Goal: Task Accomplishment & Management: Manage account settings

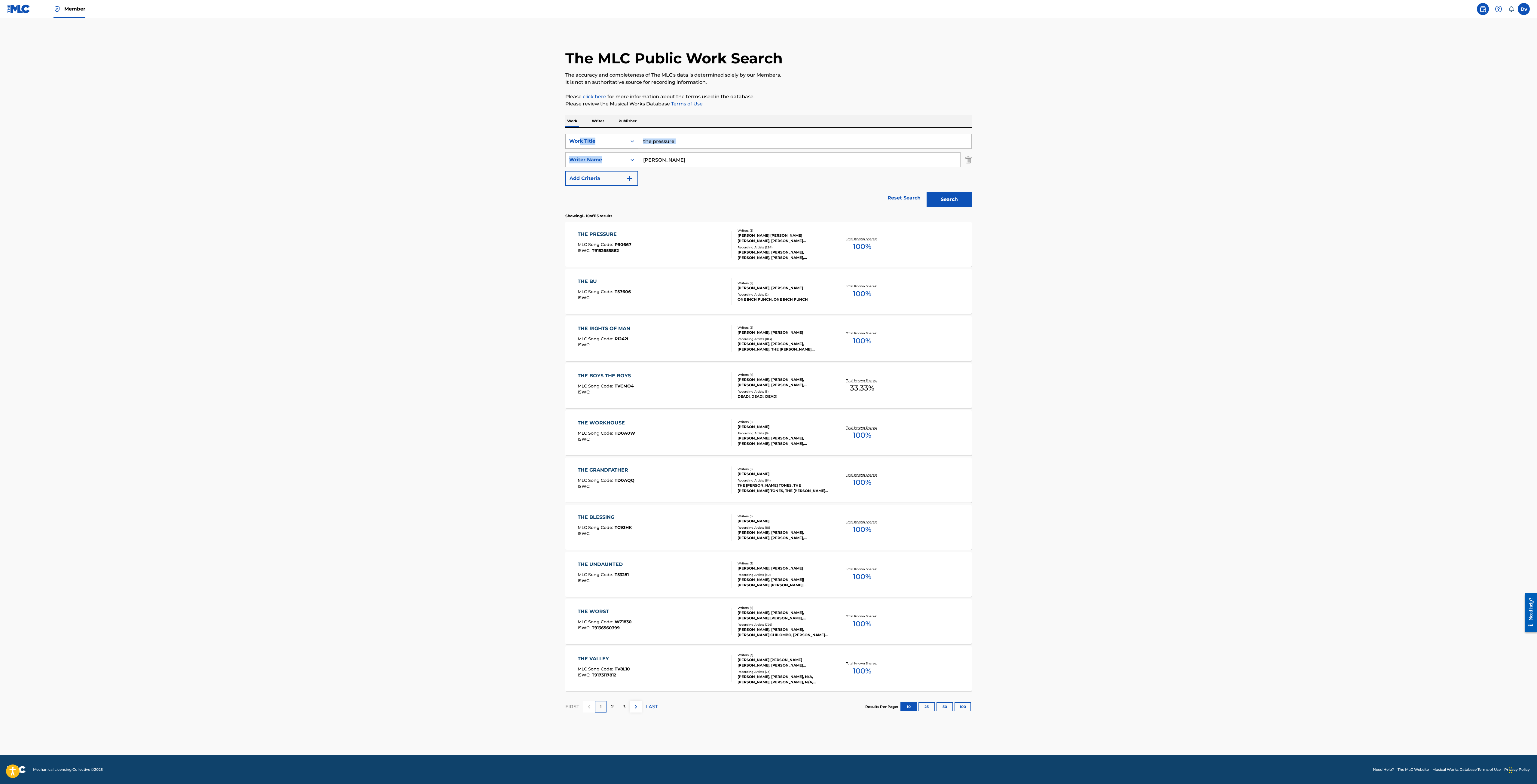
drag, startPoint x: 697, startPoint y: 150, endPoint x: 582, endPoint y: 136, distance: 115.8
click at [582, 136] on div "SearchWithCriteria9a05d53d-718e-4fc8-b9e9-feb79e71f513 Work Title the pressure …" at bounding box center [768, 160] width 406 height 53
drag, startPoint x: 755, startPoint y: 124, endPoint x: 742, endPoint y: 137, distance: 18.4
click at [754, 125] on div "Work Writer Publisher" at bounding box center [768, 121] width 406 height 13
click at [734, 141] on input "the pressure" at bounding box center [805, 141] width 334 height 14
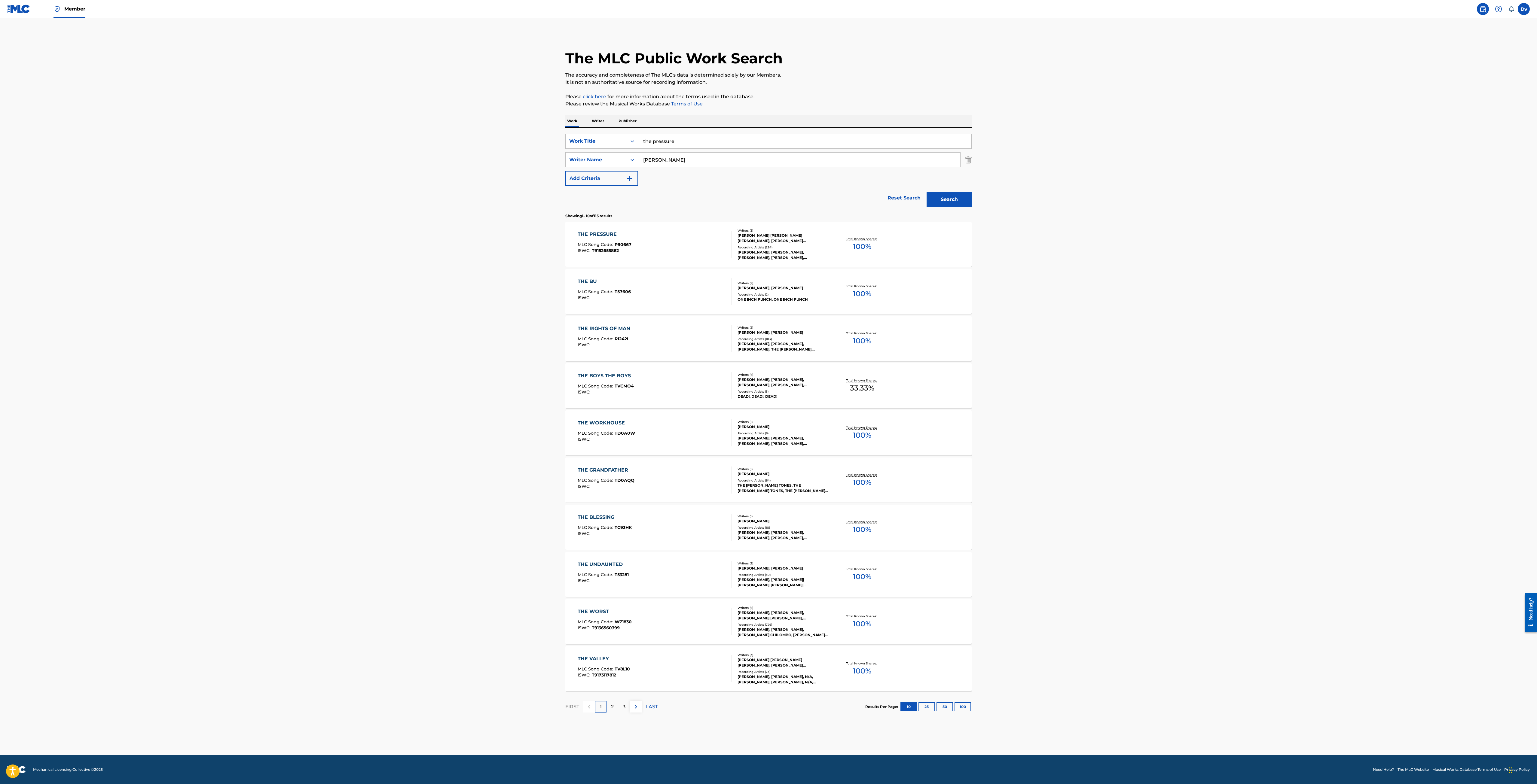
drag, startPoint x: 734, startPoint y: 141, endPoint x: 548, endPoint y: 134, distance: 186.1
click at [548, 134] on main "The MLC Public Work Search The accuracy and completeness of The MLC's data is d…" at bounding box center [768, 387] width 1537 height 737
type input "M"
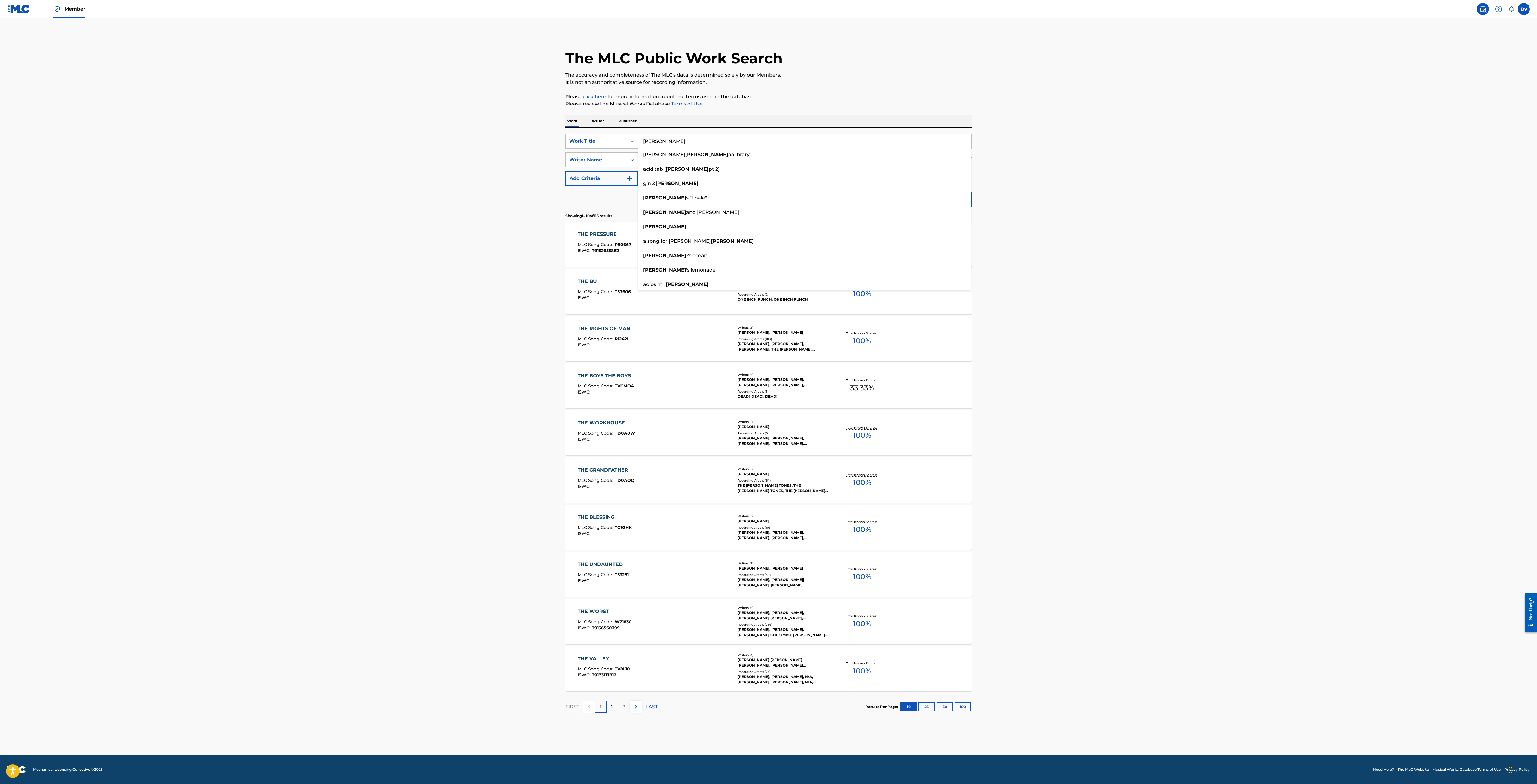
type input "[PERSON_NAME]"
click at [1131, 192] on main "The MLC Public Work Search The accuracy and completeness of The MLC's data is d…" at bounding box center [768, 387] width 1537 height 737
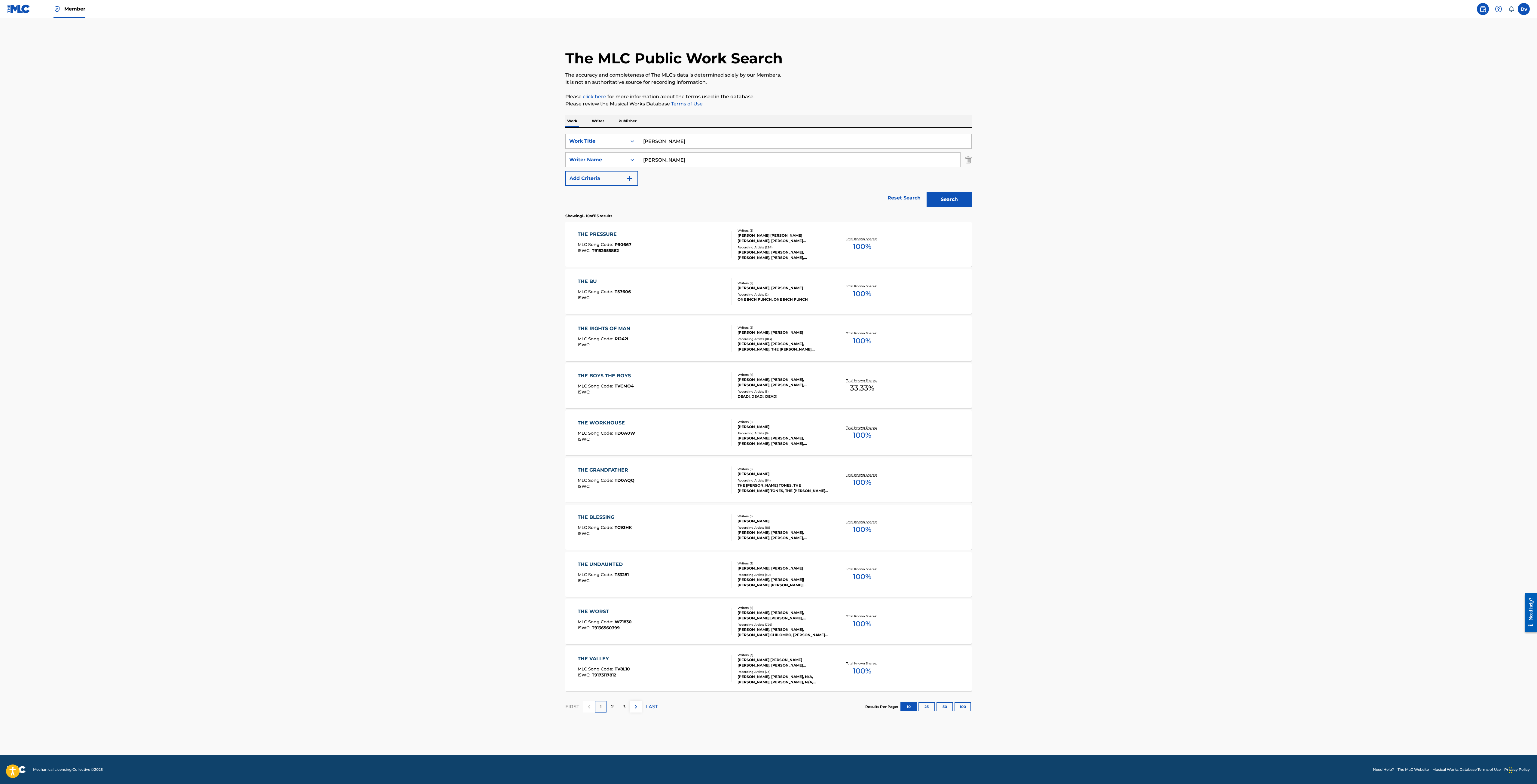
click at [679, 160] on input "[PERSON_NAME]" at bounding box center [800, 160] width 322 height 14
drag, startPoint x: 684, startPoint y: 160, endPoint x: 571, endPoint y: 148, distance: 113.6
click at [571, 148] on div "SearchWithCriteria9a05d53d-718e-4fc8-b9e9-feb79e71f513 Work Title [PERSON_NAME]…" at bounding box center [768, 160] width 406 height 53
click at [927, 192] on button "Search" at bounding box center [949, 199] width 45 height 15
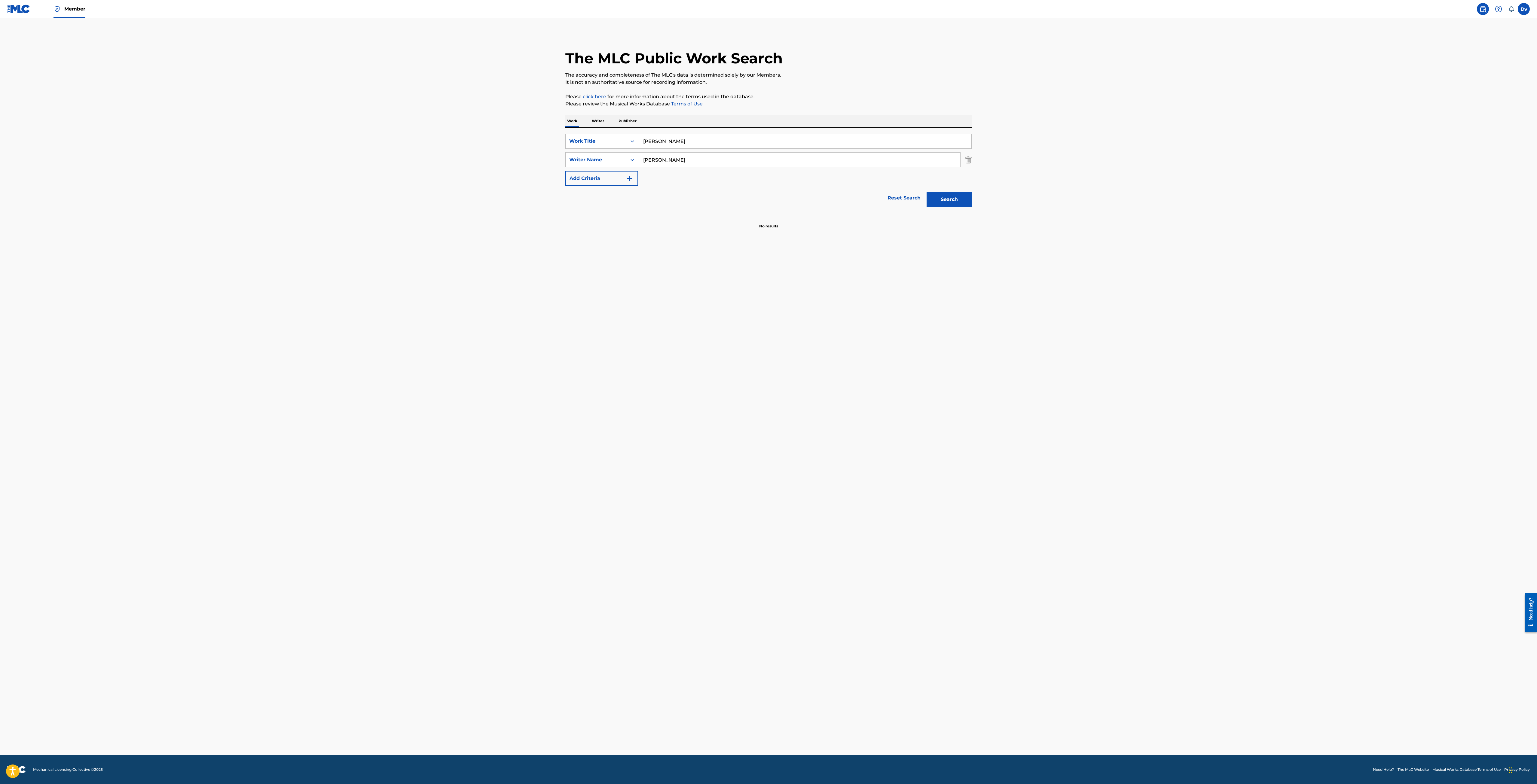
drag, startPoint x: 691, startPoint y: 162, endPoint x: 546, endPoint y: 145, distance: 146.0
click at [550, 145] on main "The MLC Public Work Search The accuracy and completeness of The MLC's data is d…" at bounding box center [768, 387] width 1537 height 737
type input "[PERSON_NAME]"
click at [927, 192] on button "Search" at bounding box center [949, 199] width 45 height 15
click at [595, 233] on div "[PERSON_NAME]" at bounding box center [605, 234] width 55 height 7
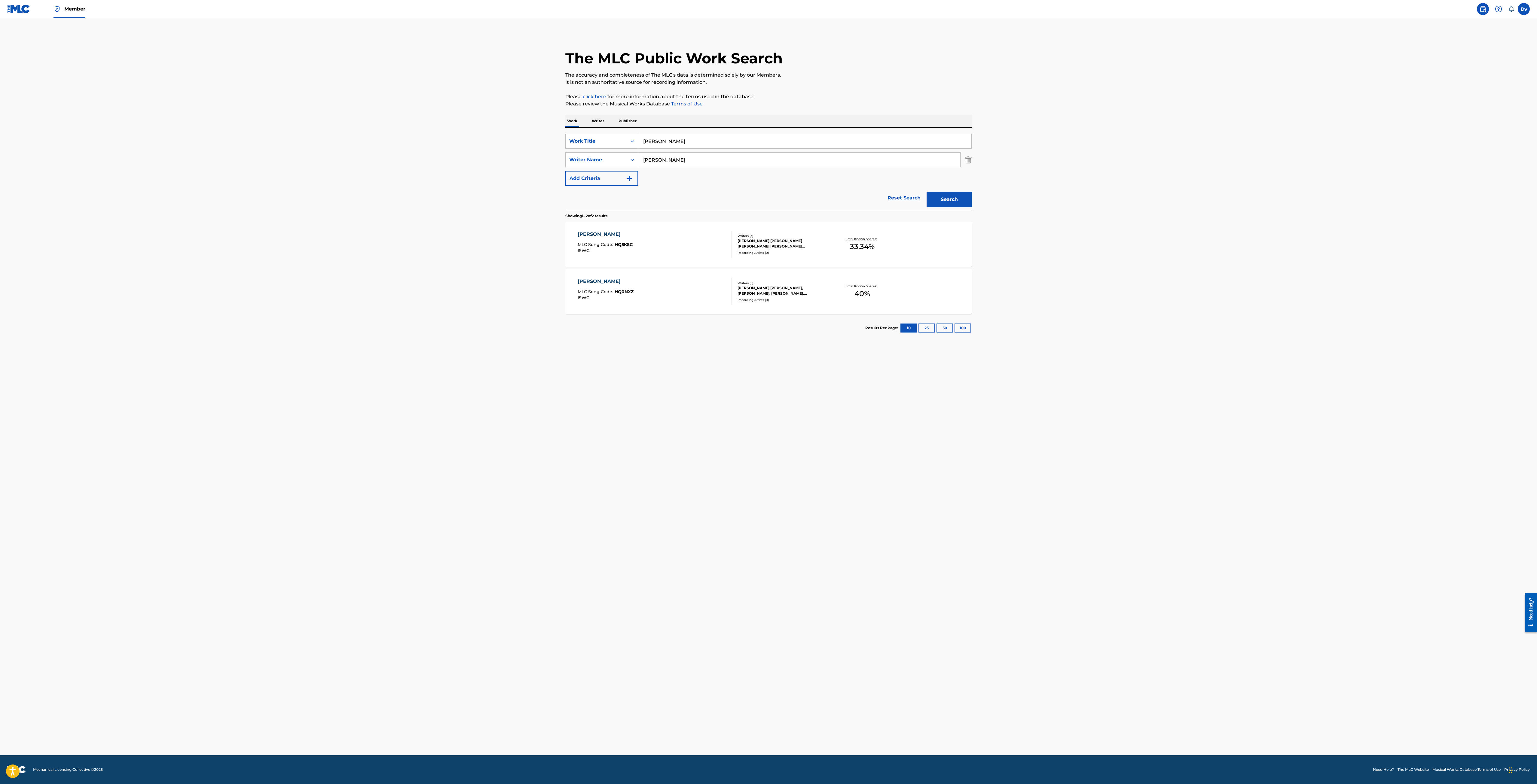
click at [610, 280] on div "[PERSON_NAME]" at bounding box center [606, 281] width 56 height 7
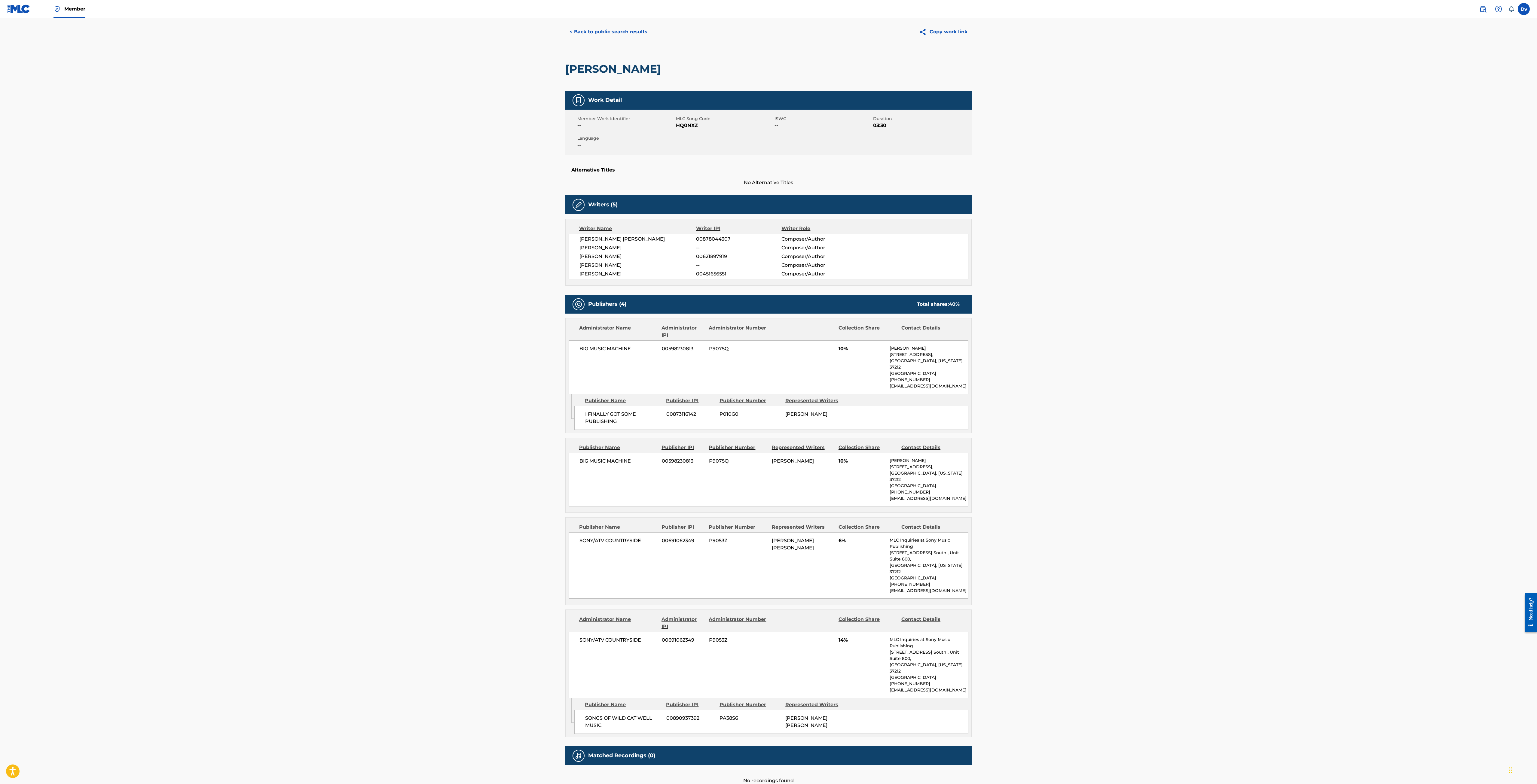
scroll to position [25, 0]
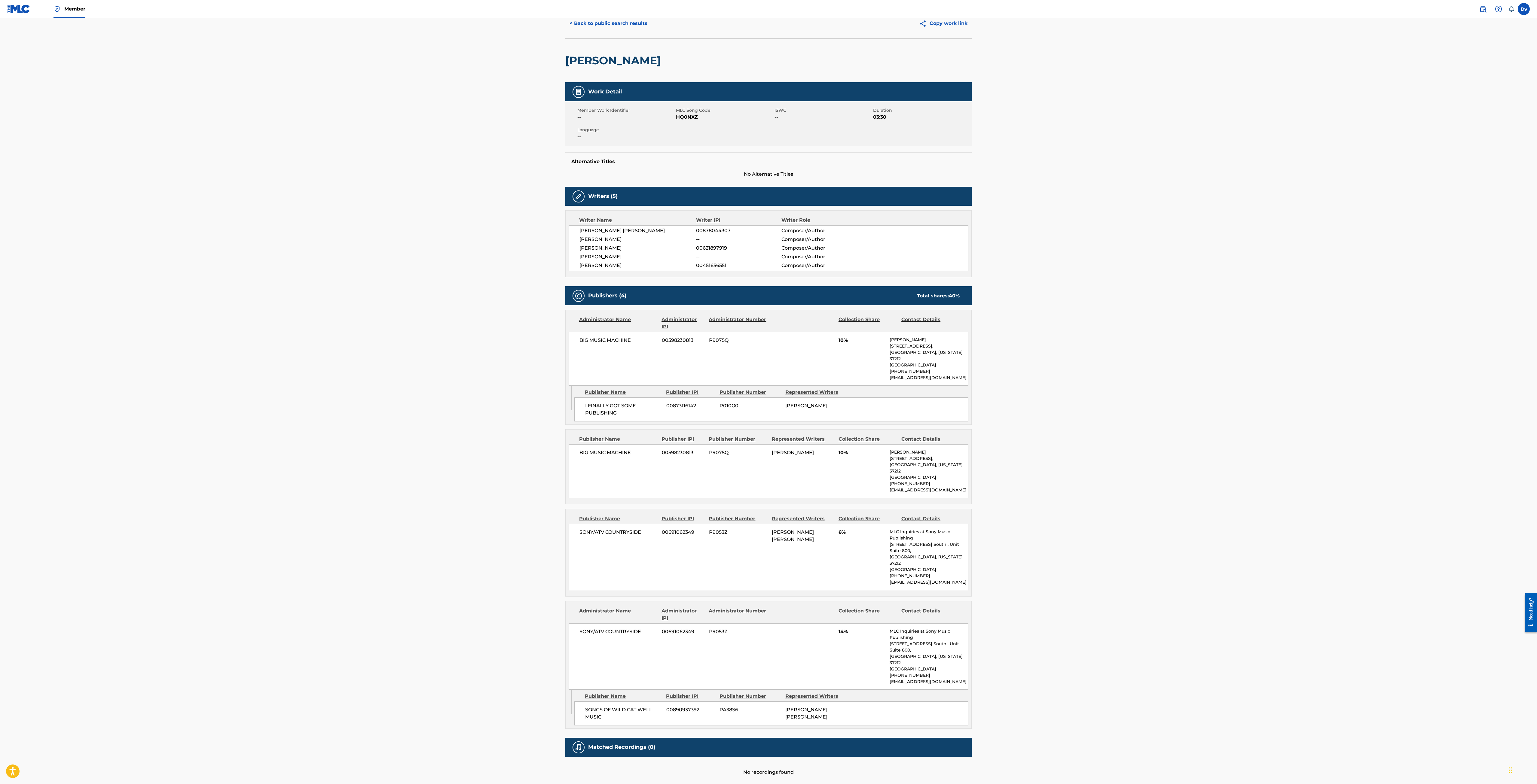
click at [692, 120] on span "HQ0NXZ" at bounding box center [725, 116] width 97 height 7
drag, startPoint x: 703, startPoint y: 118, endPoint x: 673, endPoint y: 120, distance: 30.1
click at [673, 120] on div "Member Work Identifier -- MLC Song Code HQ0NXZ ISWC -- Duration 03:30 Language …" at bounding box center [768, 124] width 406 height 45
click at [684, 123] on div "Member Work Identifier -- MLC Song Code HQ0NXZ ISWC -- Duration 03:30 Language …" at bounding box center [768, 124] width 406 height 45
click at [708, 121] on div "Member Work Identifier -- MLC Song Code HQ0NXZ ISWC -- Duration 03:30 Language …" at bounding box center [768, 124] width 406 height 45
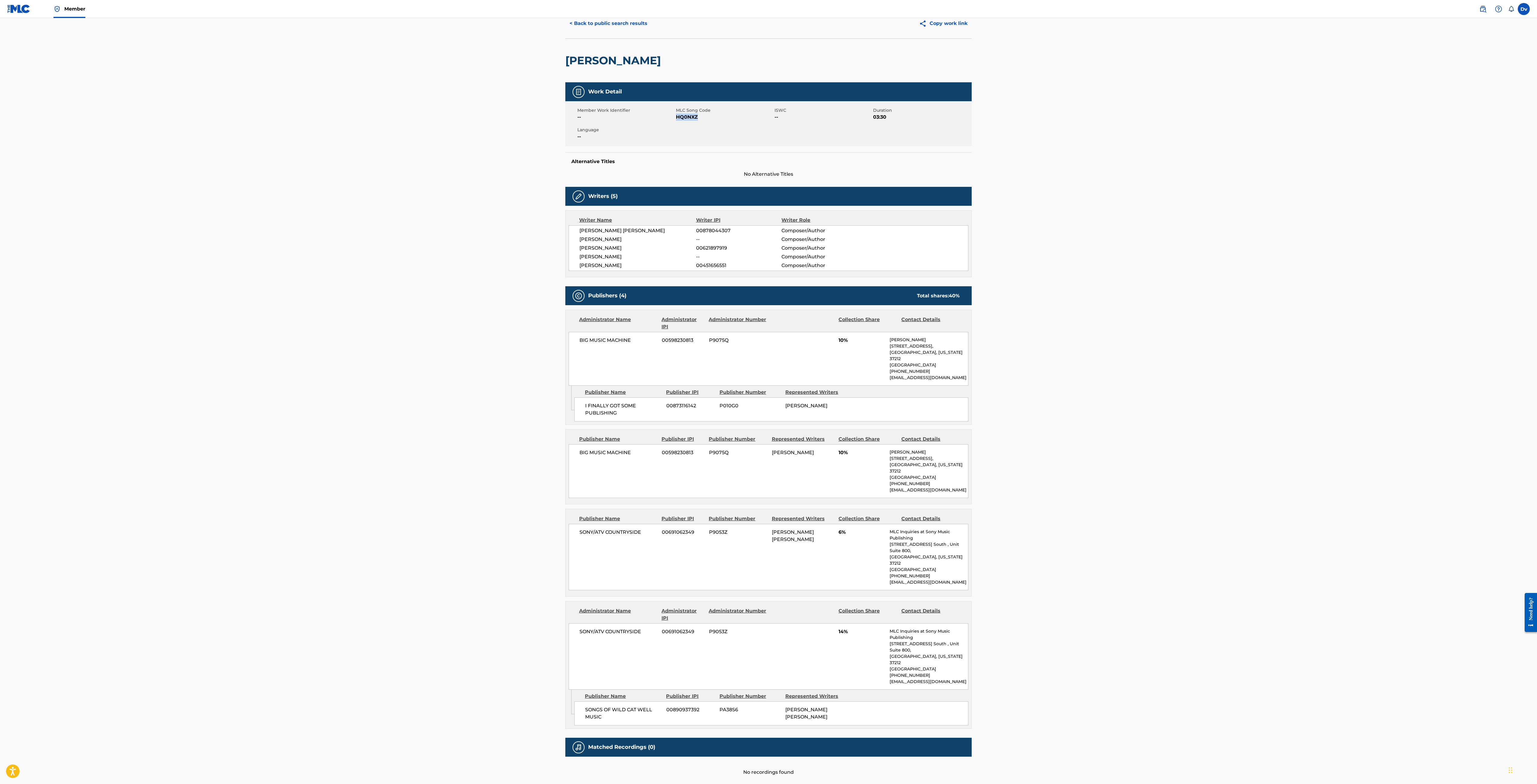
drag, startPoint x: 708, startPoint y: 121, endPoint x: 677, endPoint y: 121, distance: 31.0
click at [677, 121] on div "Member Work Identifier -- MLC Song Code HQ0NXZ ISWC -- Duration 03:30 Language …" at bounding box center [768, 124] width 406 height 45
copy span "HQ0NXZ"
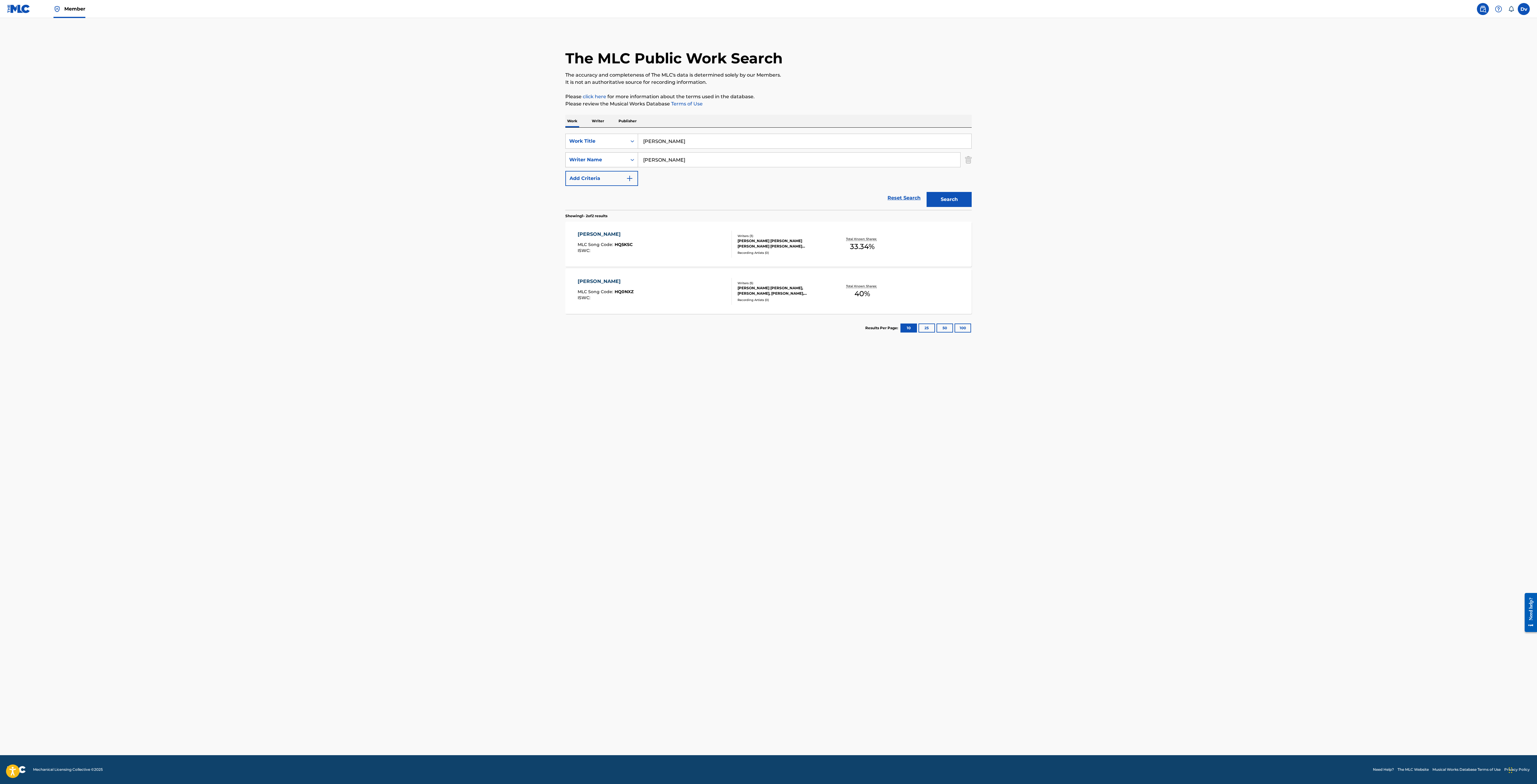
drag, startPoint x: 675, startPoint y: 164, endPoint x: 630, endPoint y: 162, distance: 45.0
click at [630, 162] on div "SearchWithCriteriab10bb5cb-717a-4a3f-83ba-91fd3b1640cb Writer Name [PERSON_NAME]" at bounding box center [768, 160] width 406 height 15
click at [927, 192] on button "Search" at bounding box center [949, 199] width 45 height 15
click at [932, 196] on button "Search" at bounding box center [949, 199] width 45 height 15
drag, startPoint x: 705, startPoint y: 170, endPoint x: 701, endPoint y: 163, distance: 8.1
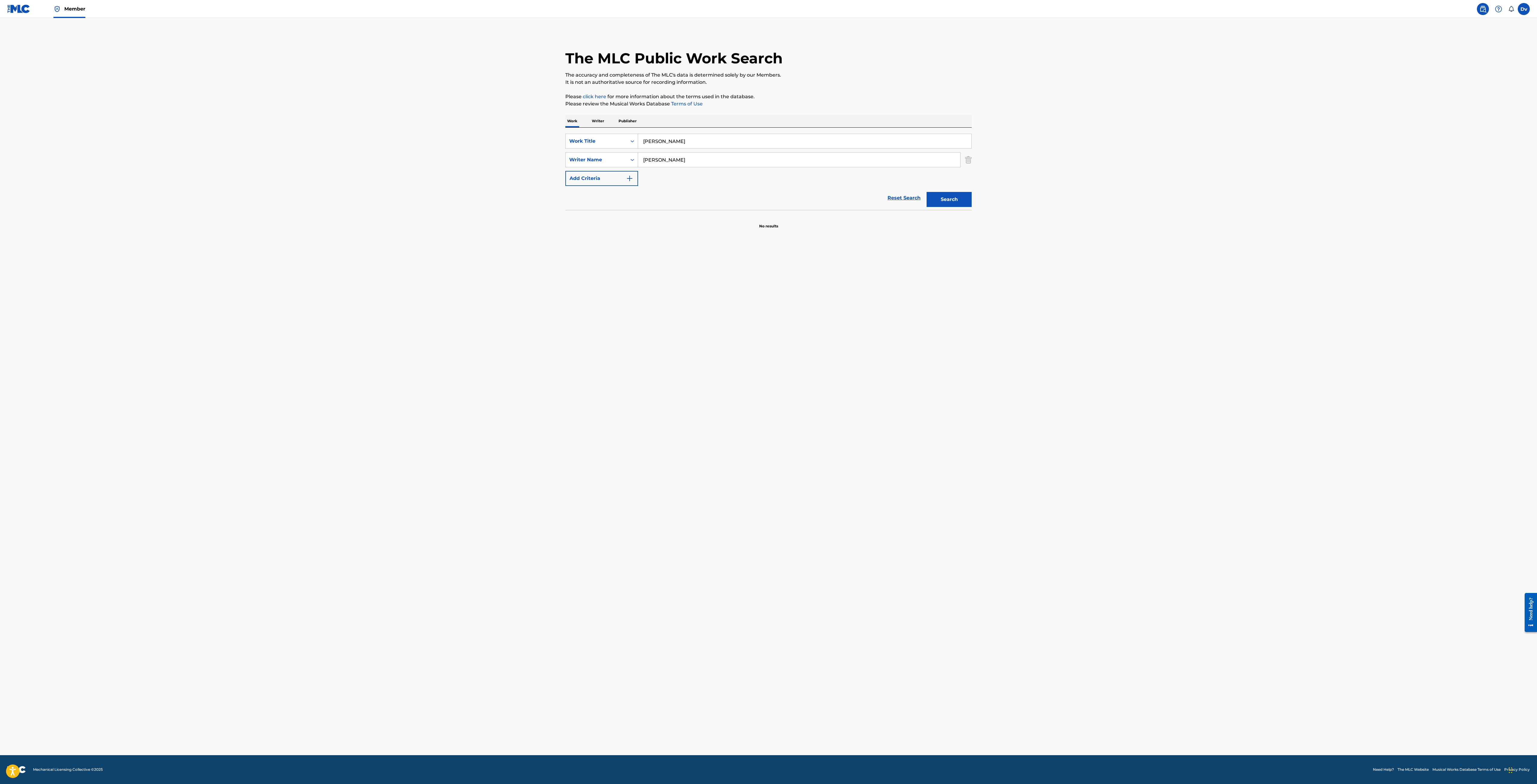
click at [700, 167] on div "SearchWithCriteria9a05d53d-718e-4fc8-b9e9-feb79e71f513 Work Title [PERSON_NAME]…" at bounding box center [768, 160] width 406 height 53
drag, startPoint x: 701, startPoint y: 160, endPoint x: 569, endPoint y: 155, distance: 132.1
click at [571, 155] on div "SearchWithCriteriab10bb5cb-717a-4a3f-83ba-91fd3b1640cb Writer Name [PERSON_NAME]" at bounding box center [768, 160] width 406 height 15
type input "[PERSON_NAME]"
click at [927, 192] on button "Search" at bounding box center [949, 199] width 45 height 15
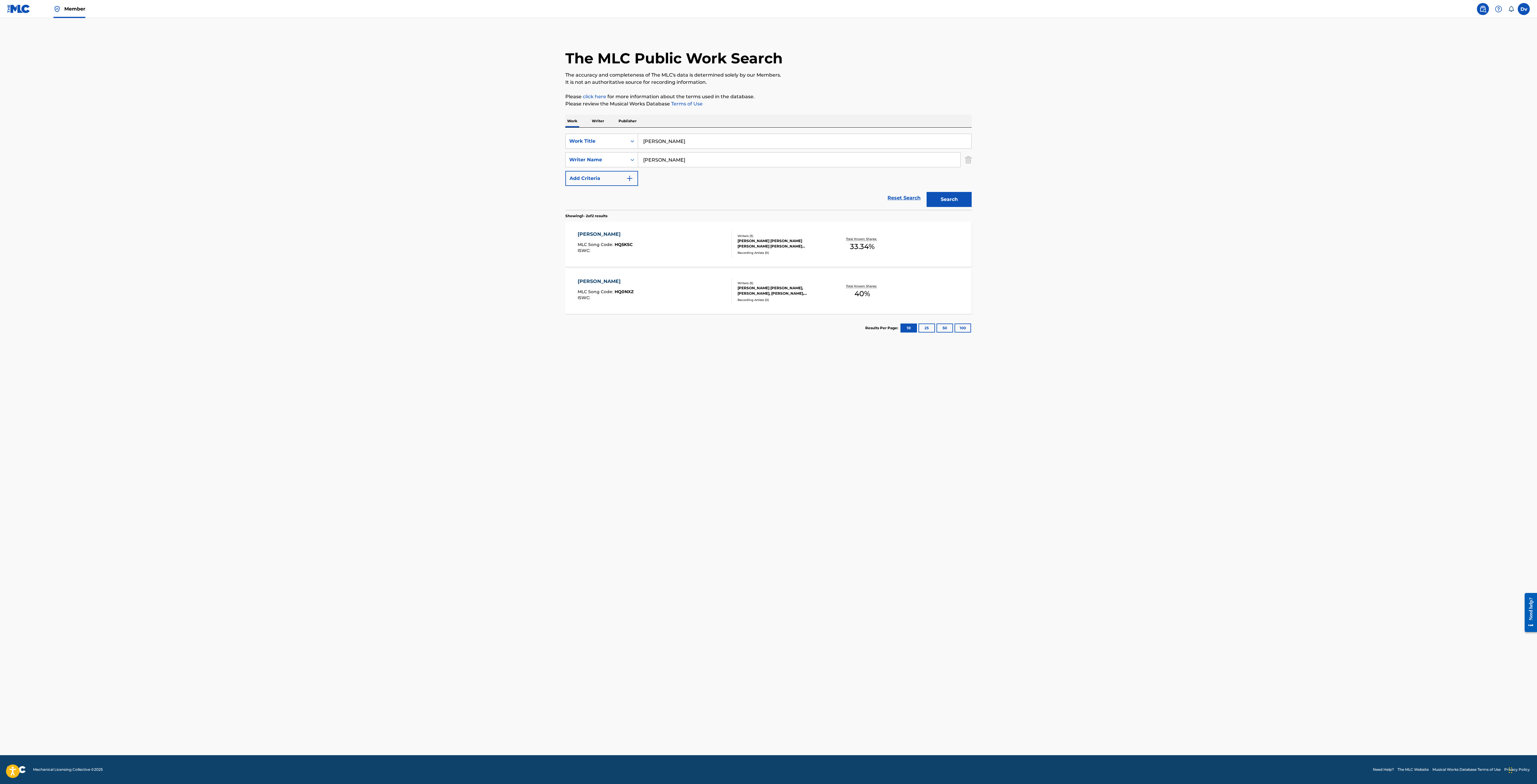
click at [579, 236] on div "[PERSON_NAME]" at bounding box center [605, 234] width 55 height 7
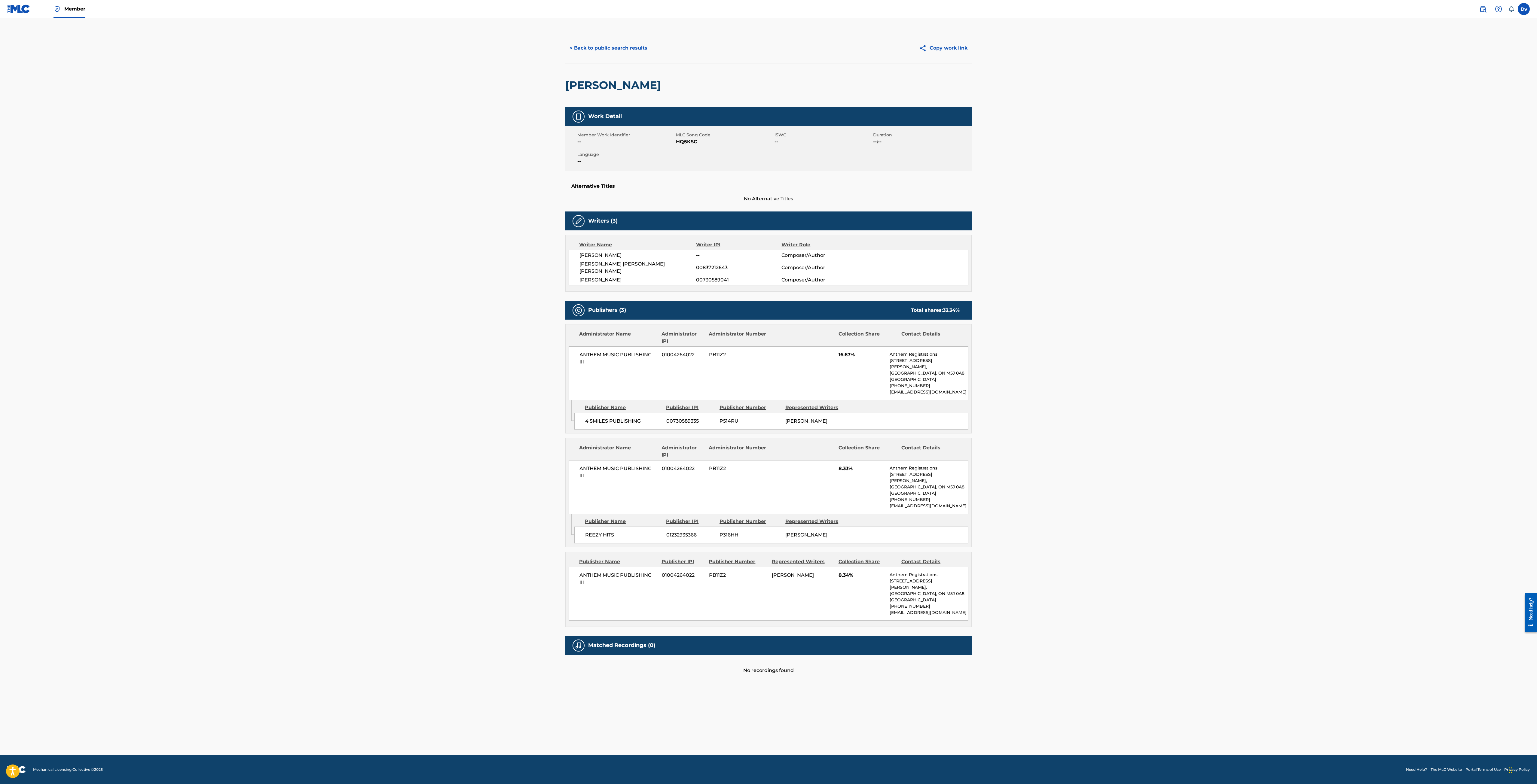
click at [584, 45] on button "< Back to public search results" at bounding box center [609, 48] width 86 height 15
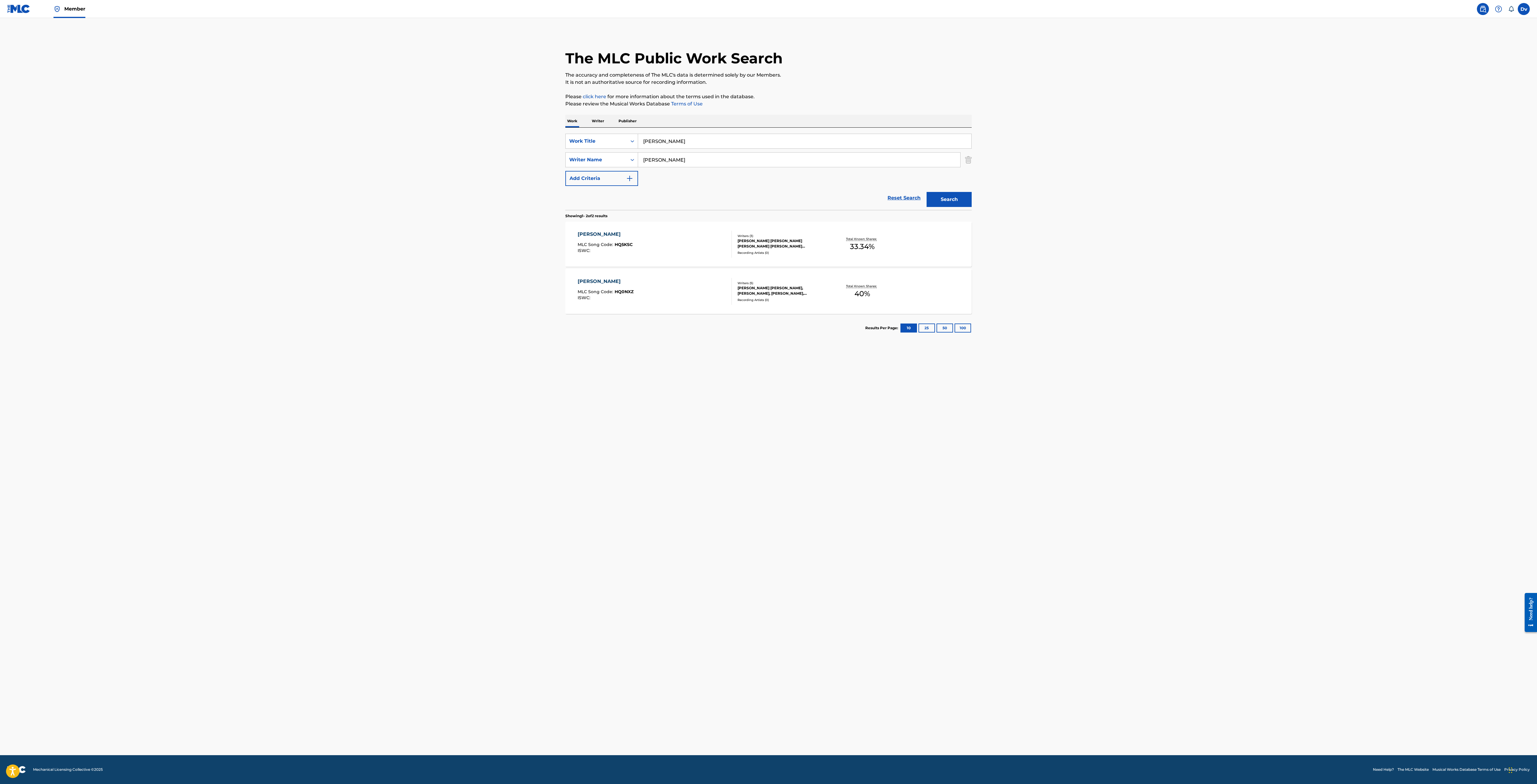
click at [599, 279] on div "[PERSON_NAME]" at bounding box center [606, 281] width 56 height 7
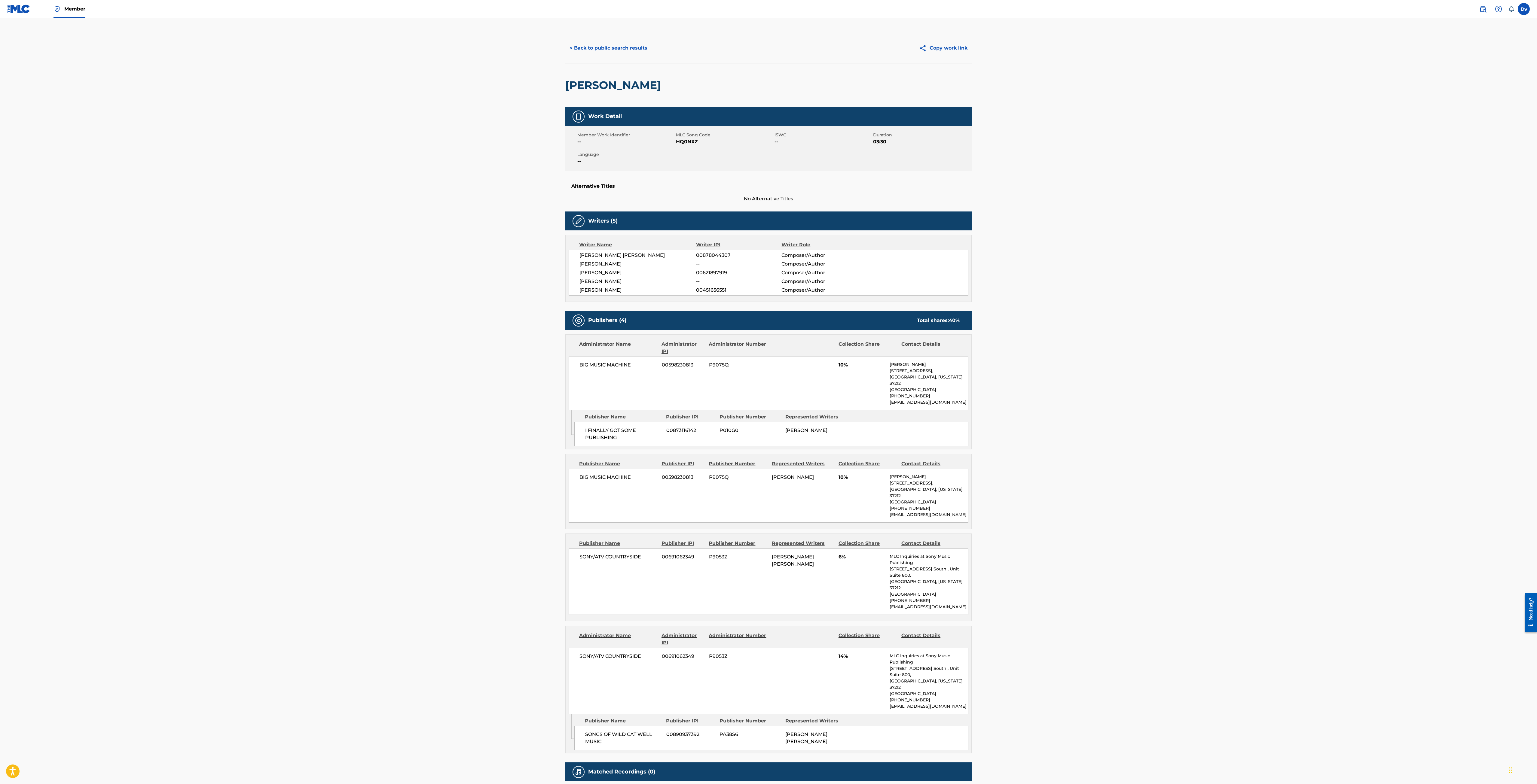
click at [1527, 2] on nav "Member Dv Dv [PERSON_NAME] van de Wetering [EMAIL_ADDRESS][PERSON_NAME][DOMAIN_…" at bounding box center [768, 9] width 1537 height 18
click at [1527, 7] on label at bounding box center [1523, 9] width 12 height 12
click at [1524, 9] on input "Dv [PERSON_NAME] van de Wetering [EMAIL_ADDRESS][PERSON_NAME][DOMAIN_NAME] Noti…" at bounding box center [1524, 9] width 0 height 0
click at [1457, 37] on div "Dv [PERSON_NAME] van de Wetering [EMAIL_ADDRESS][PERSON_NAME][DOMAIN_NAME]" at bounding box center [1492, 37] width 74 height 33
click at [1524, 9] on input "Dv [PERSON_NAME] van de Wetering [EMAIL_ADDRESS][PERSON_NAME][DOMAIN_NAME] Noti…" at bounding box center [1524, 9] width 0 height 0
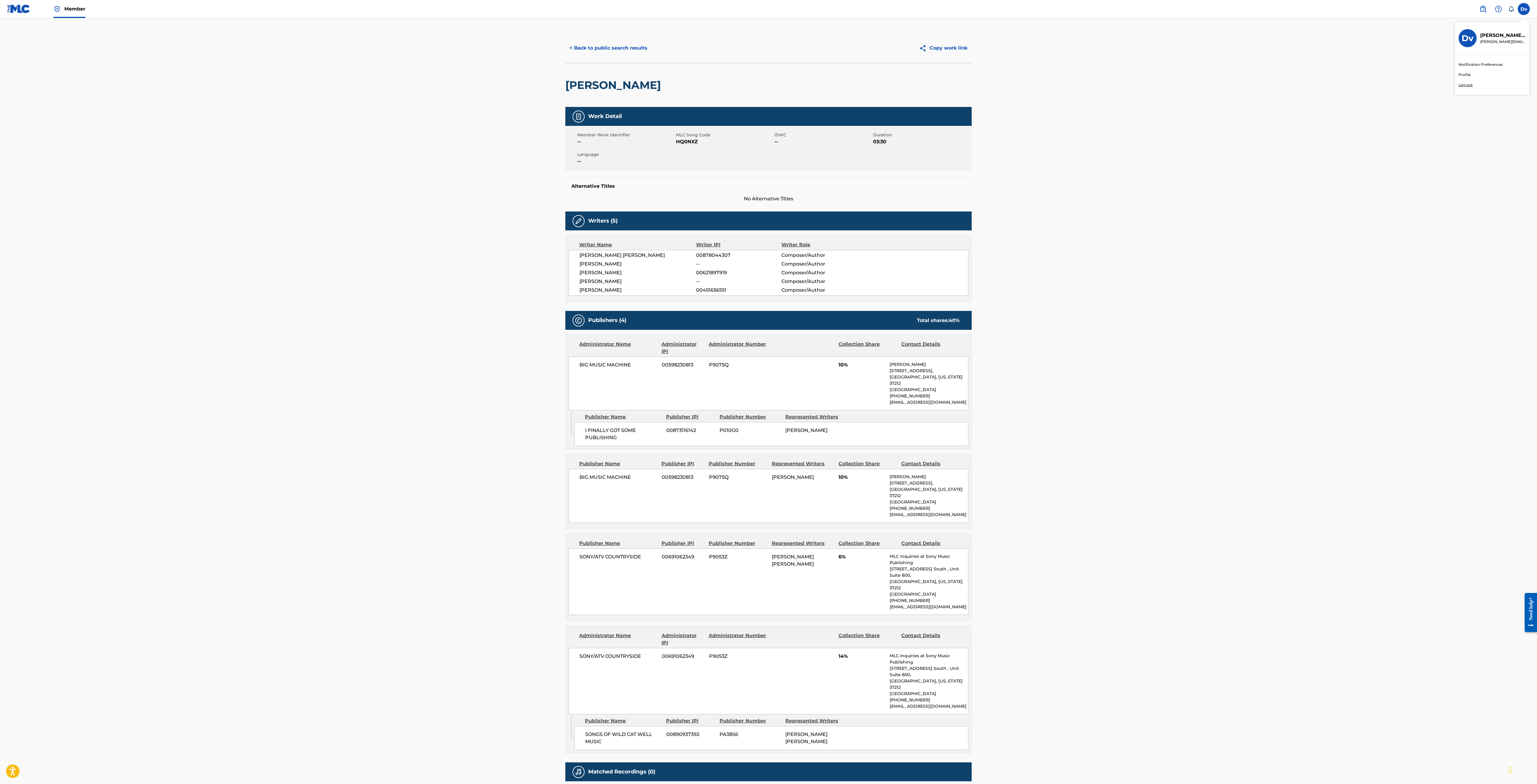
click at [1471, 37] on h3 "Dv" at bounding box center [1468, 37] width 12 height 10
click at [1524, 9] on input "Dv [PERSON_NAME] van de Wetering [EMAIL_ADDRESS][PERSON_NAME][DOMAIN_NAME] Noti…" at bounding box center [1524, 9] width 0 height 0
click at [1483, 10] on img at bounding box center [1483, 9] width 7 height 7
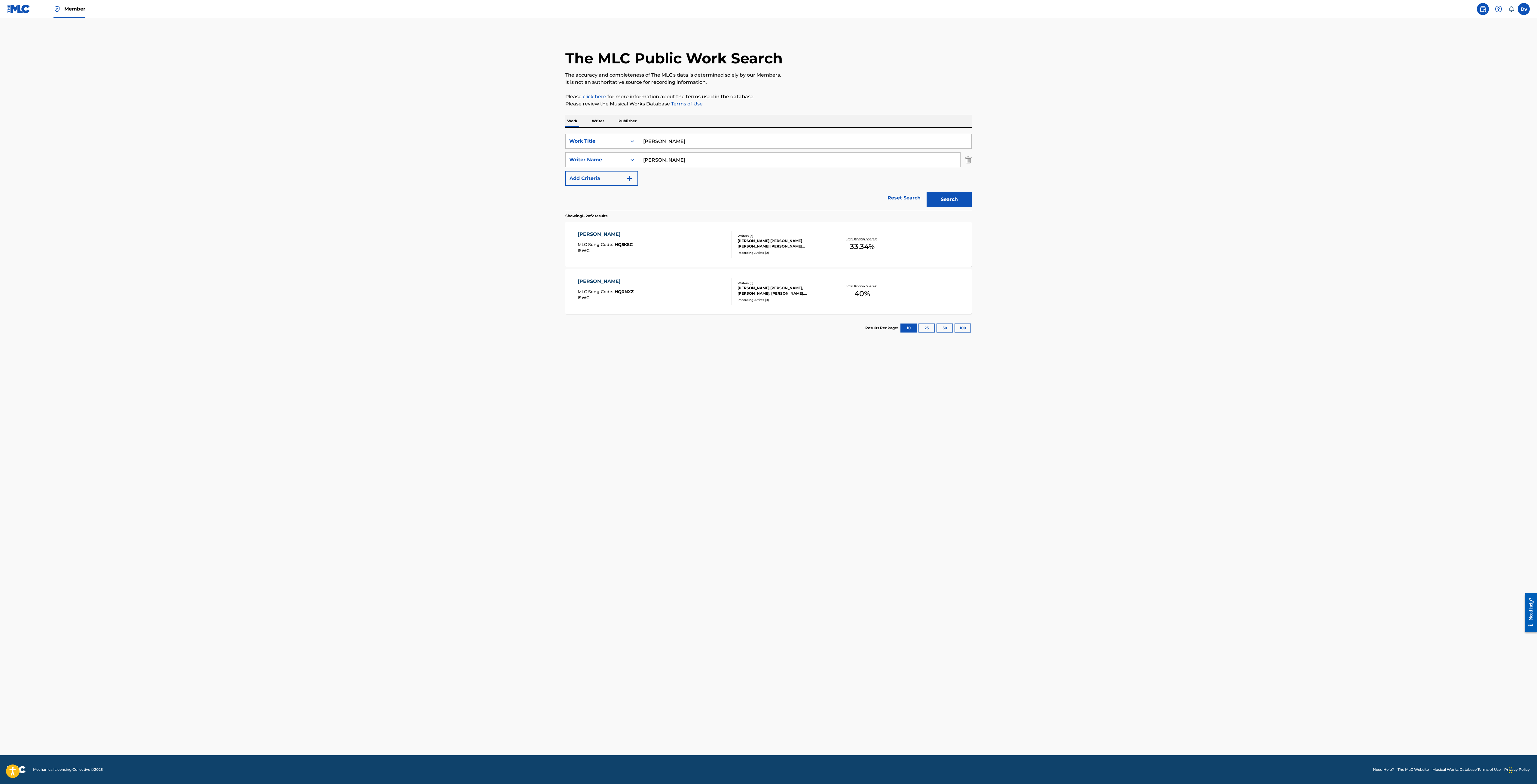
click at [67, 9] on span "Member" at bounding box center [75, 9] width 21 height 7
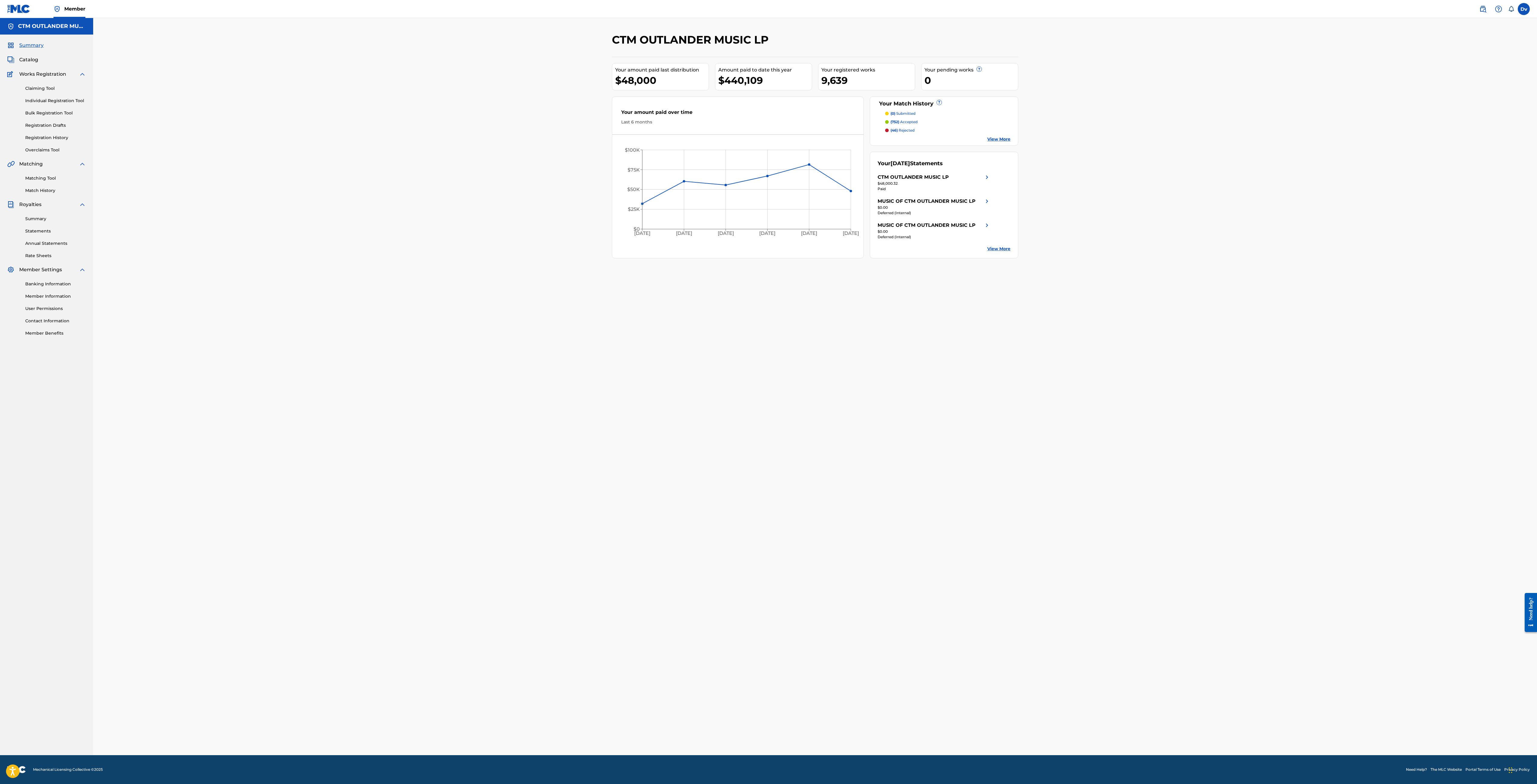
click at [71, 101] on link "Individual Registration Tool" at bounding box center [56, 100] width 61 height 6
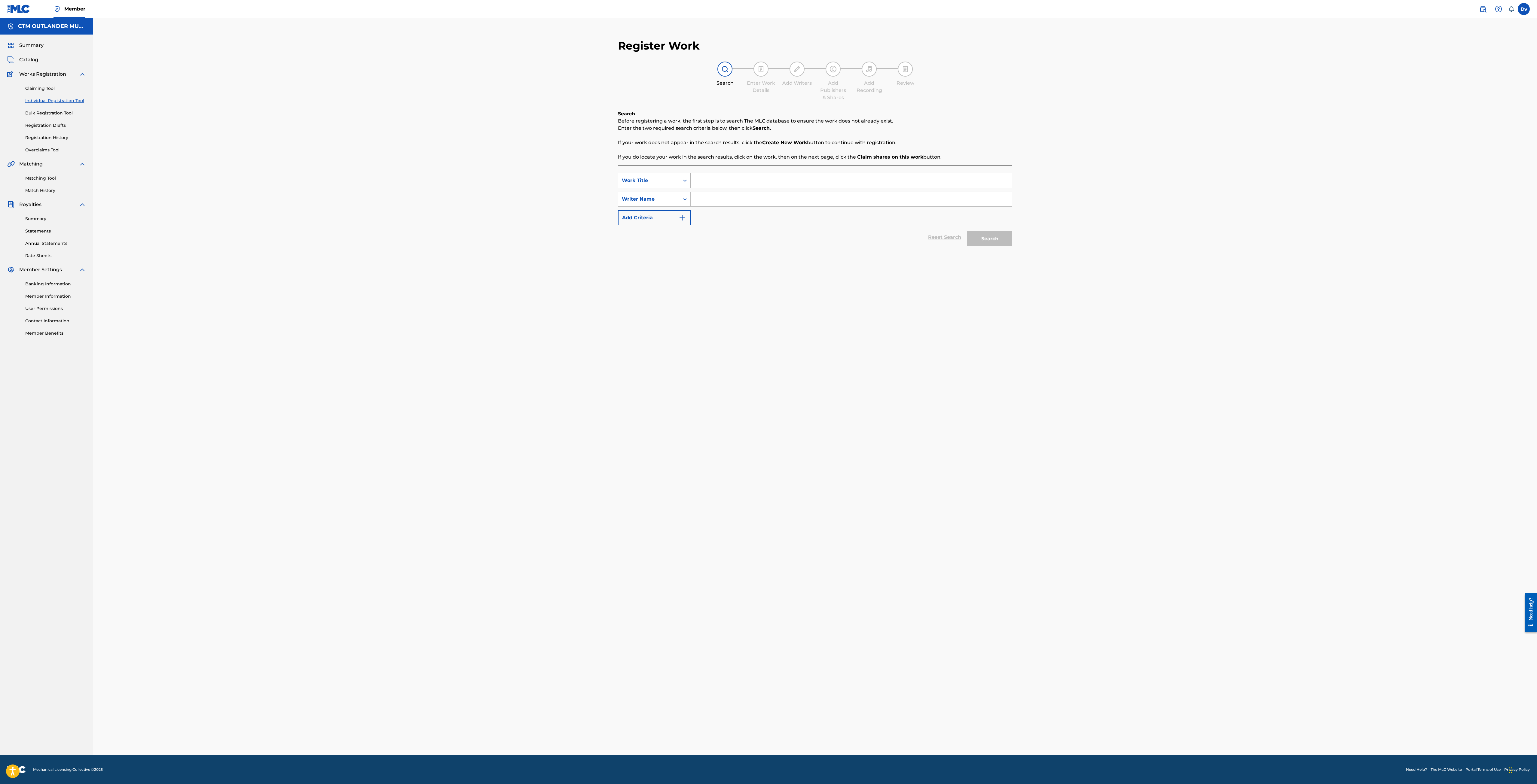
click at [678, 184] on div "Work Title" at bounding box center [649, 180] width 61 height 11
click at [662, 215] on div "MLC Song Code" at bounding box center [654, 211] width 72 height 15
click at [708, 179] on input "Search Form" at bounding box center [851, 180] width 322 height 14
paste input "HQ0NXZ"
click at [673, 201] on div "Writer Name" at bounding box center [649, 199] width 54 height 7
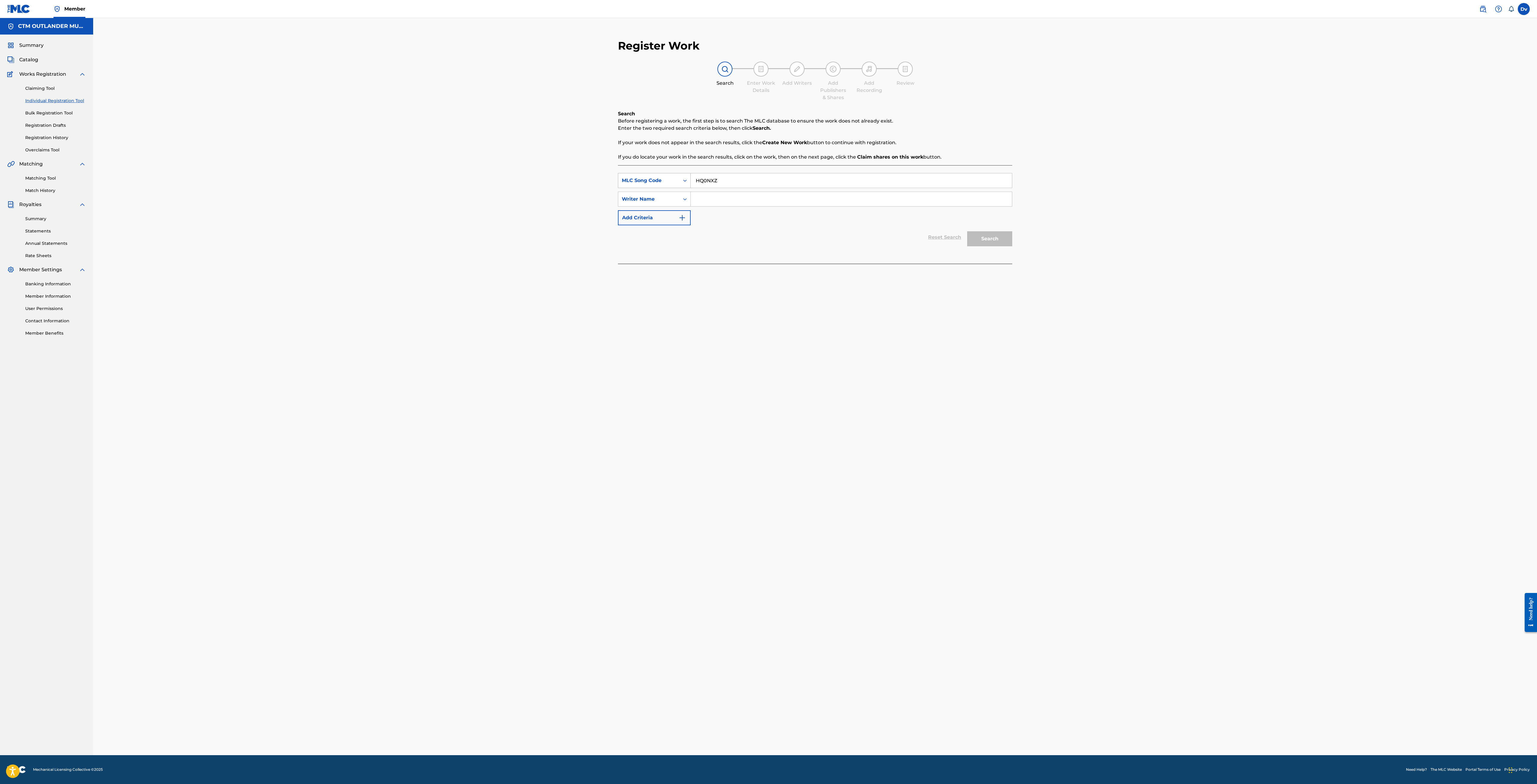
drag, startPoint x: 670, startPoint y: 175, endPoint x: 626, endPoint y: 182, distance: 44.6
click at [615, 175] on div "Register Work Search Enter Work Details Add Writers Add Publishers & Shares Add…" at bounding box center [815, 154] width 406 height 243
type input "h"
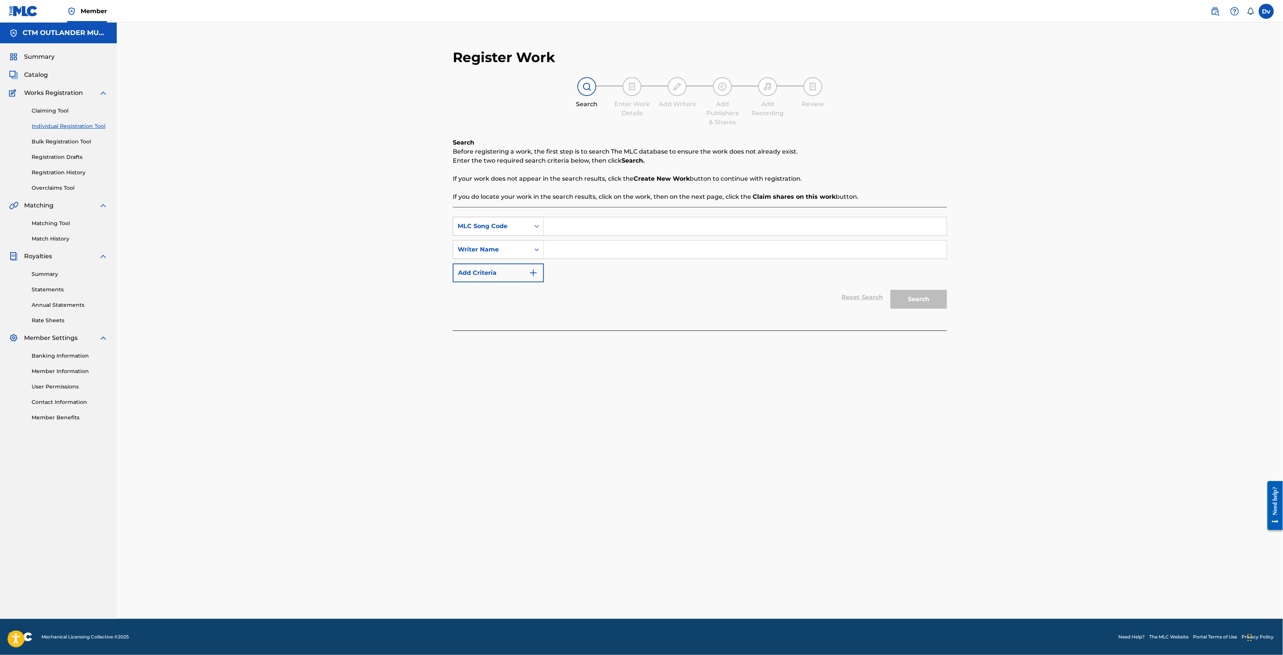
paste input "HQ0NXZ"
type input "HQ0NXZ"
click at [621, 266] on div "SearchWithCriteria3af7c93b-8133-4fcd-b668-418caafbb64d MLC Song Code HQ0NXZ Sea…" at bounding box center [700, 250] width 494 height 66
click at [906, 292] on div "Search" at bounding box center [917, 298] width 60 height 30
drag, startPoint x: 566, startPoint y: 237, endPoint x: 520, endPoint y: 228, distance: 46.5
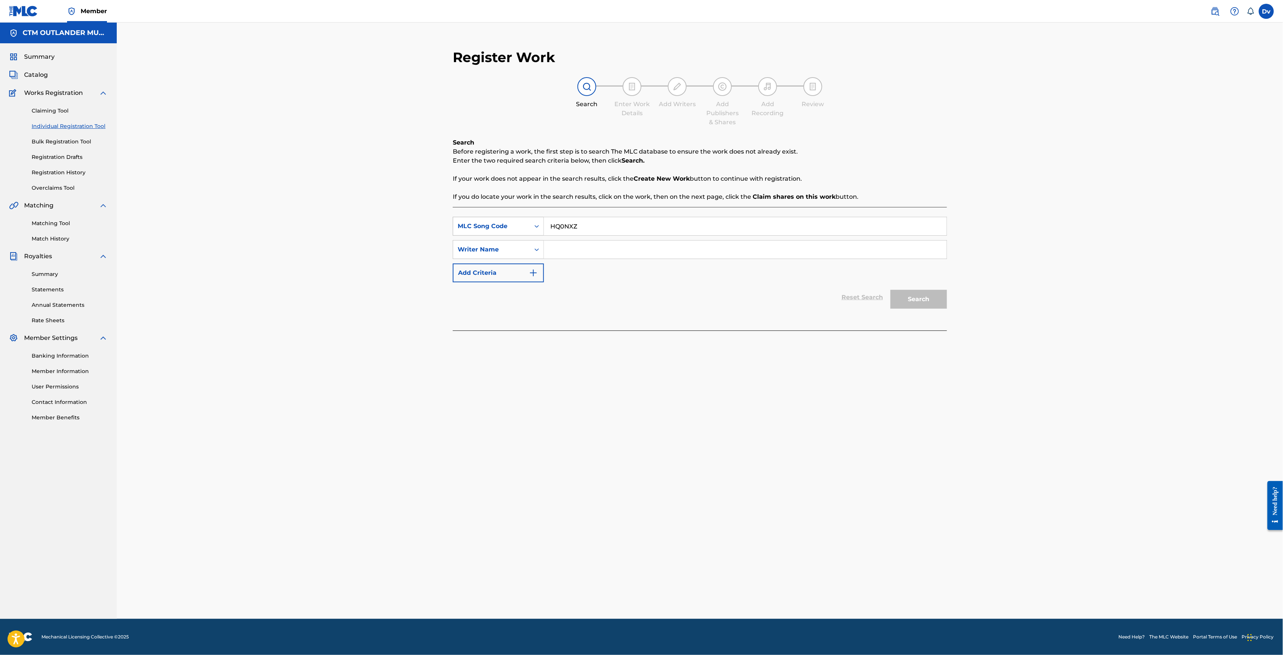
click at [561, 237] on div "SearchWithCriteria3af7c93b-8133-4fcd-b668-418caafbb64d MLC Song Code HQ0NXZ Sea…" at bounding box center [700, 250] width 494 height 66
click at [79, 124] on link "Individual Registration Tool" at bounding box center [70, 126] width 76 height 8
click at [531, 231] on div "Search Form" at bounding box center [537, 227] width 14 height 14
click at [495, 251] on div "Work Title" at bounding box center [498, 245] width 90 height 19
click at [628, 219] on input "Search Form" at bounding box center [745, 226] width 403 height 18
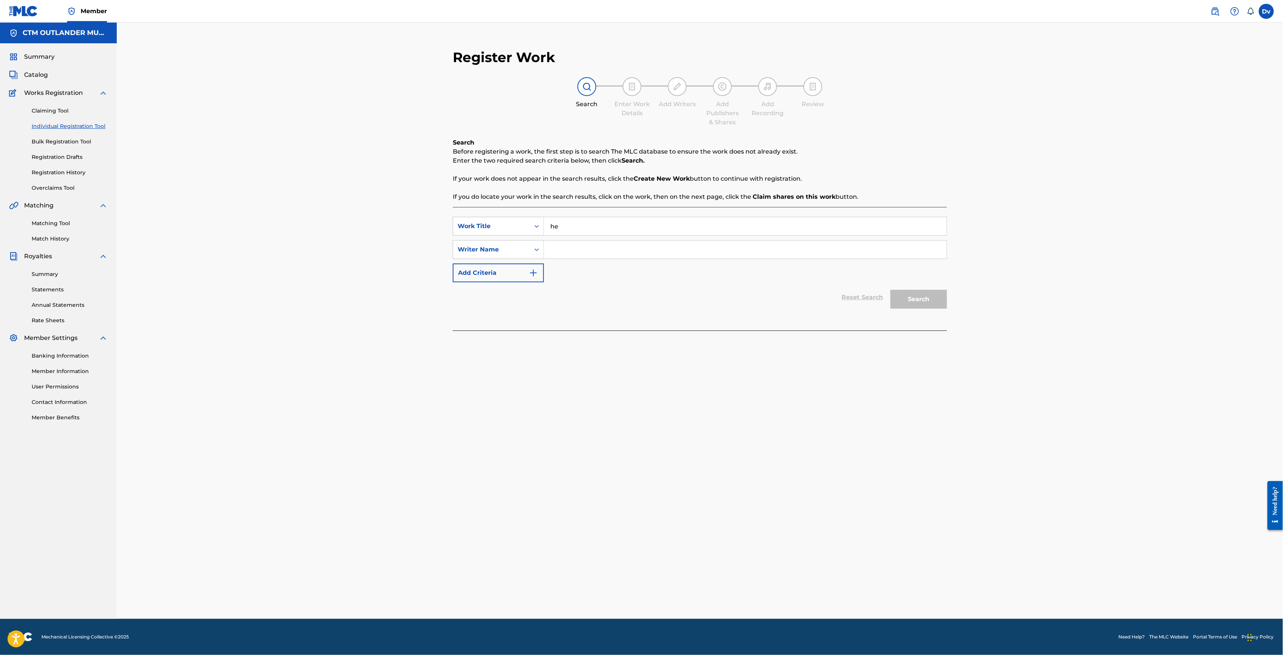
type input "h"
type input "[PERSON_NAME]"
click at [576, 254] on input "Search Form" at bounding box center [745, 250] width 403 height 18
type input "Y"
type input "[PERSON_NAME]"
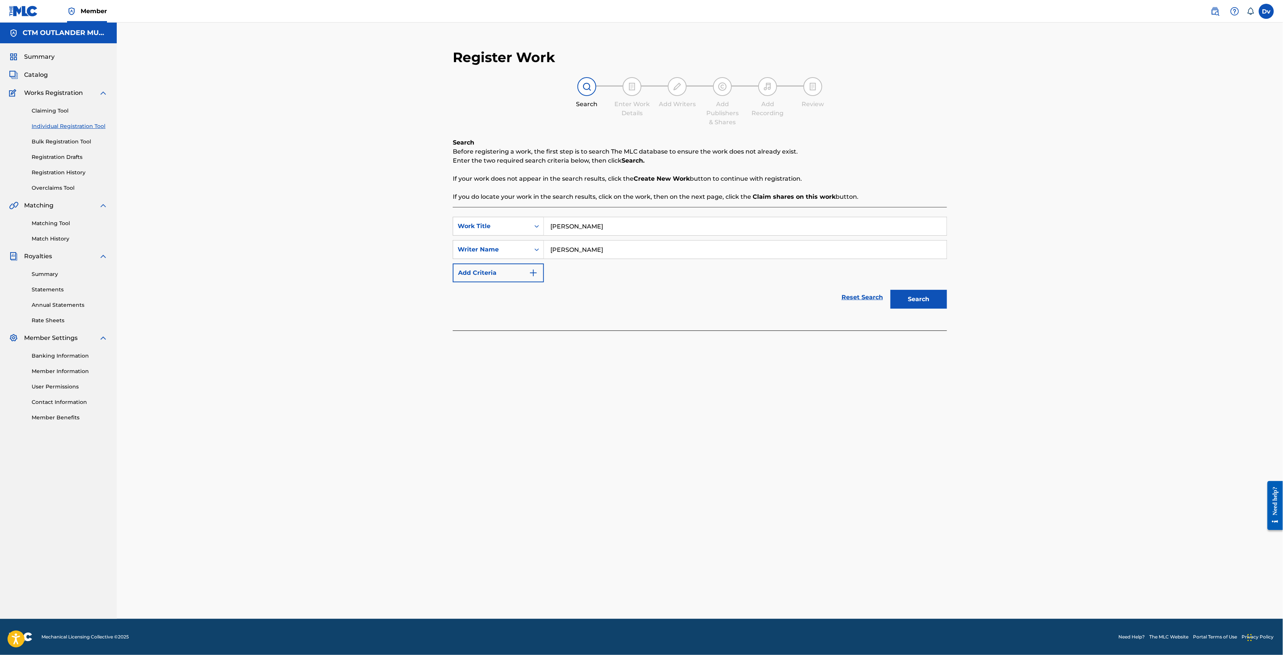
click at [890, 290] on button "Search" at bounding box center [918, 299] width 57 height 19
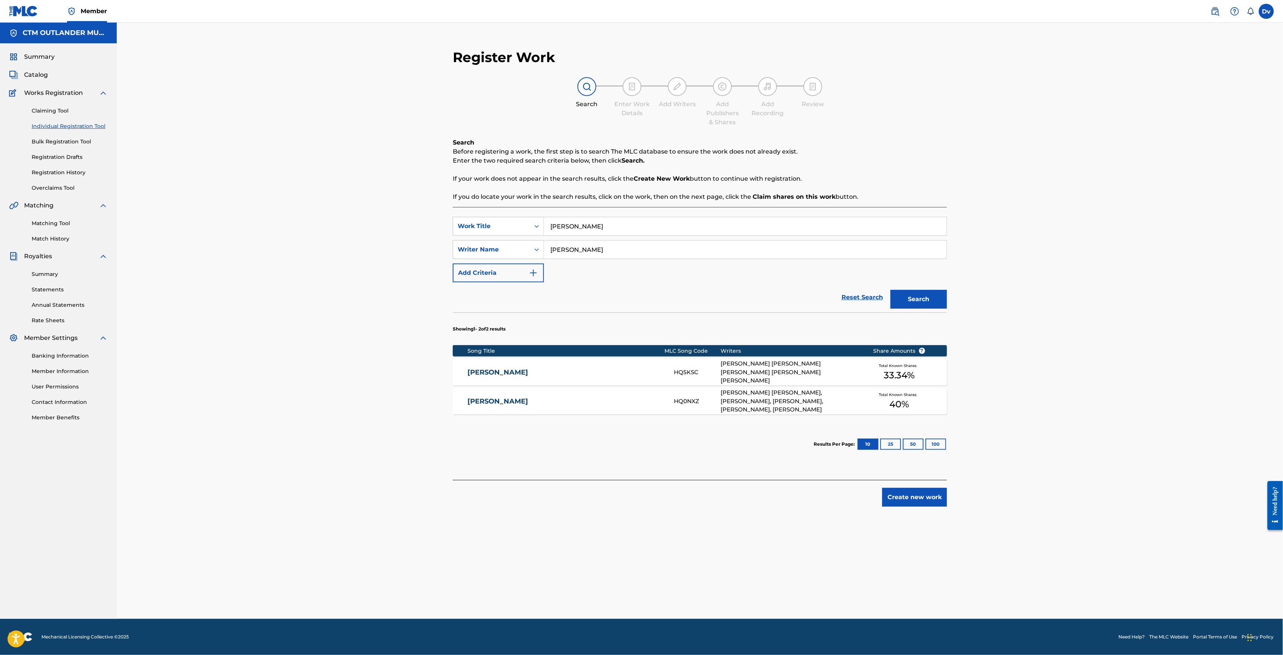
click at [498, 403] on link "[PERSON_NAME]" at bounding box center [565, 401] width 196 height 9
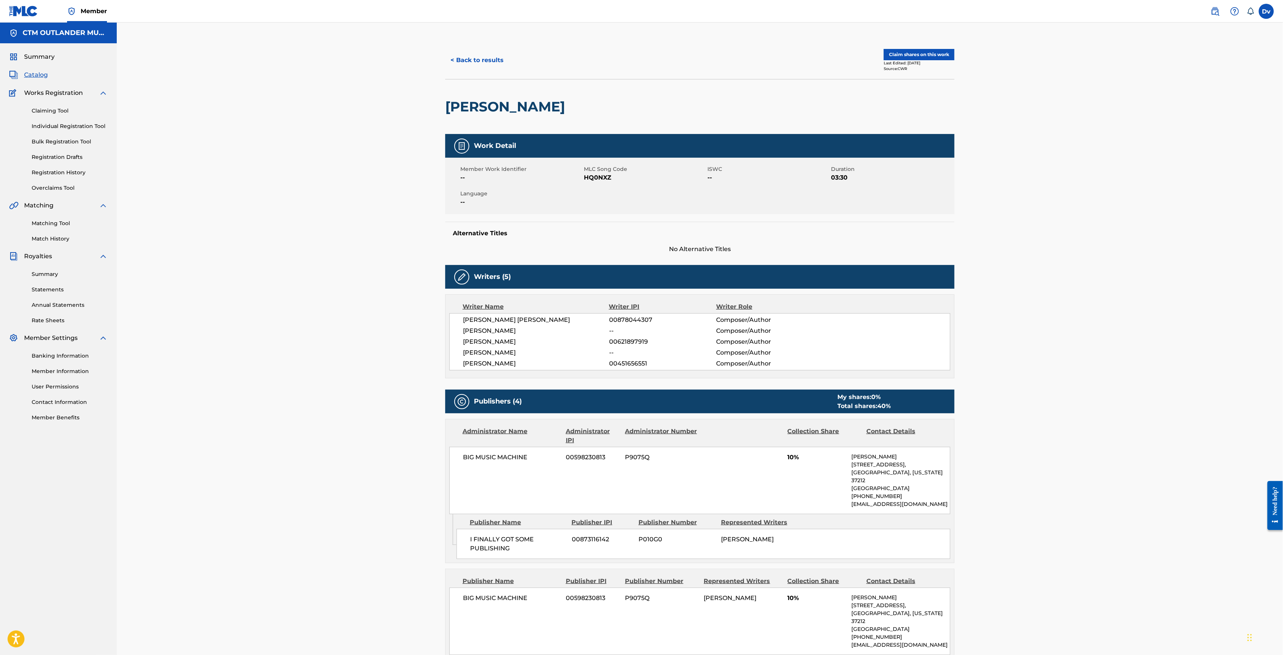
click at [916, 52] on button "Claim shares on this work" at bounding box center [919, 54] width 71 height 11
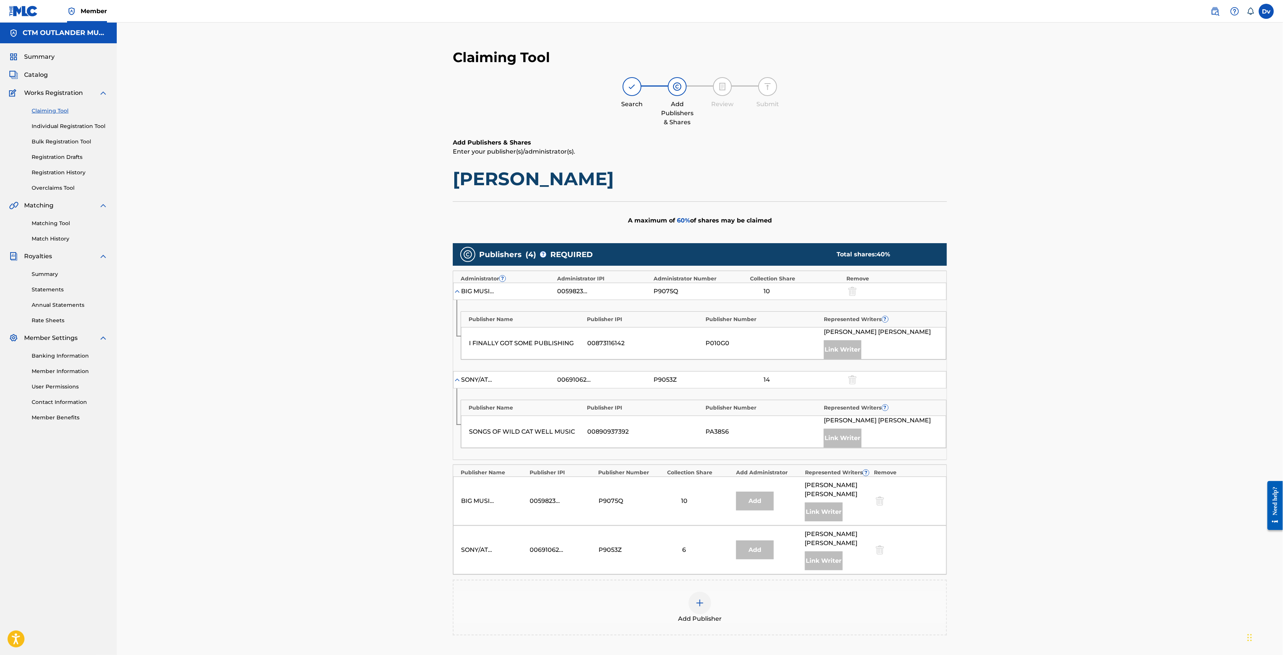
click at [703, 600] on img at bounding box center [699, 603] width 9 height 9
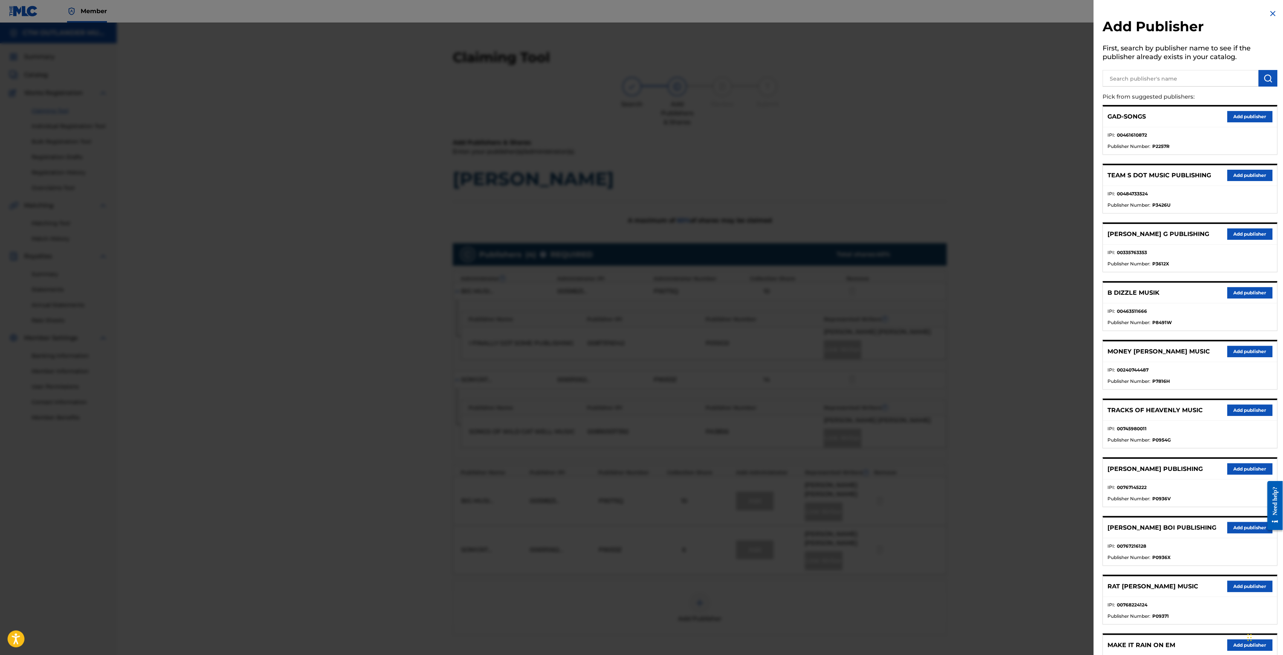
drag, startPoint x: 1170, startPoint y: 83, endPoint x: 1167, endPoint y: 80, distance: 4.3
click at [1170, 83] on input "text" at bounding box center [1181, 78] width 156 height 17
type input "MELODIES"
click at [1266, 78] on img "submit" at bounding box center [1268, 78] width 9 height 9
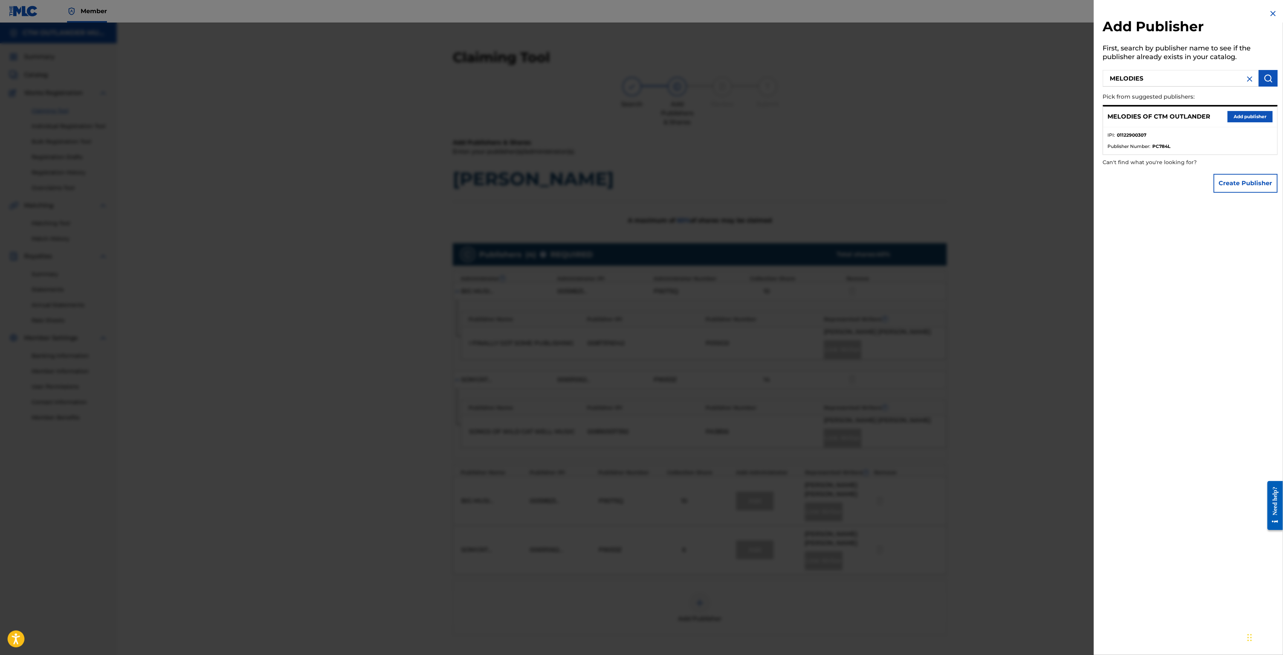
click at [1234, 113] on button "Add publisher" at bounding box center [1250, 116] width 45 height 11
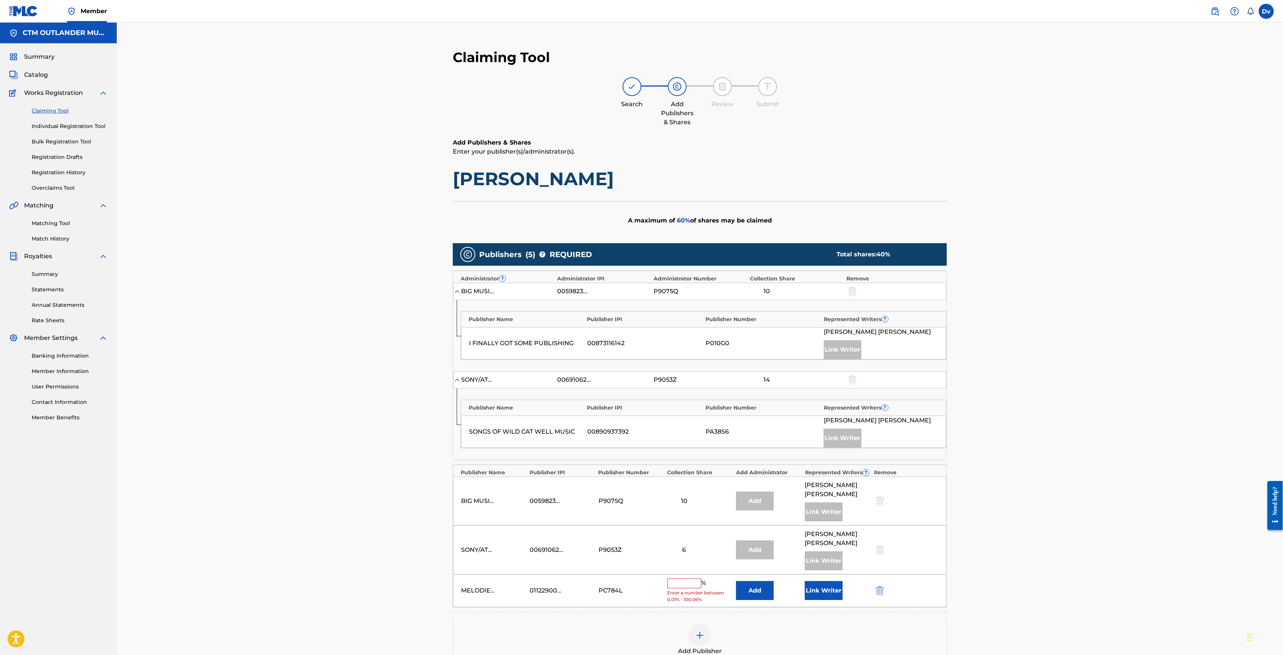
click at [818, 582] on button "Link Writer" at bounding box center [824, 591] width 38 height 19
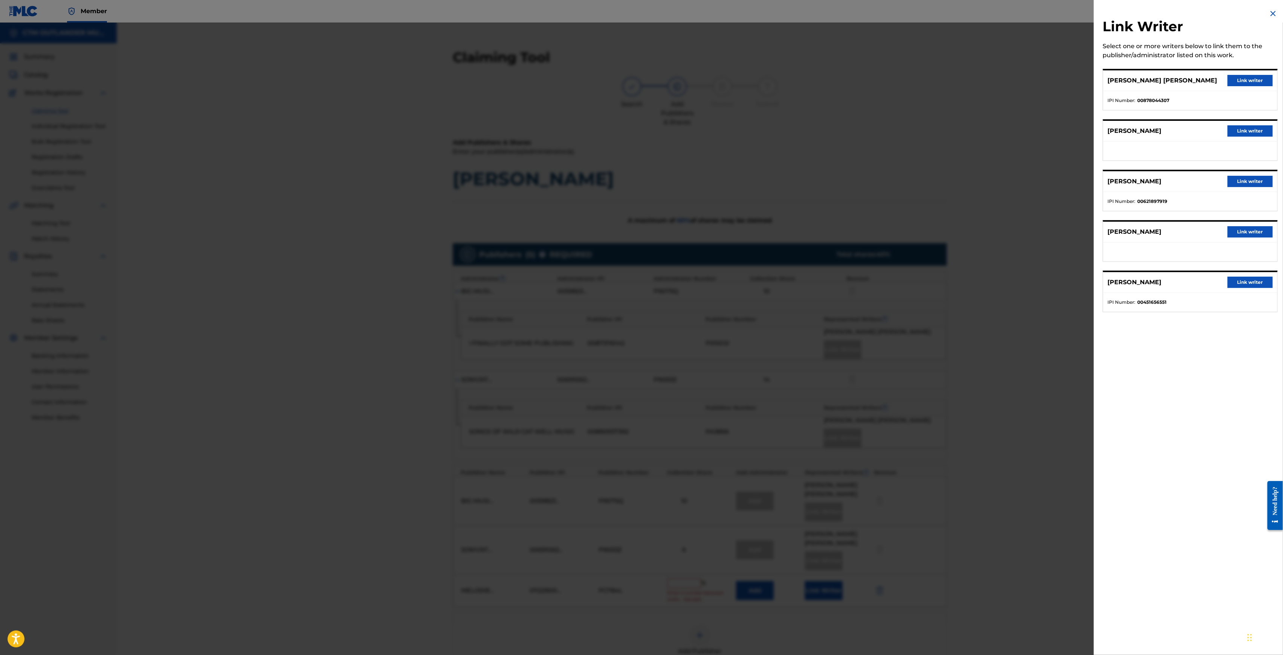
click at [1246, 133] on button "Link writer" at bounding box center [1250, 130] width 45 height 11
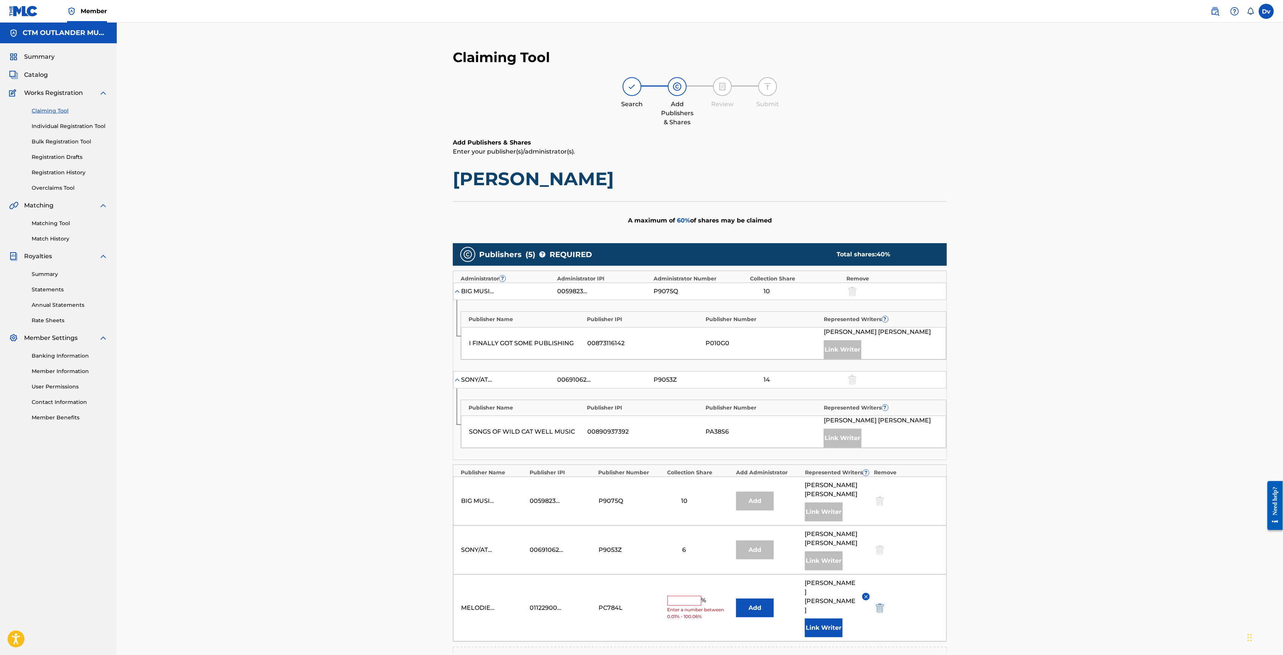
click at [683, 596] on input "text" at bounding box center [684, 601] width 34 height 10
type input "20"
click at [1087, 515] on div "Claiming Tool Search Add Publishers & Shares Review Submit Add Publishers & Sha…" at bounding box center [700, 409] width 1166 height 773
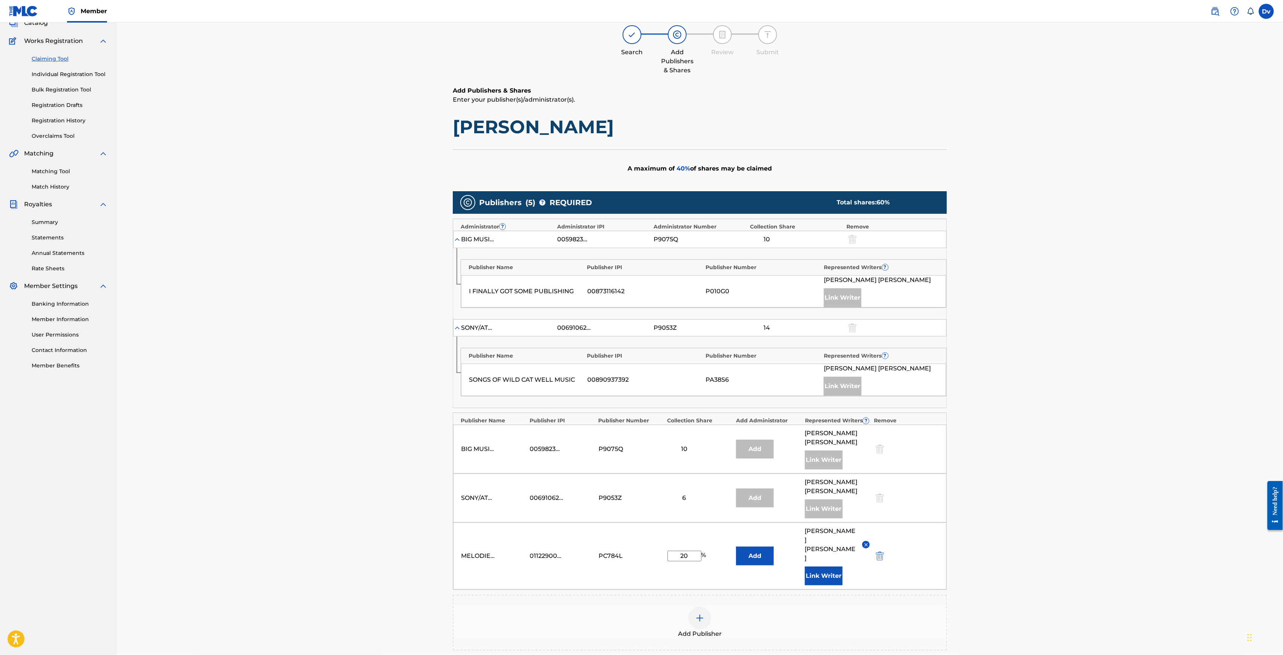
scroll to position [100, 0]
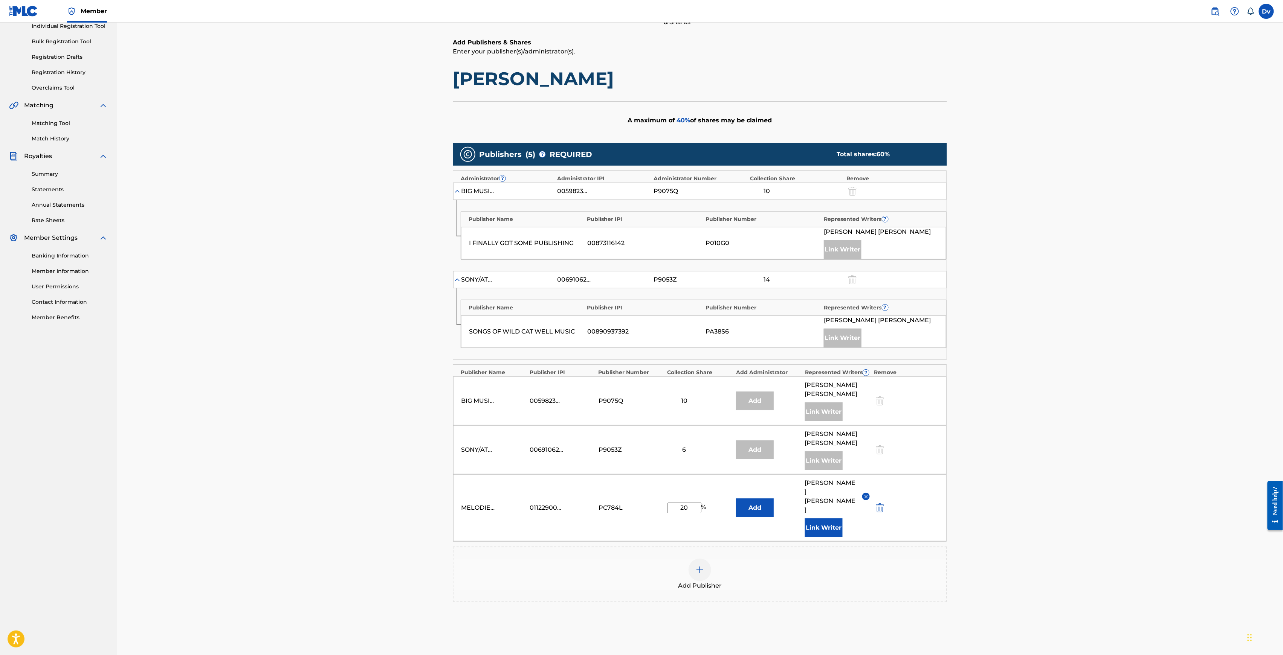
click at [754, 498] on div "MELODIES OF CTM OUTLANDER 01122900307 PC784L 20 % Add [PERSON_NAME] Writer" at bounding box center [699, 508] width 493 height 67
click at [750, 499] on button "Add" at bounding box center [755, 508] width 38 height 19
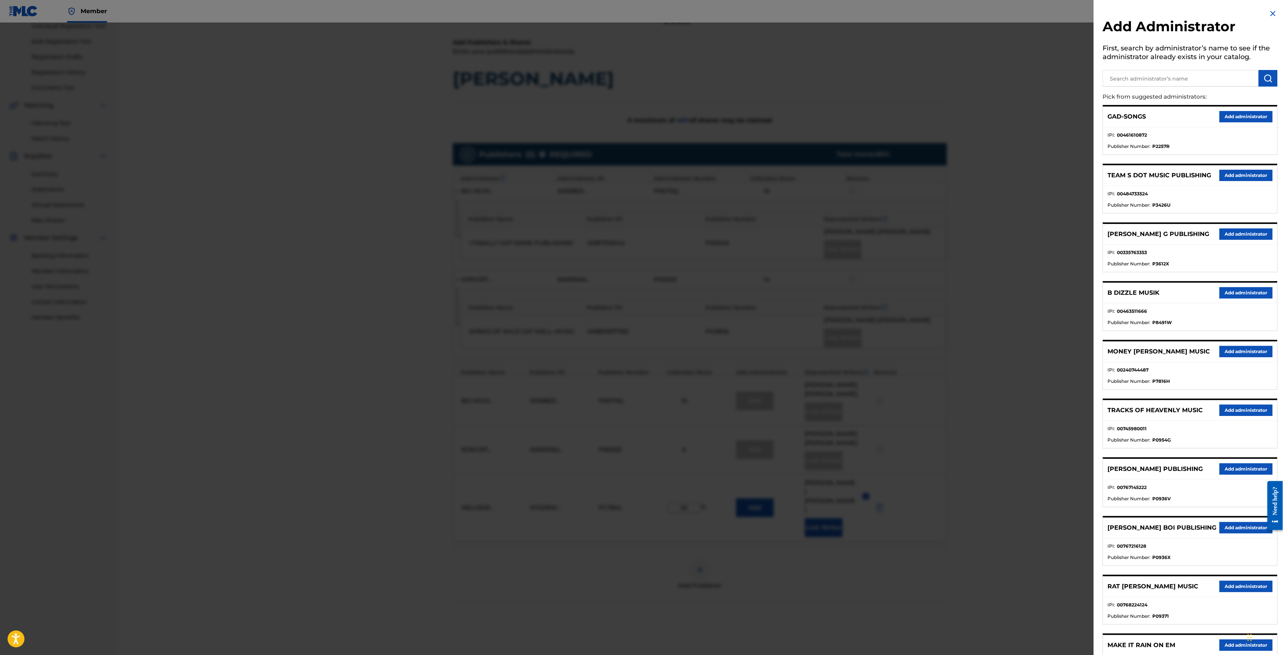
click at [1275, 19] on h2 "Add Administrator" at bounding box center [1190, 27] width 175 height 19
click at [1274, 14] on img at bounding box center [1273, 13] width 9 height 9
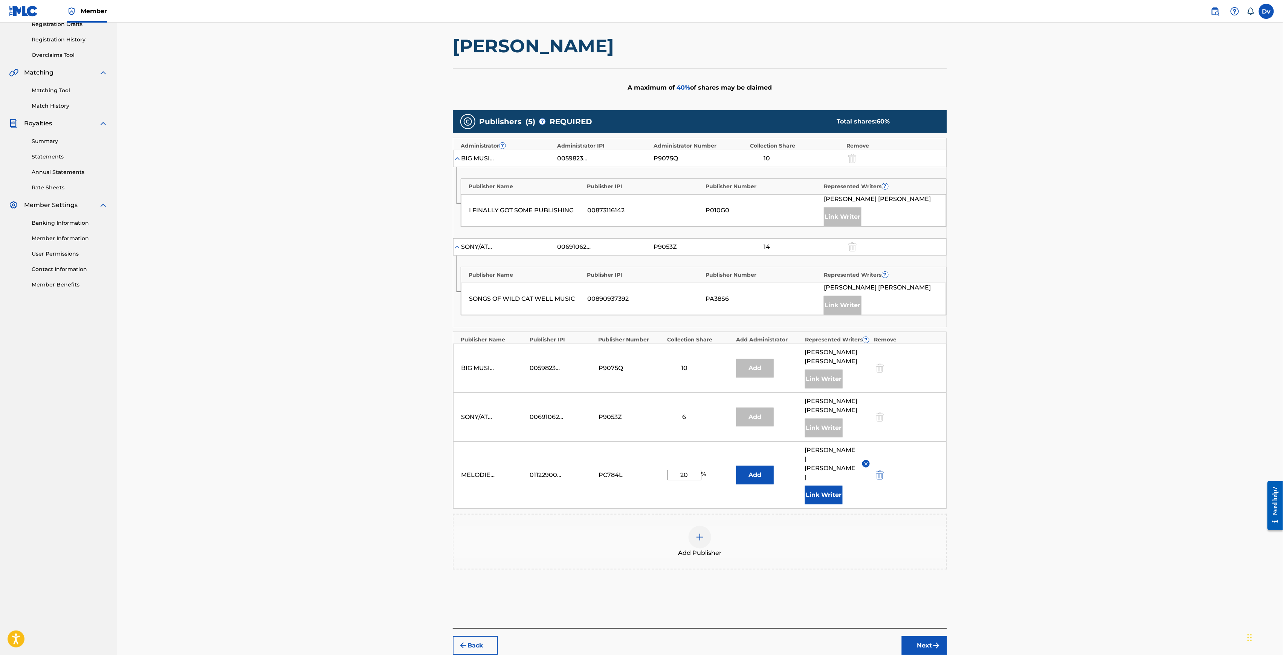
scroll to position [142, 0]
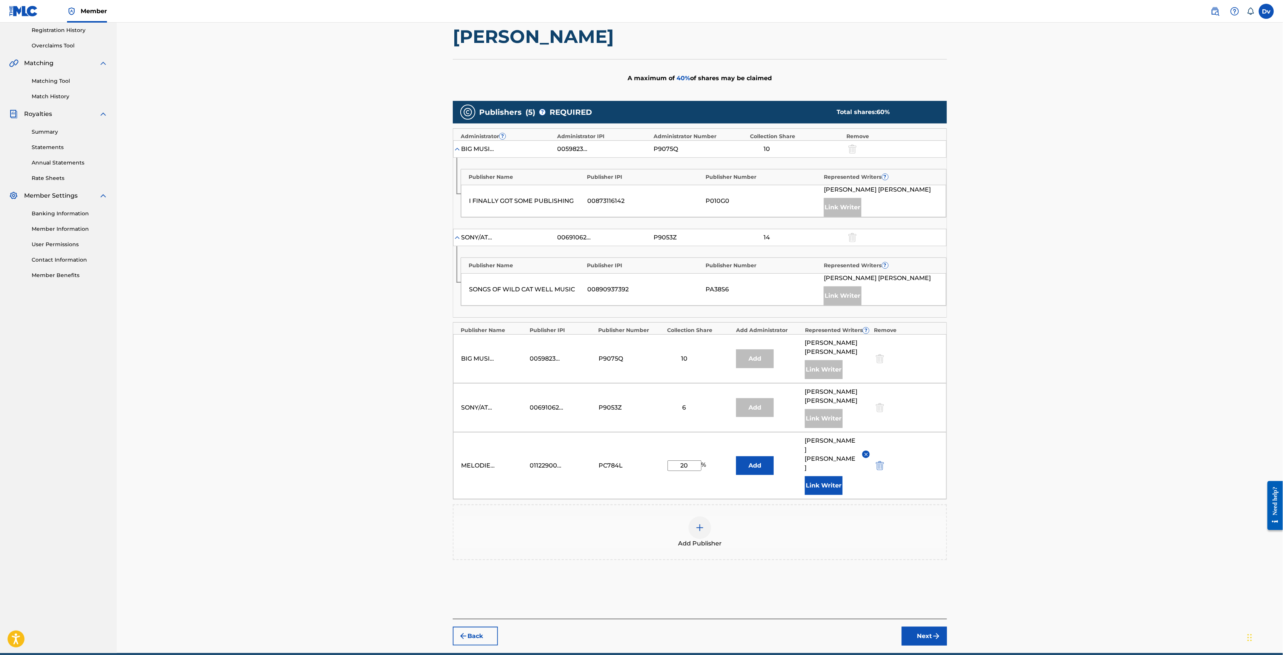
click at [916, 627] on button "Next" at bounding box center [924, 636] width 45 height 19
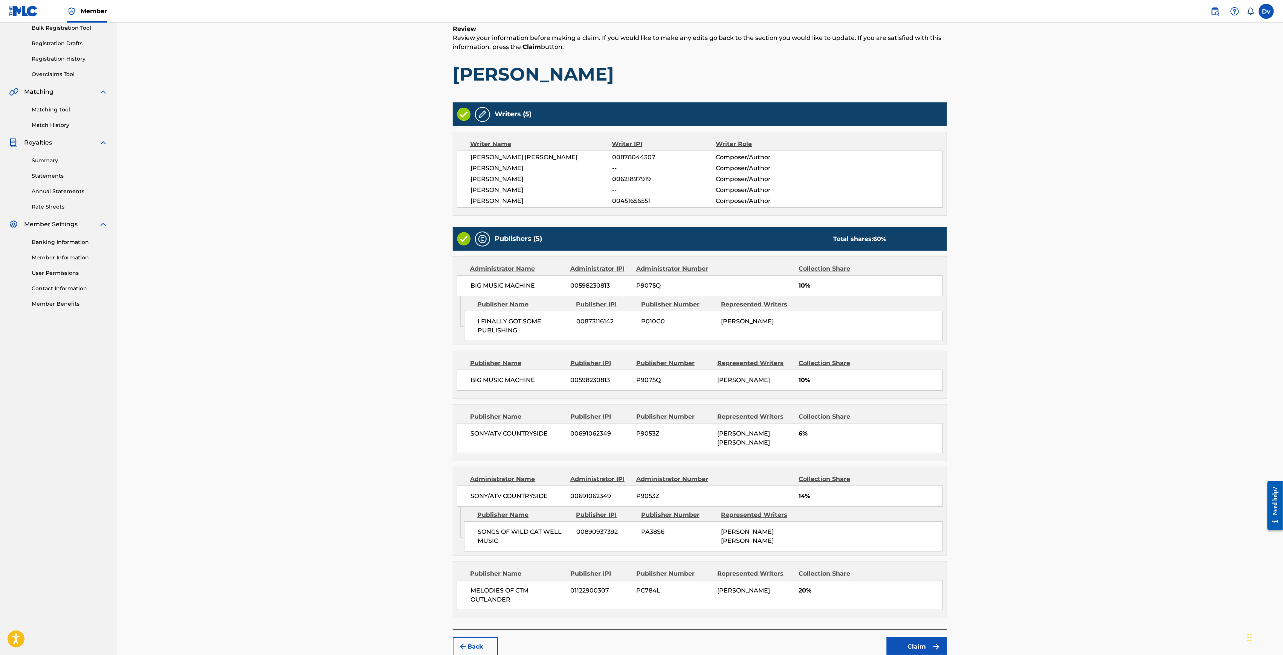
scroll to position [162, 0]
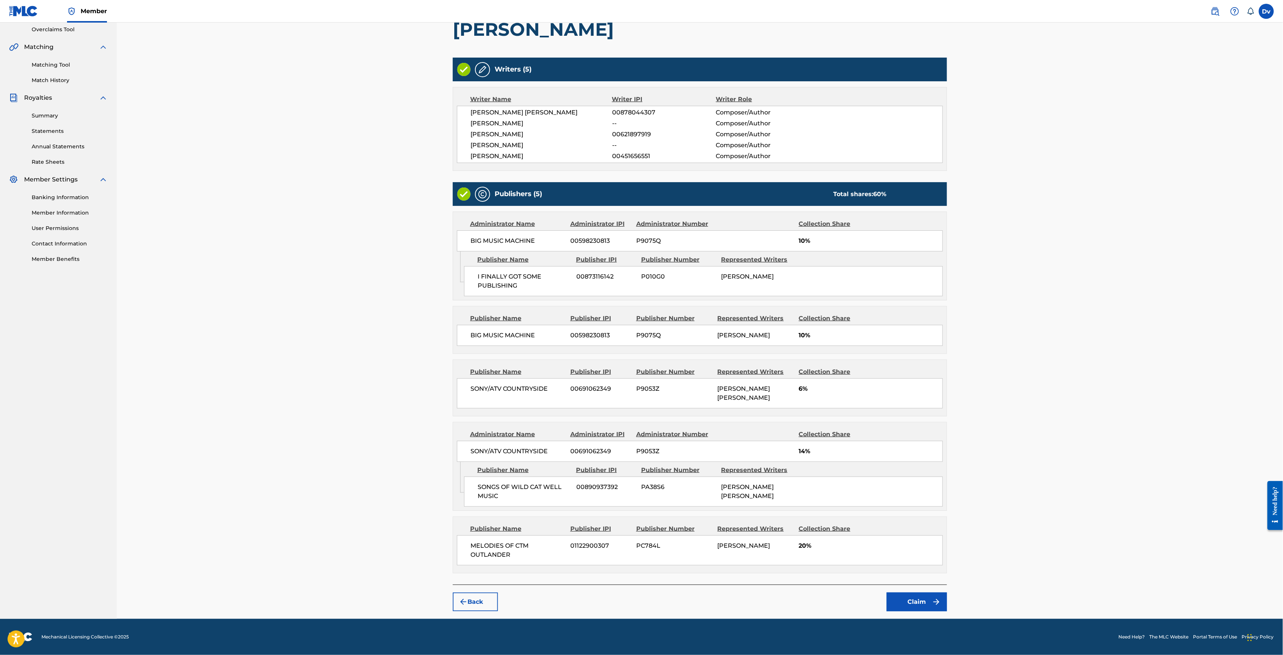
click at [902, 603] on button "Claim" at bounding box center [917, 602] width 60 height 19
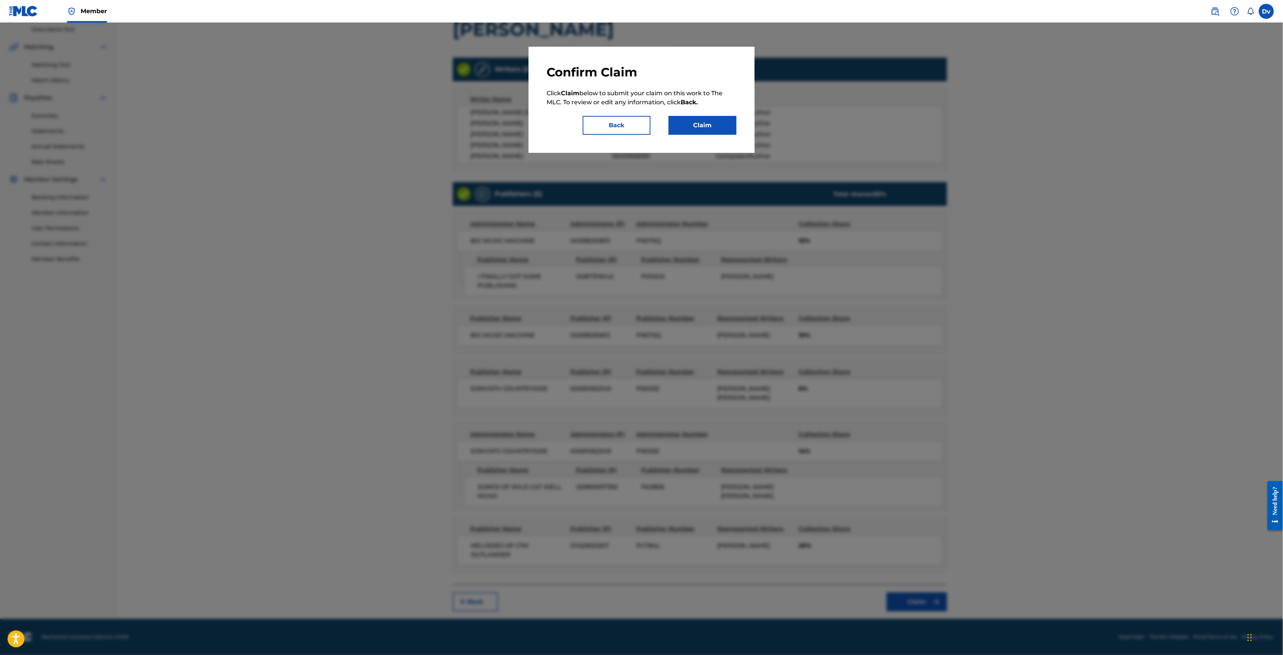
click at [726, 126] on button "Claim" at bounding box center [703, 125] width 68 height 19
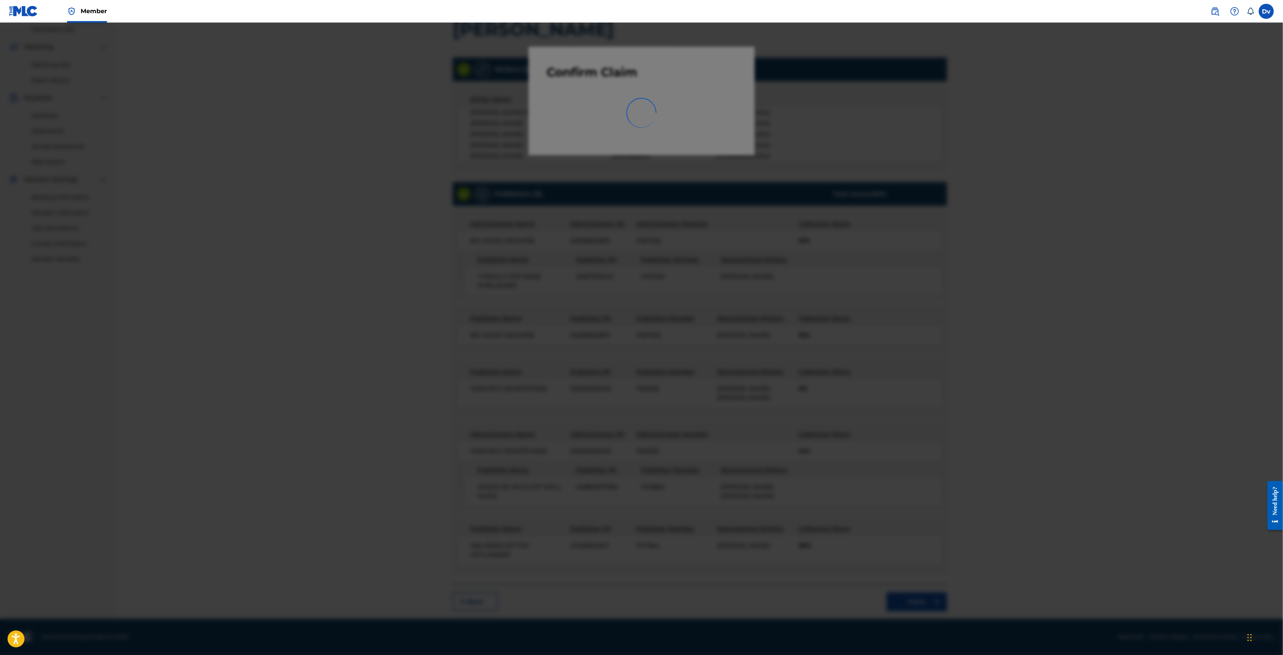
scroll to position [0, 0]
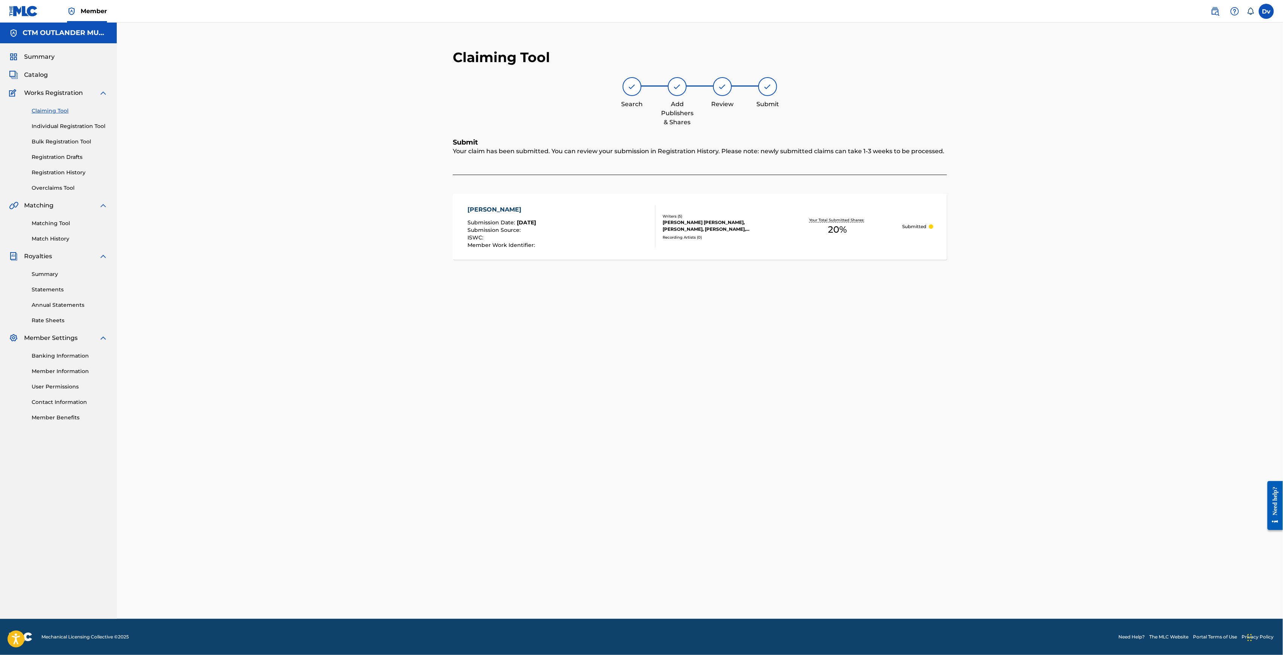
click at [339, 104] on div "Claiming Tool Search Add Publishers & Shares Review Submit Submit Your claim ha…" at bounding box center [700, 321] width 1166 height 597
click at [68, 125] on link "Individual Registration Tool" at bounding box center [70, 126] width 76 height 8
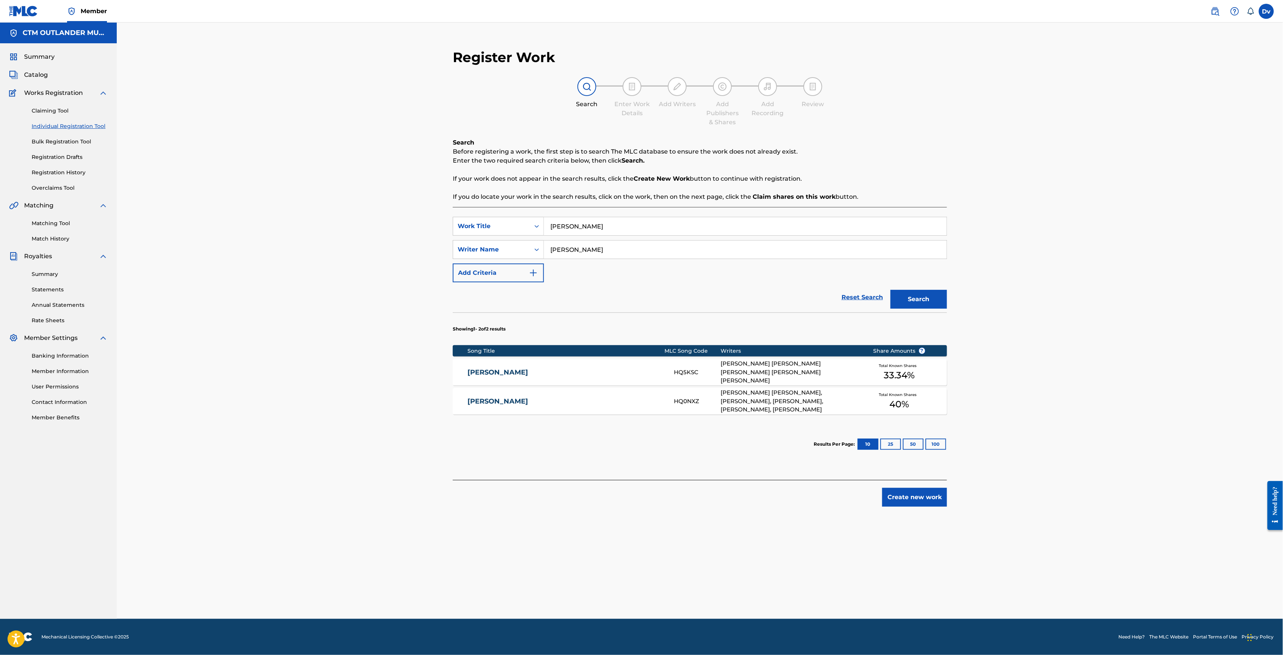
drag, startPoint x: 553, startPoint y: 230, endPoint x: 417, endPoint y: 223, distance: 135.8
click at [453, 223] on div "SearchWithCriteriaee4ba22a-a28f-4a0a-b183-6eeae3d6b227 Work Title [PERSON_NAME]" at bounding box center [700, 226] width 494 height 19
paste input "ONE MORE THING"
type input "ONE MORE THING"
click at [890, 290] on button "Search" at bounding box center [918, 299] width 57 height 19
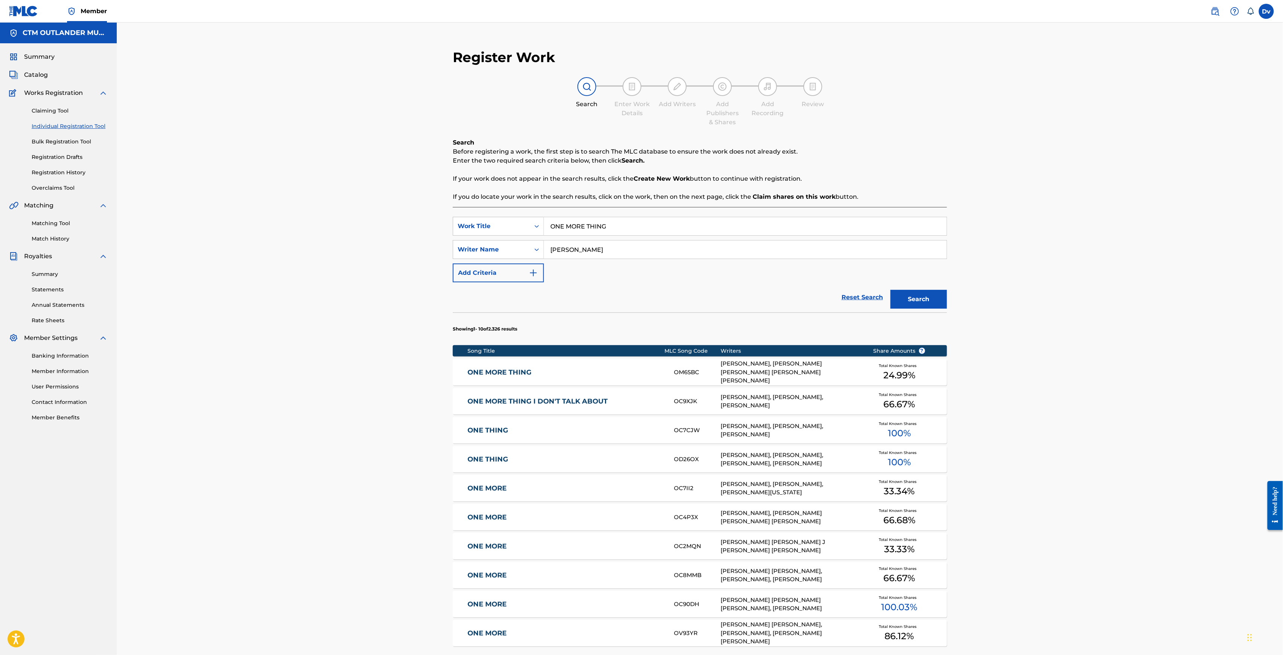
click at [517, 370] on link "ONE MORE THING" at bounding box center [565, 372] width 196 height 9
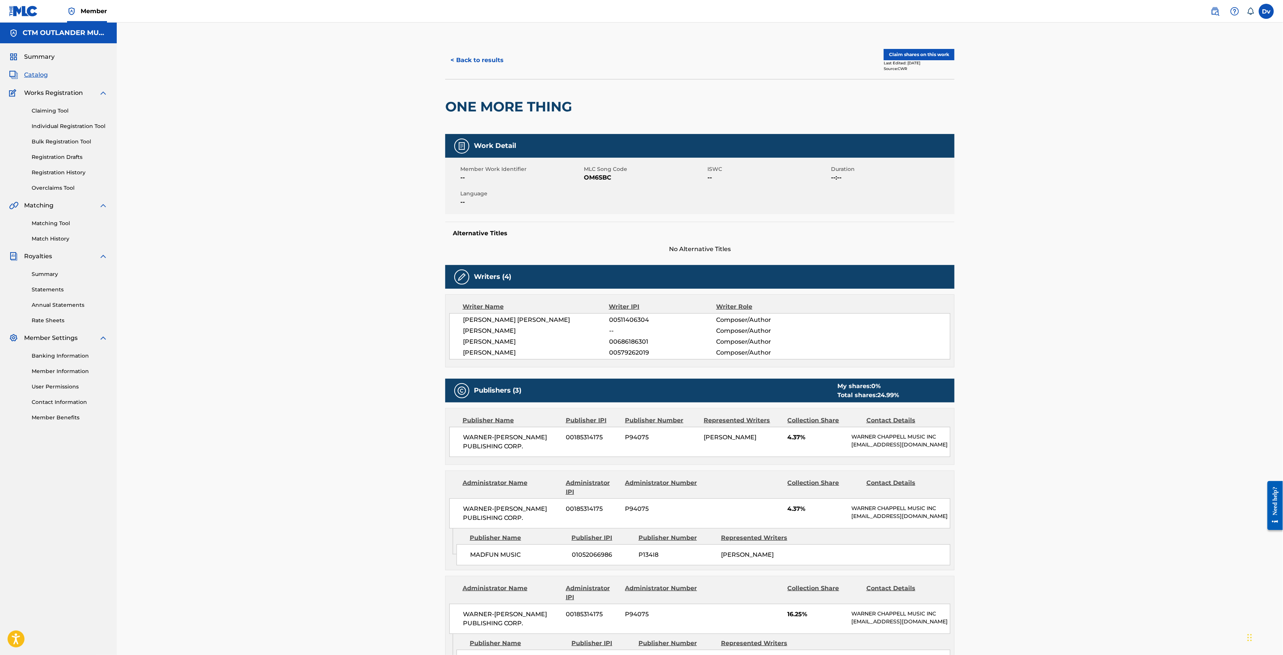
click at [481, 59] on button "< Back to results" at bounding box center [477, 60] width 64 height 19
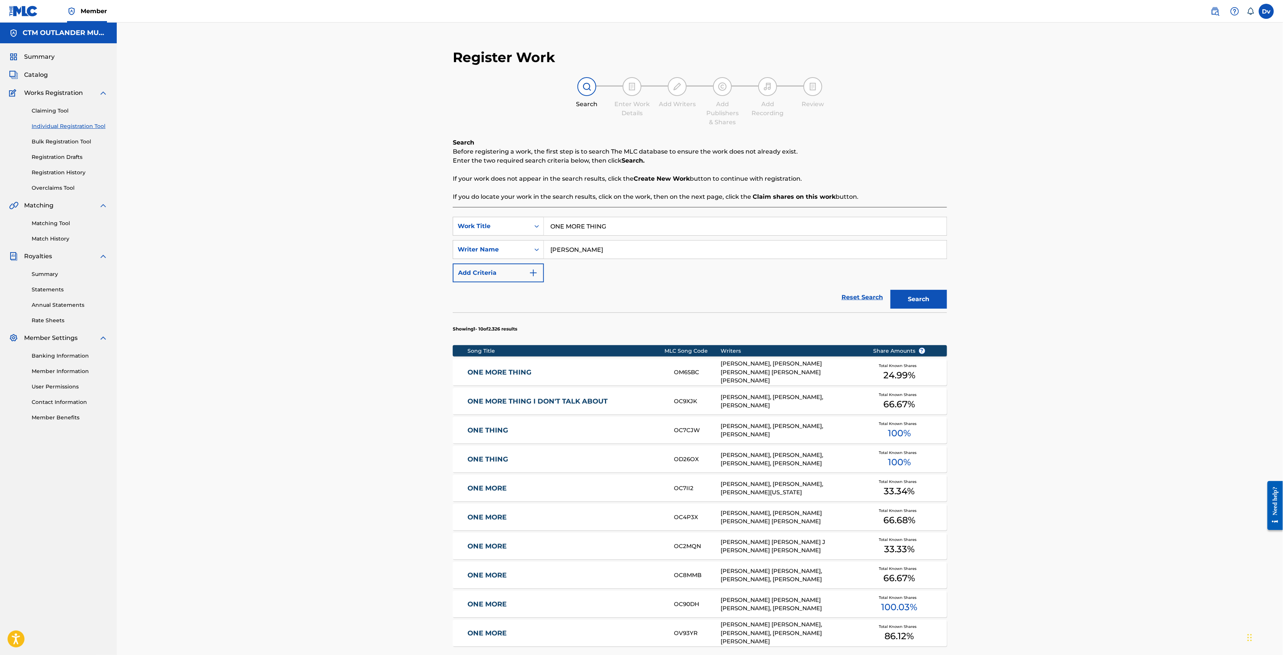
click at [490, 368] on div "ONE MORE THING OM6SBC [PERSON_NAME], [PERSON_NAME] [PERSON_NAME] [PERSON_NAME] …" at bounding box center [700, 372] width 494 height 26
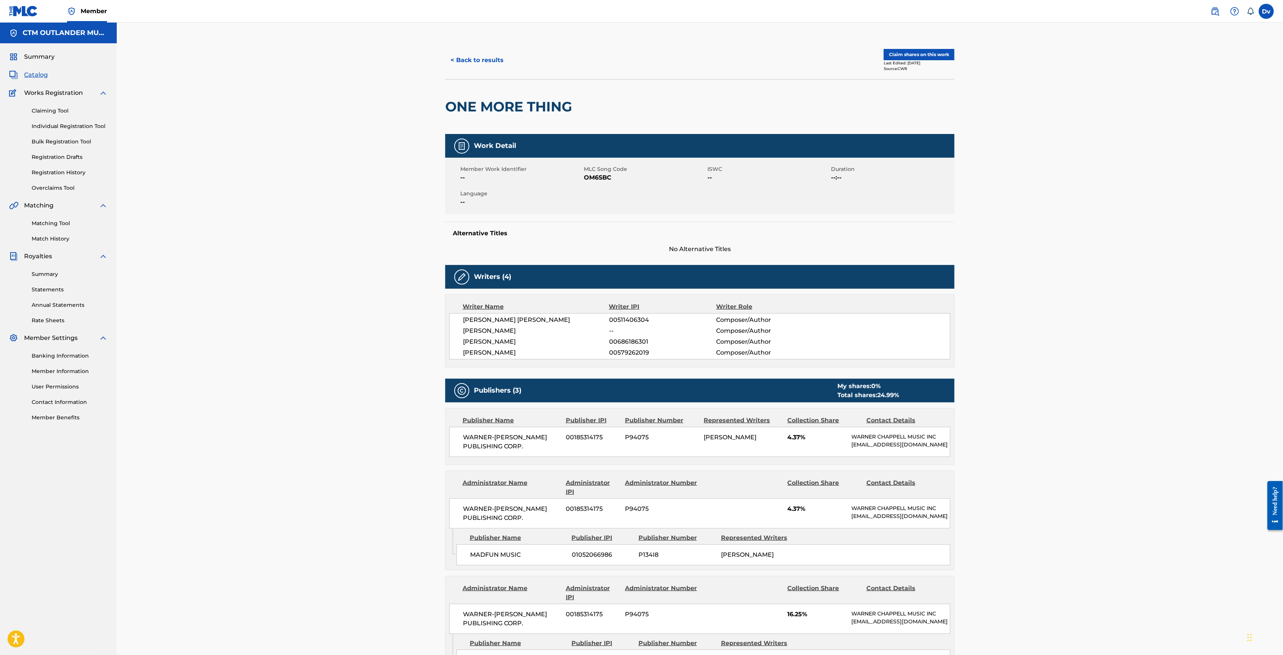
click at [470, 58] on button "< Back to results" at bounding box center [477, 60] width 64 height 19
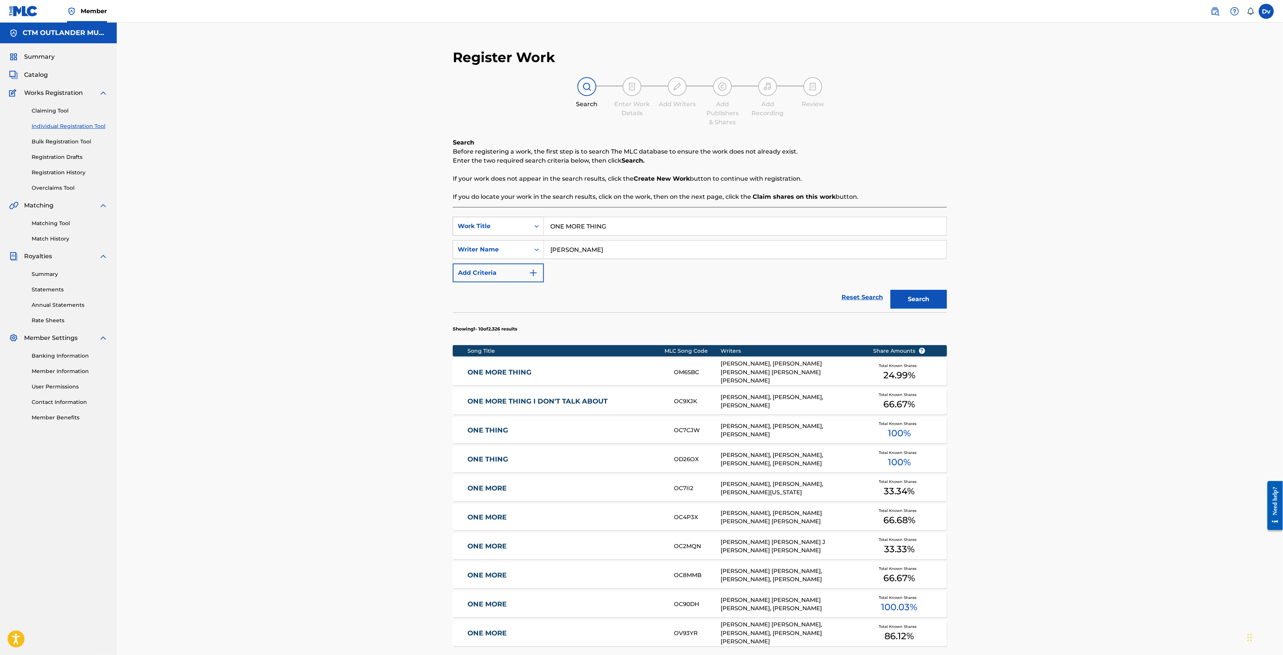
drag, startPoint x: 684, startPoint y: 234, endPoint x: 506, endPoint y: 222, distance: 178.5
click at [540, 222] on div "SearchWithCriteriaee4ba22a-a28f-4a0a-b183-6eeae3d6b227 Work Title ONE MORE THING" at bounding box center [700, 226] width 494 height 19
click at [674, 230] on input "ONE MORE THING" at bounding box center [745, 226] width 403 height 18
drag, startPoint x: 674, startPoint y: 230, endPoint x: 391, endPoint y: 225, distance: 282.9
click at [391, 225] on div "Register Work Search Enter Work Details Add Writers Add Publishers & Shares Add…" at bounding box center [700, 386] width 1166 height 727
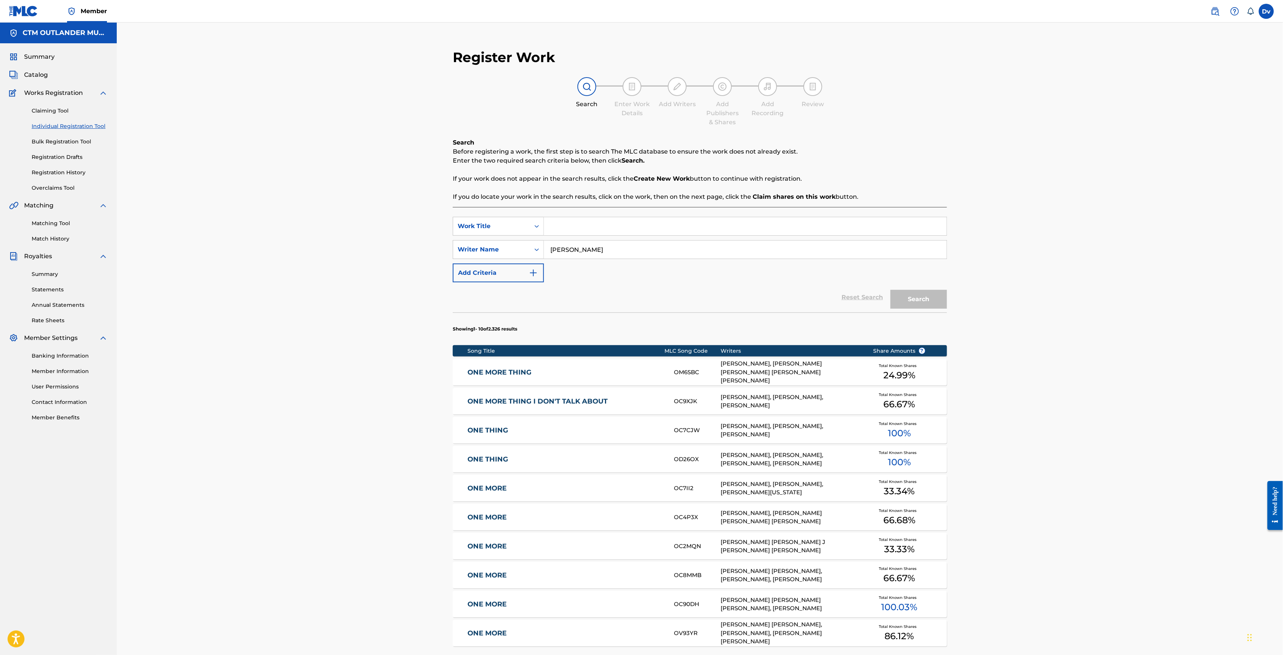
click at [573, 232] on input "Search Form" at bounding box center [745, 226] width 403 height 18
click at [512, 373] on link "ONE MORE THING" at bounding box center [565, 372] width 196 height 9
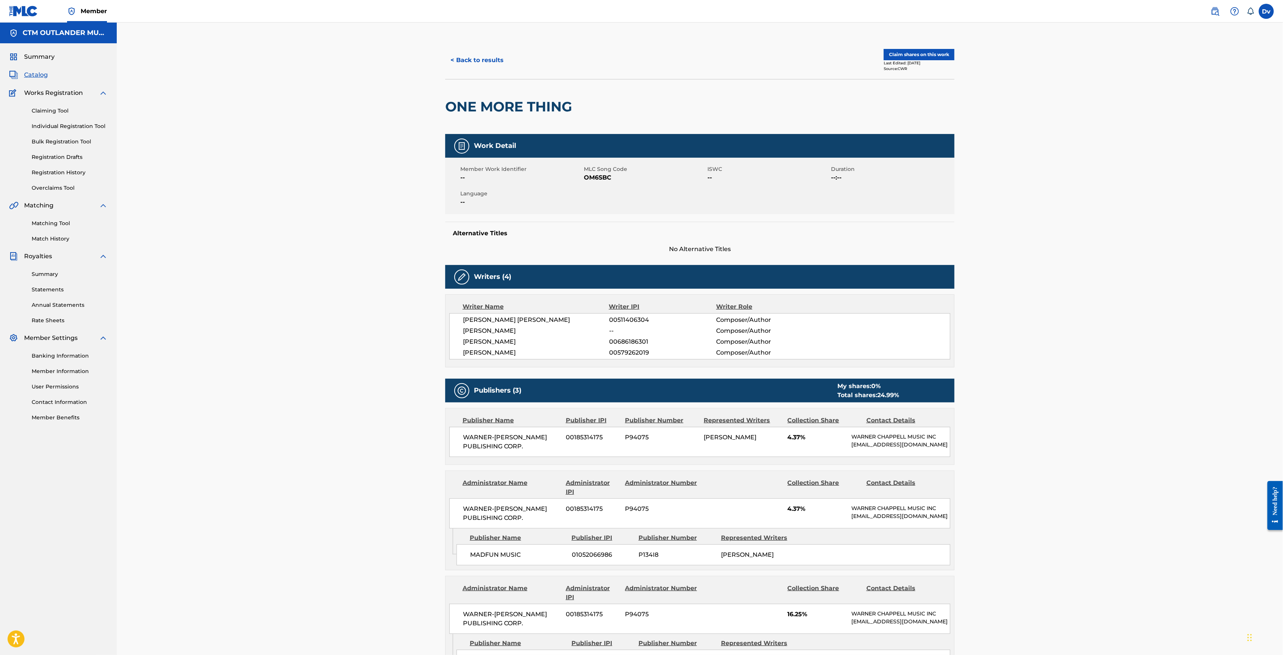
click at [951, 49] on button "Claim shares on this work" at bounding box center [919, 54] width 71 height 11
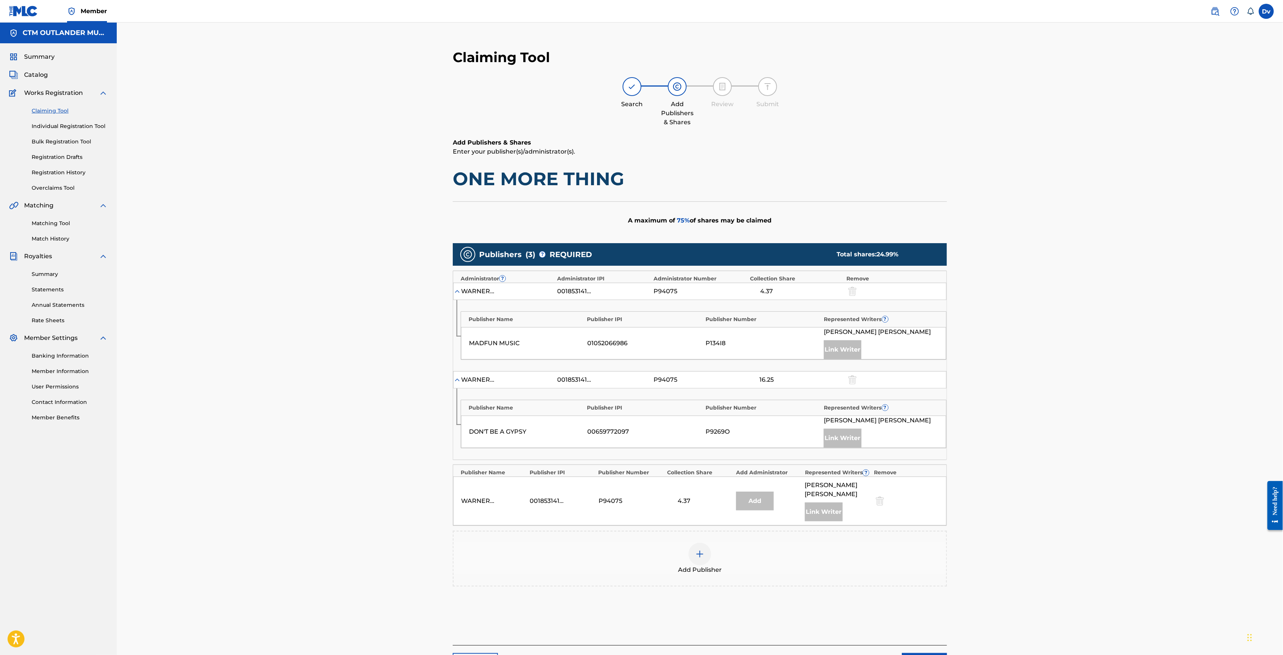
click at [702, 568] on span "Add Publisher" at bounding box center [700, 570] width 44 height 9
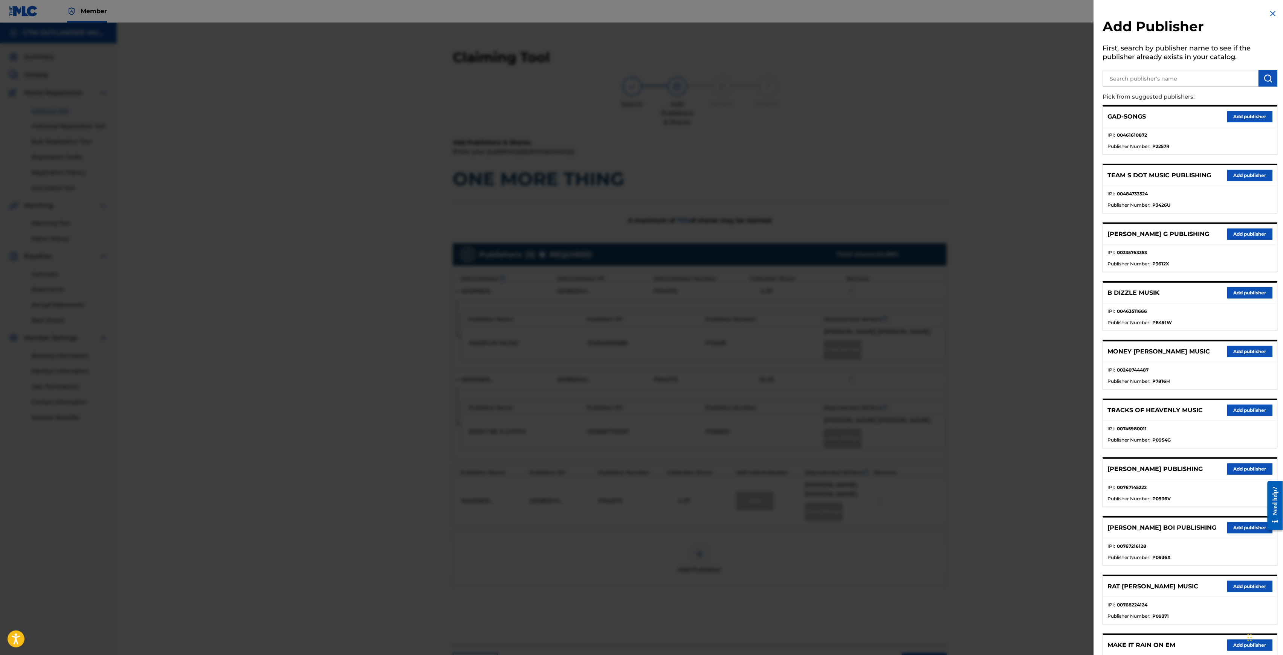
click at [1174, 74] on input "text" at bounding box center [1181, 78] width 156 height 17
type input "MELODIES"
click at [1271, 80] on button "submit" at bounding box center [1268, 78] width 19 height 17
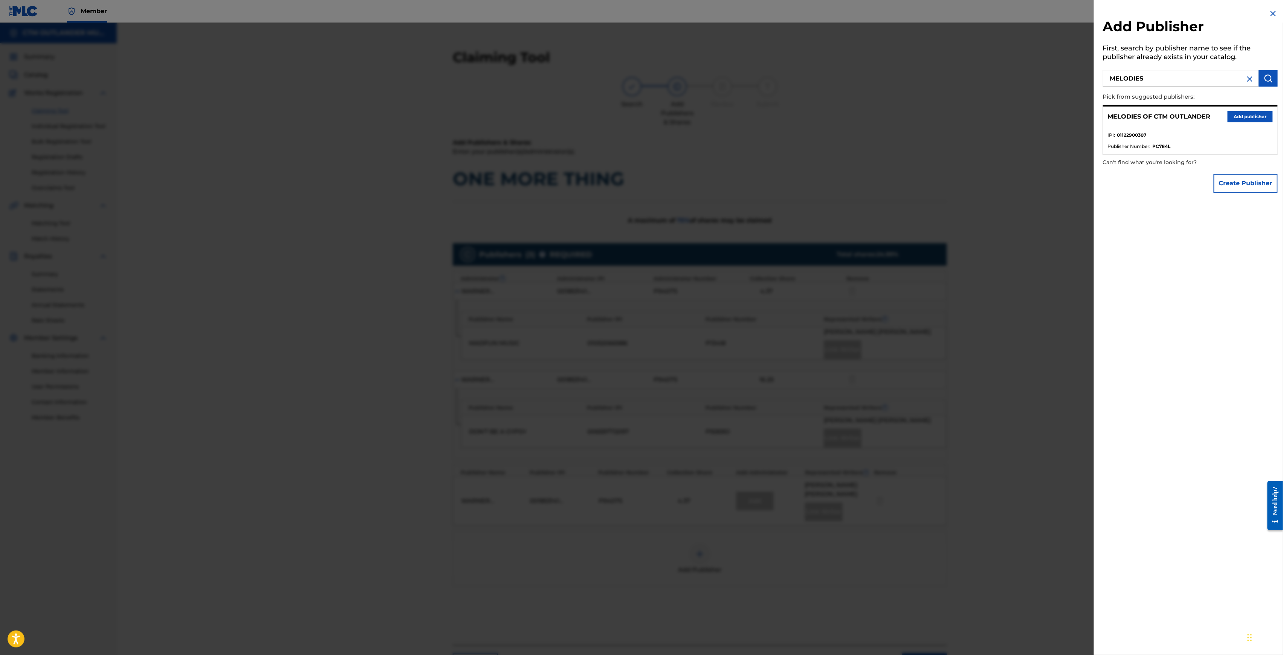
click at [1251, 121] on button "Add publisher" at bounding box center [1250, 116] width 45 height 11
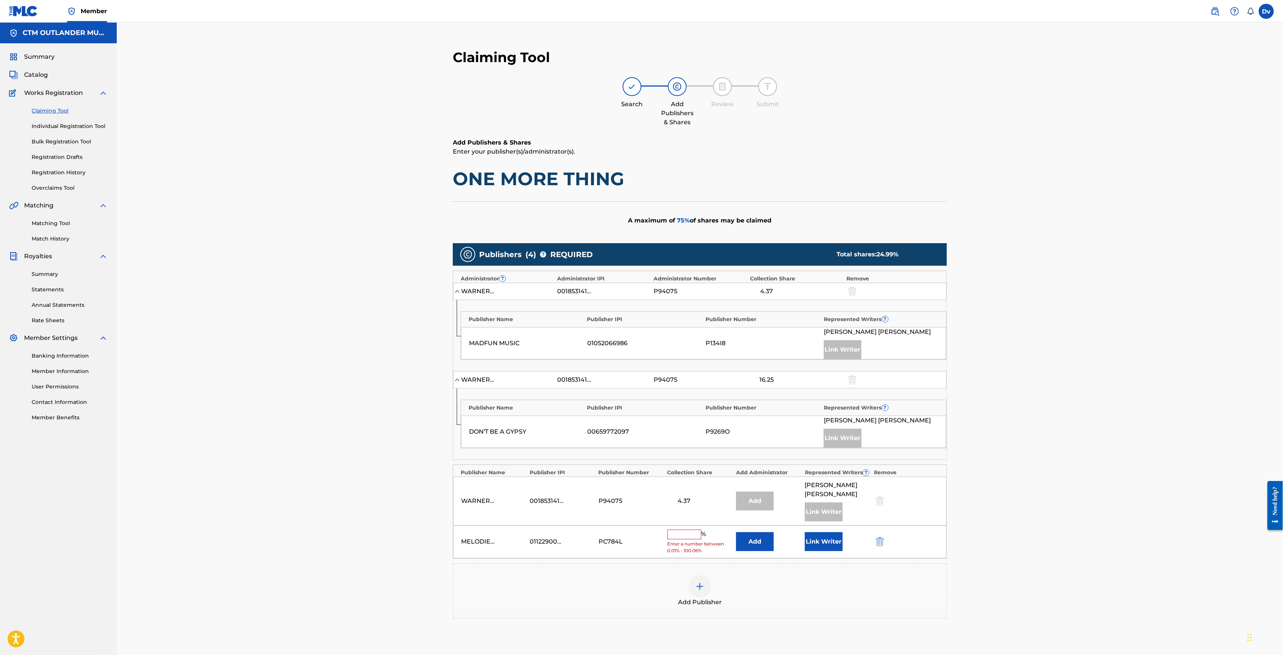
click at [684, 538] on input "text" at bounding box center [684, 535] width 34 height 10
type input "25"
click at [821, 542] on button "Link Writer" at bounding box center [824, 539] width 38 height 19
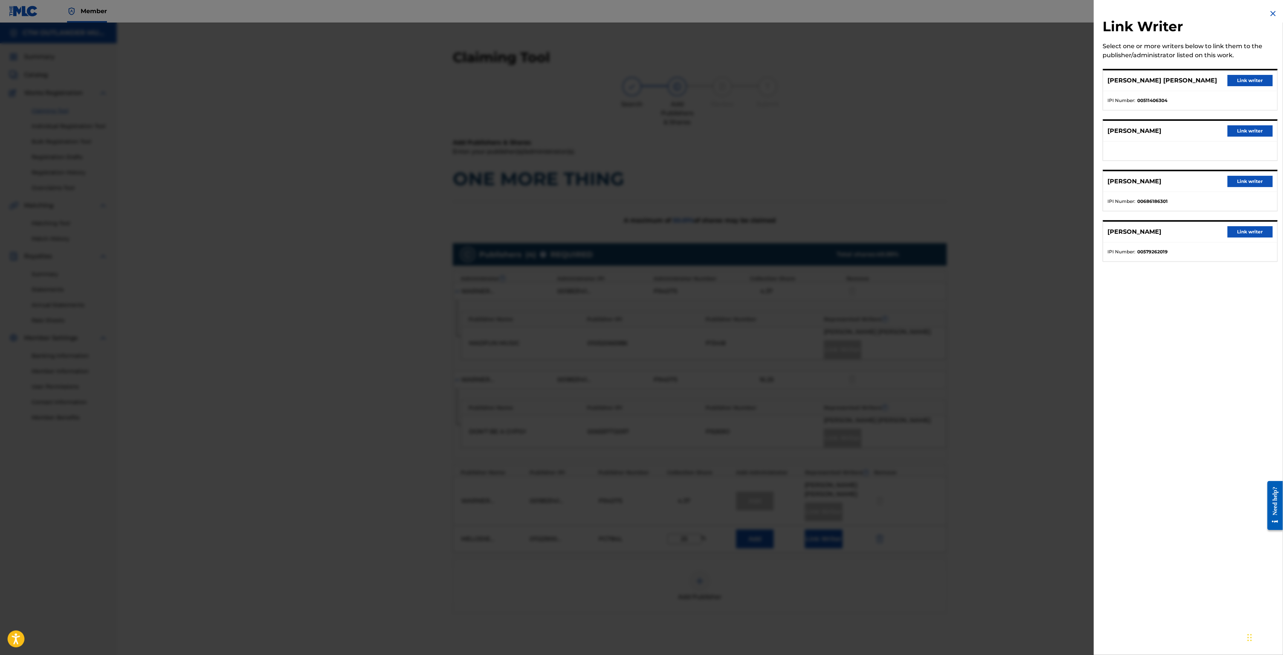
click at [1234, 130] on button "Link writer" at bounding box center [1250, 130] width 45 height 11
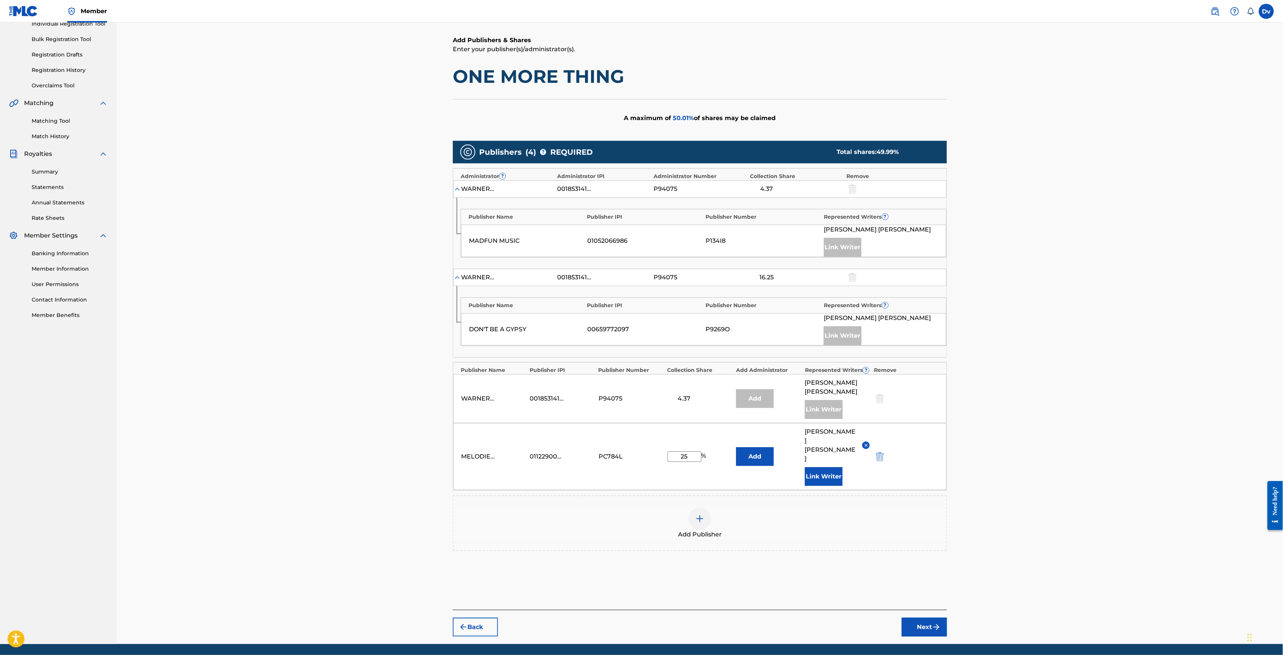
click at [920, 618] on button "Next" at bounding box center [924, 627] width 45 height 19
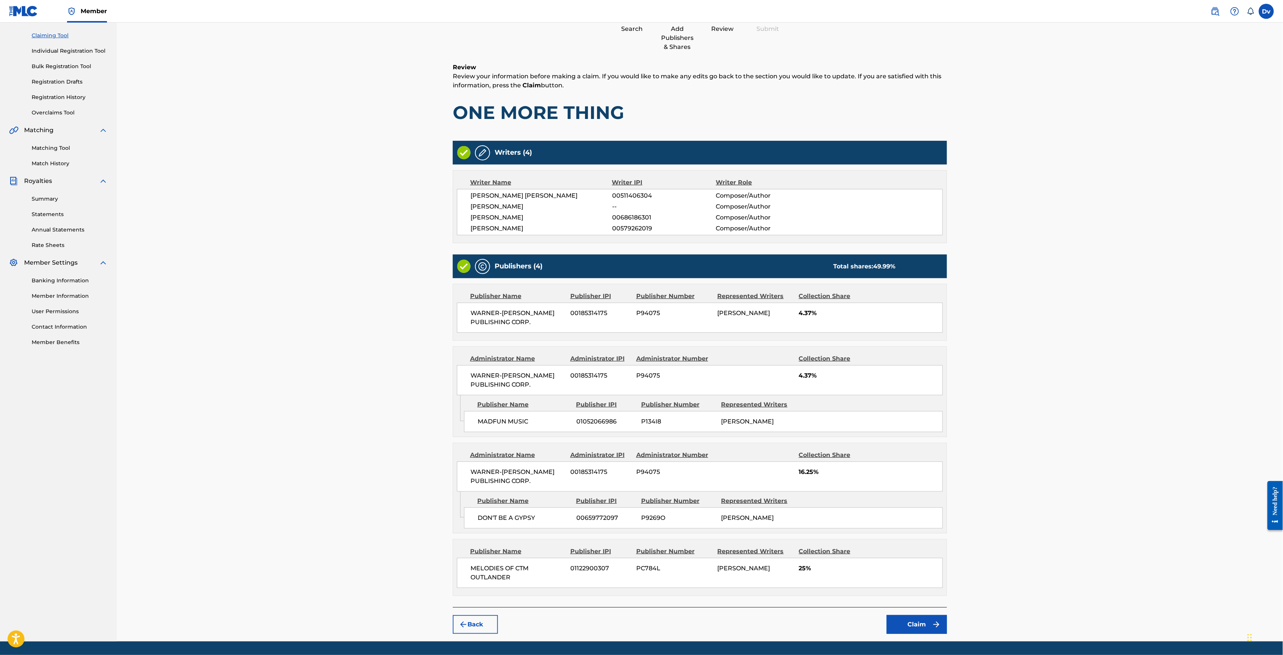
scroll to position [115, 0]
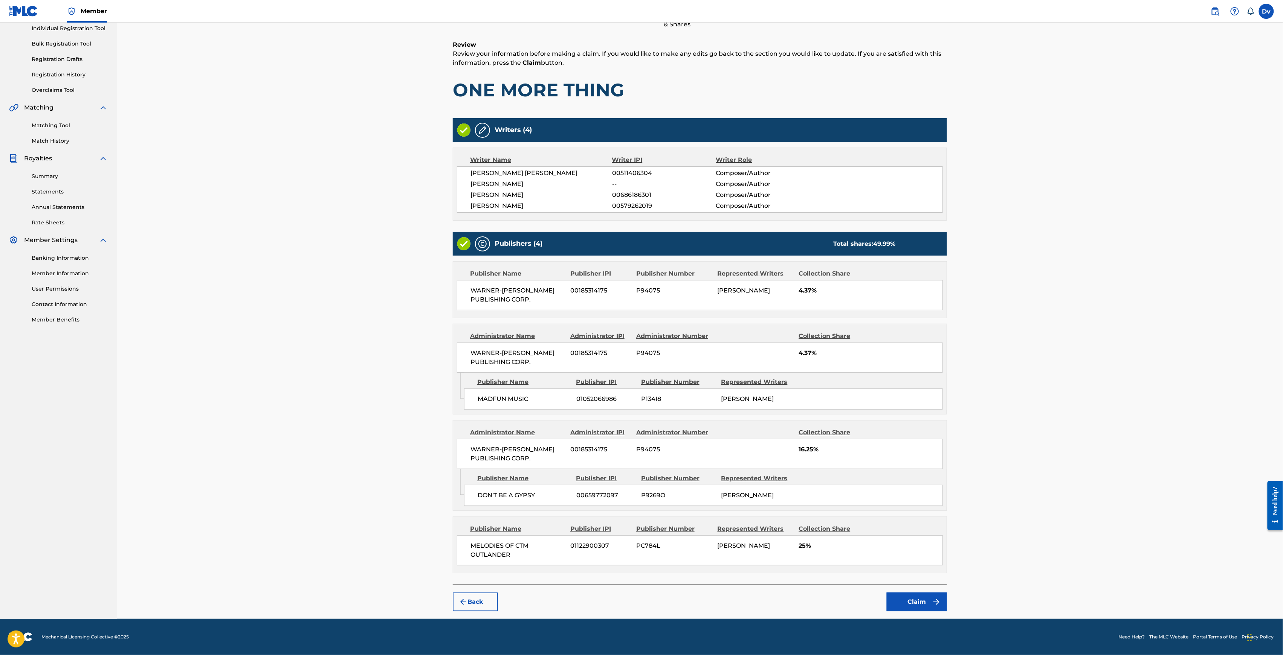
click at [902, 602] on button "Claim" at bounding box center [917, 602] width 60 height 19
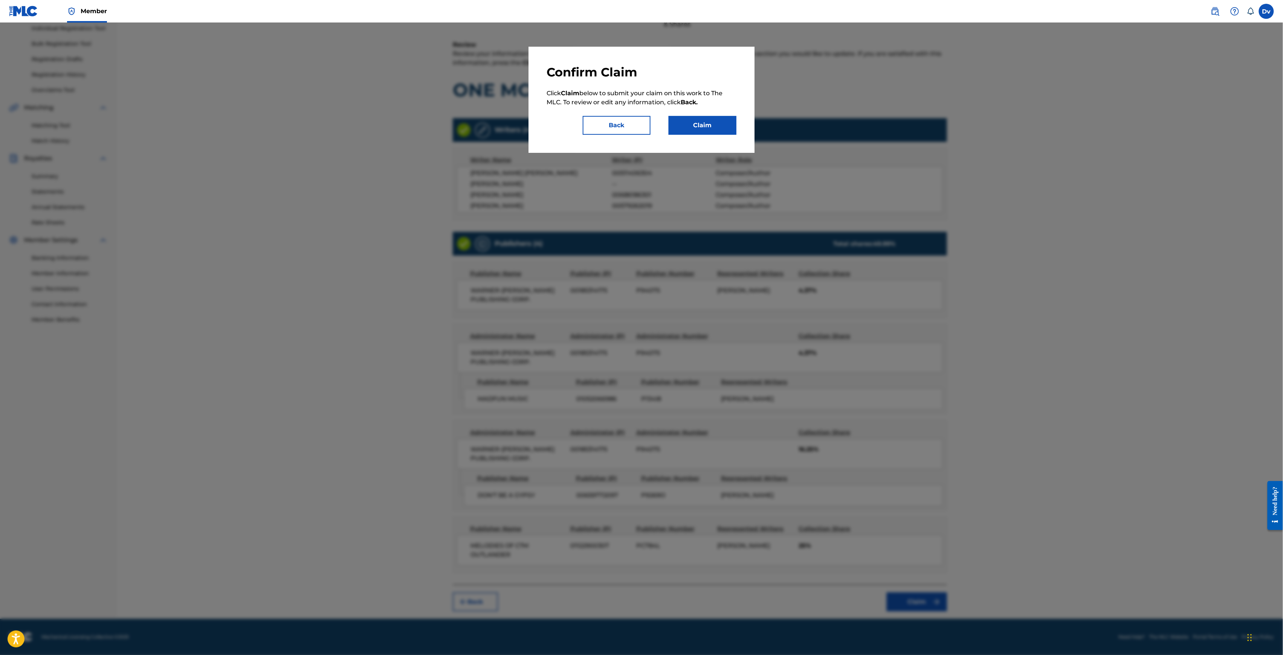
click at [709, 113] on div "Confirm Claim Click Claim below to submit your claim on this work to The MLC. T…" at bounding box center [642, 100] width 190 height 70
click at [707, 120] on button "Claim" at bounding box center [703, 125] width 68 height 19
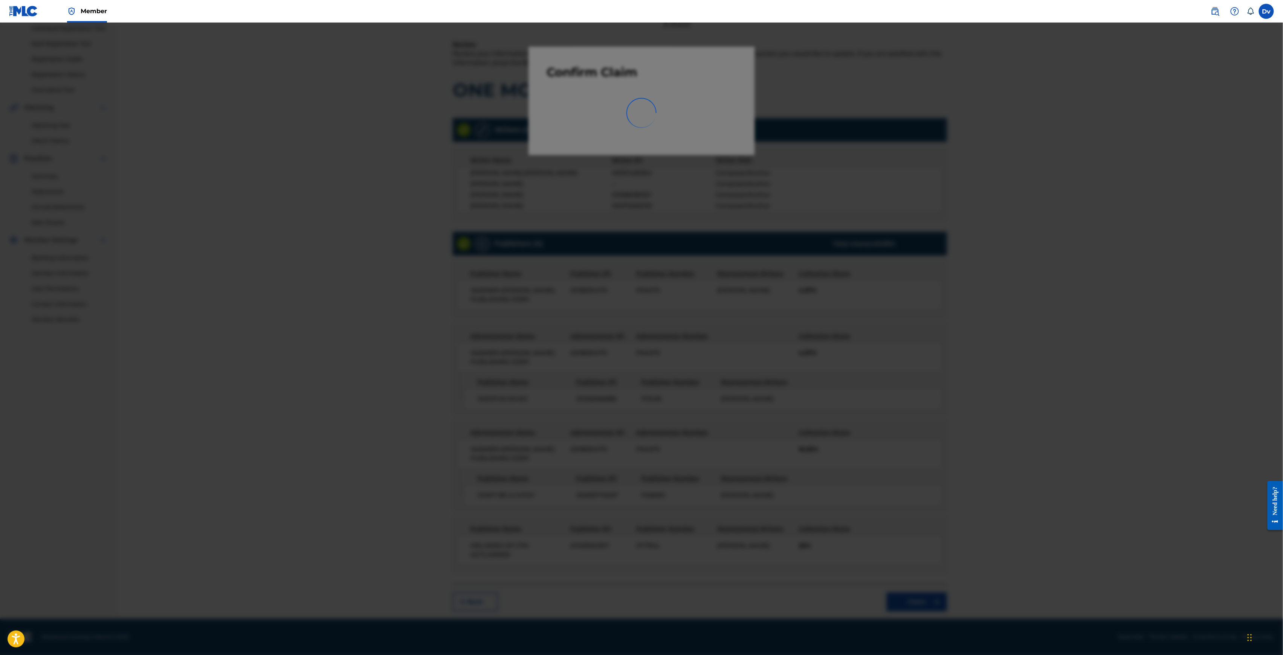
scroll to position [0, 0]
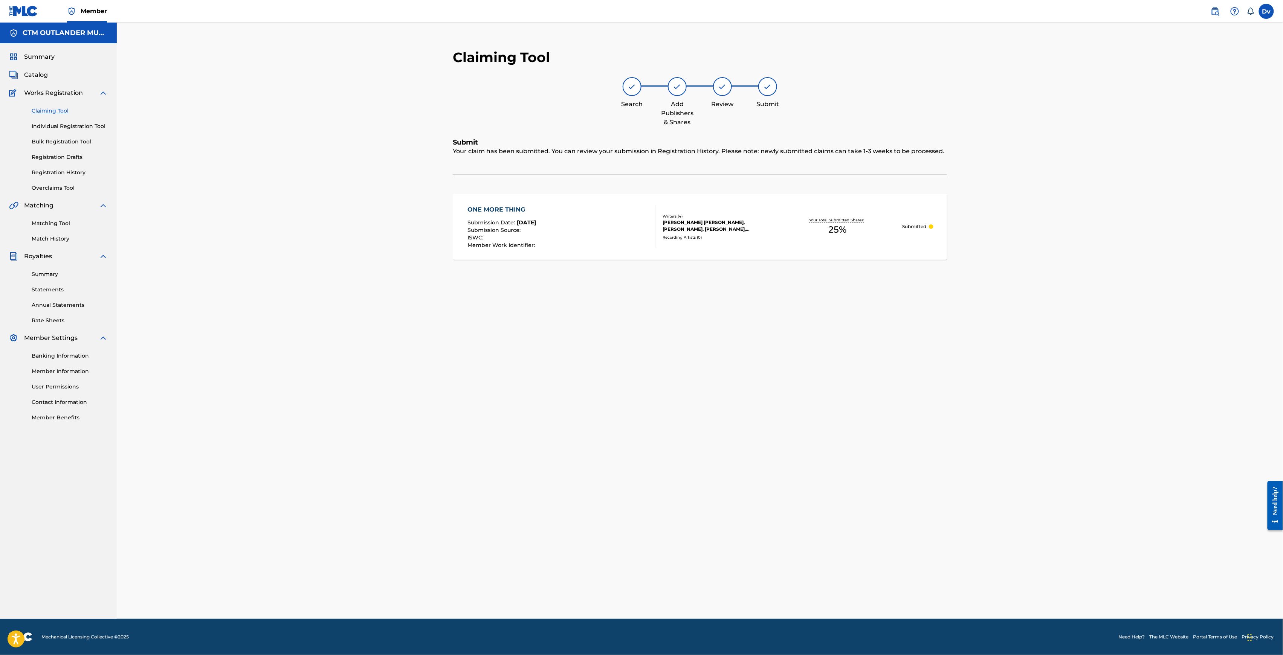
click at [511, 209] on div "ONE MORE THING" at bounding box center [501, 209] width 69 height 9
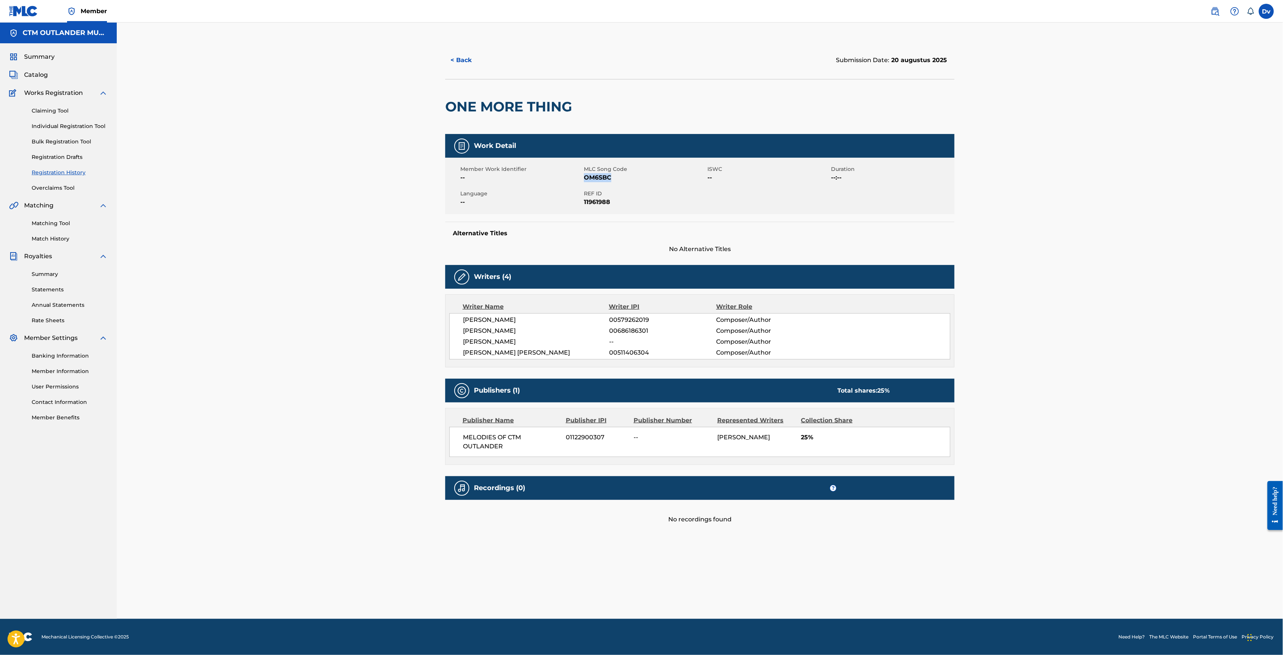
drag, startPoint x: 625, startPoint y: 178, endPoint x: 583, endPoint y: 177, distance: 41.1
click at [584, 177] on span "OM6SBC" at bounding box center [645, 177] width 122 height 9
copy span "OM6SBC"
click at [467, 59] on button "< Back" at bounding box center [467, 60] width 45 height 19
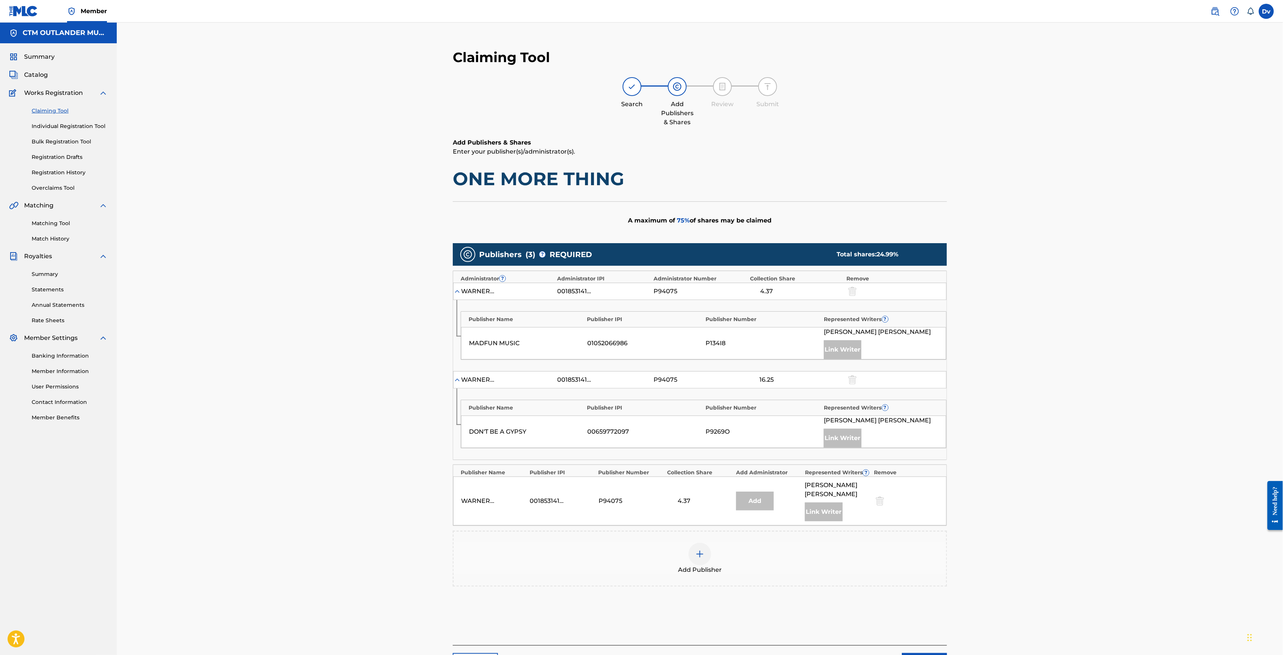
click at [88, 121] on div "Claiming Tool Individual Registration Tool Bulk Registration Tool Registration …" at bounding box center [58, 145] width 99 height 95
click at [90, 125] on link "Individual Registration Tool" at bounding box center [70, 126] width 76 height 8
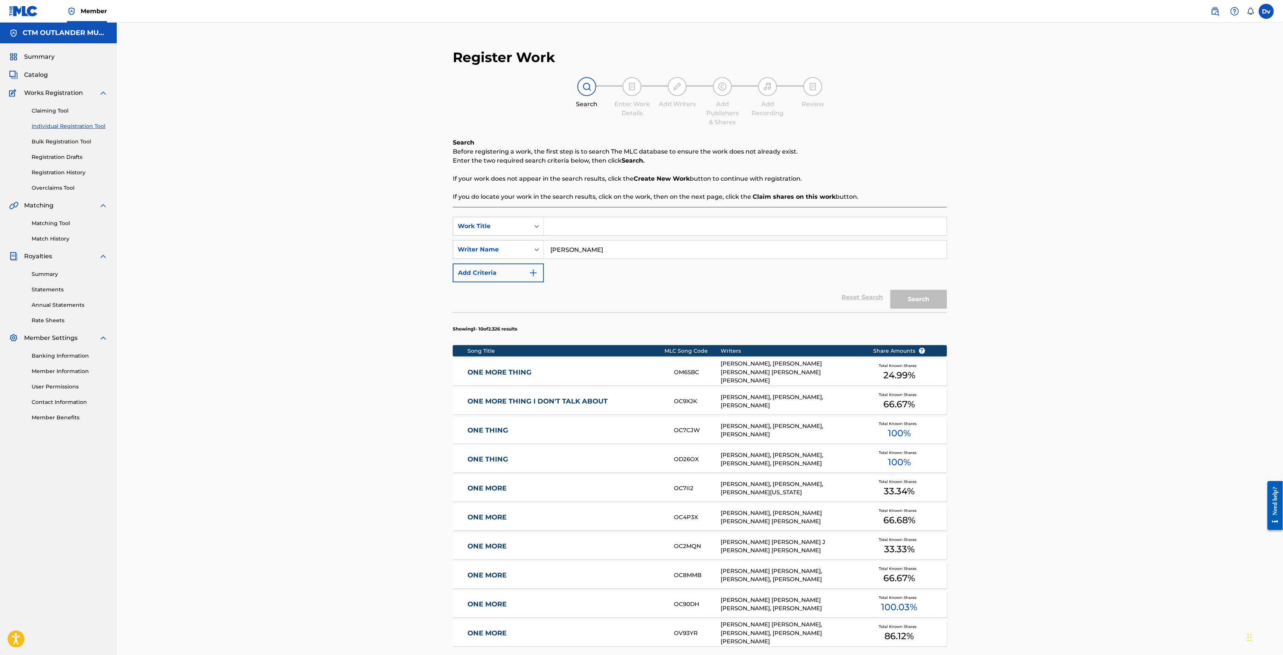
click at [578, 226] on input "Search Form" at bounding box center [745, 226] width 403 height 18
paste input "STAY ROWDY"
type input "STAY ROWDY"
click at [890, 290] on button "Search" at bounding box center [918, 299] width 57 height 19
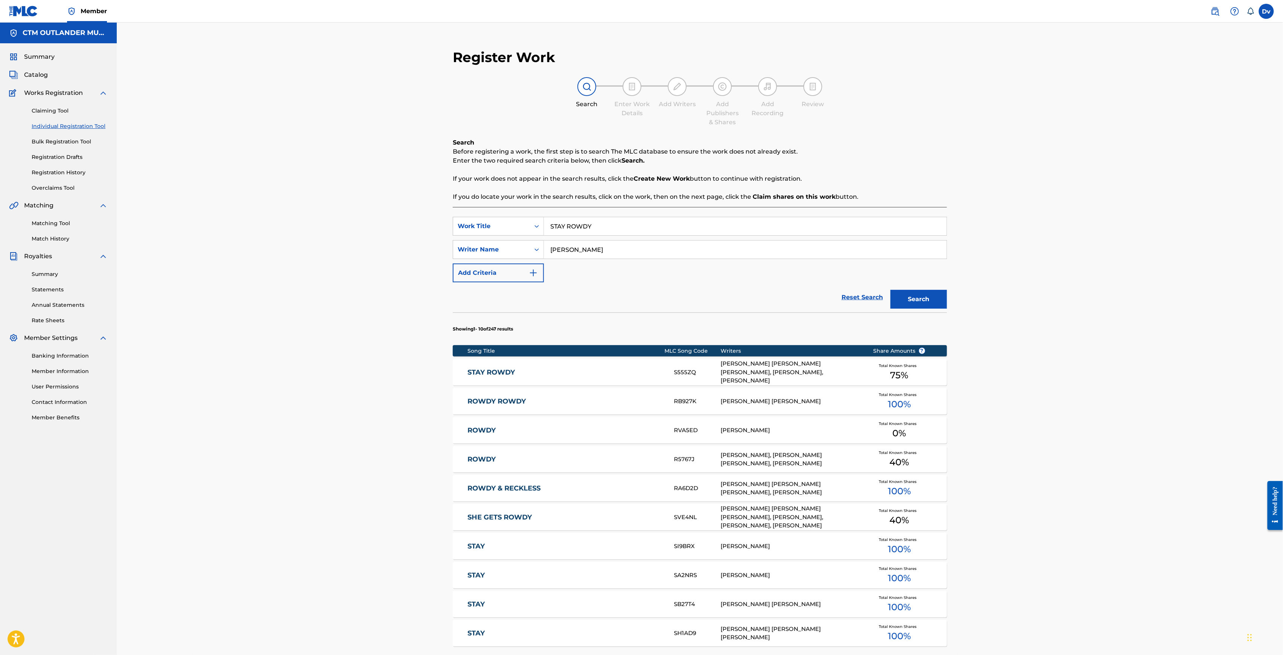
click at [505, 376] on link "STAY ROWDY" at bounding box center [565, 372] width 196 height 9
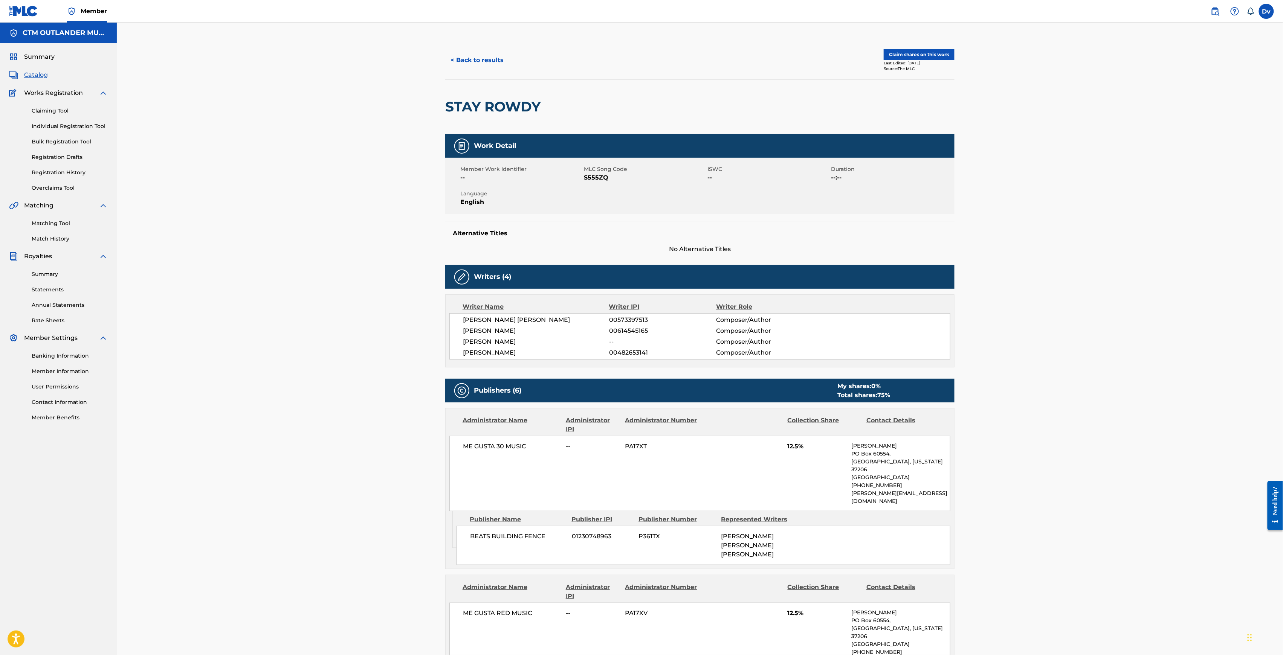
click at [935, 55] on button "Claim shares on this work" at bounding box center [919, 54] width 71 height 11
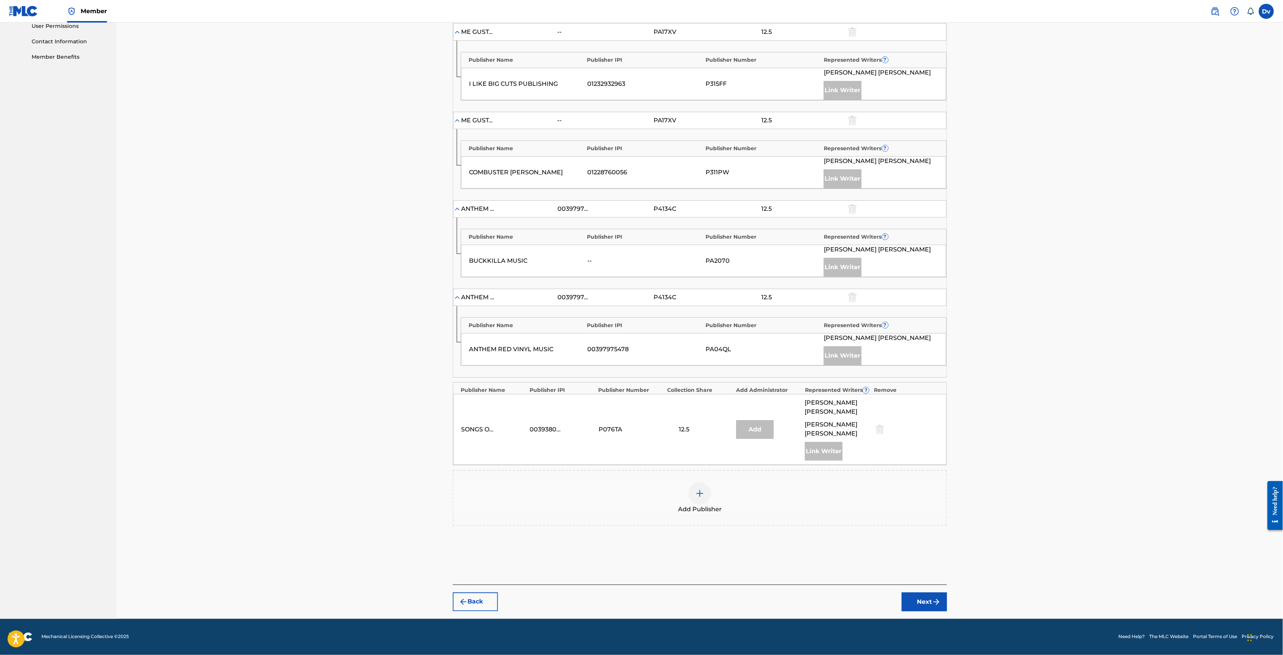
scroll to position [365, 0]
click at [701, 498] on img at bounding box center [699, 493] width 9 height 9
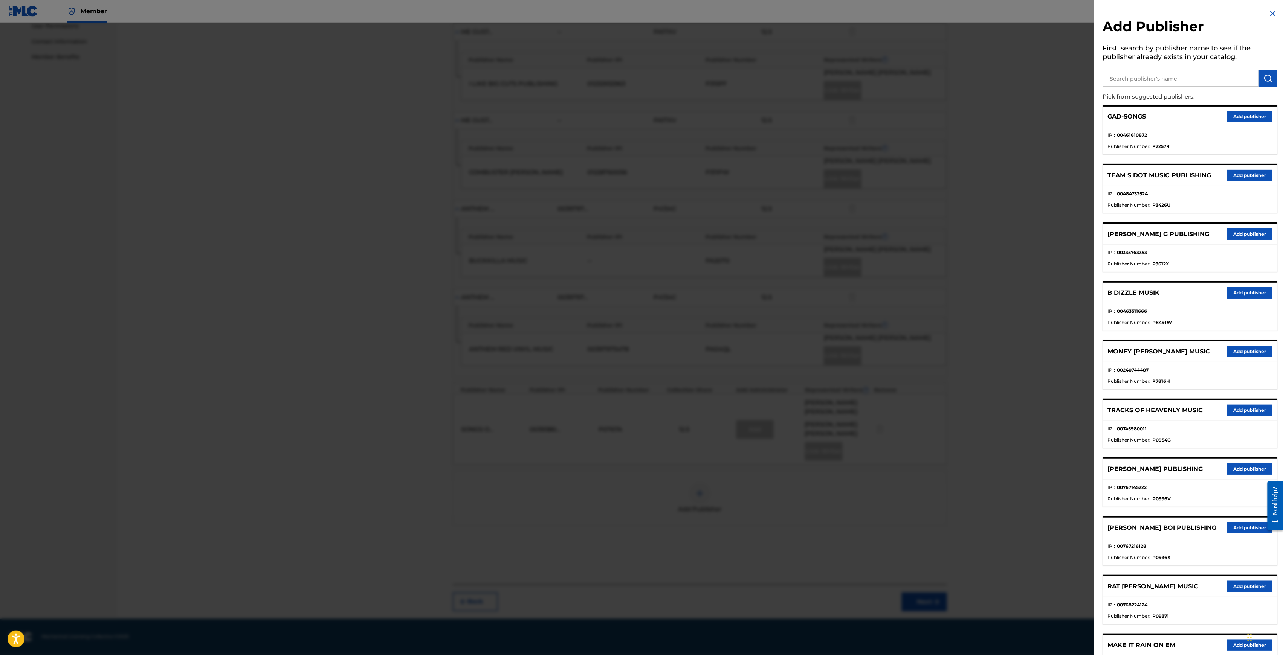
click at [1193, 79] on input "text" at bounding box center [1181, 78] width 156 height 17
type input "MELODIES"
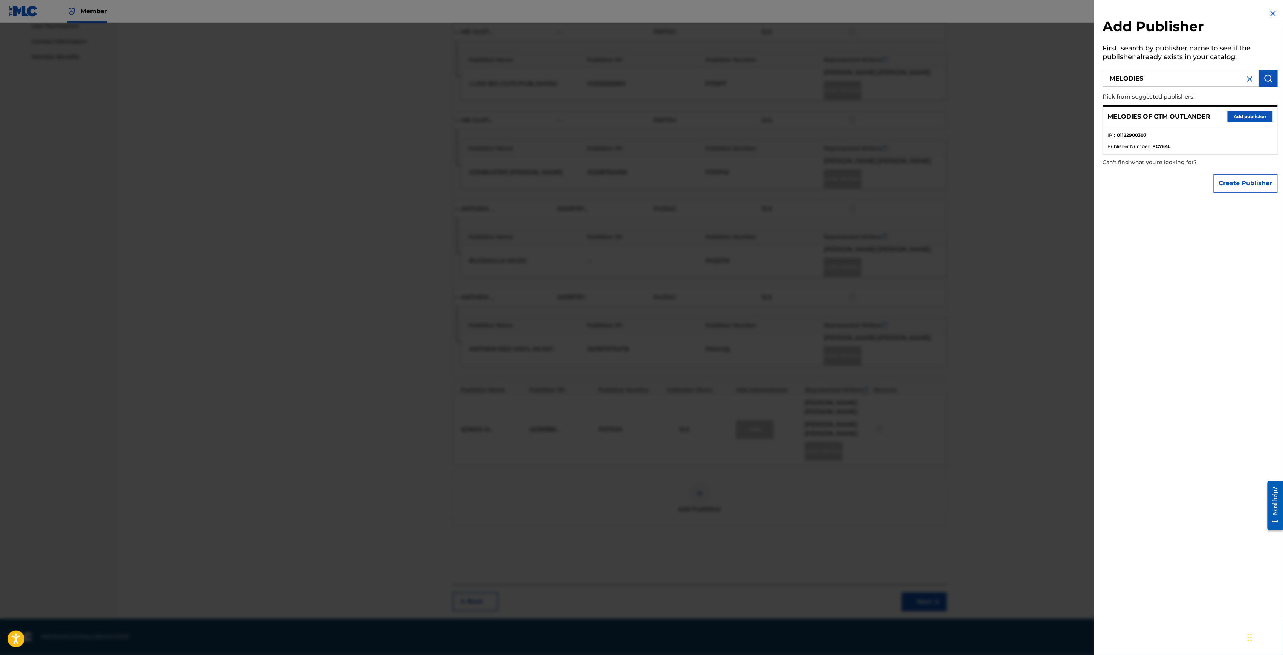
click at [1246, 114] on button "Add publisher" at bounding box center [1250, 116] width 45 height 11
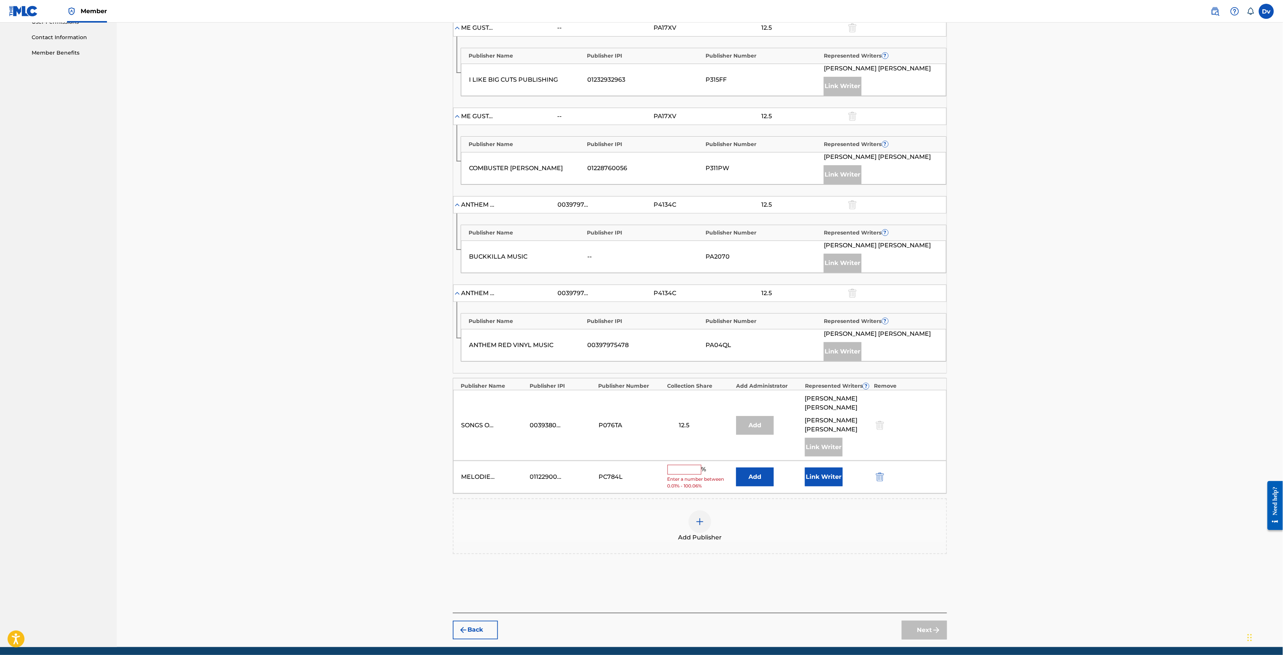
click at [680, 482] on span "Enter a number between 0.01% - 100.06%" at bounding box center [699, 483] width 65 height 14
click at [683, 475] on input "text" at bounding box center [684, 470] width 34 height 10
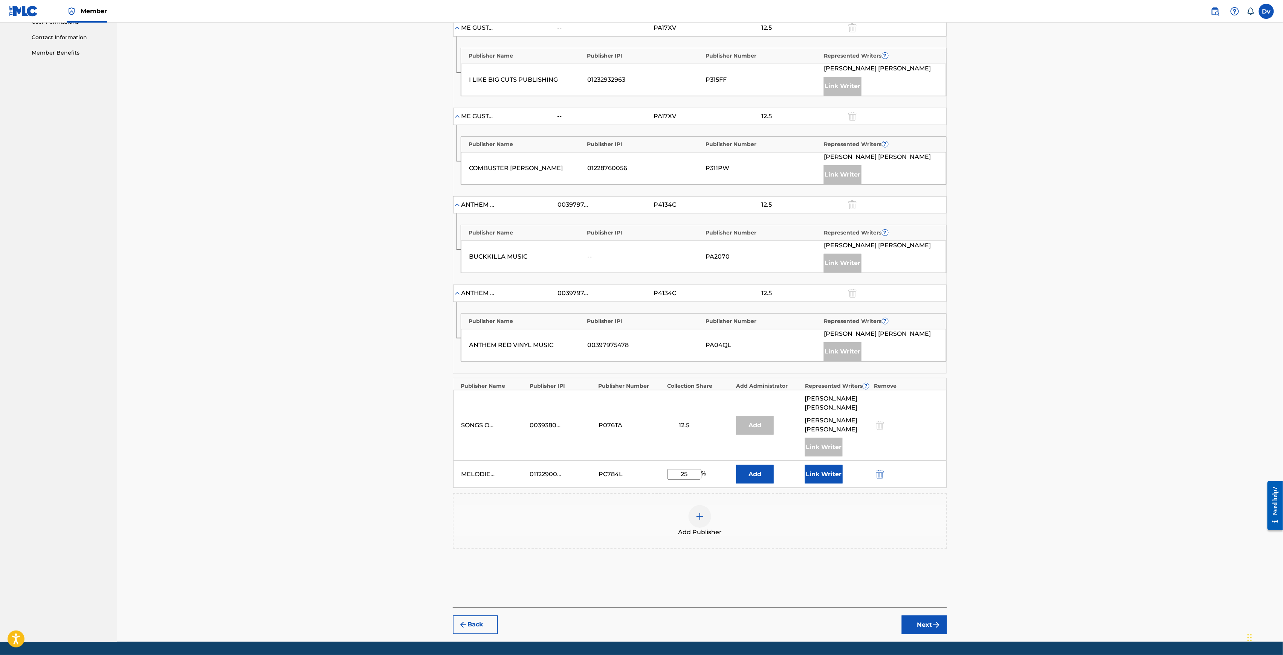
type input "25"
drag, startPoint x: 823, startPoint y: 559, endPoint x: 796, endPoint y: 480, distance: 84.1
click at [824, 557] on div "Publishers ( 7 ) ? REQUIRED Total shares: 100 % Administrator ? Administrator I…" at bounding box center [700, 217] width 494 height 678
click at [839, 480] on button "Link Writer" at bounding box center [824, 474] width 38 height 19
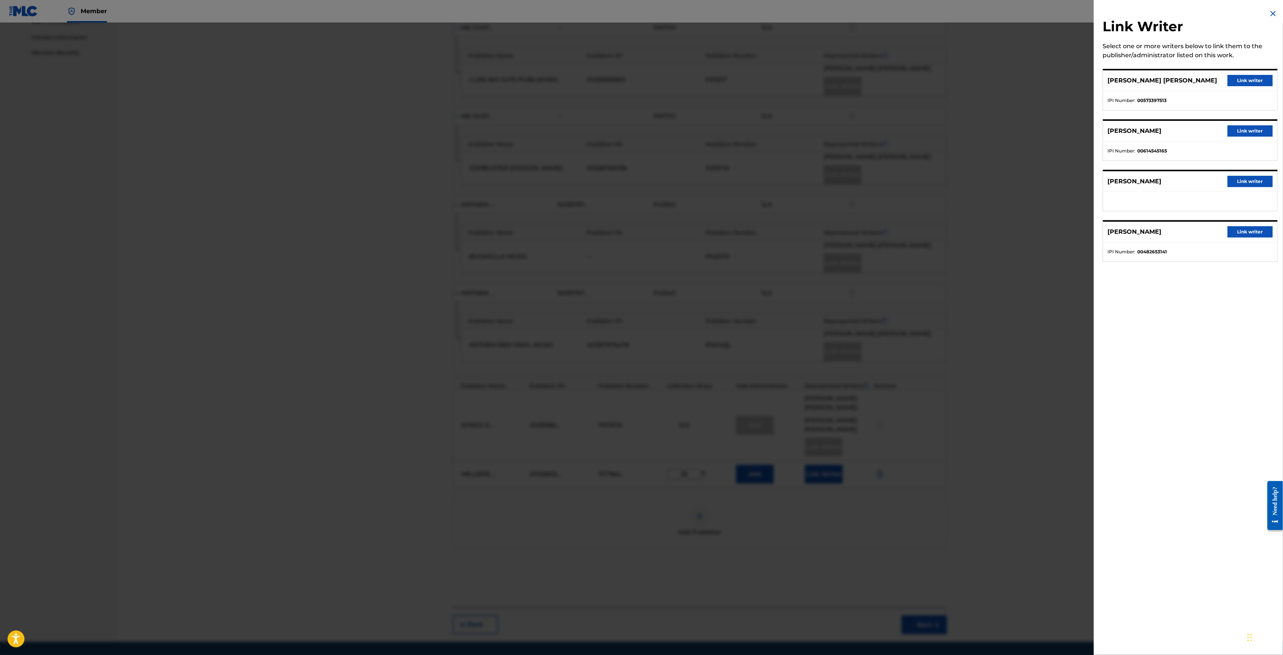
drag, startPoint x: 1234, startPoint y: 175, endPoint x: 1238, endPoint y: 178, distance: 4.3
click at [1235, 176] on div "[PERSON_NAME] writer" at bounding box center [1190, 181] width 174 height 21
click at [1241, 182] on button "Link writer" at bounding box center [1250, 181] width 45 height 11
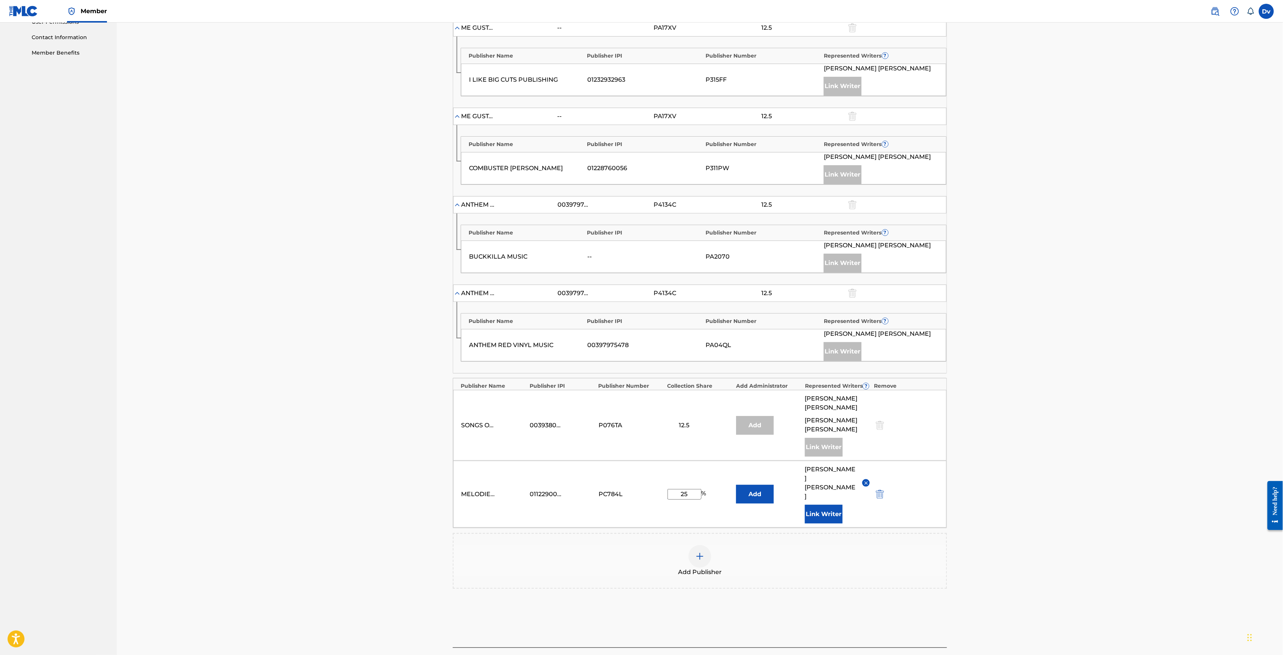
click at [933, 661] on img "submit" at bounding box center [936, 665] width 9 height 9
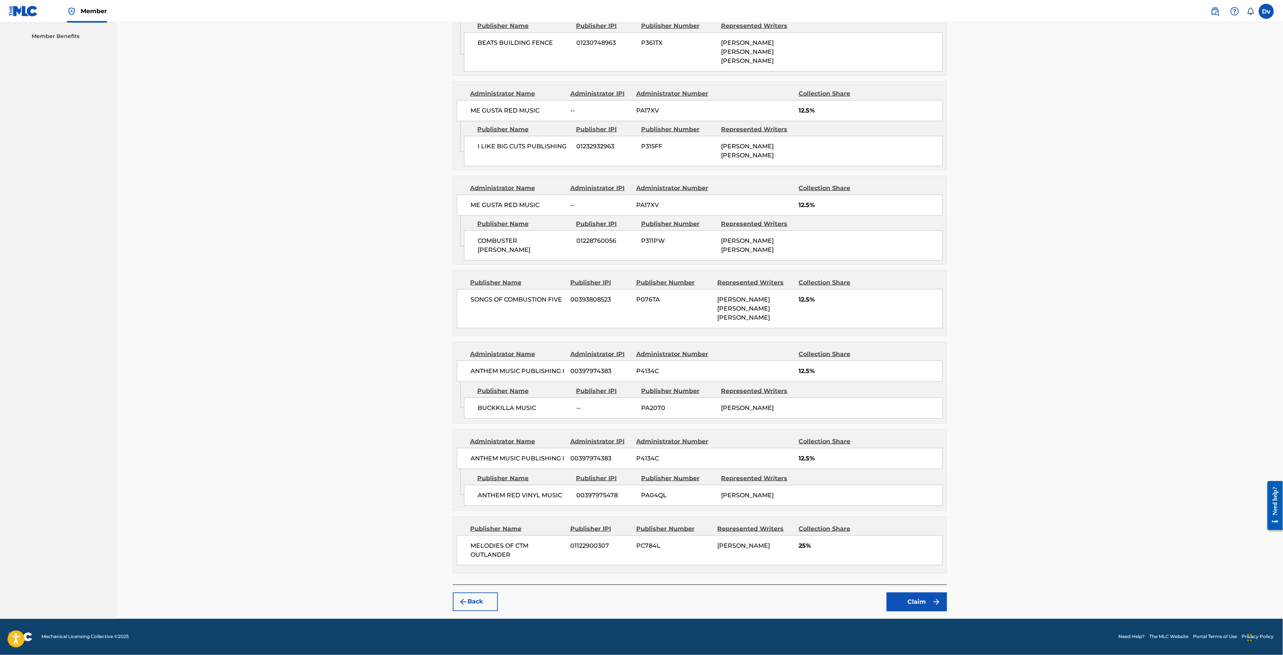
scroll to position [386, 0]
click at [927, 609] on button "Claim" at bounding box center [917, 602] width 60 height 19
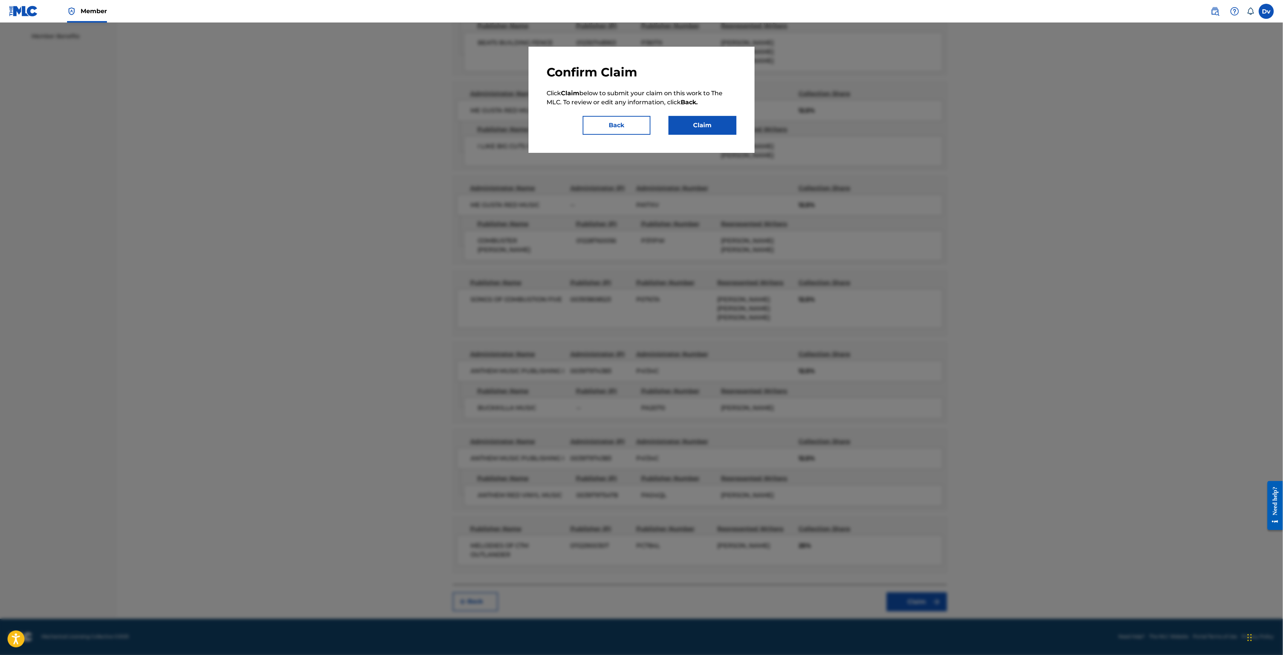
click at [702, 128] on button "Claim" at bounding box center [703, 125] width 68 height 19
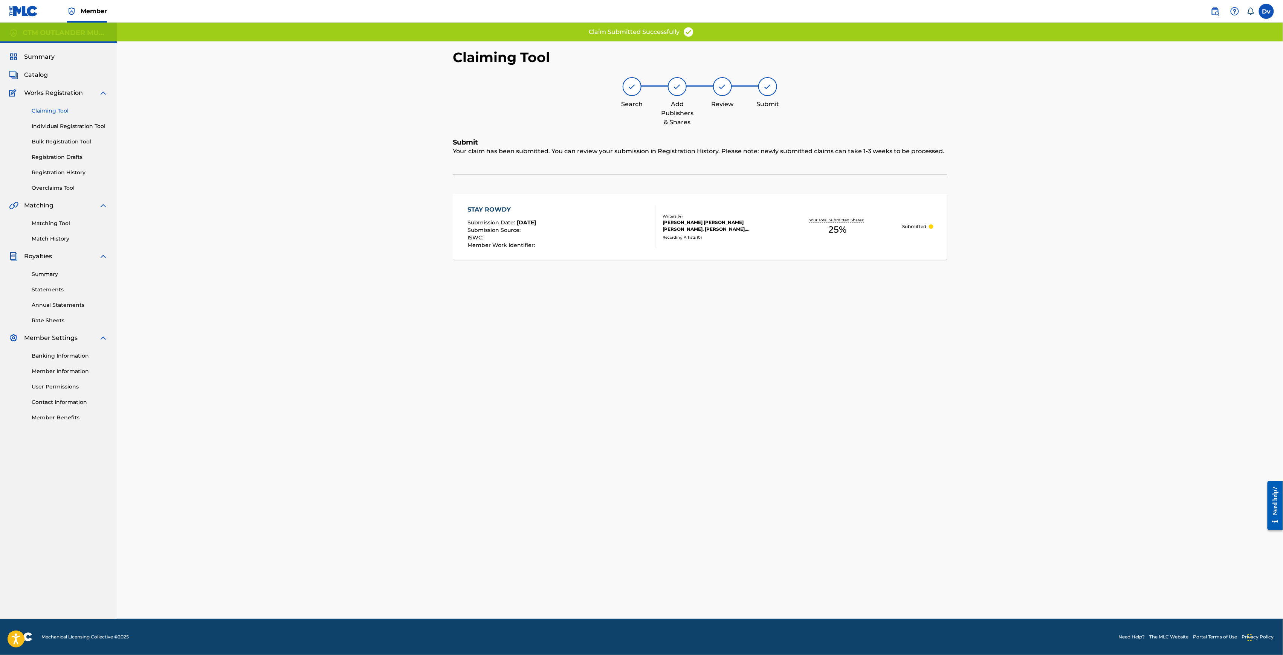
scroll to position [0, 0]
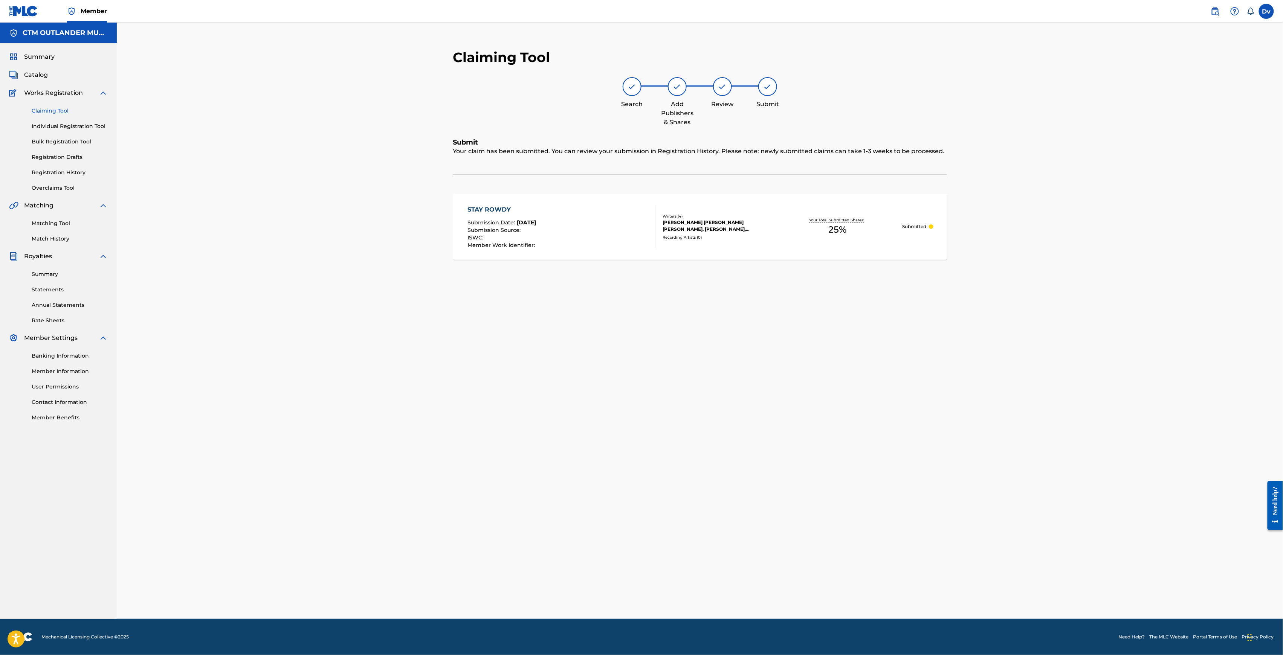
click at [504, 208] on div "STAY ROWDY" at bounding box center [501, 209] width 69 height 9
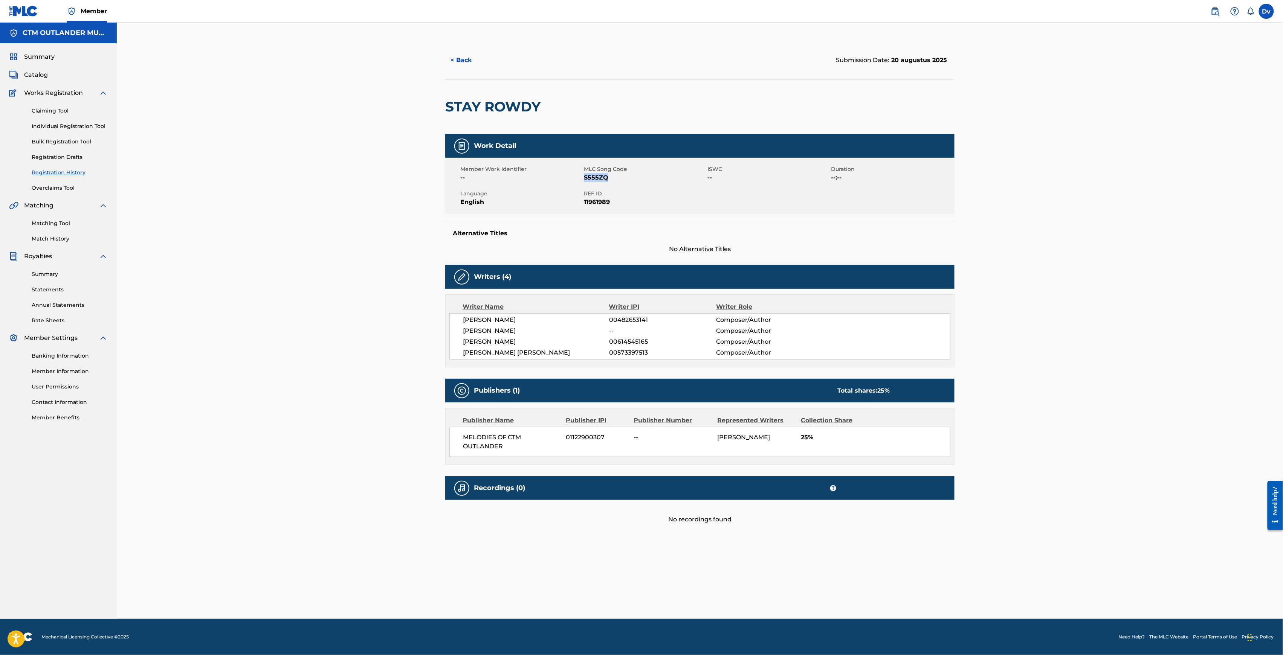
drag, startPoint x: 612, startPoint y: 180, endPoint x: 585, endPoint y: 180, distance: 26.7
click at [585, 180] on span "S555ZQ" at bounding box center [645, 177] width 122 height 9
copy span "S555ZQ"
click at [75, 155] on link "Registration Drafts" at bounding box center [70, 157] width 76 height 8
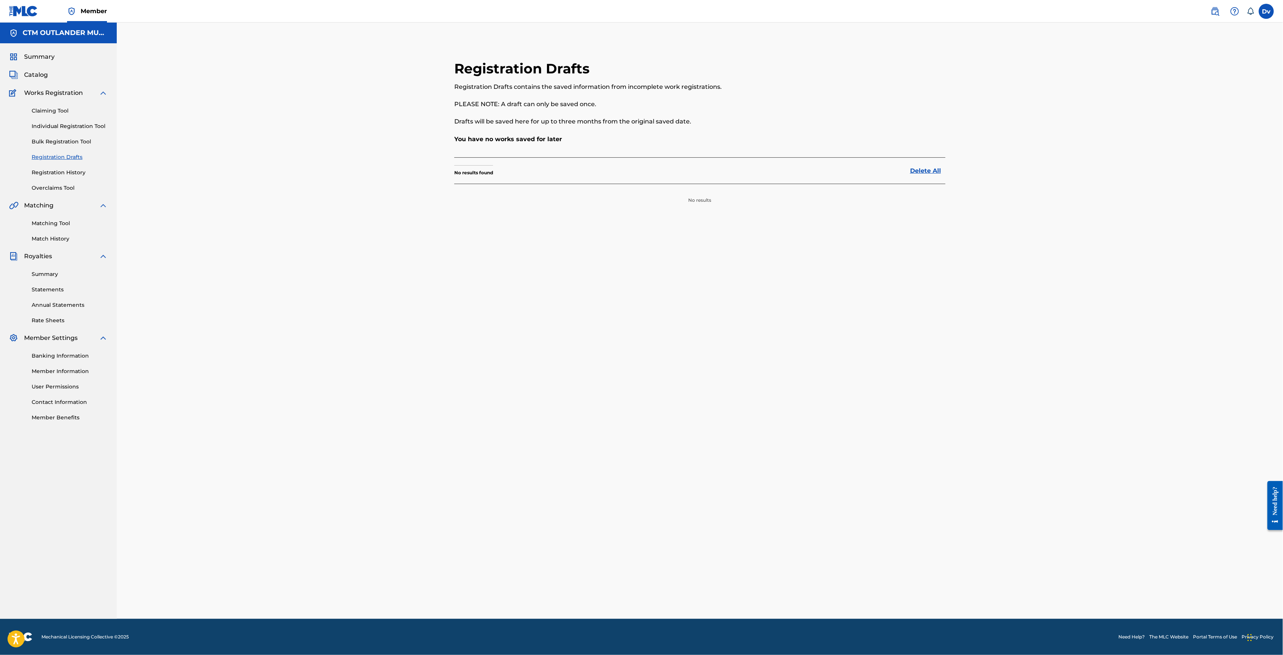
click at [69, 168] on div "Claiming Tool Individual Registration Tool Bulk Registration Tool Registration …" at bounding box center [58, 145] width 99 height 95
click at [70, 170] on link "Registration History" at bounding box center [70, 173] width 76 height 8
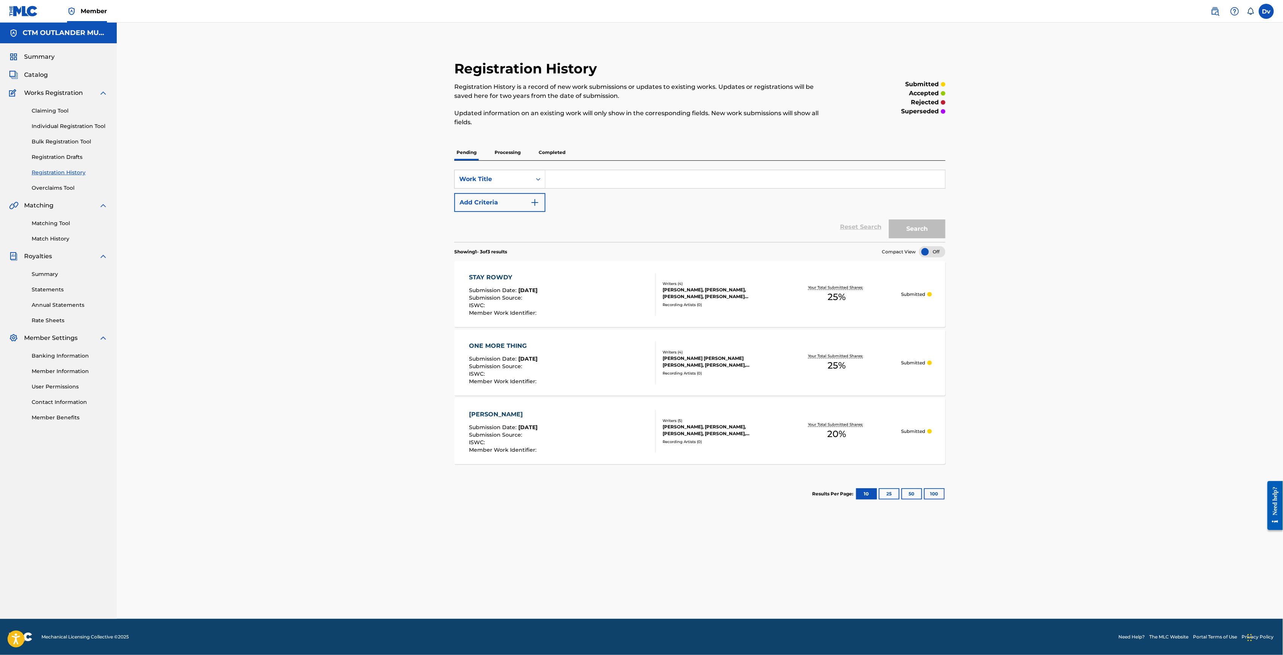
click at [884, 494] on button "25" at bounding box center [889, 494] width 21 height 11
click at [909, 495] on button "50" at bounding box center [911, 494] width 21 height 11
click at [502, 148] on p "Processing" at bounding box center [507, 153] width 31 height 16
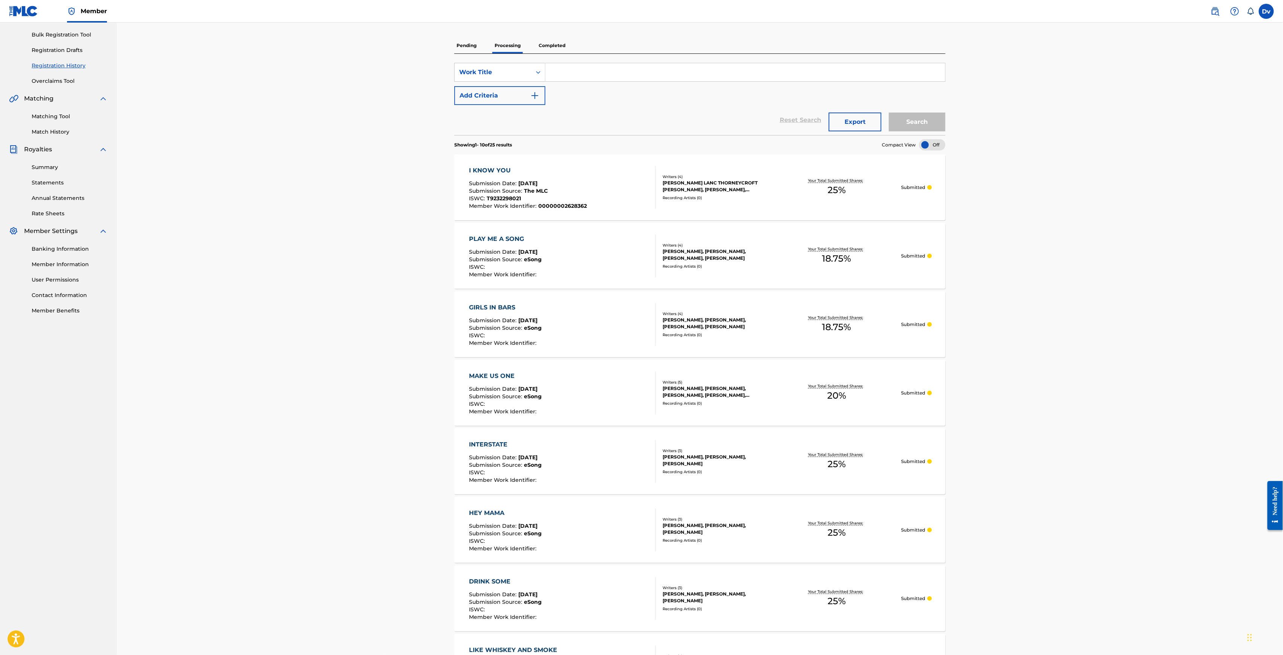
scroll to position [75, 0]
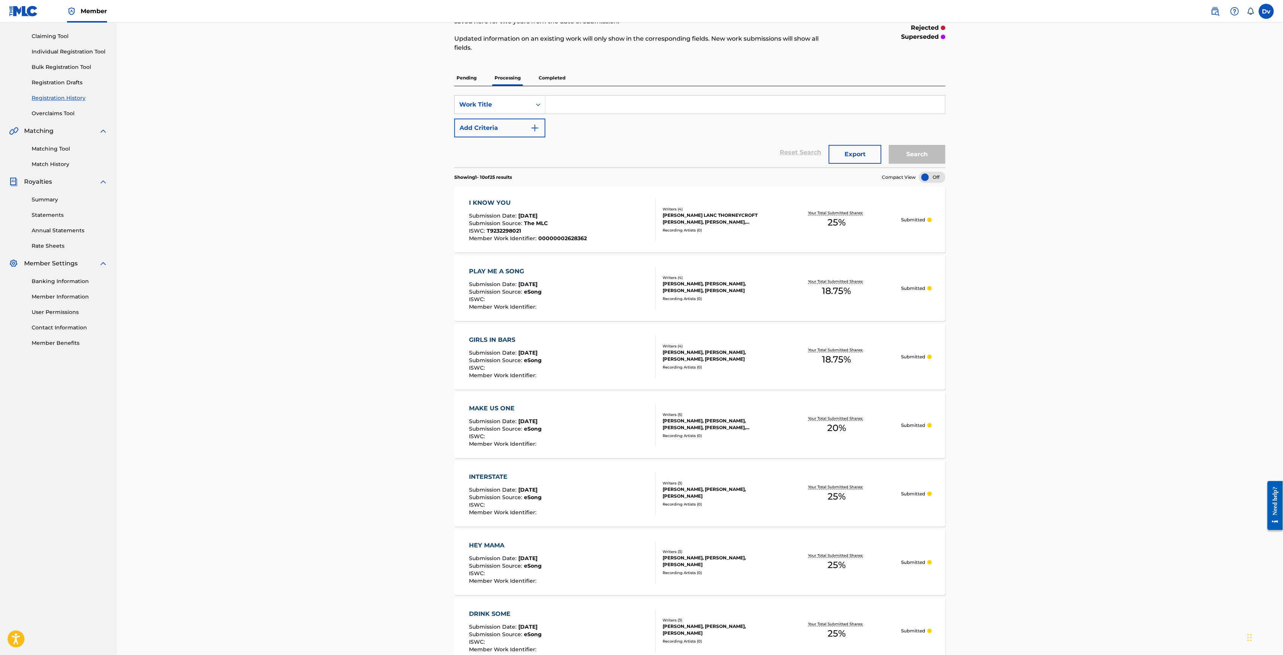
click at [553, 77] on p "Completed" at bounding box center [551, 78] width 31 height 16
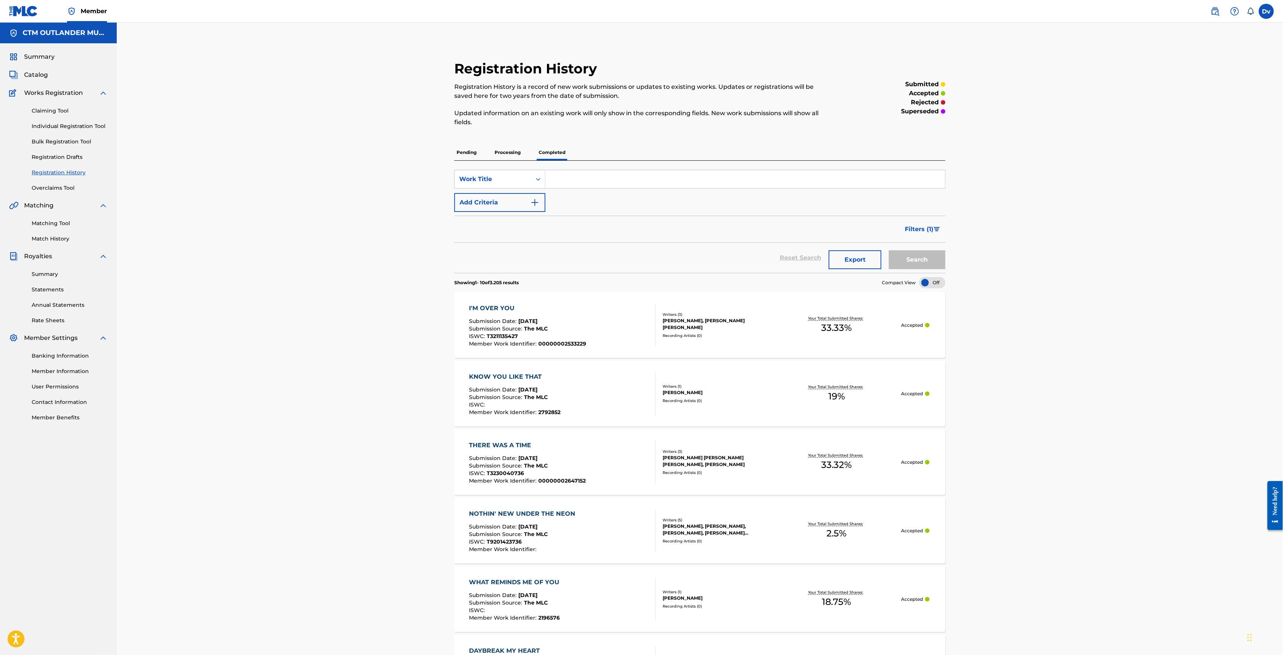
click at [505, 151] on p "Processing" at bounding box center [507, 153] width 31 height 16
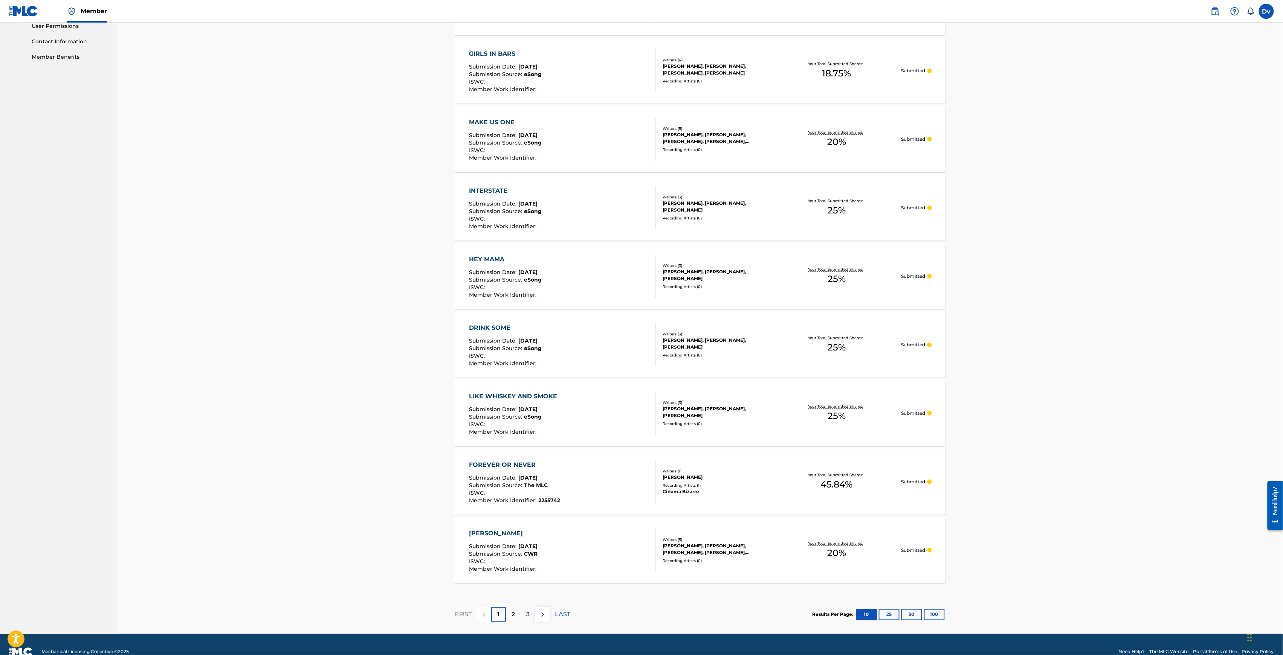
scroll to position [376, 0]
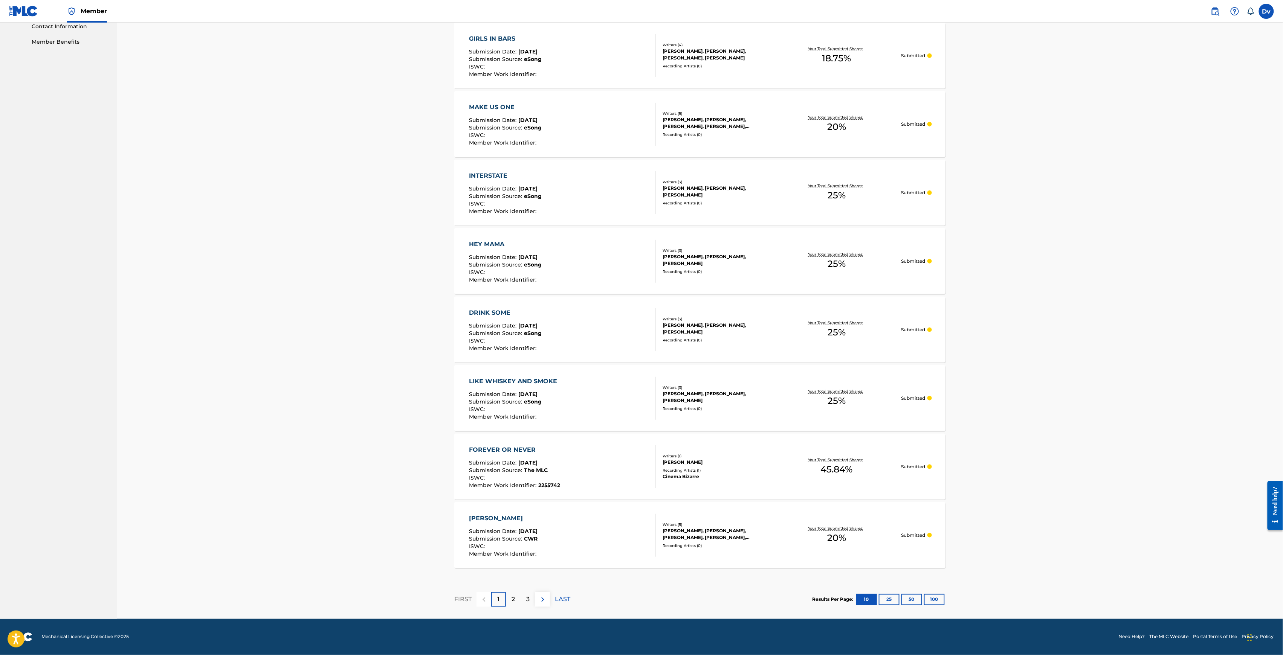
click at [489, 516] on div "[PERSON_NAME]" at bounding box center [503, 518] width 69 height 9
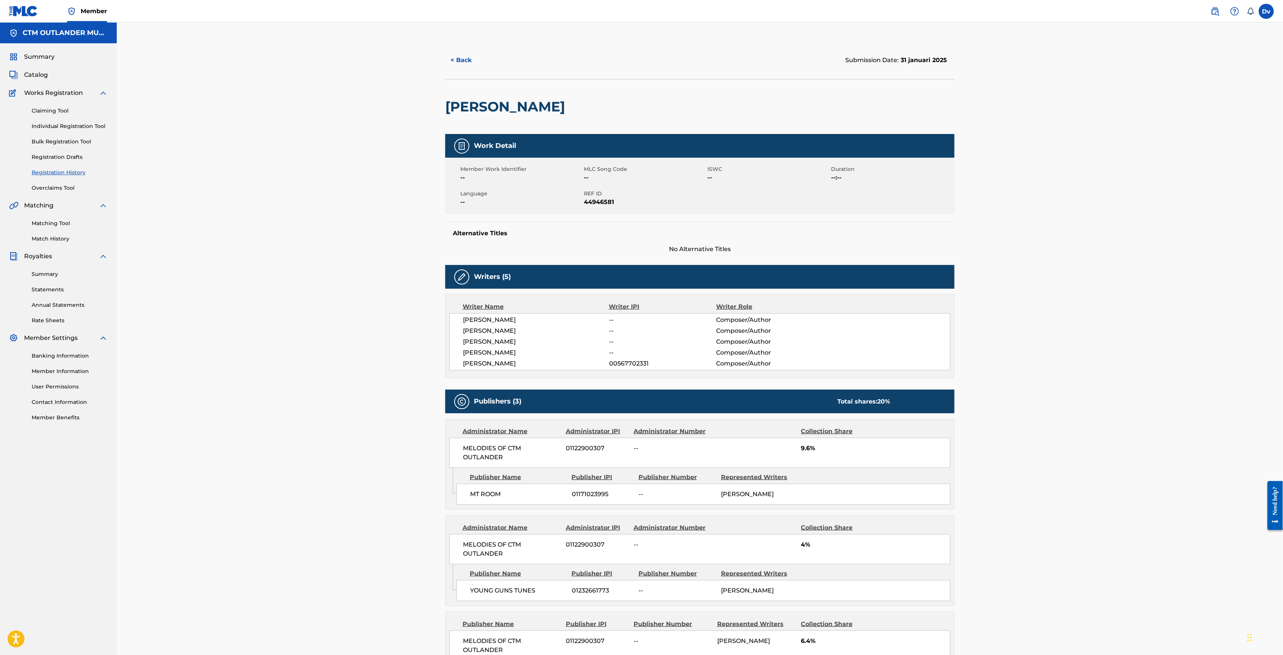
click at [466, 60] on button "< Back" at bounding box center [467, 60] width 45 height 19
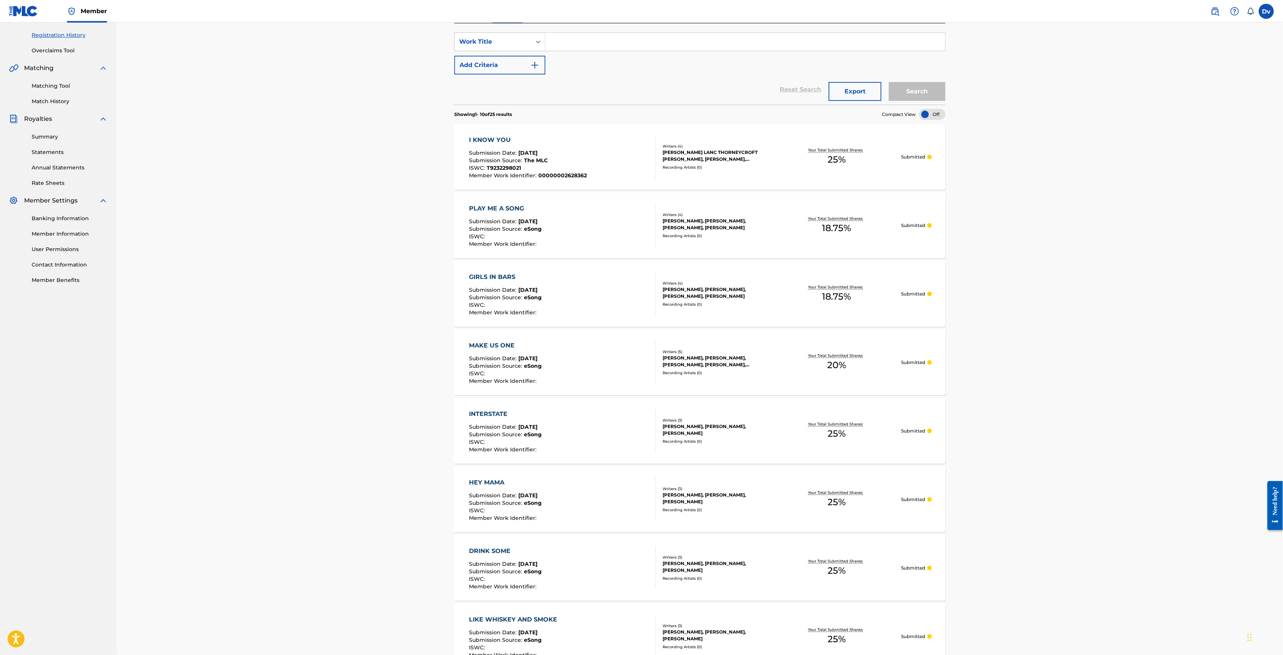
scroll to position [376, 0]
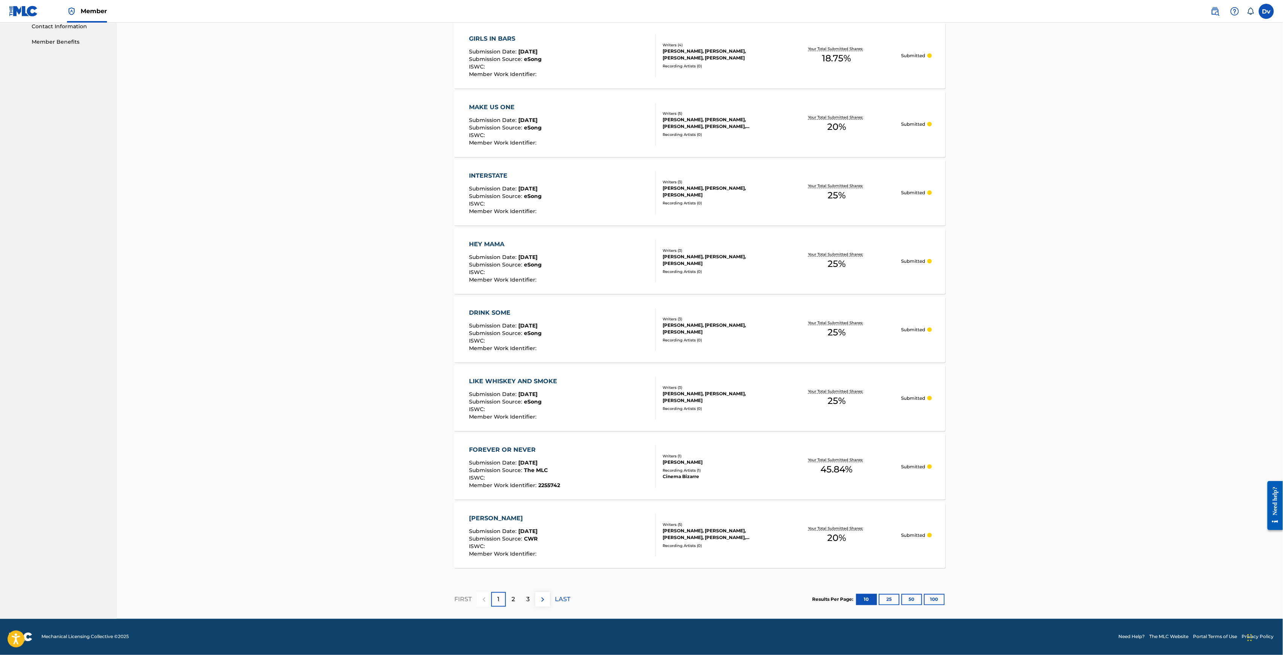
click at [502, 518] on div "[PERSON_NAME]" at bounding box center [503, 518] width 69 height 9
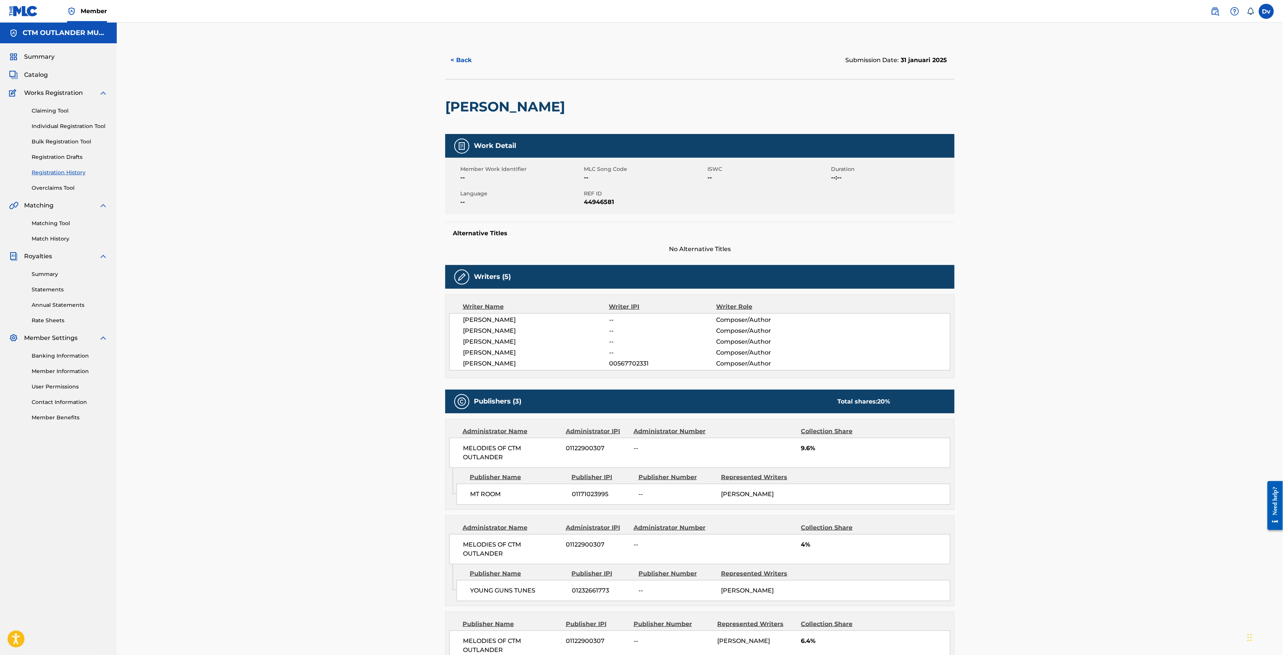
click at [463, 60] on button "< Back" at bounding box center [467, 60] width 45 height 19
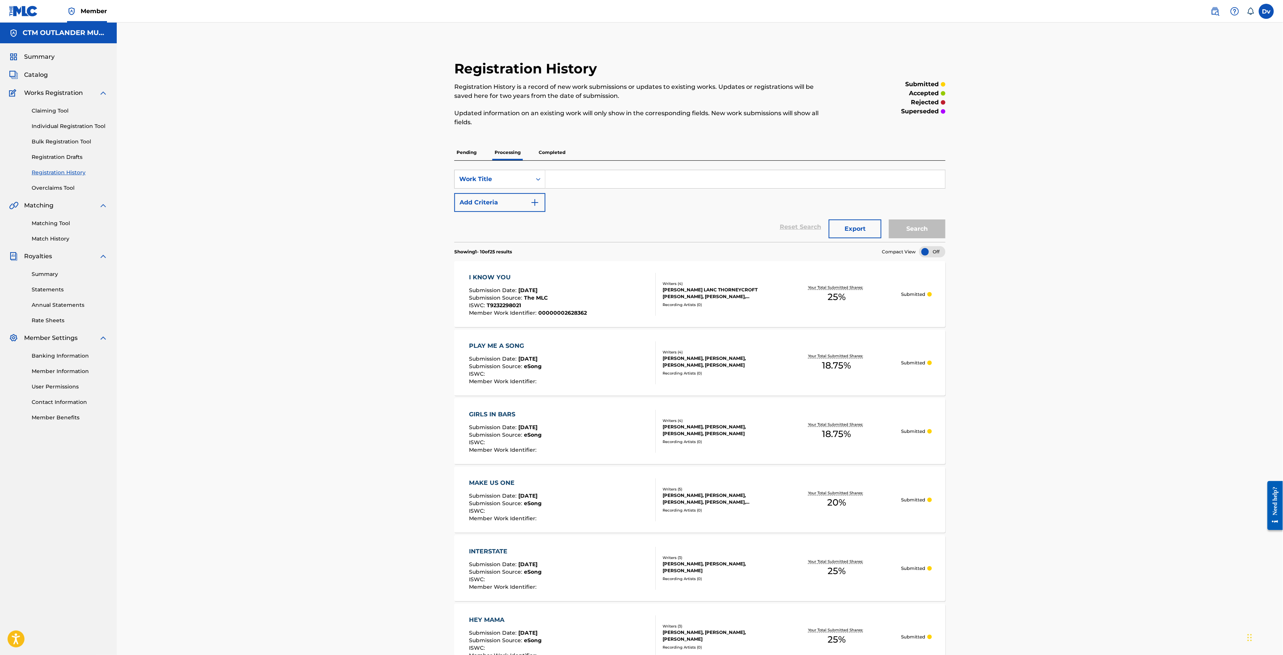
click at [60, 289] on link "Statements" at bounding box center [70, 290] width 76 height 8
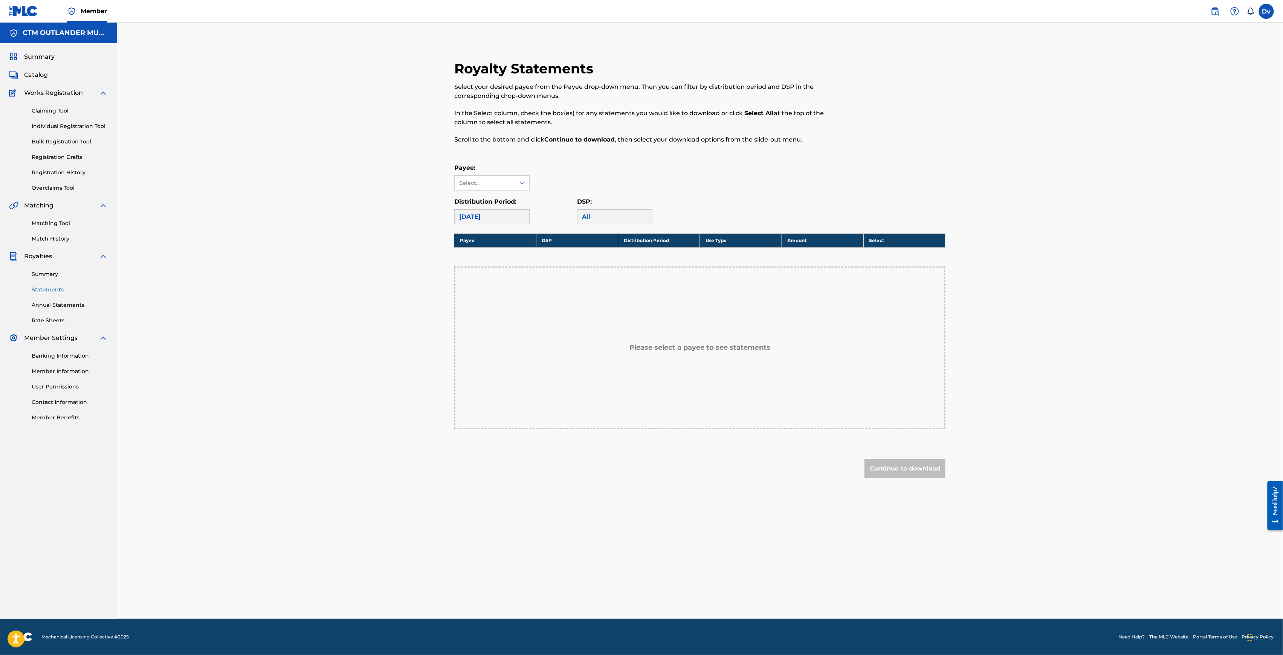
click at [501, 219] on div "[DATE]" at bounding box center [491, 216] width 75 height 15
click at [493, 218] on div "[DATE]" at bounding box center [491, 216] width 75 height 15
click at [490, 185] on div "Select..." at bounding box center [484, 183] width 51 height 8
click at [499, 205] on div "CTM OUTLANDER MUSIC LP" at bounding box center [492, 205] width 75 height 28
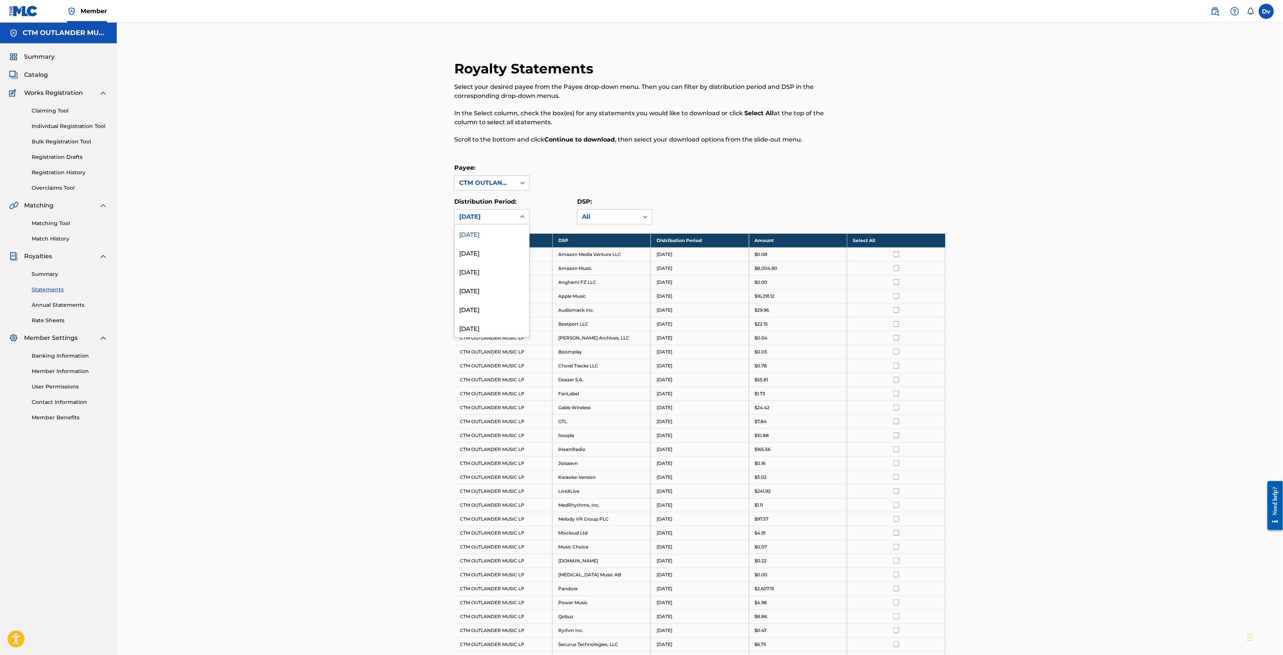
click at [506, 219] on div "[DATE]" at bounding box center [485, 216] width 52 height 9
click at [500, 231] on div "[DATE]" at bounding box center [492, 234] width 75 height 19
click at [502, 217] on div "[DATE]" at bounding box center [485, 216] width 52 height 9
click at [496, 252] on div "[DATE]" at bounding box center [492, 252] width 75 height 19
click at [520, 223] on div at bounding box center [523, 217] width 14 height 14
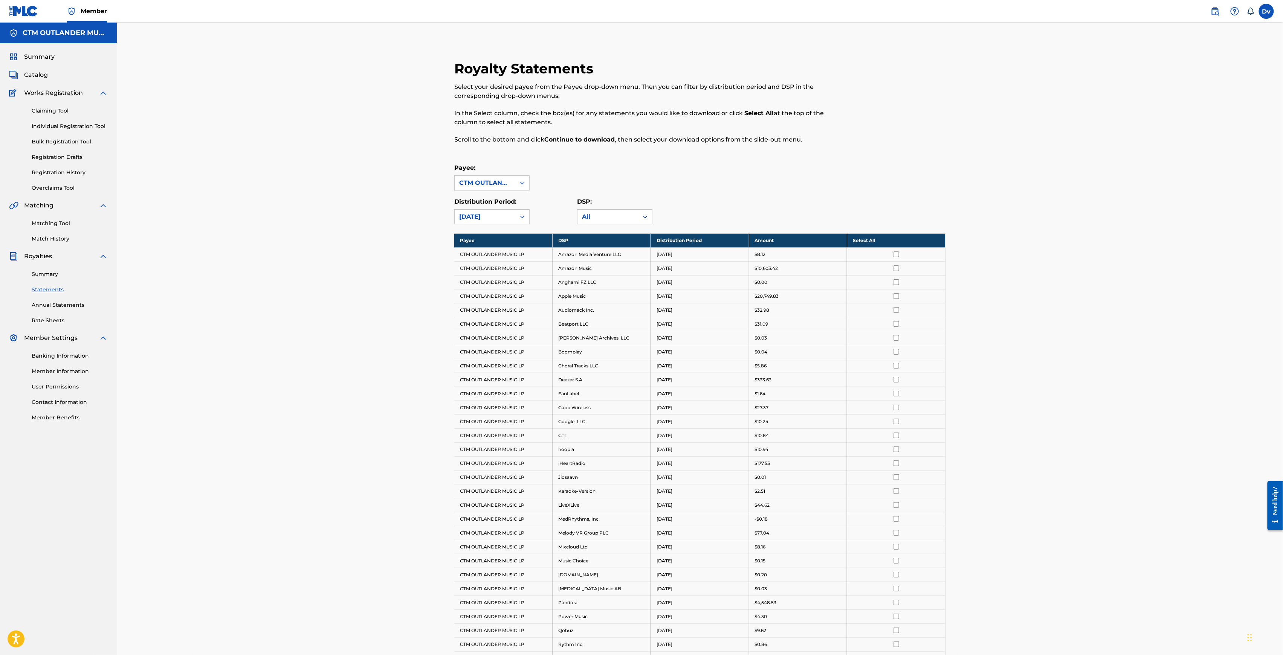
click at [41, 305] on link "Annual Statements" at bounding box center [70, 305] width 76 height 8
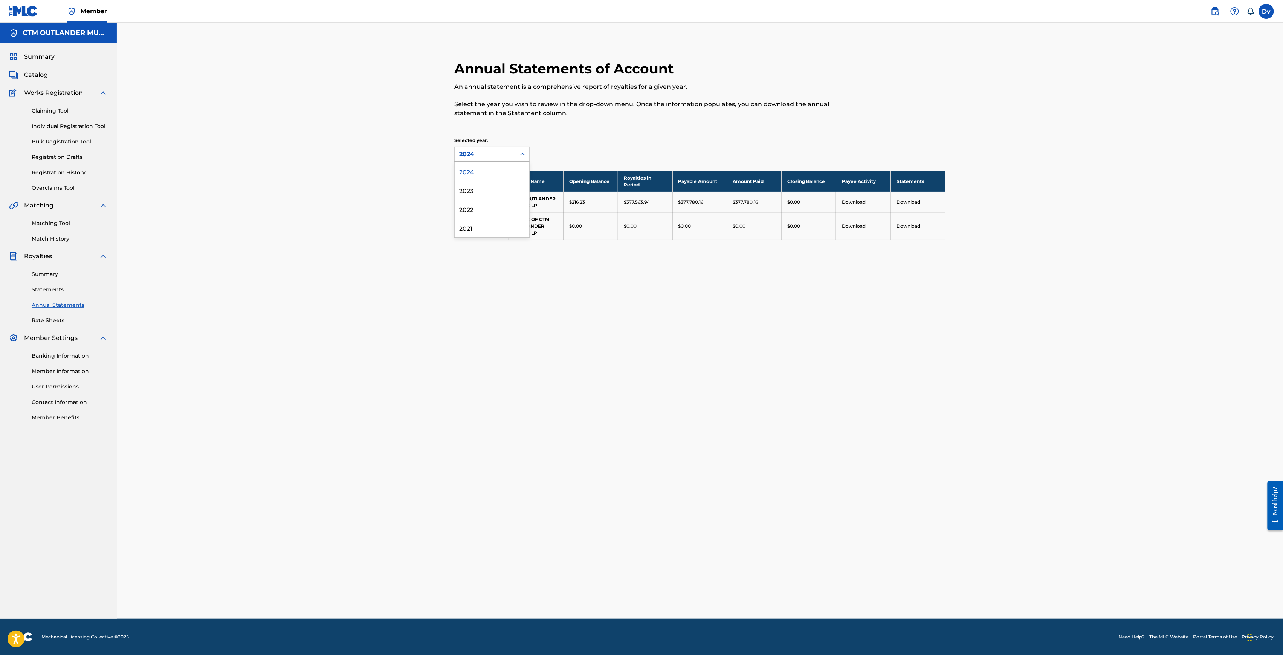
click at [485, 151] on div "2024" at bounding box center [485, 154] width 52 height 9
click at [501, 177] on div "2024" at bounding box center [492, 171] width 75 height 19
click at [55, 276] on link "Summary" at bounding box center [70, 274] width 76 height 8
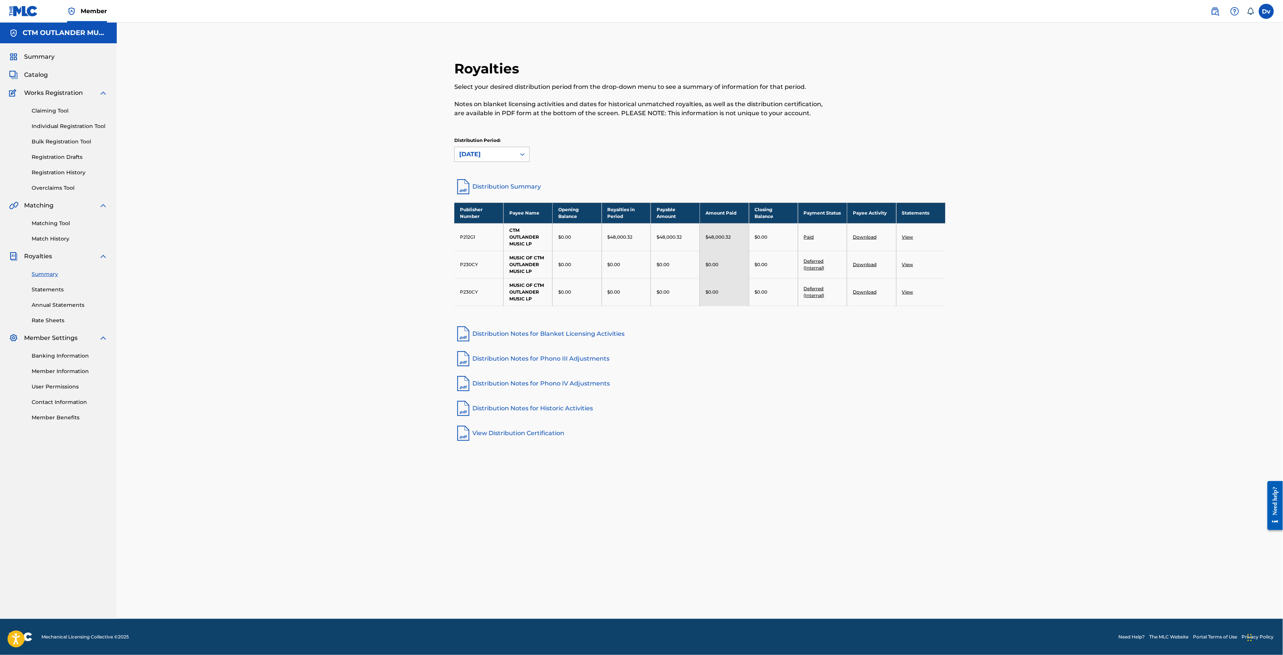
click at [490, 156] on div "[DATE]" at bounding box center [485, 154] width 52 height 9
click at [489, 190] on div "[DATE]" at bounding box center [492, 190] width 75 height 19
click at [499, 157] on div "[DATE]" at bounding box center [485, 154] width 52 height 9
click at [493, 175] on div "[DATE]" at bounding box center [492, 171] width 75 height 19
click at [491, 154] on div "[DATE]" at bounding box center [485, 154] width 52 height 9
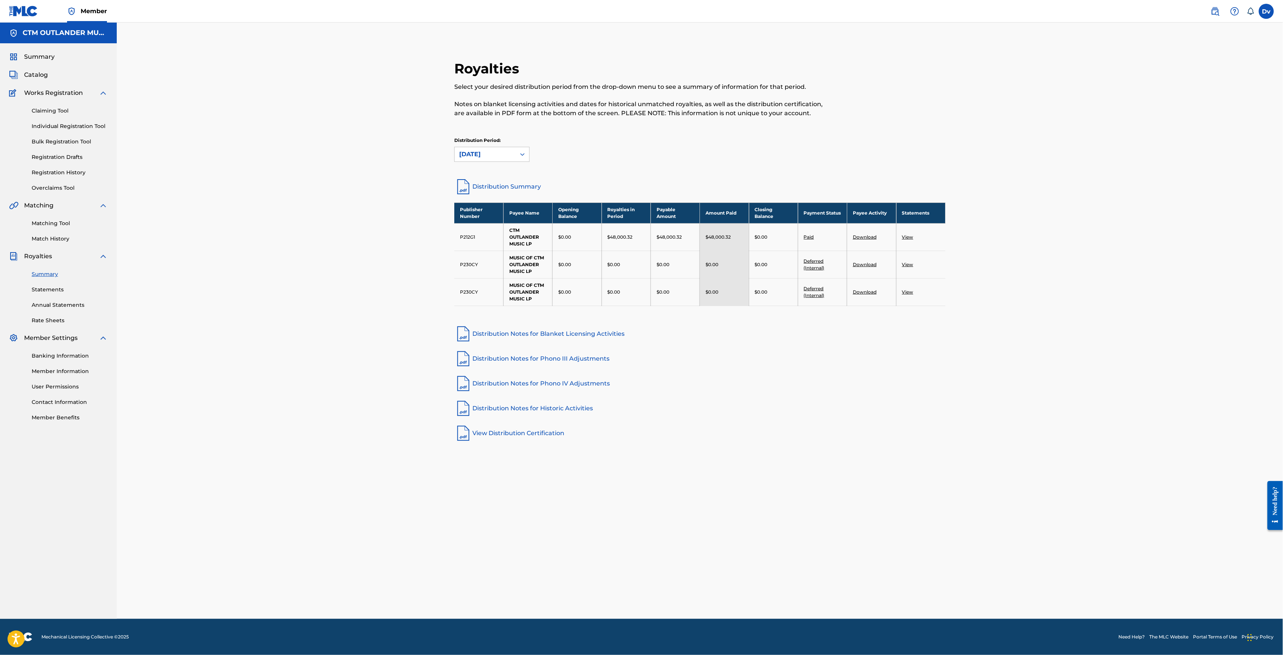
click at [888, 389] on link "Distribution Notes for Phono IV Adjustments" at bounding box center [699, 384] width 491 height 18
click at [866, 240] on link "Download" at bounding box center [865, 237] width 24 height 6
click at [469, 150] on div "[DATE]" at bounding box center [485, 154] width 52 height 9
click at [499, 195] on div "[DATE]" at bounding box center [492, 190] width 75 height 19
click at [478, 155] on div "[DATE]" at bounding box center [485, 154] width 52 height 9
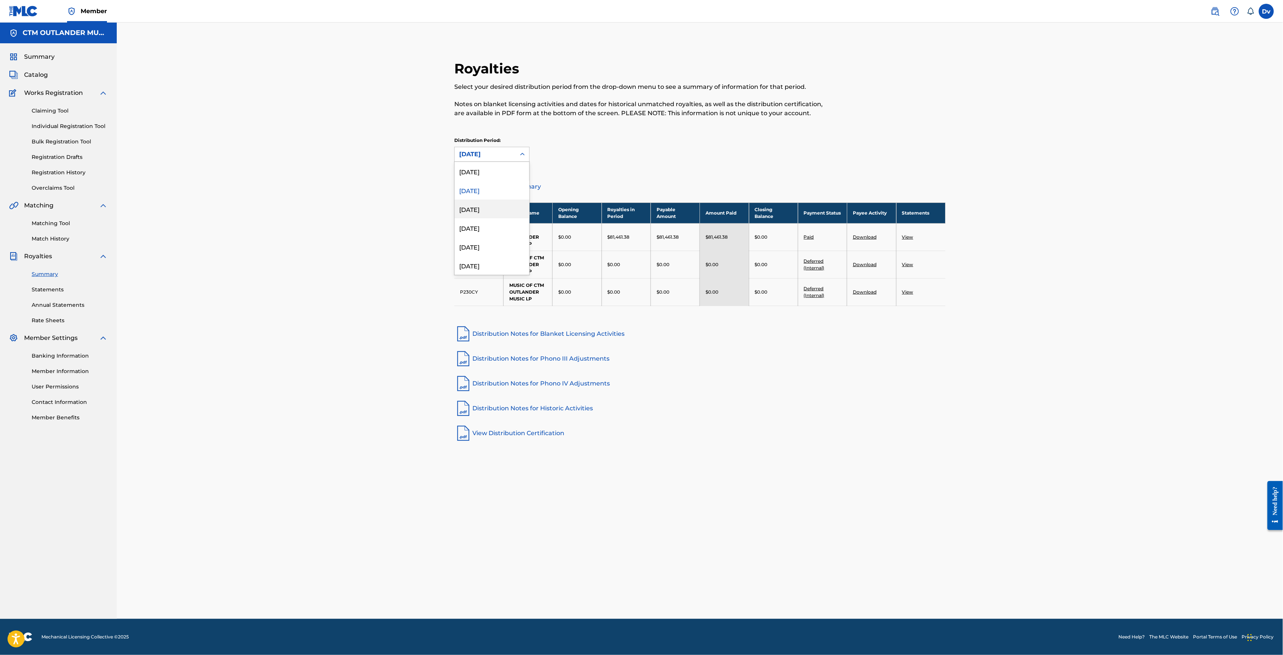
click at [487, 207] on div "[DATE]" at bounding box center [492, 209] width 75 height 19
click at [499, 156] on div "[DATE]" at bounding box center [485, 154] width 52 height 9
click at [492, 231] on div "[DATE]" at bounding box center [492, 227] width 75 height 19
click at [480, 154] on div "[DATE]" at bounding box center [485, 154] width 52 height 9
click at [496, 246] on div "[DATE]" at bounding box center [492, 246] width 75 height 19
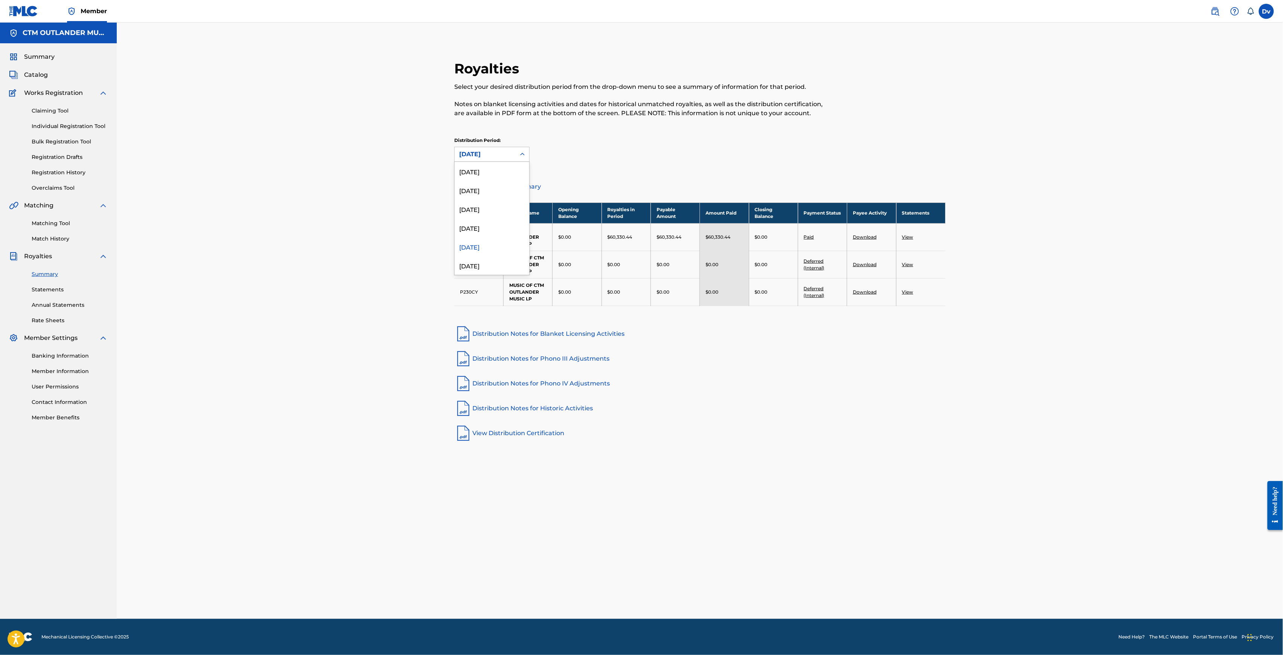
click at [505, 155] on div "[DATE]" at bounding box center [485, 154] width 52 height 9
click at [479, 269] on div "[DATE]" at bounding box center [492, 265] width 75 height 19
click at [505, 154] on div "[DATE]" at bounding box center [485, 154] width 52 height 9
click at [498, 175] on div "[DATE]" at bounding box center [492, 171] width 75 height 19
click at [909, 240] on link "View" at bounding box center [907, 237] width 11 height 6
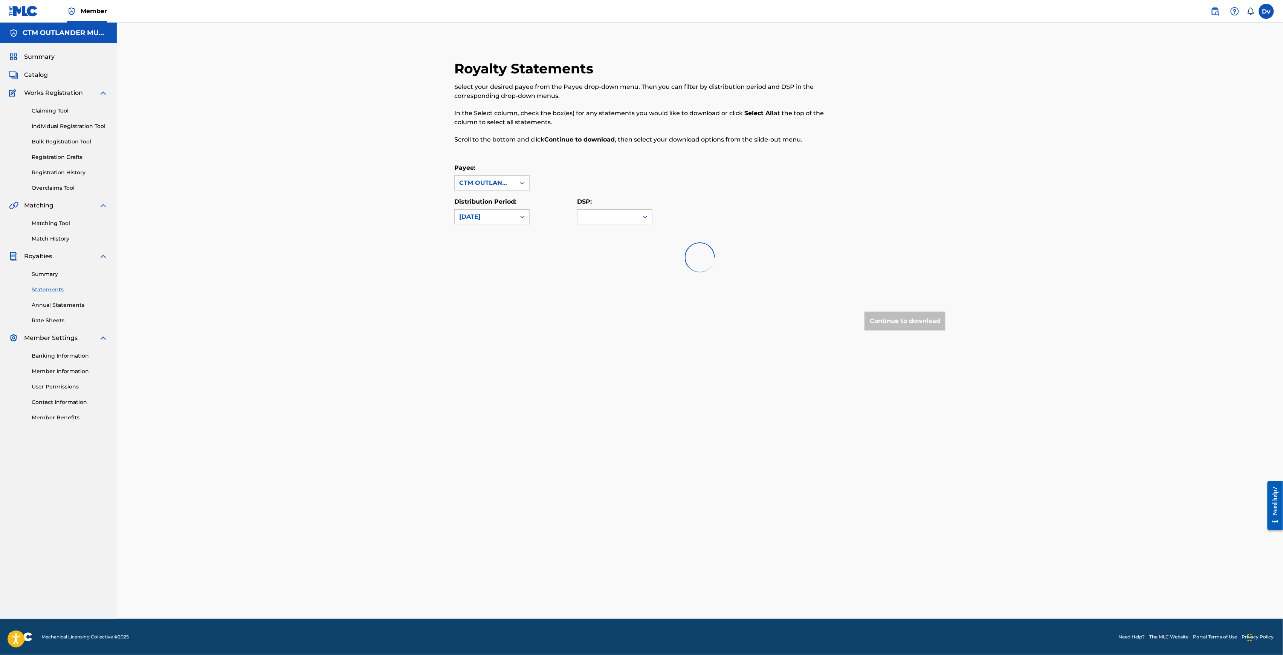
click at [71, 160] on link "Registration Drafts" at bounding box center [70, 157] width 76 height 8
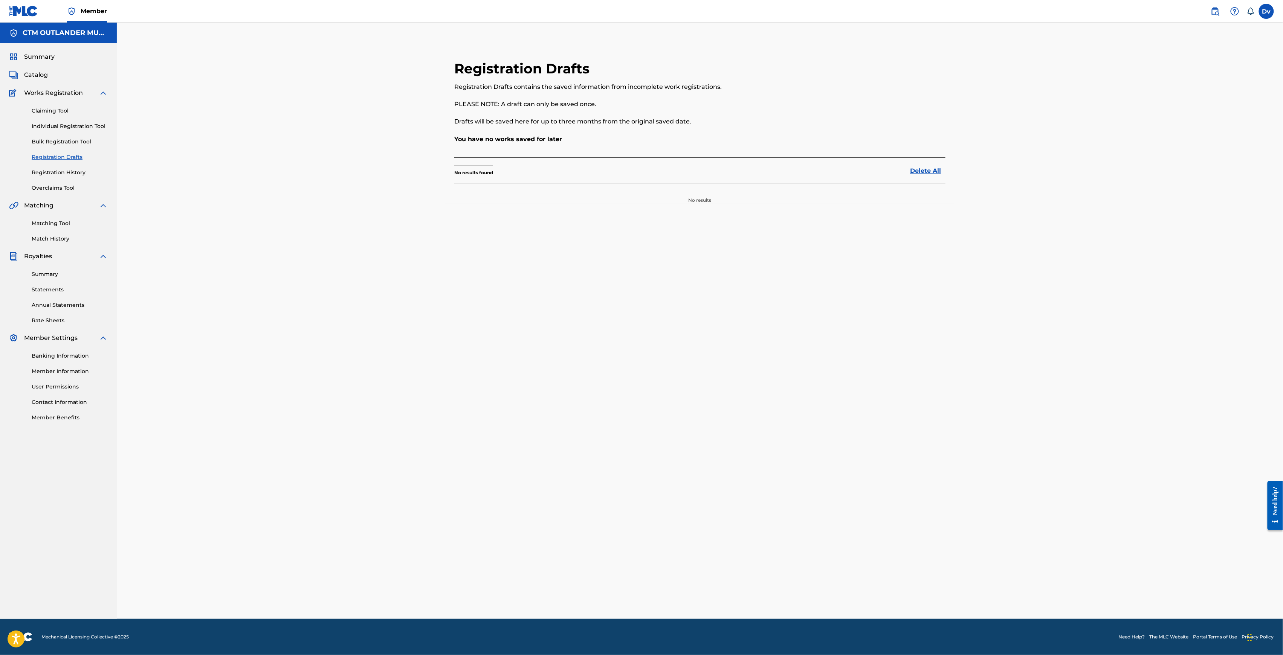
click at [84, 135] on div "Claiming Tool Individual Registration Tool Bulk Registration Tool Registration …" at bounding box center [58, 145] width 99 height 95
click at [88, 124] on link "Individual Registration Tool" at bounding box center [70, 126] width 76 height 8
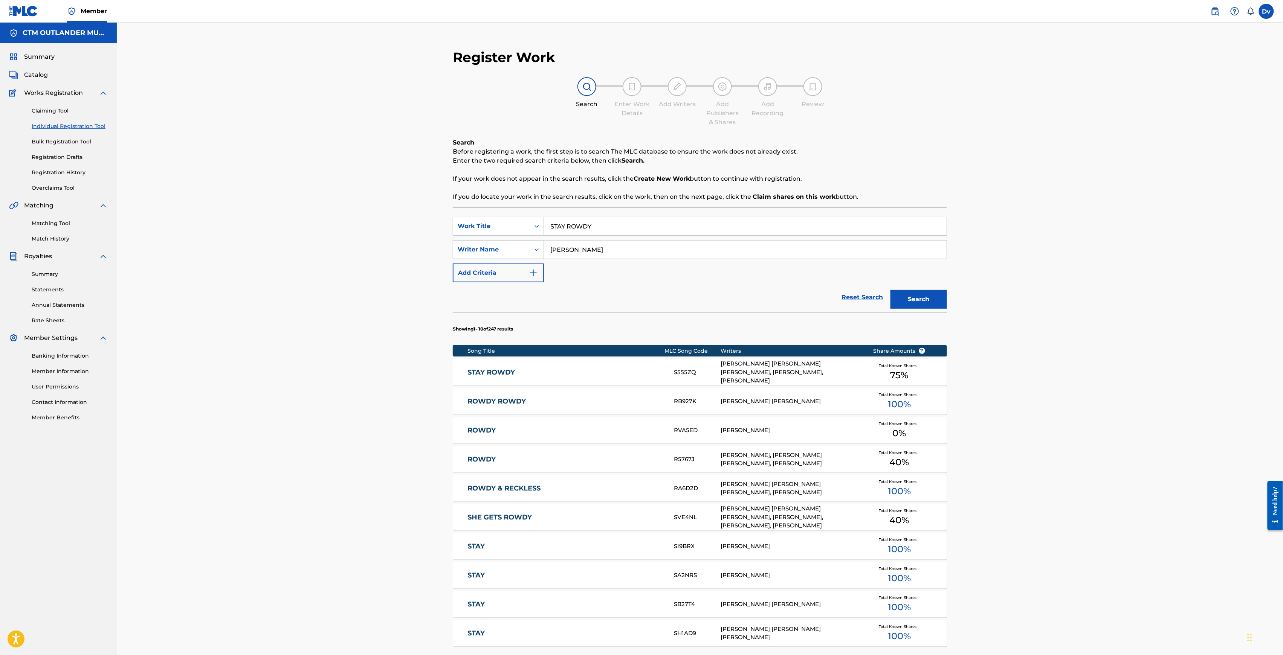
drag, startPoint x: 536, startPoint y: 225, endPoint x: 412, endPoint y: 221, distance: 124.4
click at [423, 222] on div "Register Work Search Enter Work Details Add Writers Add Publishers & Shares Add…" at bounding box center [700, 386] width 1166 height 727
paste input "MAKE IT UP TO YOU"
type input "MAKE IT UP TO YOU"
click at [903, 300] on button "Search" at bounding box center [918, 299] width 57 height 19
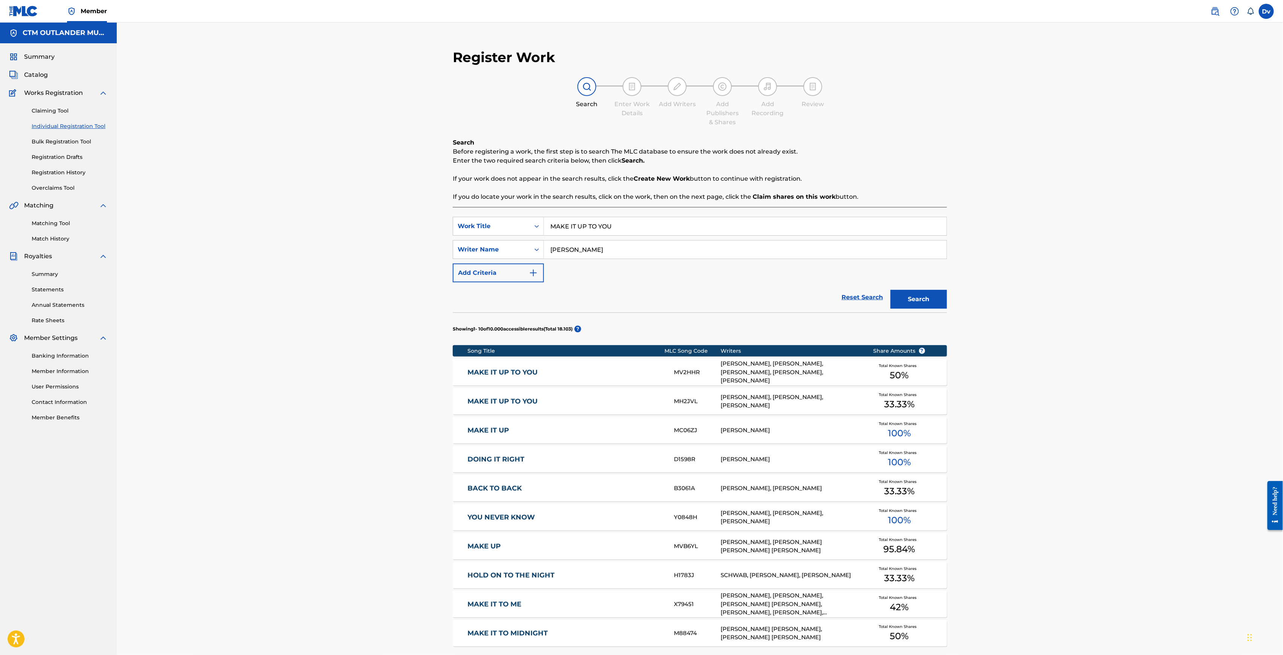
click at [503, 374] on link "MAKE IT UP TO YOU" at bounding box center [565, 372] width 196 height 9
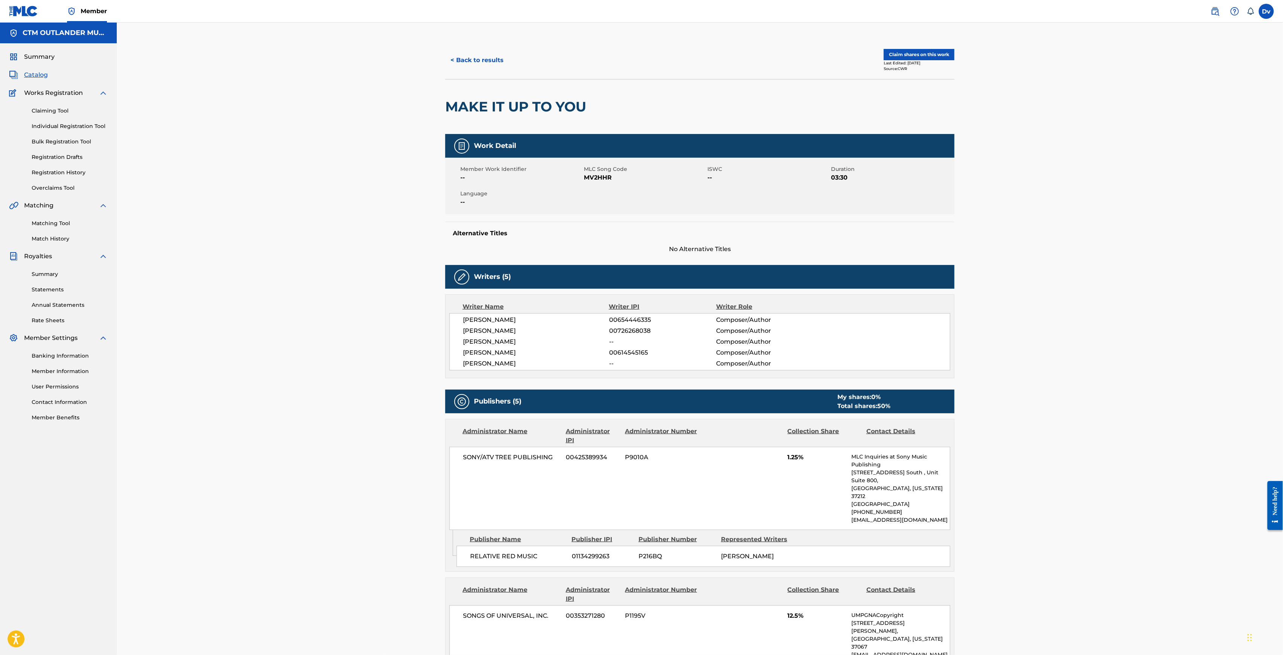
click at [938, 52] on button "Claim shares on this work" at bounding box center [919, 54] width 71 height 11
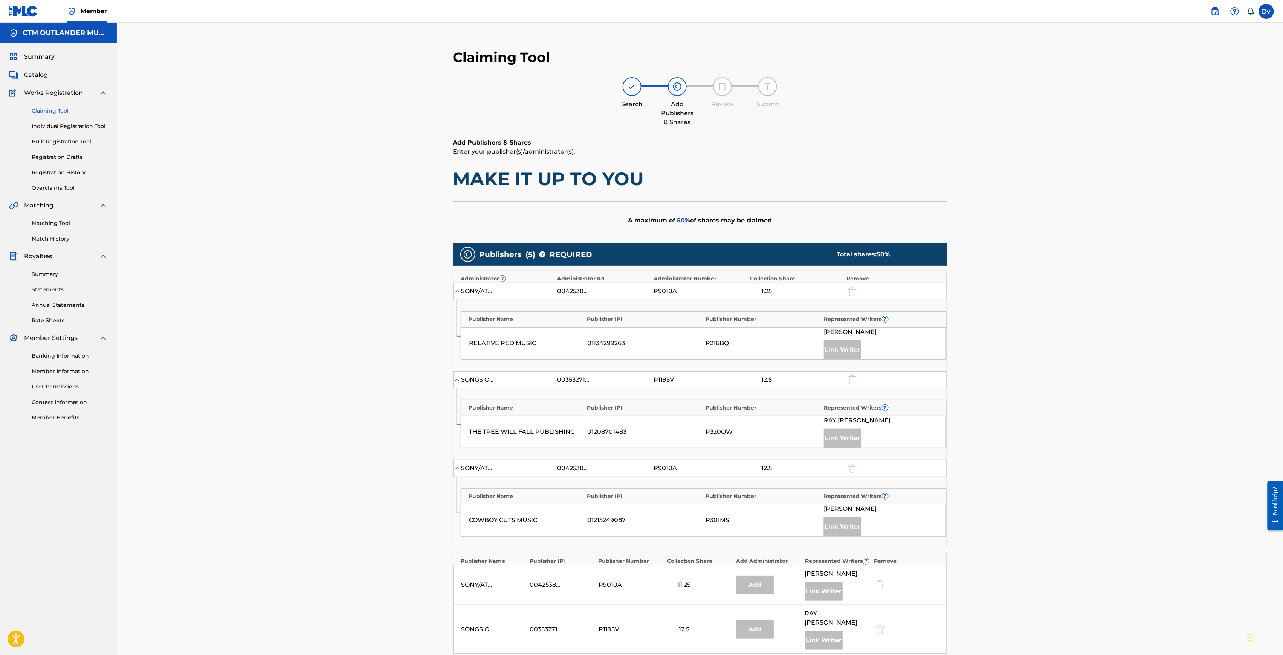
scroll to position [183, 0]
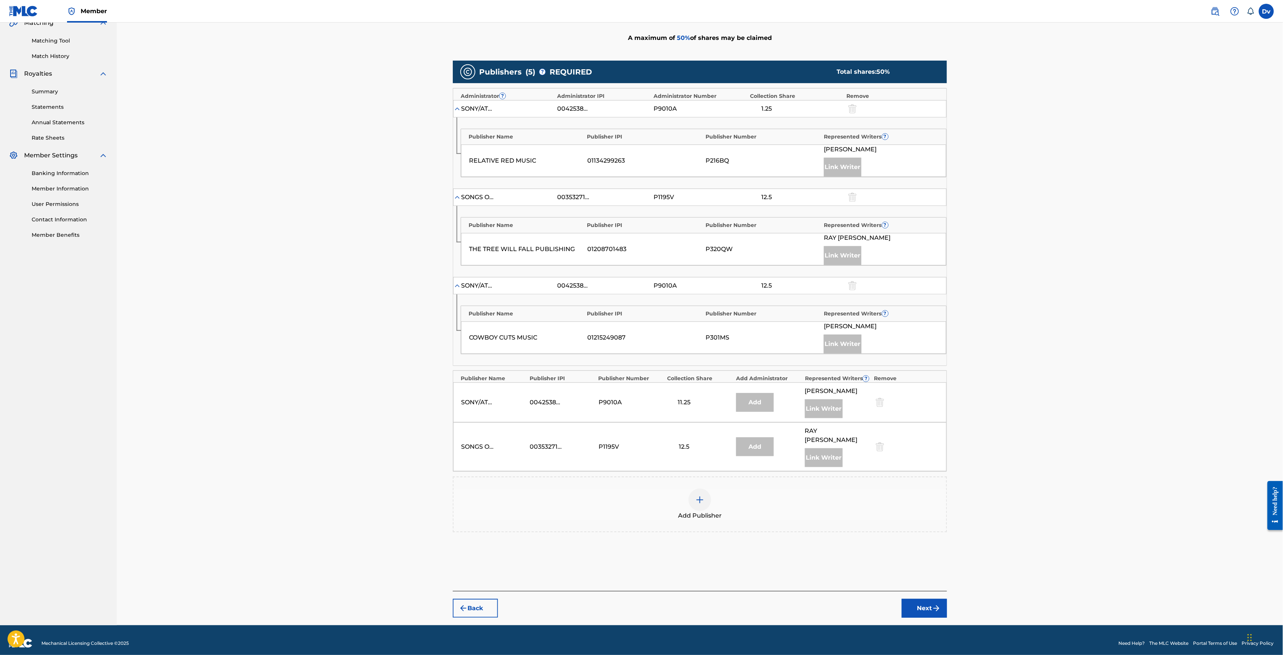
click at [701, 500] on div at bounding box center [700, 500] width 23 height 23
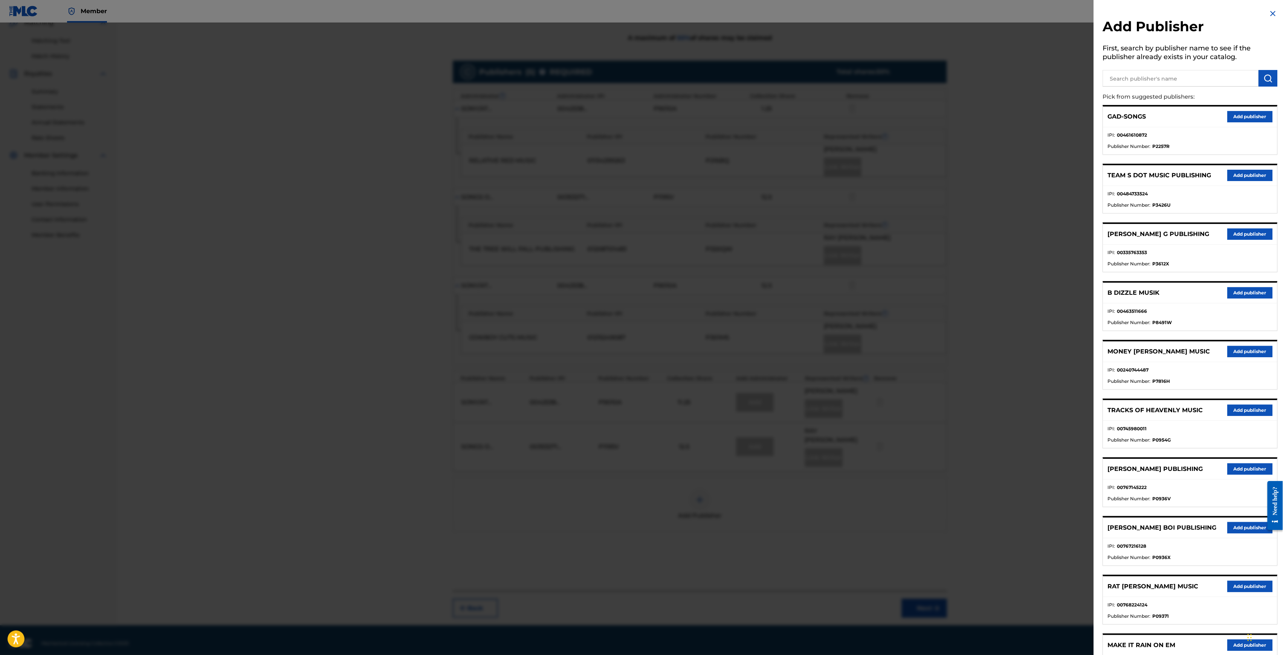
click at [1195, 73] on input "text" at bounding box center [1181, 78] width 156 height 17
type input "MELODIES"
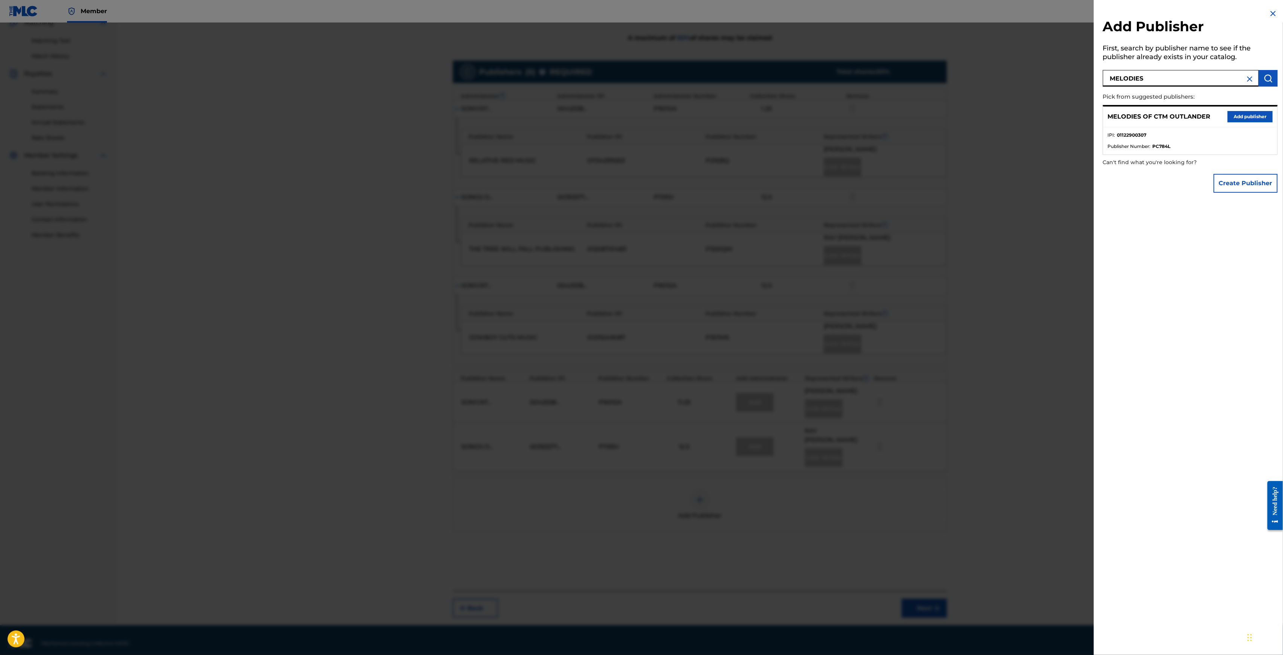
click at [1261, 119] on button "Add publisher" at bounding box center [1250, 116] width 45 height 11
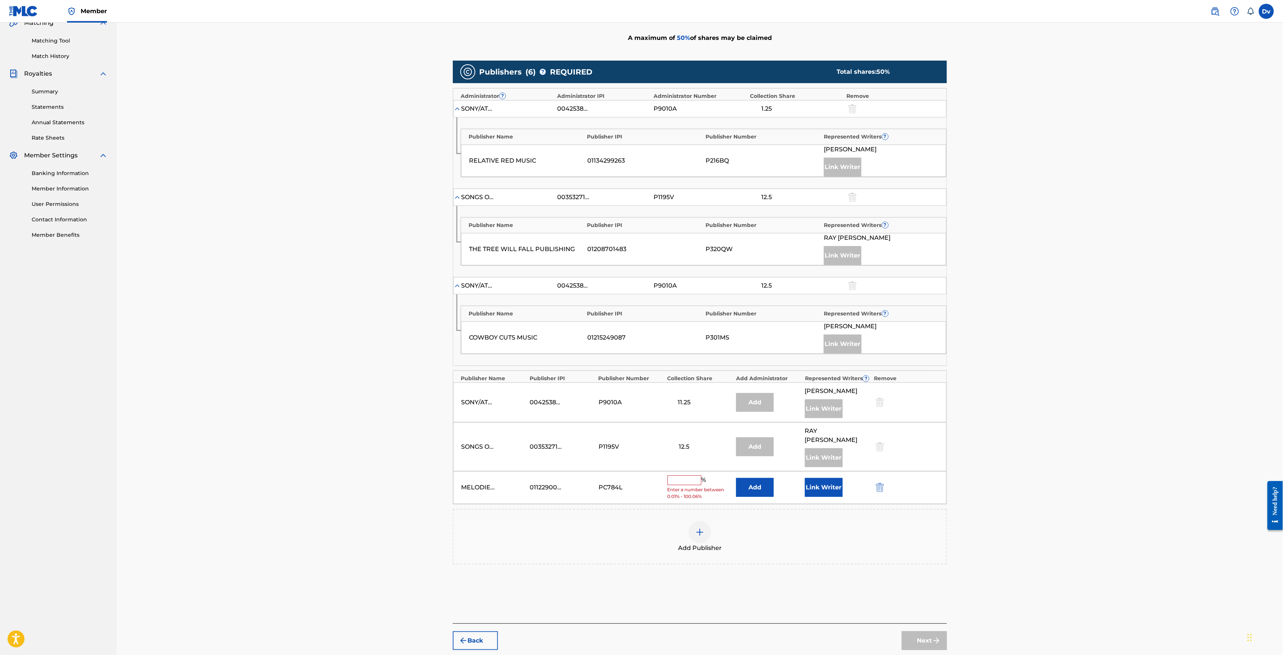
click at [675, 476] on input "text" at bounding box center [684, 481] width 34 height 10
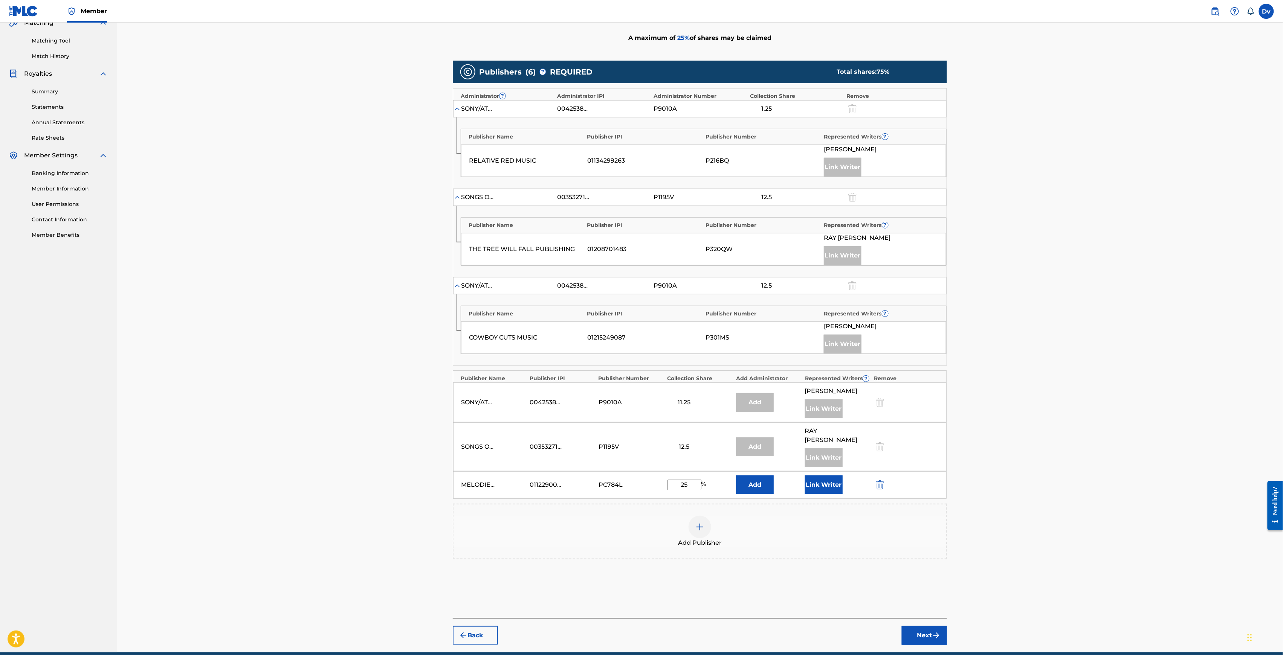
type input "25"
click at [817, 476] on button "Link Writer" at bounding box center [824, 485] width 38 height 19
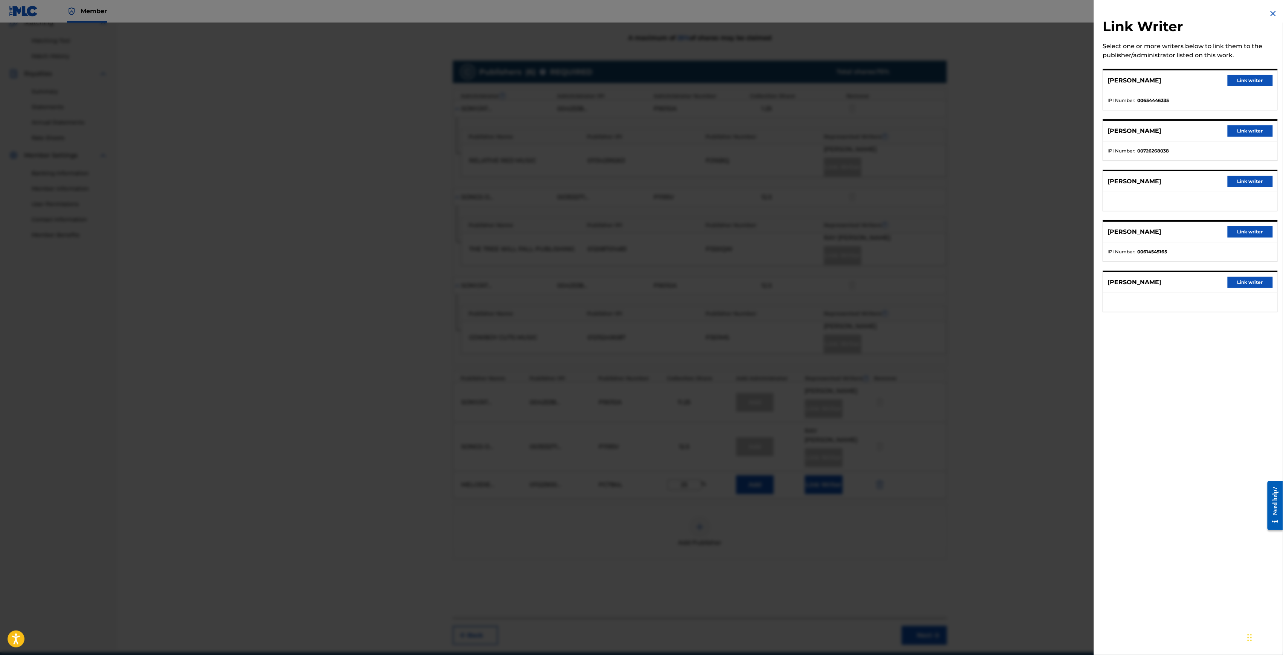
click at [1236, 184] on button "Link writer" at bounding box center [1250, 181] width 45 height 11
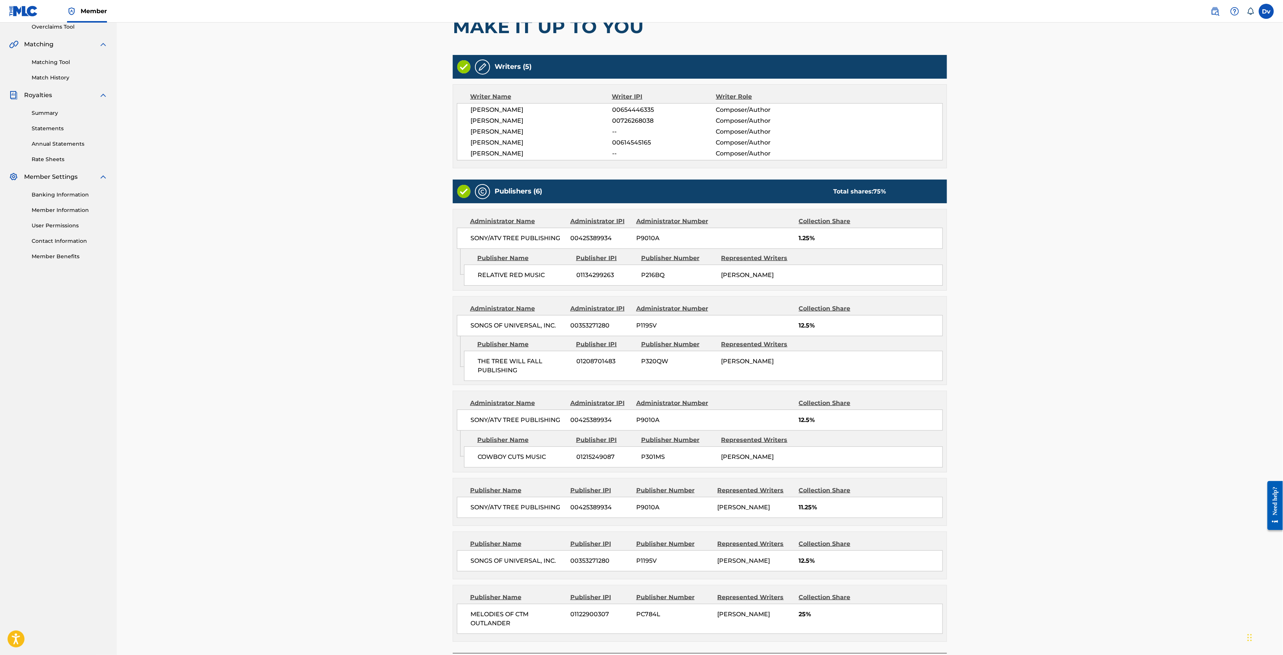
scroll to position [234, 0]
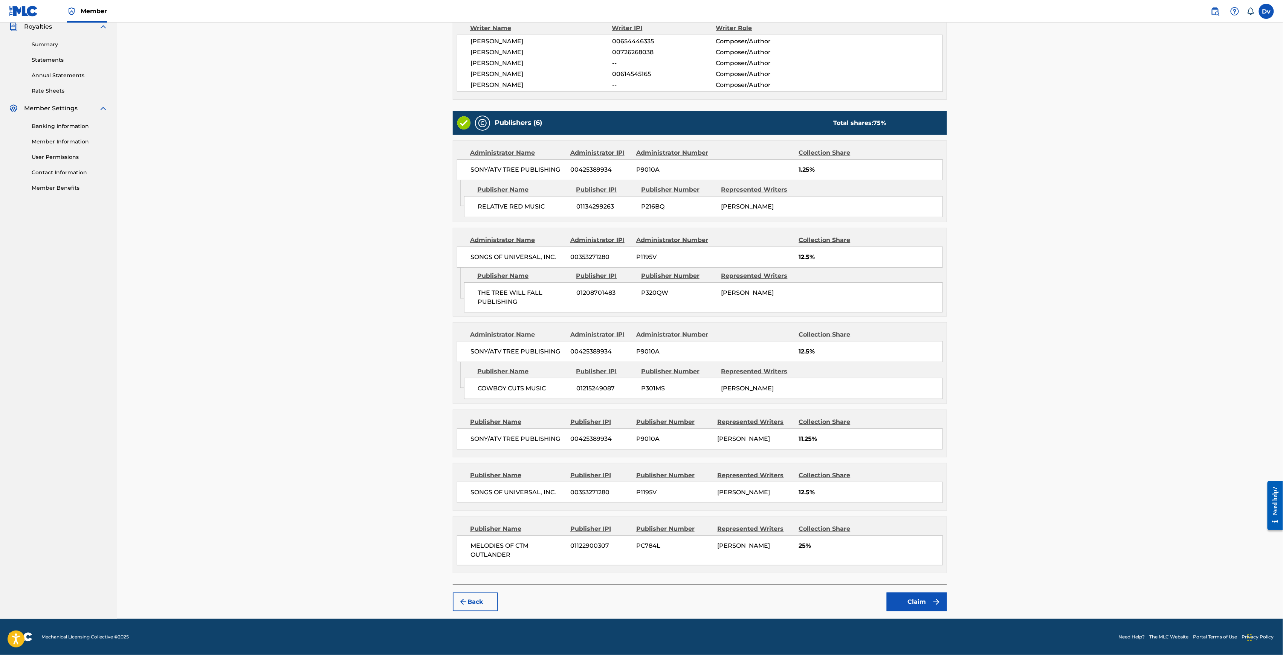
click at [927, 600] on button "Claim" at bounding box center [917, 602] width 60 height 19
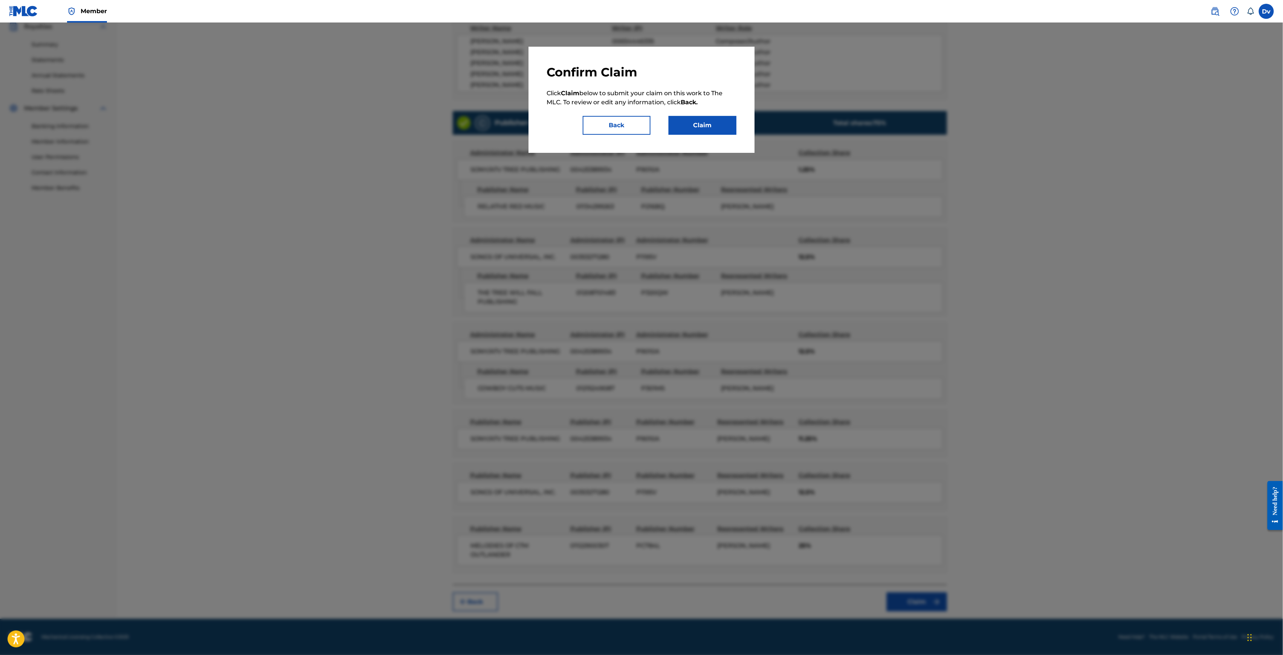
click at [701, 126] on button "Claim" at bounding box center [703, 125] width 68 height 19
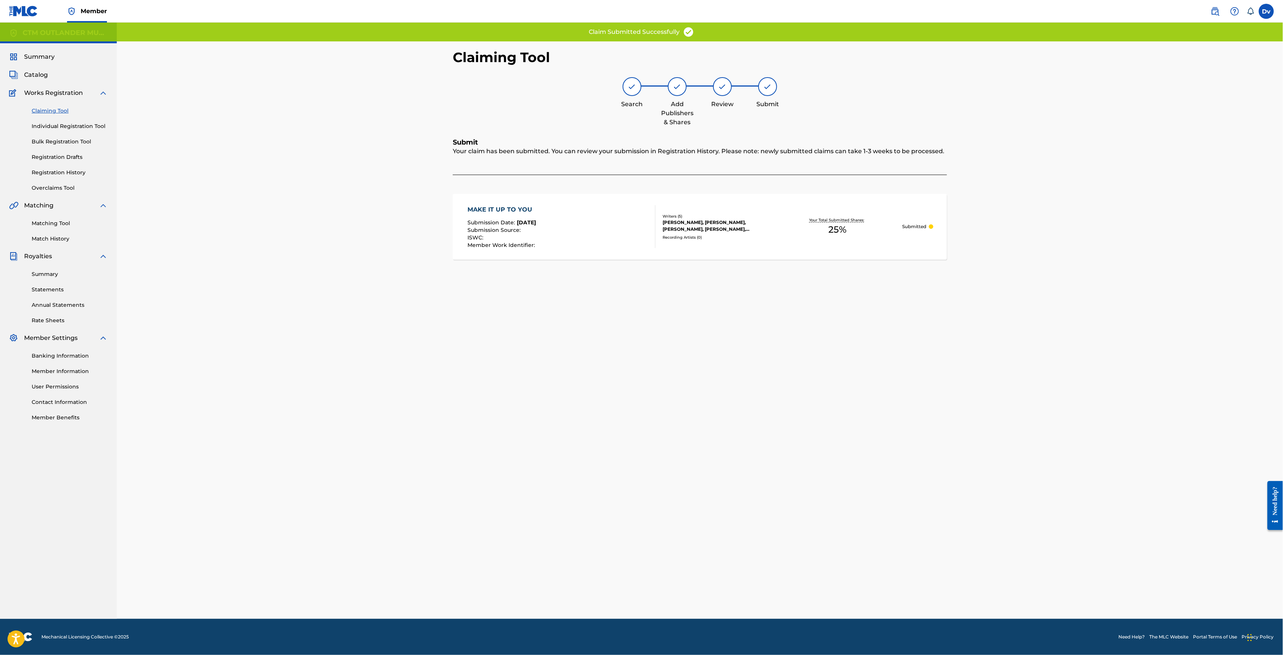
scroll to position [0, 0]
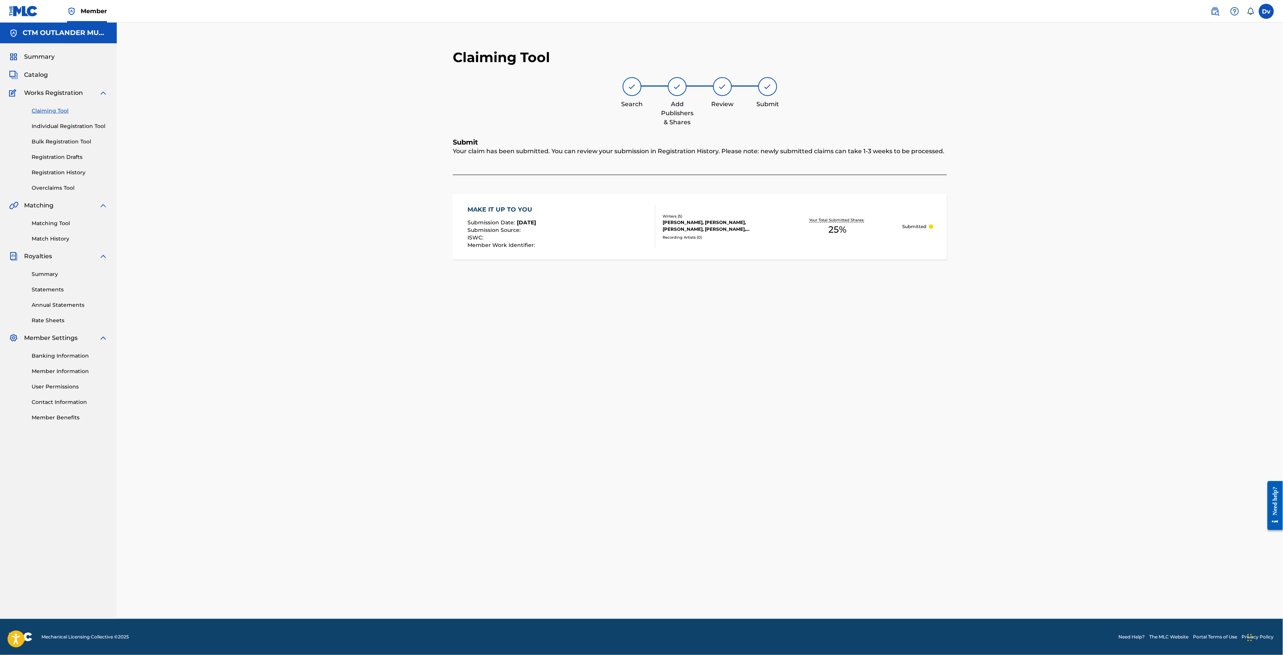
click at [508, 206] on div "MAKE IT UP TO YOU" at bounding box center [501, 209] width 69 height 9
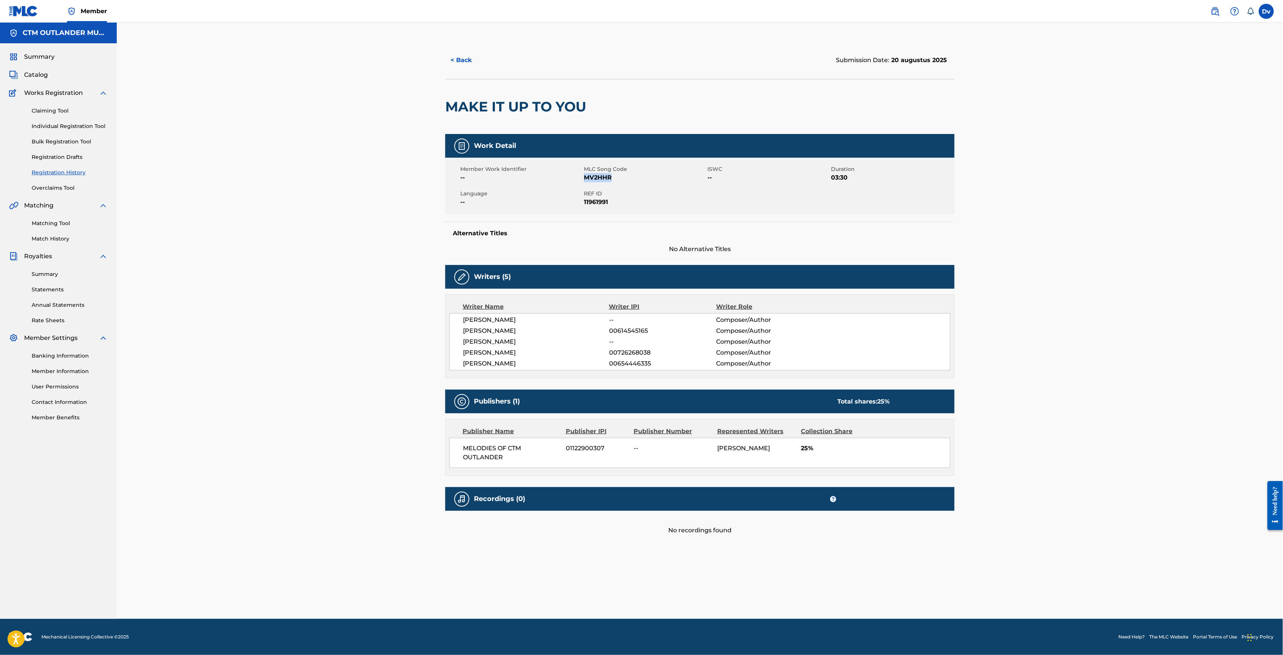
drag, startPoint x: 617, startPoint y: 178, endPoint x: 583, endPoint y: 179, distance: 33.2
click at [584, 179] on span "MV2HHR" at bounding box center [645, 177] width 122 height 9
copy span "MV2HHR"
click at [79, 128] on link "Individual Registration Tool" at bounding box center [70, 126] width 76 height 8
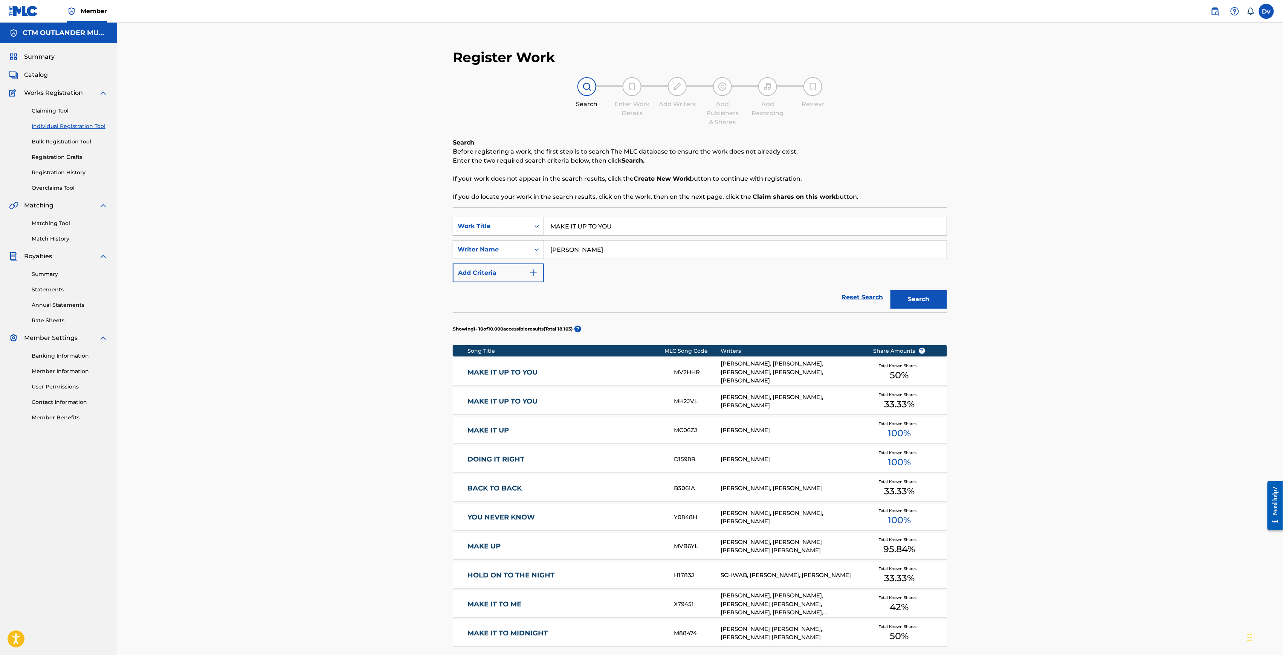
drag, startPoint x: 599, startPoint y: 228, endPoint x: 519, endPoint y: 220, distance: 80.6
click at [519, 220] on div "SearchWithCriteriaee4ba22a-a28f-4a0a-b183-6eeae3d6b227 Work Title MAKE IT UP TO…" at bounding box center [700, 226] width 494 height 19
type input "[PERSON_NAME]"
click at [890, 290] on button "Search" at bounding box center [918, 299] width 57 height 19
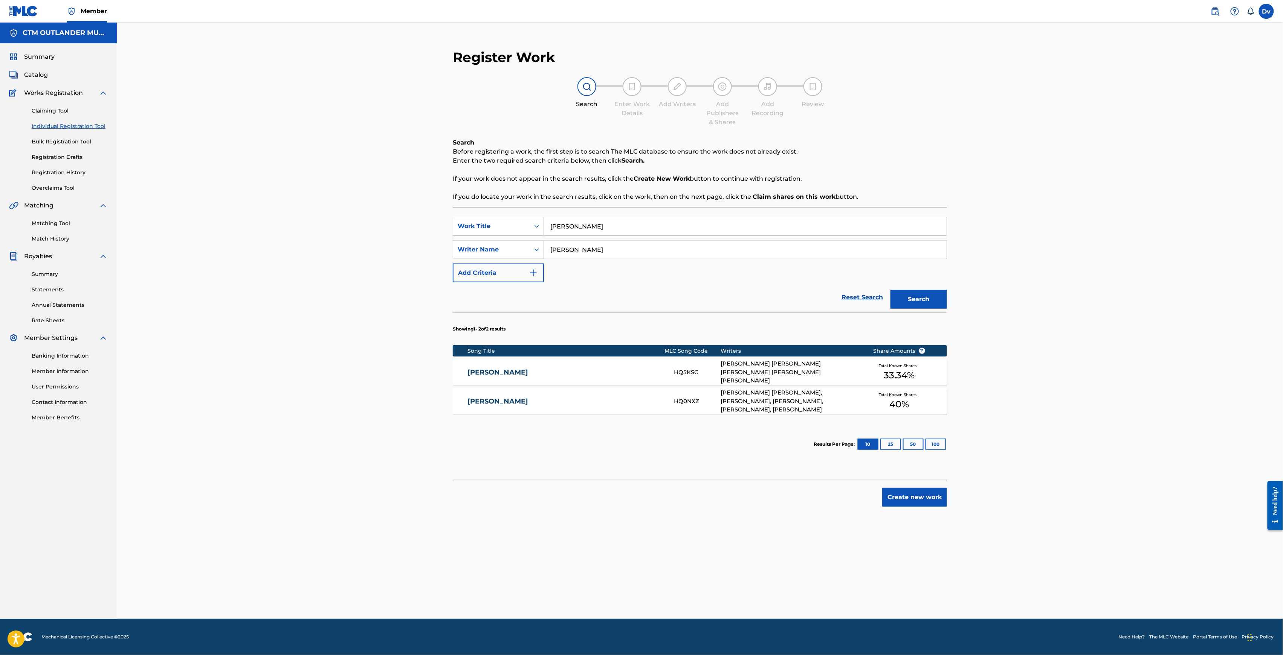
click at [501, 373] on link "[PERSON_NAME]" at bounding box center [565, 372] width 196 height 9
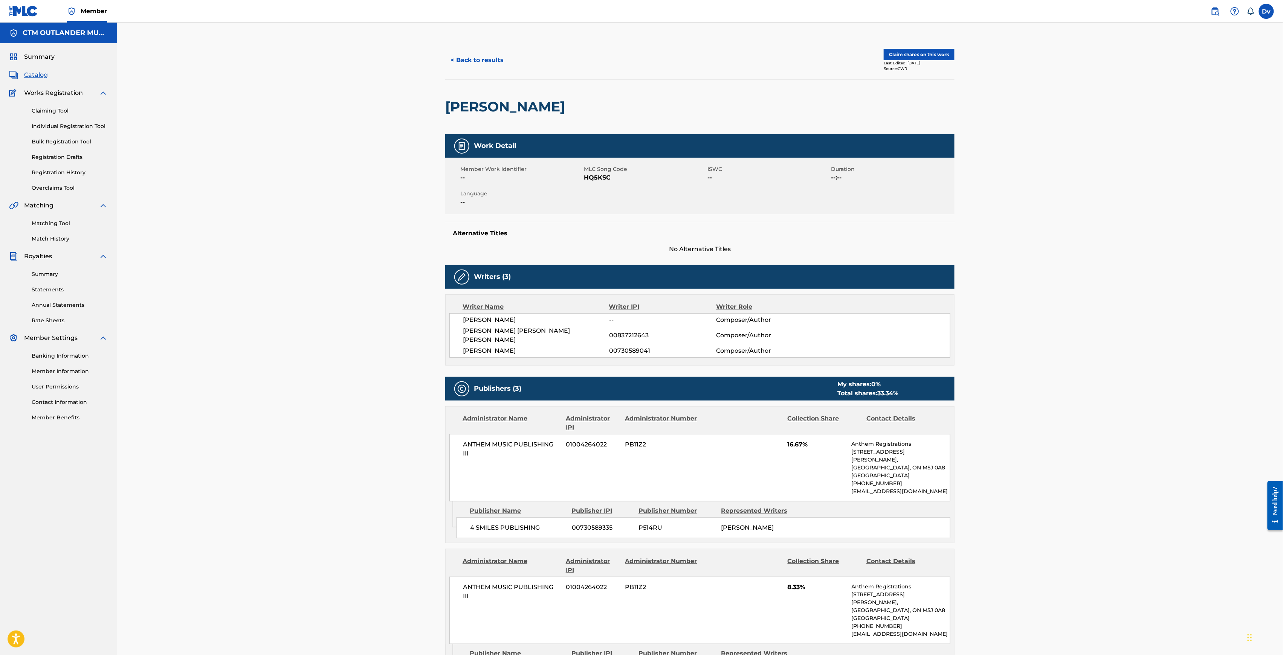
click at [60, 174] on link "Registration History" at bounding box center [70, 173] width 76 height 8
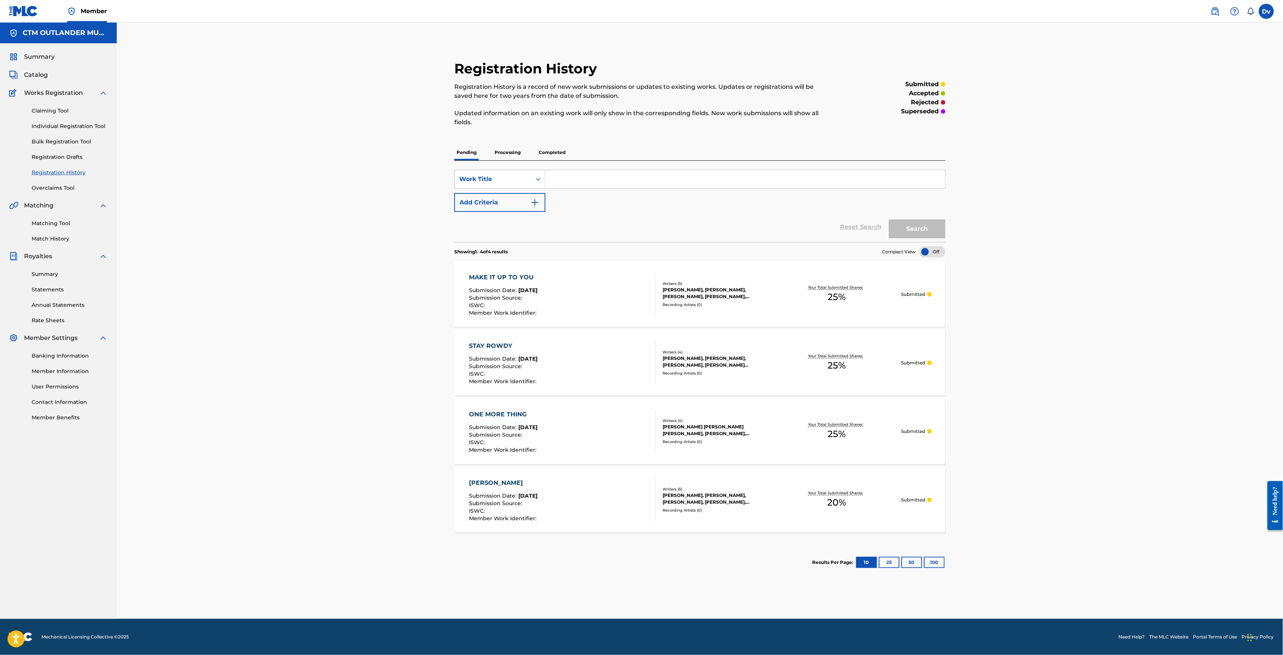
click at [498, 152] on p "Processing" at bounding box center [507, 153] width 31 height 16
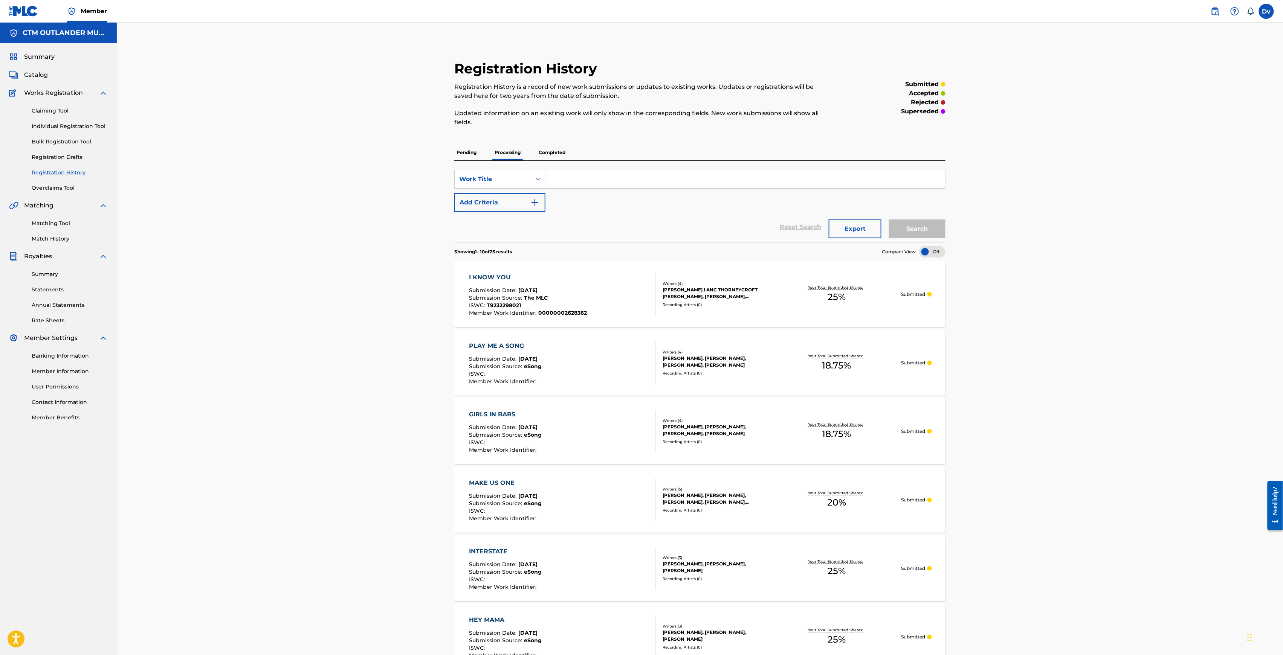
click at [594, 179] on input "Search Form" at bounding box center [745, 179] width 400 height 18
type input "[PERSON_NAME]"
click at [889, 220] on button "Search" at bounding box center [917, 229] width 57 height 19
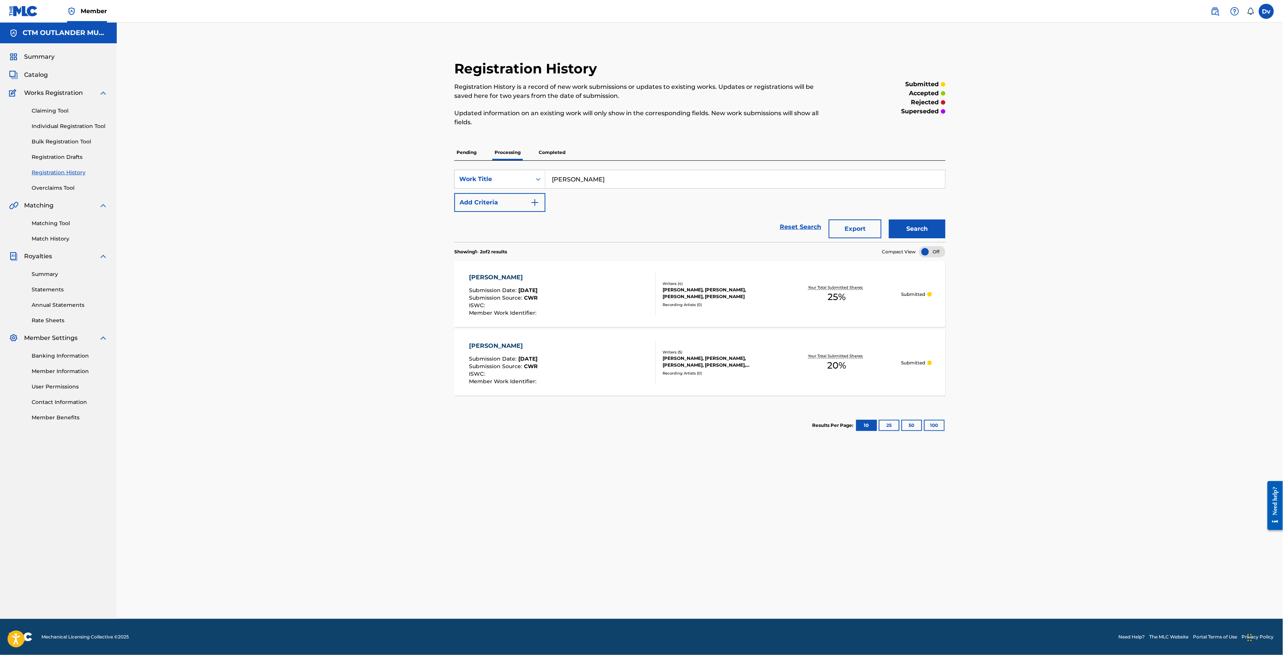
click at [498, 278] on div "[PERSON_NAME]" at bounding box center [503, 277] width 69 height 9
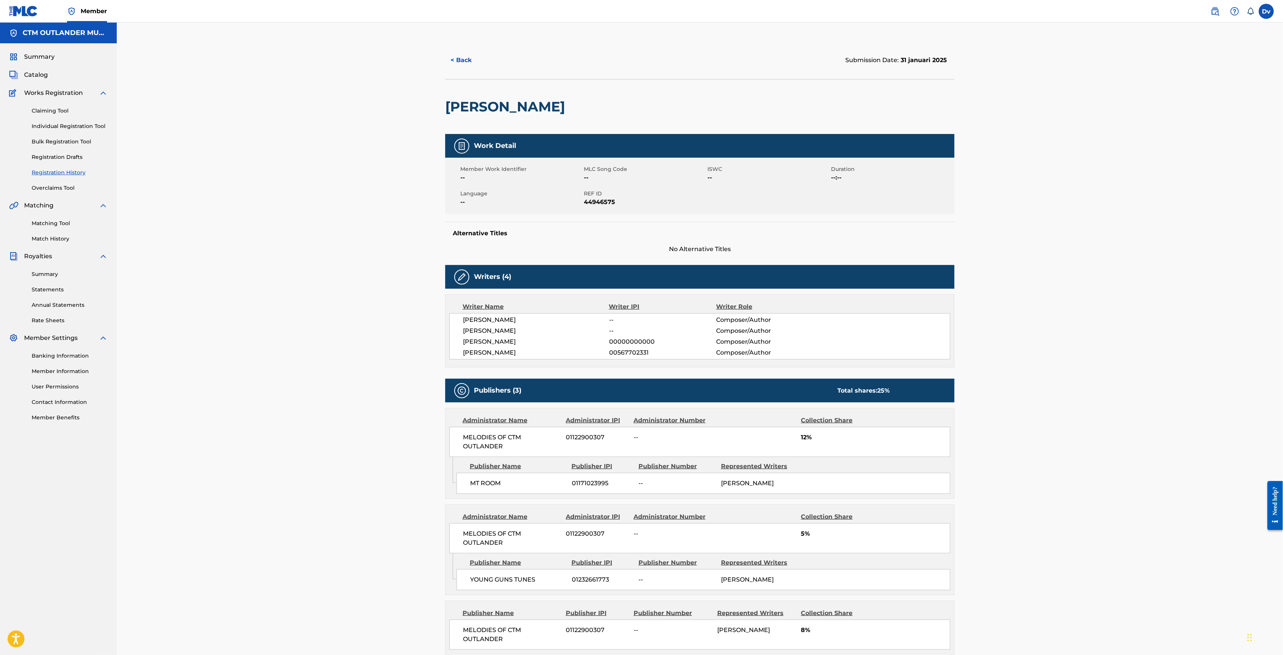
click at [451, 62] on button "< Back" at bounding box center [467, 60] width 45 height 19
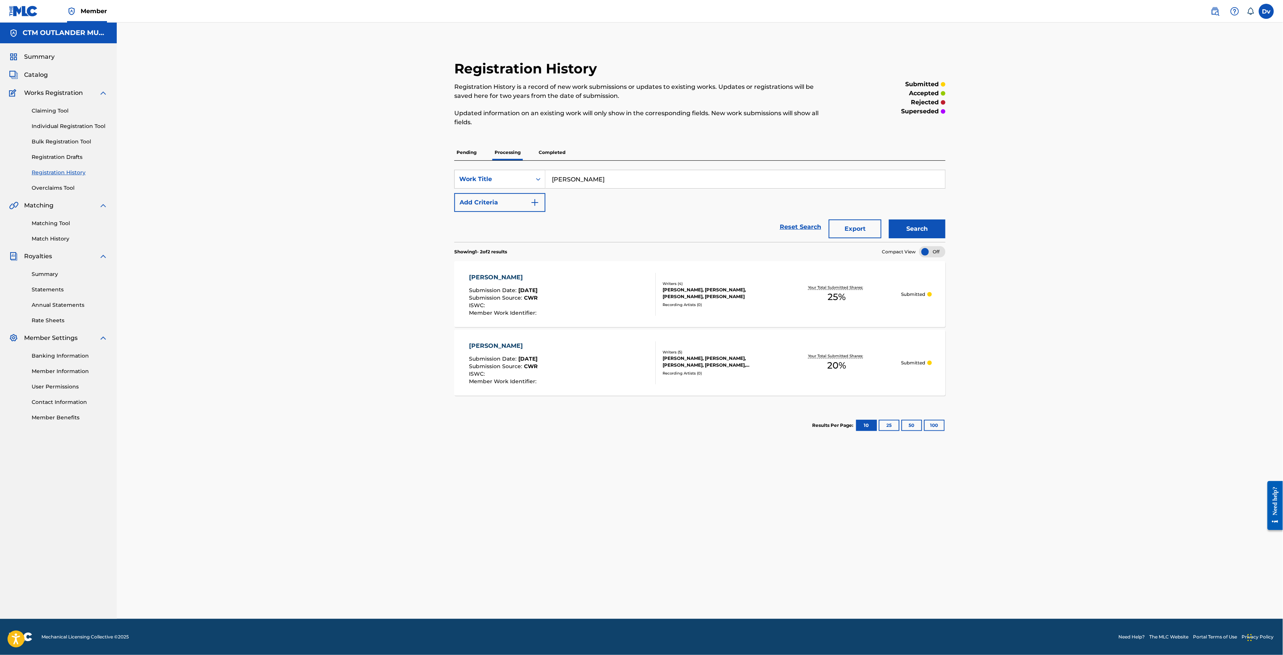
click at [481, 342] on div "[PERSON_NAME]" at bounding box center [503, 346] width 69 height 9
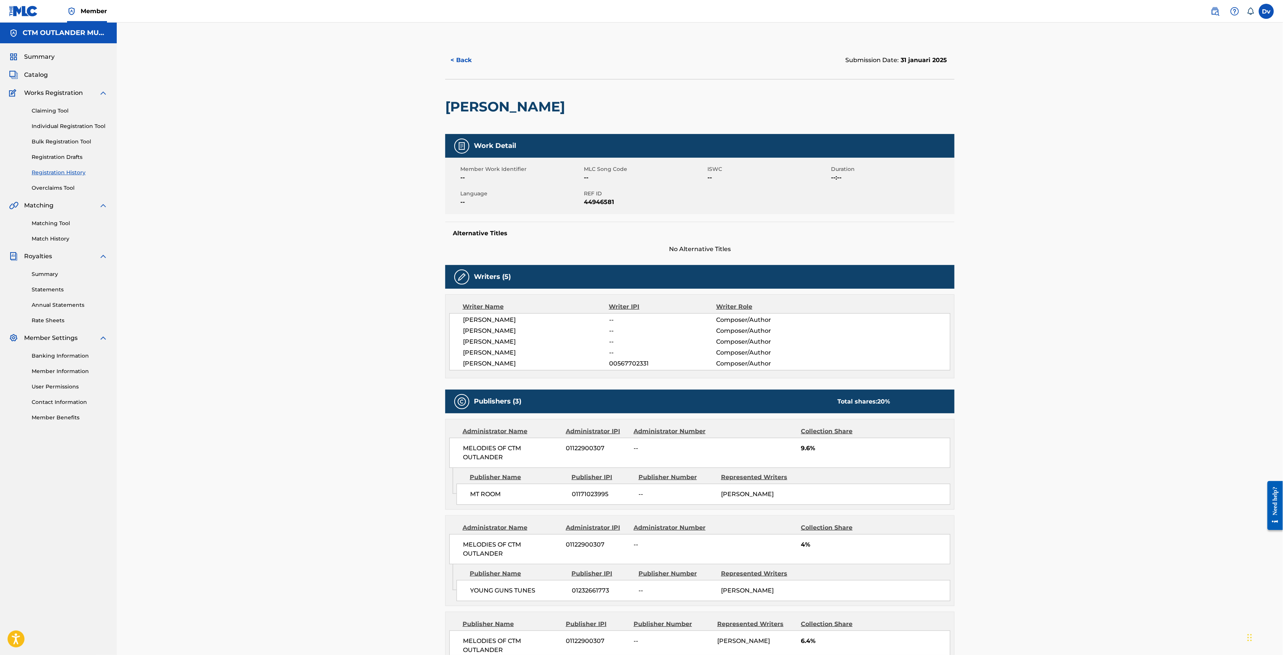
click at [469, 68] on button "< Back" at bounding box center [467, 60] width 45 height 19
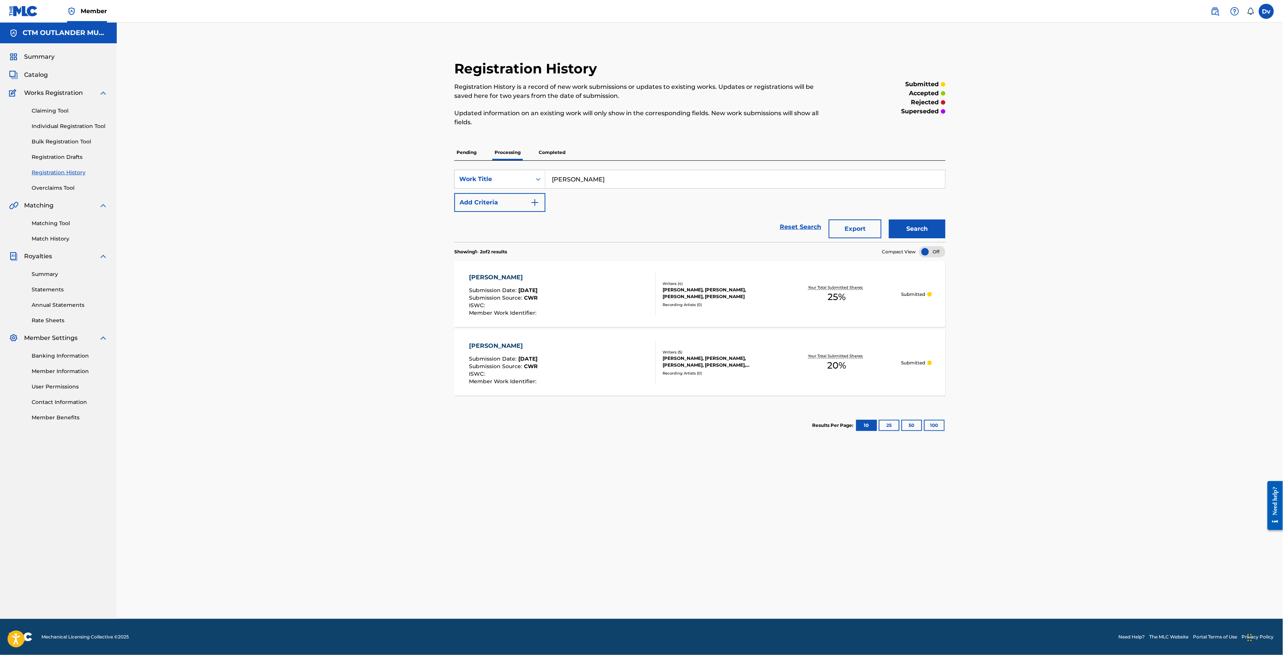
click at [482, 275] on div "[PERSON_NAME]" at bounding box center [503, 277] width 69 height 9
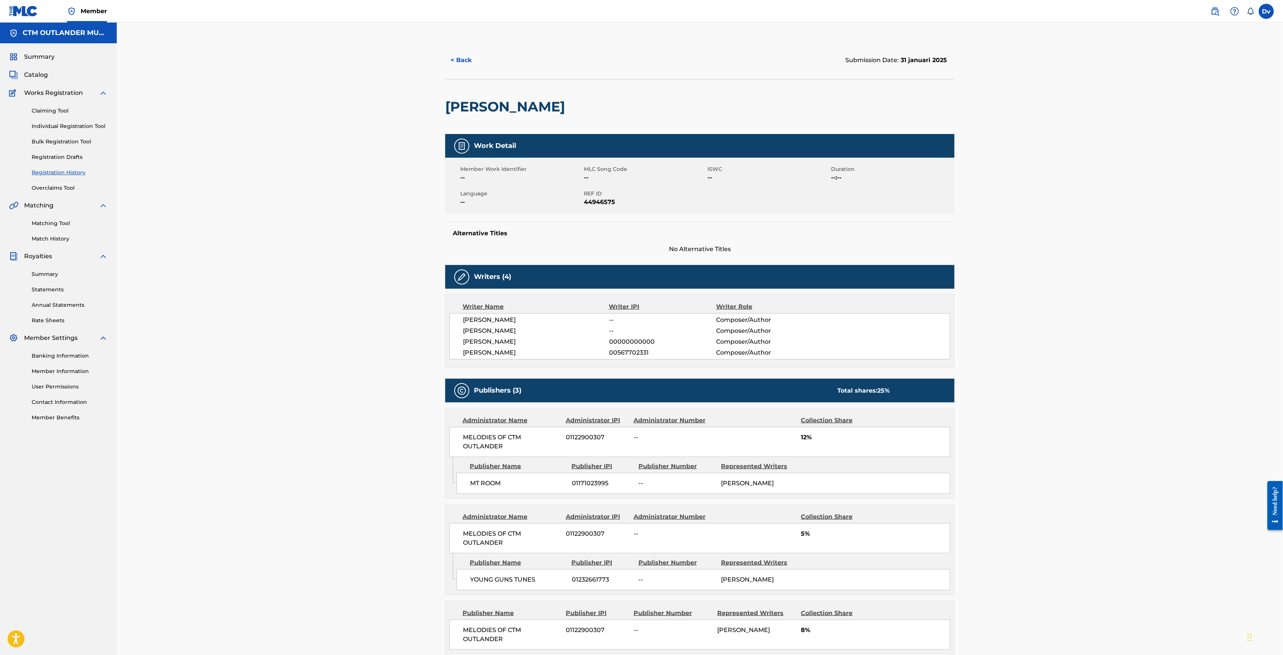
click at [460, 58] on button "< Back" at bounding box center [467, 60] width 45 height 19
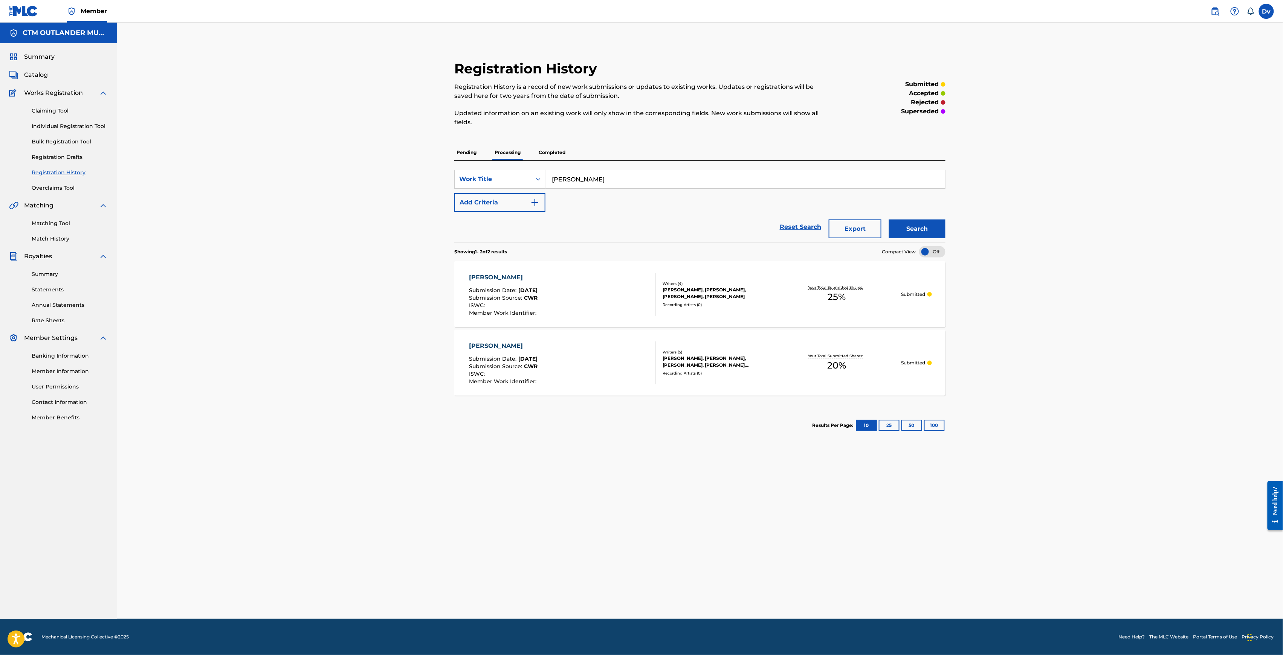
drag, startPoint x: 626, startPoint y: 178, endPoint x: 473, endPoint y: 163, distance: 153.6
click at [473, 163] on div "SearchWithCriteriadc0cb941-cafa-469b-b630-d0d618b01d94 Work Title [PERSON_NAME]…" at bounding box center [699, 201] width 491 height 81
paste input "WHAT MAKES YOU SAY THAT"
click at [889, 220] on button "Search" at bounding box center [917, 229] width 57 height 19
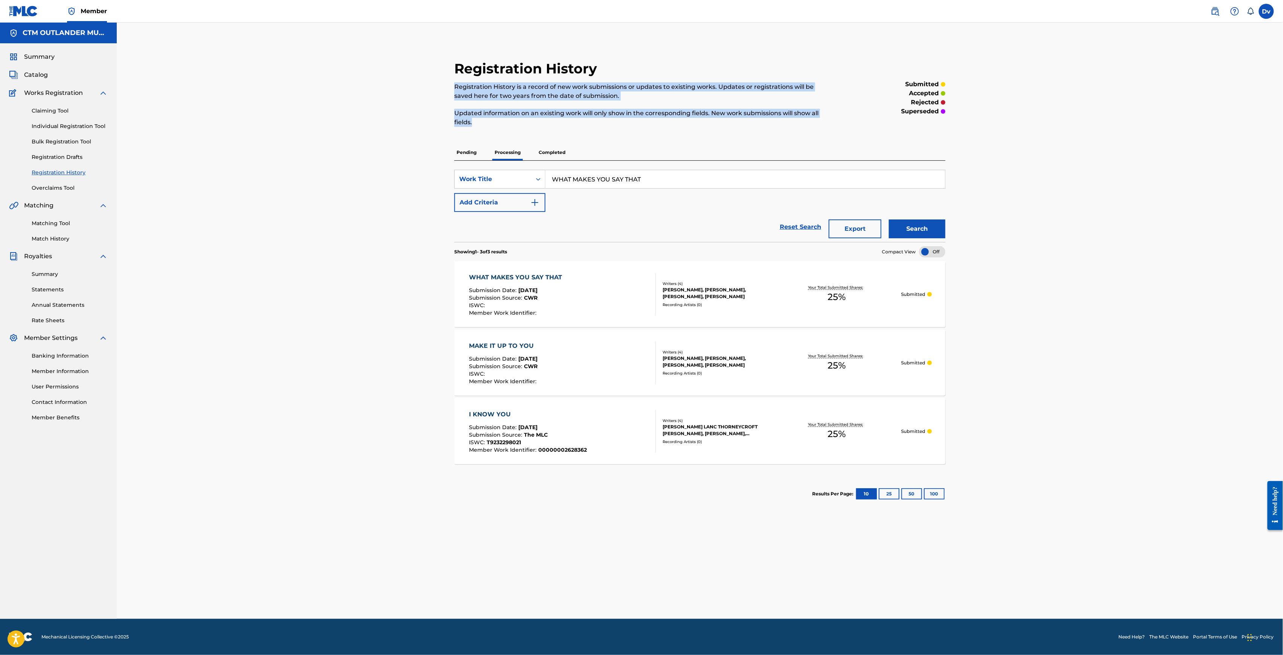
drag, startPoint x: 571, startPoint y: 126, endPoint x: 454, endPoint y: 79, distance: 125.9
click at [454, 79] on div "Registration History Registration History is a record of new work submissions o…" at bounding box center [643, 97] width 378 height 75
drag, startPoint x: 671, startPoint y: 183, endPoint x: 424, endPoint y: 172, distance: 247.0
click at [426, 172] on div "Registration History Registration History is a record of new work submissions o…" at bounding box center [700, 321] width 1166 height 597
paste input "LA LA LAND"
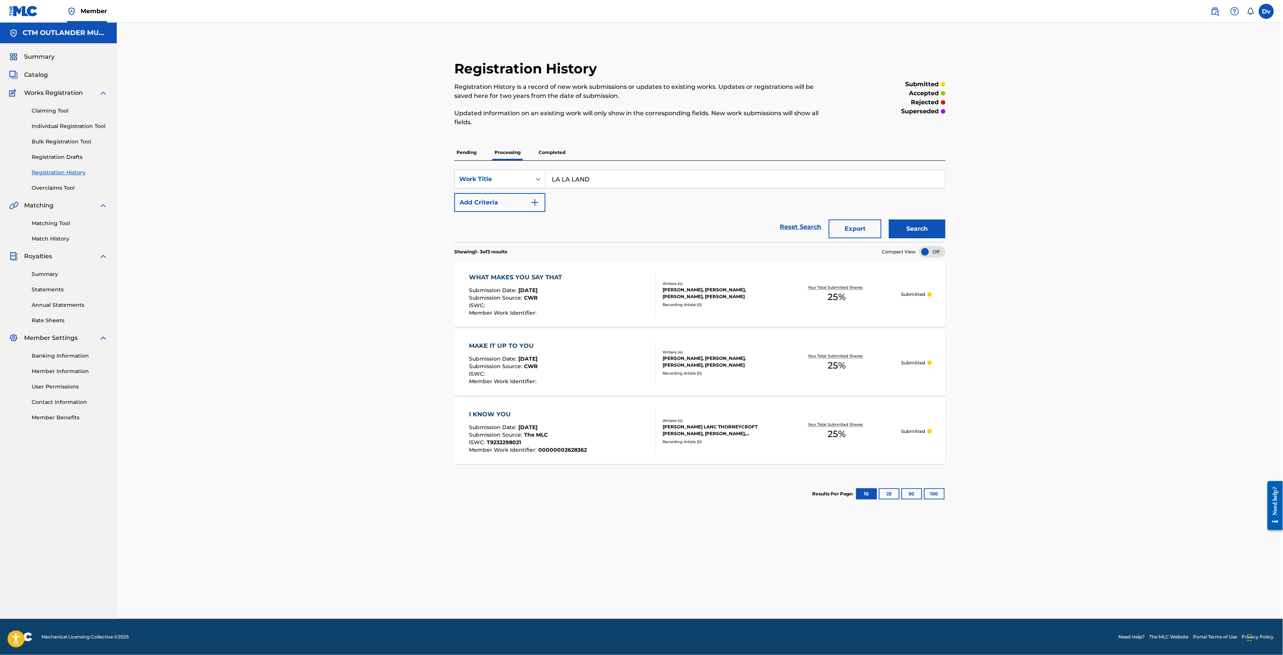
type input "LA LA LAND"
click at [889, 220] on button "Search" at bounding box center [917, 229] width 57 height 19
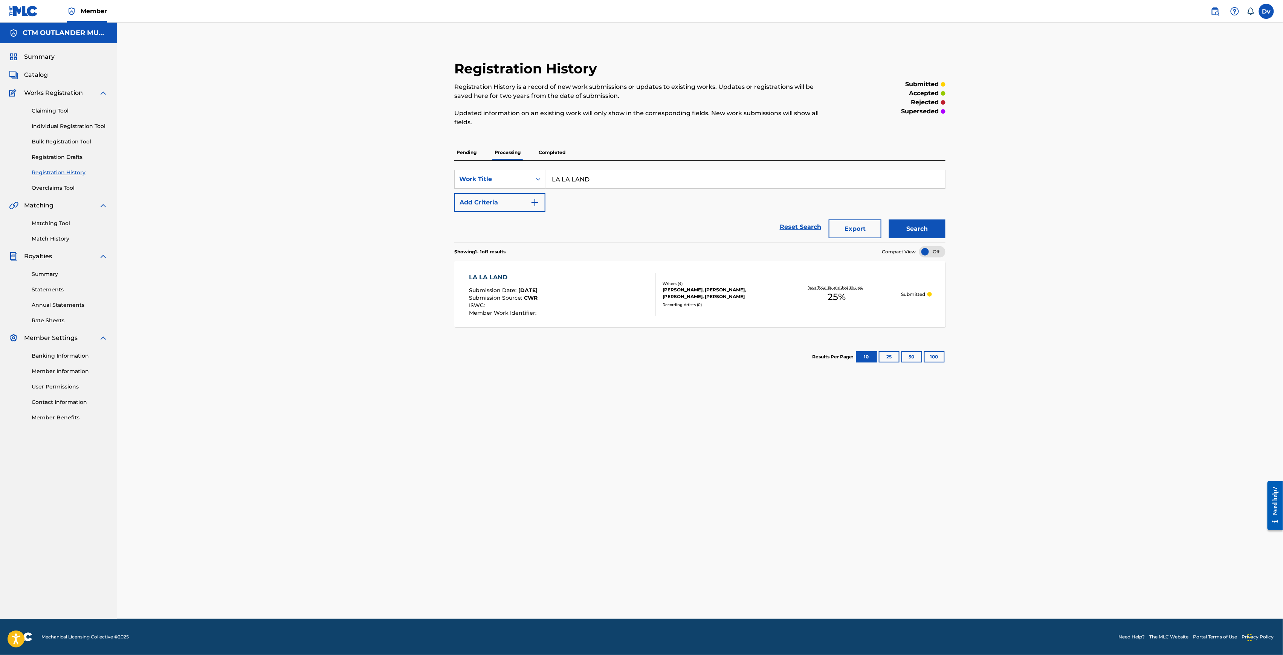
click at [493, 275] on div "LA LA LAND" at bounding box center [503, 277] width 69 height 9
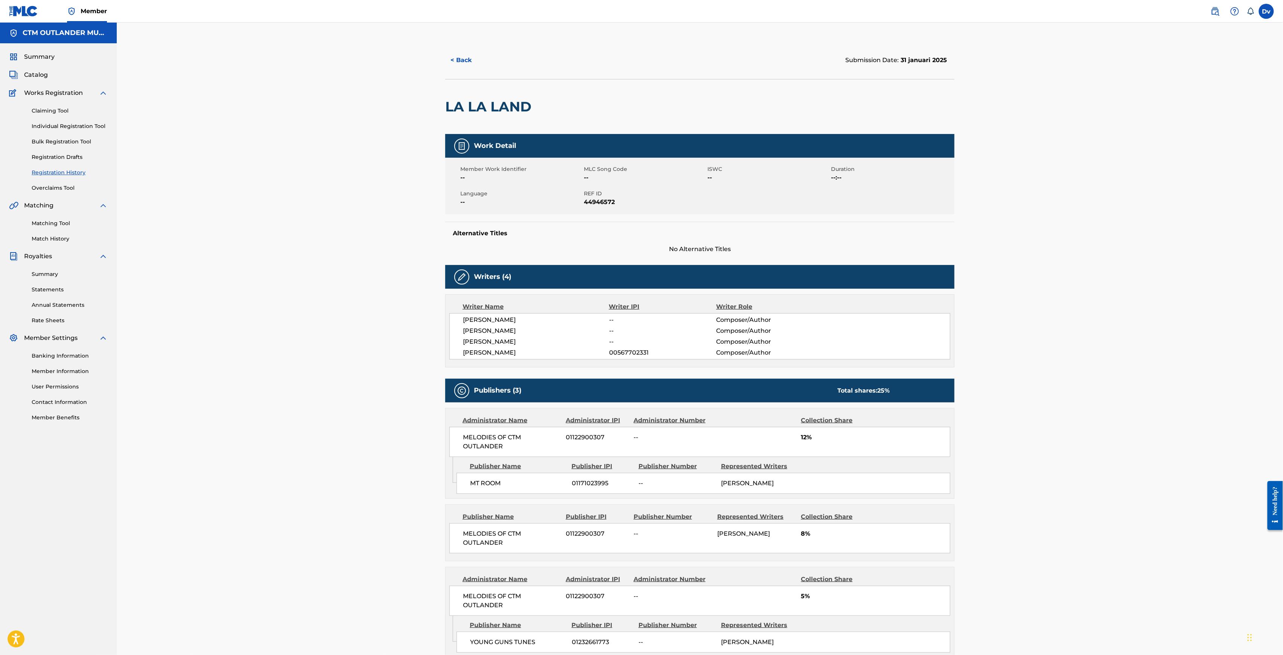
click at [61, 127] on link "Individual Registration Tool" at bounding box center [70, 126] width 76 height 8
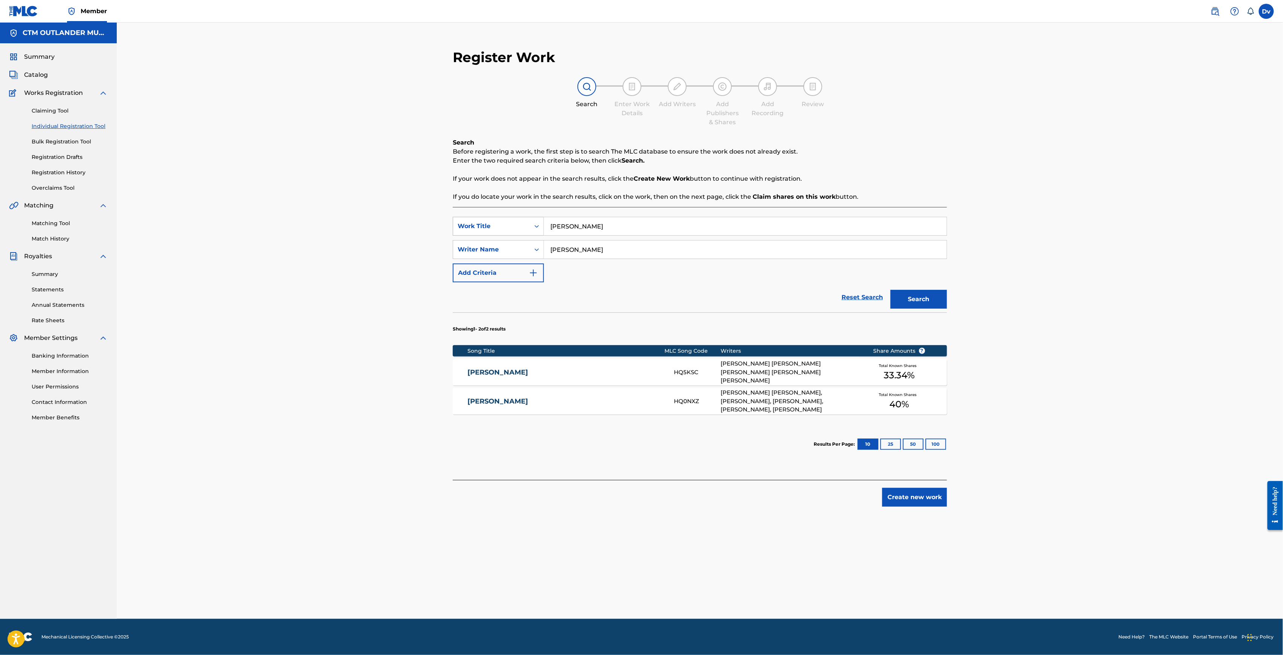
drag, startPoint x: 653, startPoint y: 235, endPoint x: 525, endPoint y: 228, distance: 128.6
click at [525, 228] on div "SearchWithCriteriaee4ba22a-a28f-4a0a-b183-6eeae3d6b227 Work Title [PERSON_NAME]" at bounding box center [700, 226] width 494 height 19
type input "s"
drag, startPoint x: 610, startPoint y: 233, endPoint x: 499, endPoint y: 226, distance: 111.3
click at [499, 226] on div "SearchWithCriteriaee4ba22a-a28f-4a0a-b183-6eeae3d6b227 Work Title silver landin…" at bounding box center [700, 226] width 494 height 19
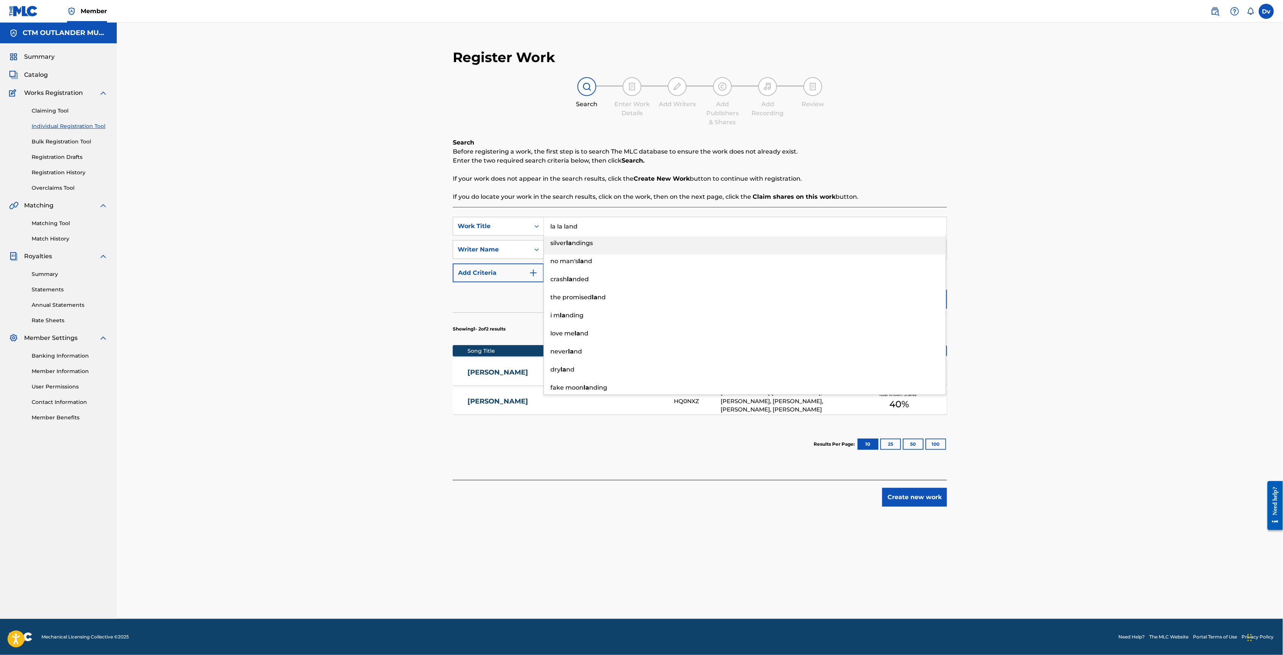
type input "la la land"
click at [1003, 171] on div "Register Work Search Enter Work Details Add Writers Add Publishers & Shares Add…" at bounding box center [700, 321] width 1166 height 597
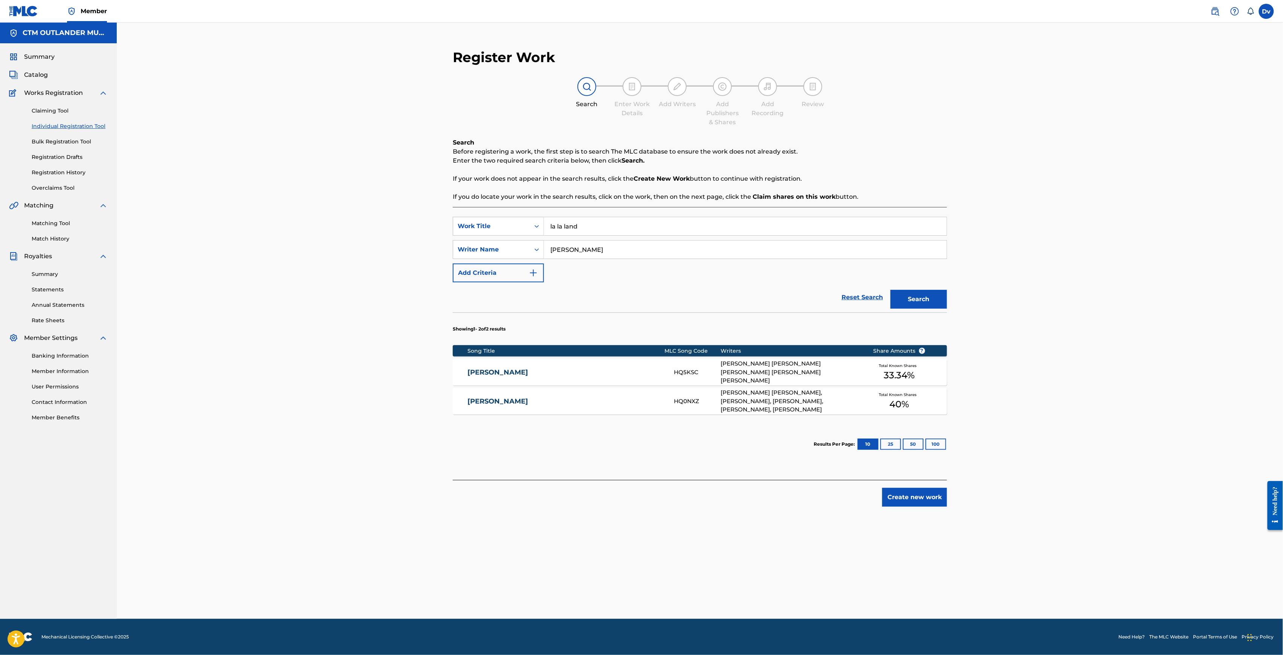
click at [903, 297] on button "Search" at bounding box center [918, 299] width 57 height 19
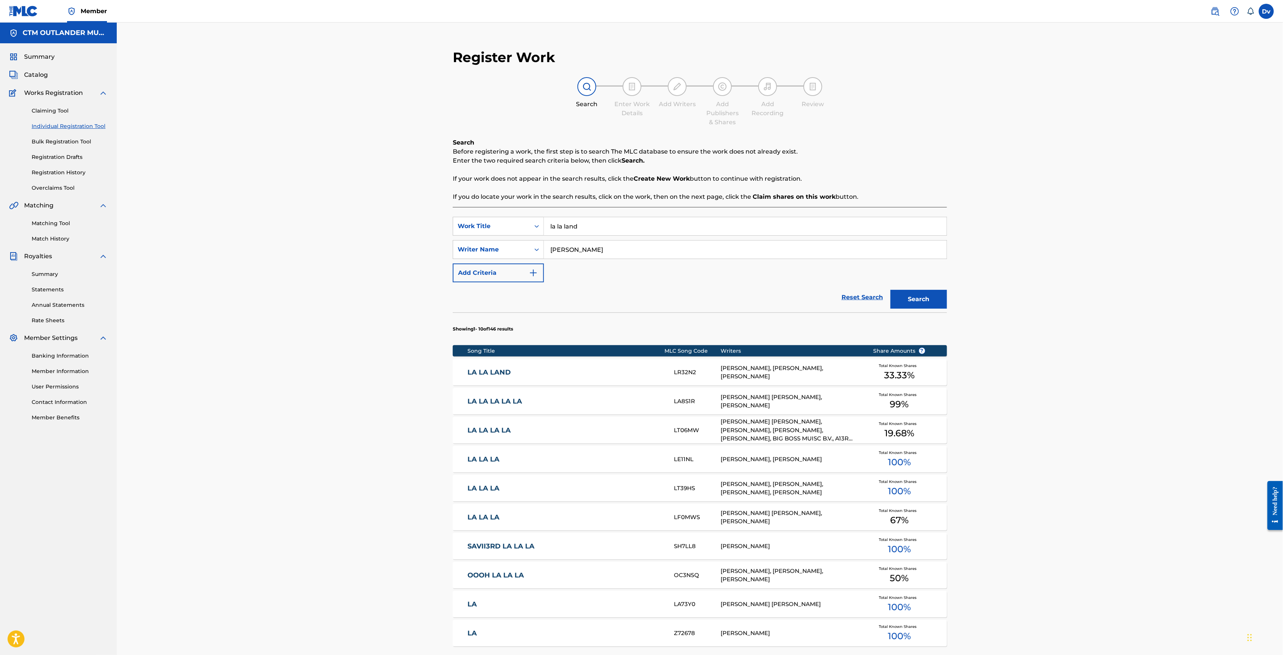
drag, startPoint x: 489, startPoint y: 372, endPoint x: 493, endPoint y: 373, distance: 4.5
click at [489, 372] on link "LA LA LAND" at bounding box center [565, 372] width 196 height 9
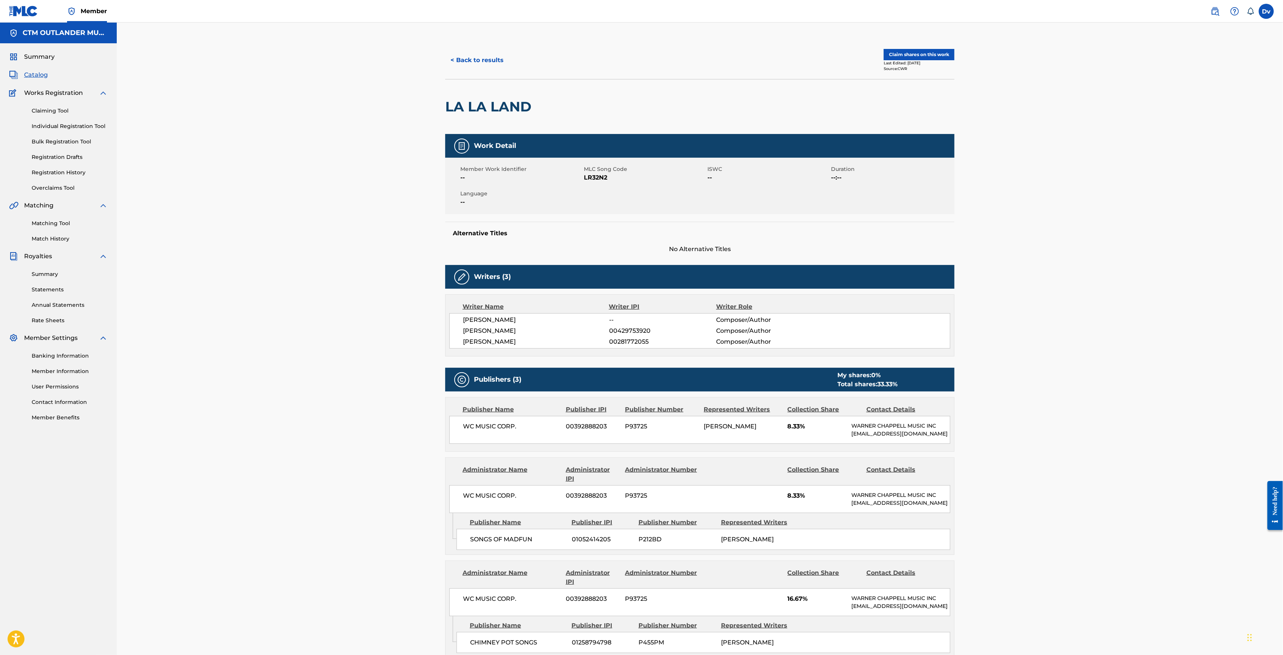
click at [478, 61] on button "< Back to results" at bounding box center [477, 60] width 64 height 19
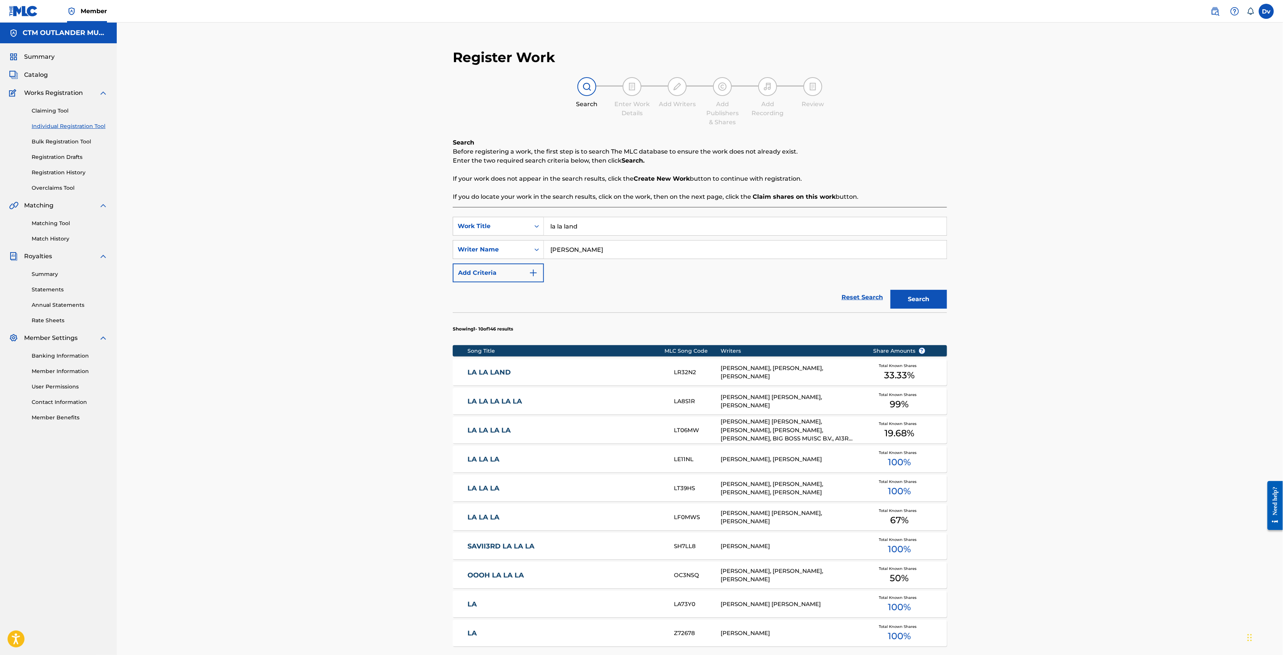
click at [79, 166] on div "Claiming Tool Individual Registration Tool Bulk Registration Tool Registration …" at bounding box center [58, 145] width 99 height 95
click at [79, 170] on link "Registration History" at bounding box center [70, 173] width 76 height 8
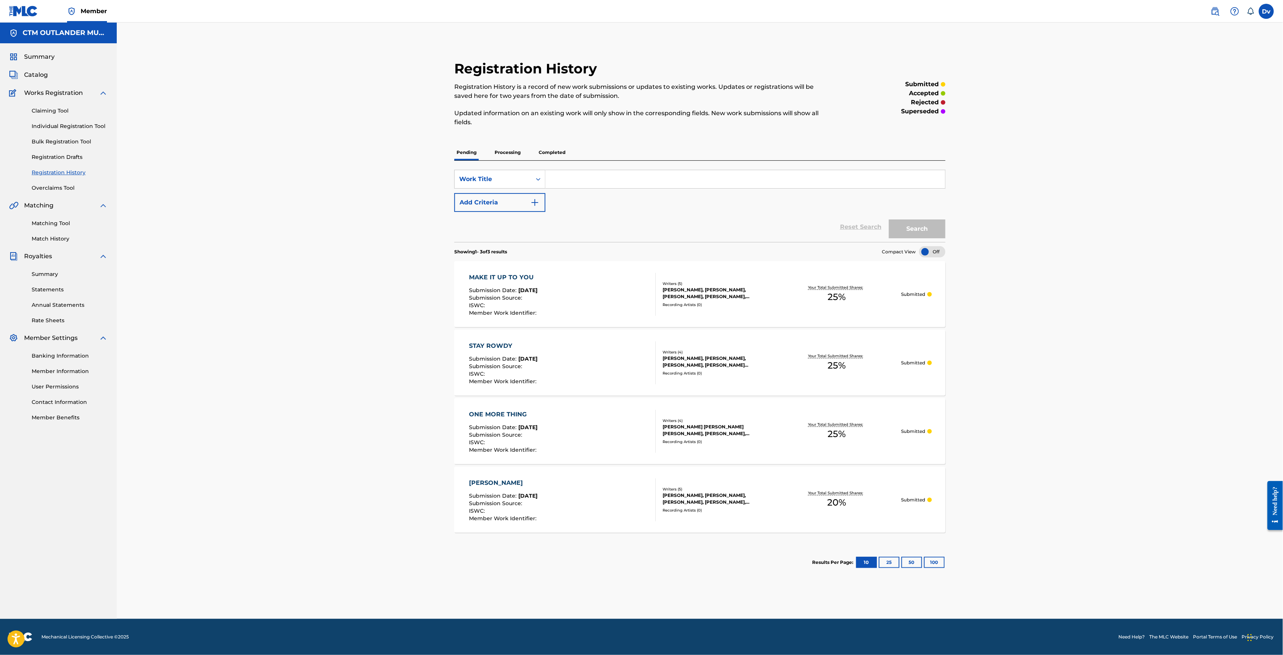
click at [674, 185] on input "Search Form" at bounding box center [745, 179] width 400 height 18
click at [504, 149] on p "Processing" at bounding box center [507, 153] width 31 height 16
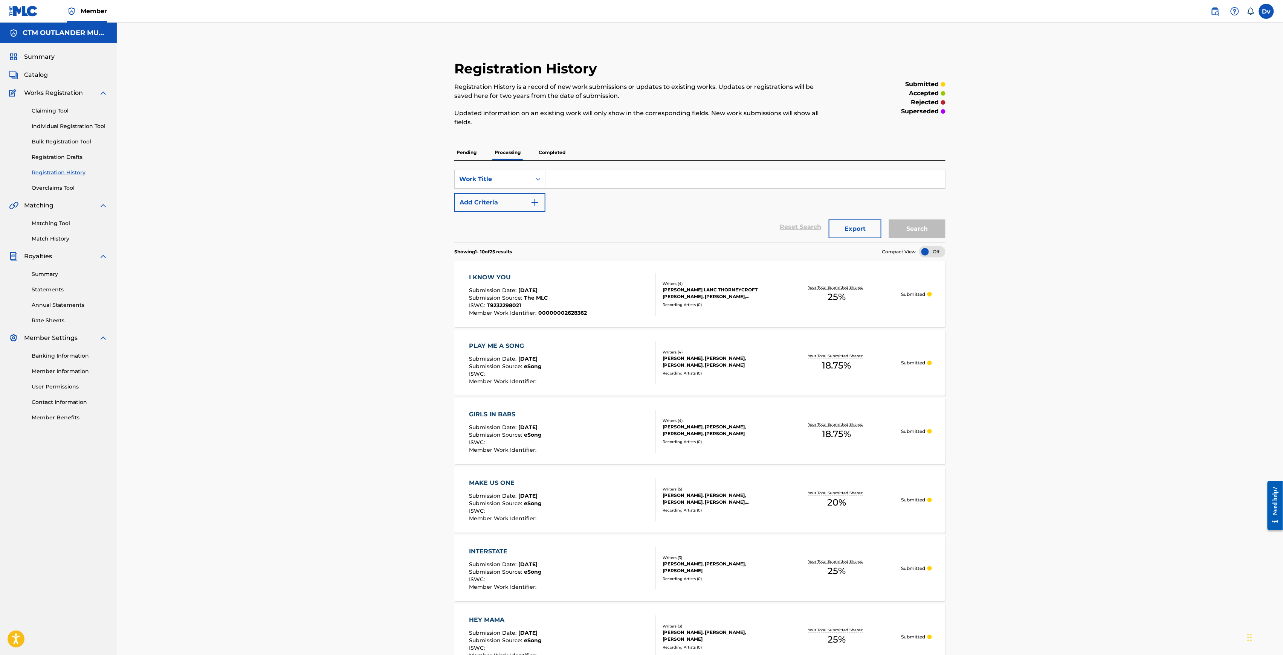
click at [545, 153] on p "Completed" at bounding box center [551, 153] width 31 height 16
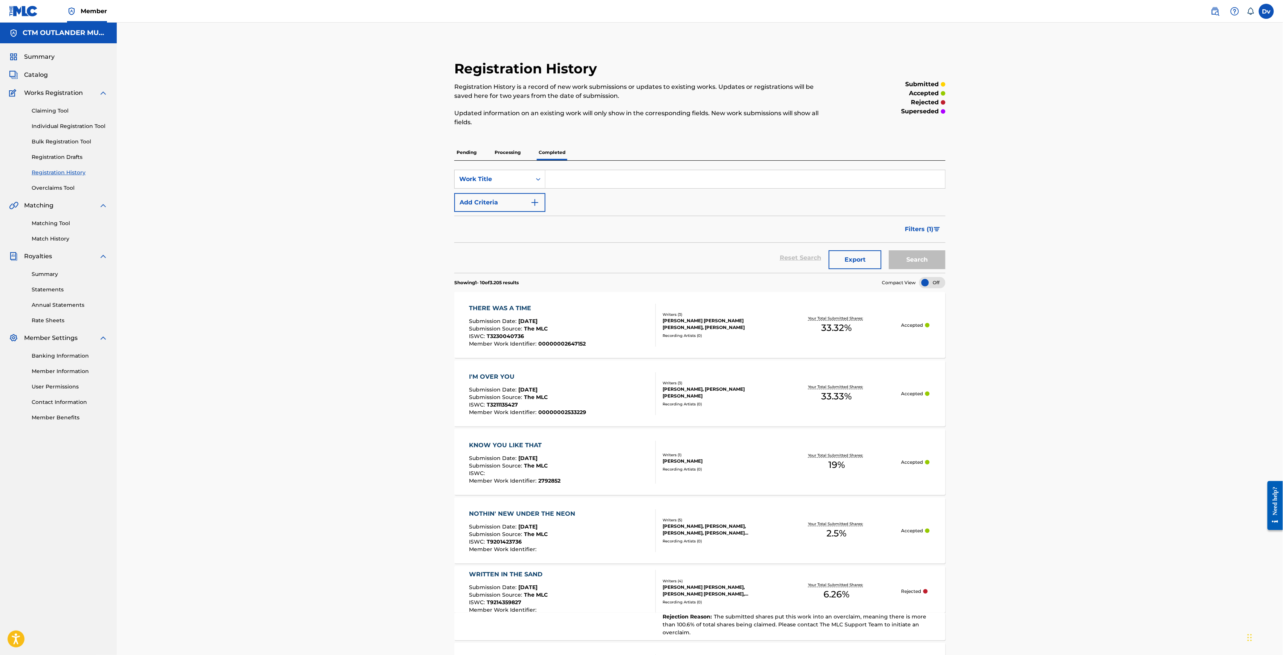
click at [496, 148] on p "Processing" at bounding box center [507, 153] width 31 height 16
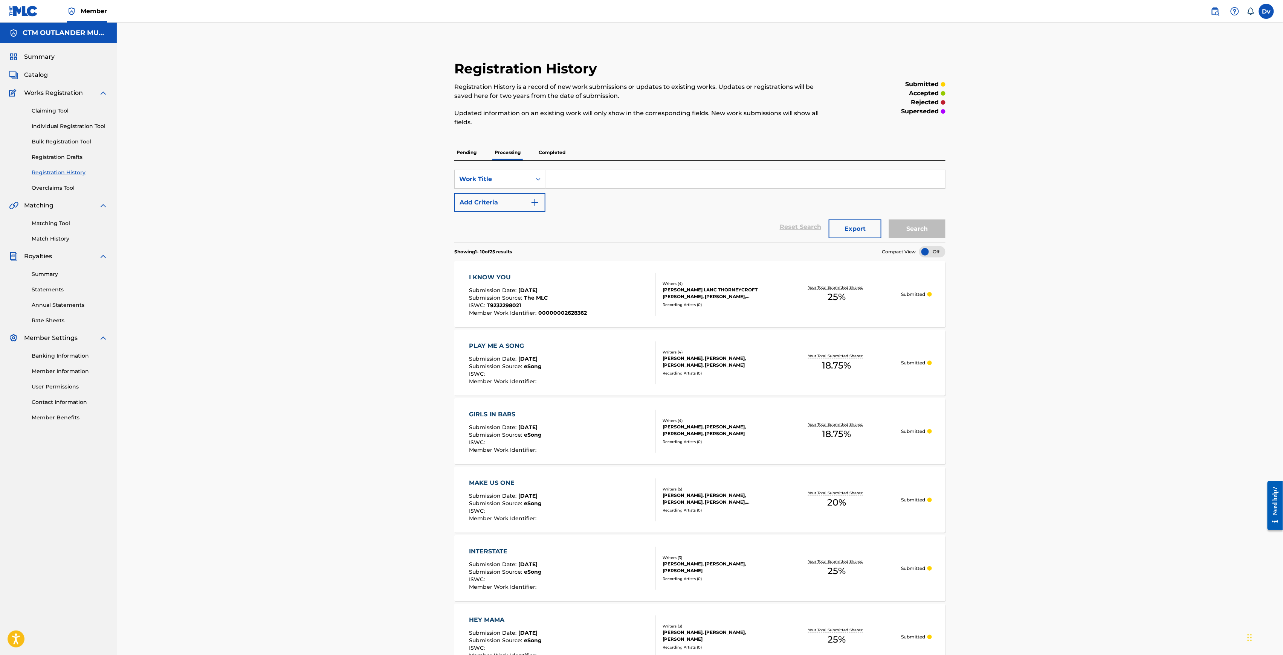
click at [563, 178] on input "Search Form" at bounding box center [745, 179] width 400 height 18
paste input "GOOD THING GOIN'"
click at [889, 220] on button "Search" at bounding box center [917, 229] width 57 height 19
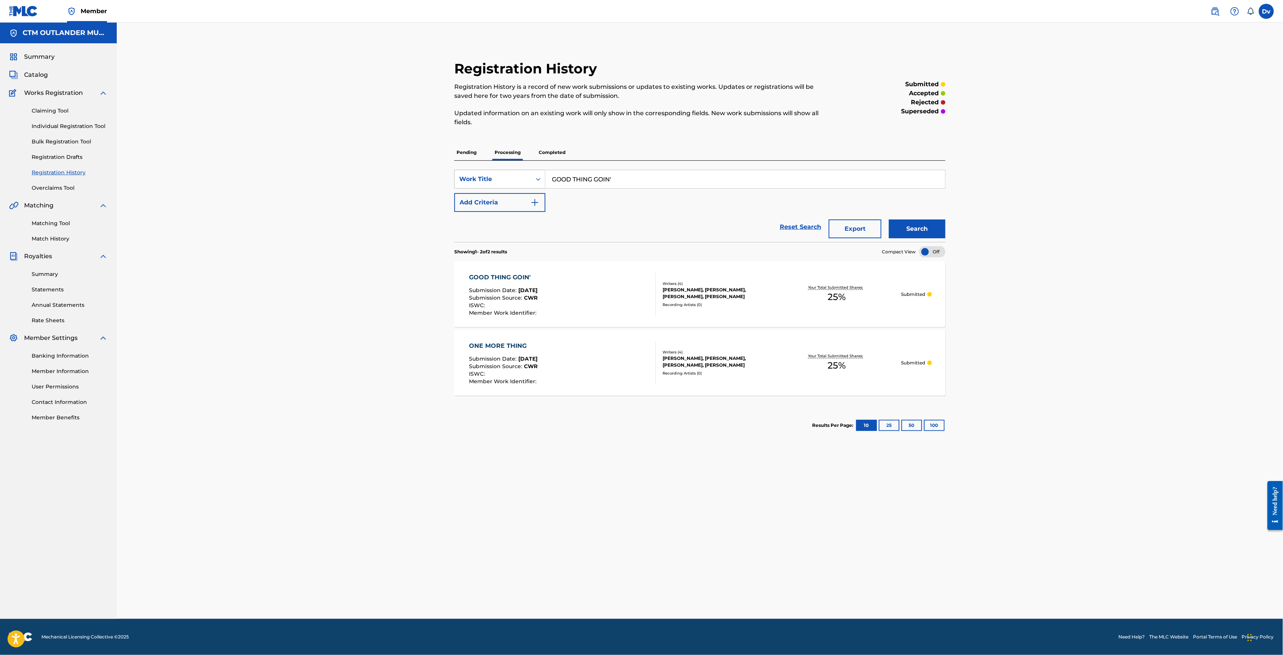
drag, startPoint x: 617, startPoint y: 181, endPoint x: 492, endPoint y: 176, distance: 125.2
click at [499, 178] on div "SearchWithCriteriadc0cb941-cafa-469b-b630-d0d618b01d94 Work Title GOOD THING GO…" at bounding box center [699, 179] width 491 height 19
paste input "TRENCHES"
type input "TRENCHES"
click at [889, 220] on button "Search" at bounding box center [917, 229] width 57 height 19
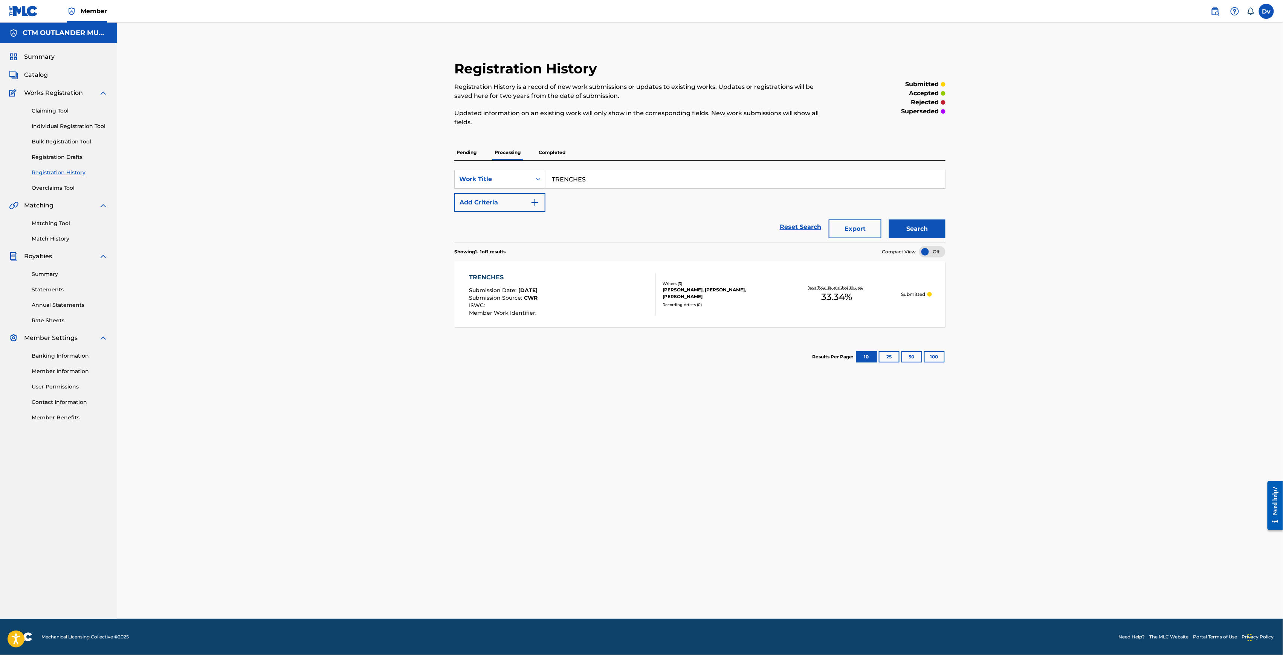
click at [489, 277] on div "TRENCHES" at bounding box center [503, 277] width 69 height 9
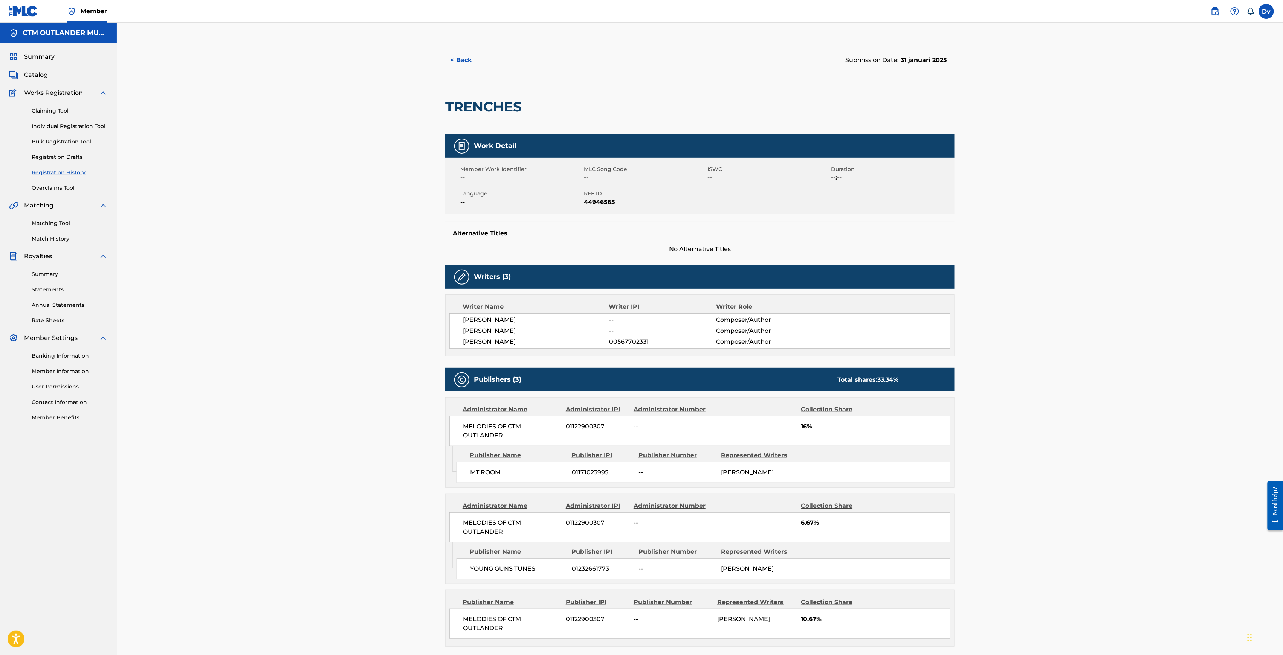
click at [458, 60] on button "< Back" at bounding box center [467, 60] width 45 height 19
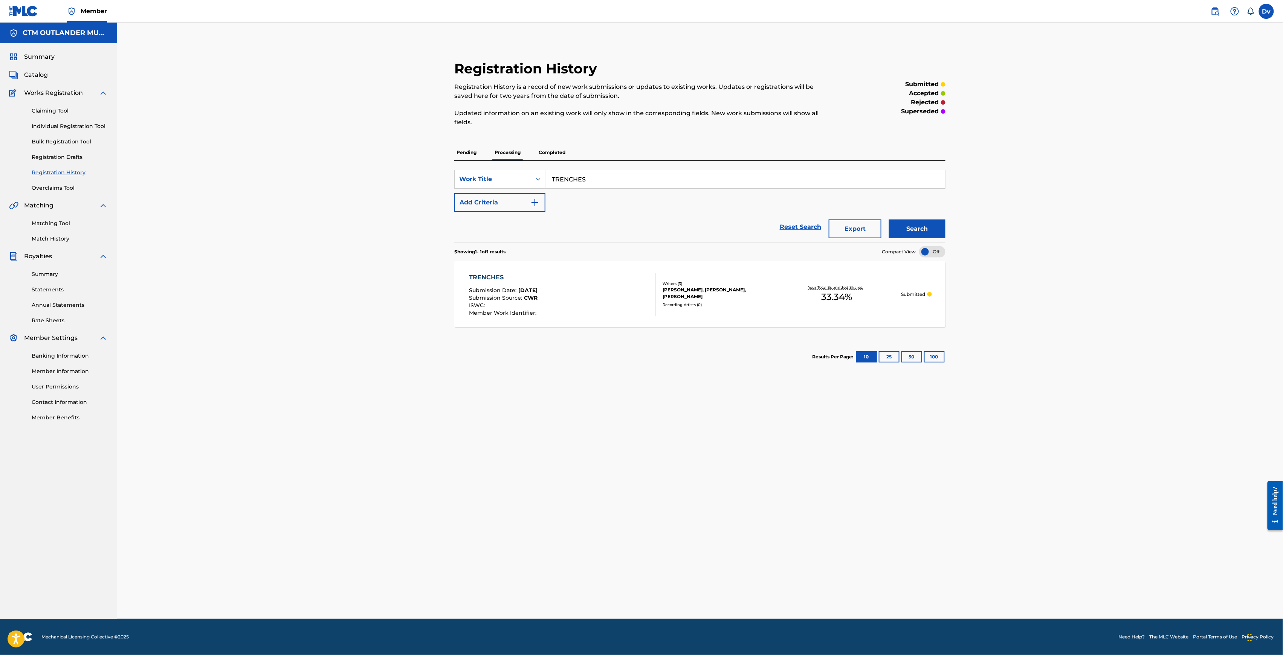
drag, startPoint x: 599, startPoint y: 175, endPoint x: 464, endPoint y: 159, distance: 135.8
click at [490, 169] on div "SearchWithCriteriadc0cb941-cafa-469b-b630-d0d618b01d94 Work Title TRENCHES Add …" at bounding box center [699, 201] width 491 height 81
paste input "WHAT YA THINK IS GONNA HAPPEN"
click at [889, 220] on button "Search" at bounding box center [917, 229] width 57 height 19
drag, startPoint x: 709, startPoint y: 186, endPoint x: 423, endPoint y: 173, distance: 286.6
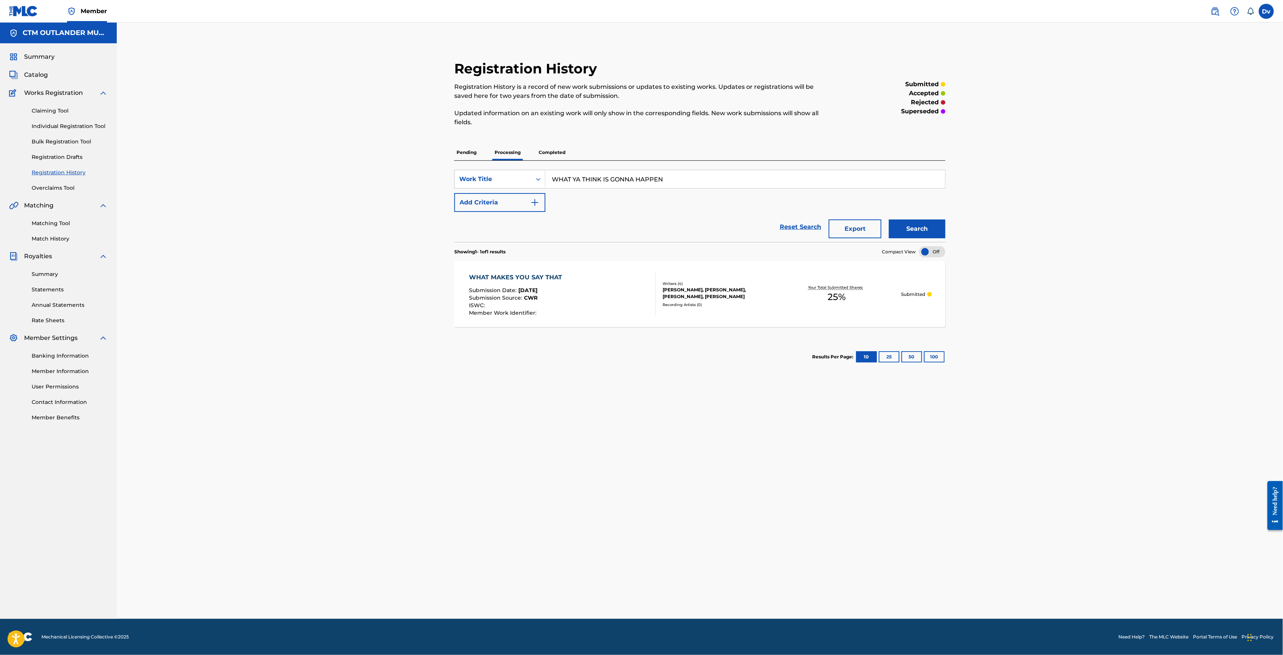
click at [455, 178] on div "SearchWithCriteriadc0cb941-cafa-469b-b630-d0d618b01d94 Work Title WHAT YA THINK…" at bounding box center [699, 179] width 491 height 19
paste input "HORSES NOT HEARTS"
click at [889, 220] on button "Search" at bounding box center [917, 229] width 57 height 19
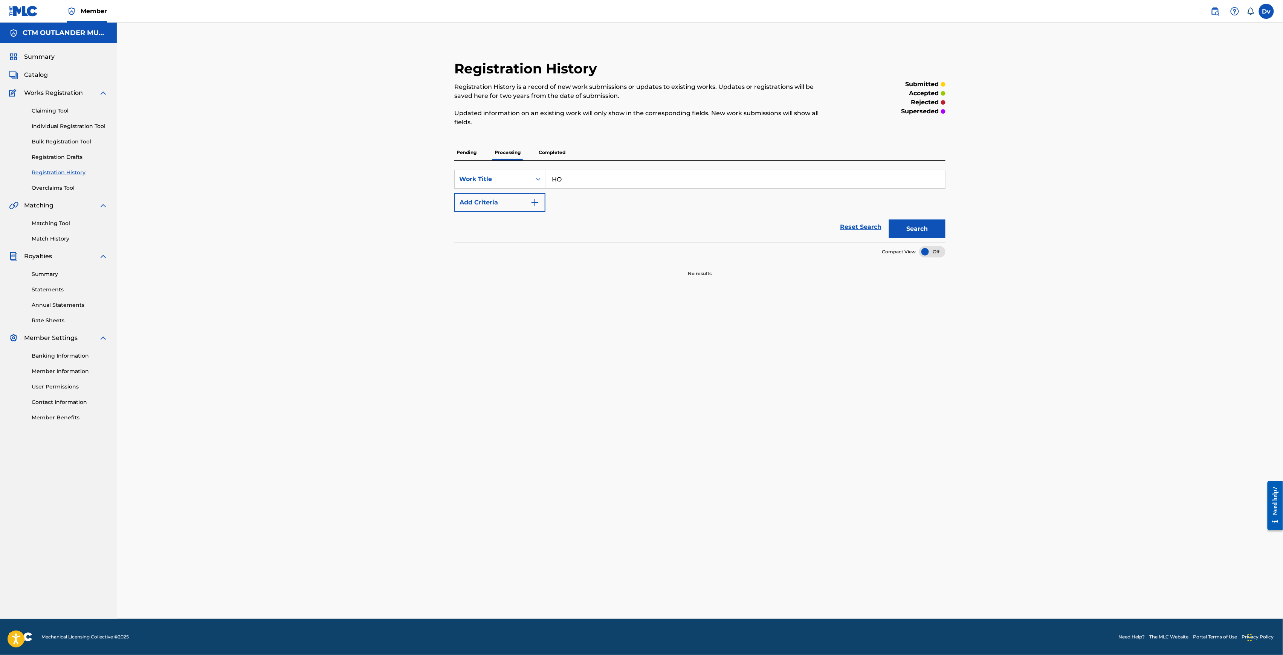
type input "H"
click at [74, 142] on link "Bulk Registration Tool" at bounding box center [70, 142] width 76 height 8
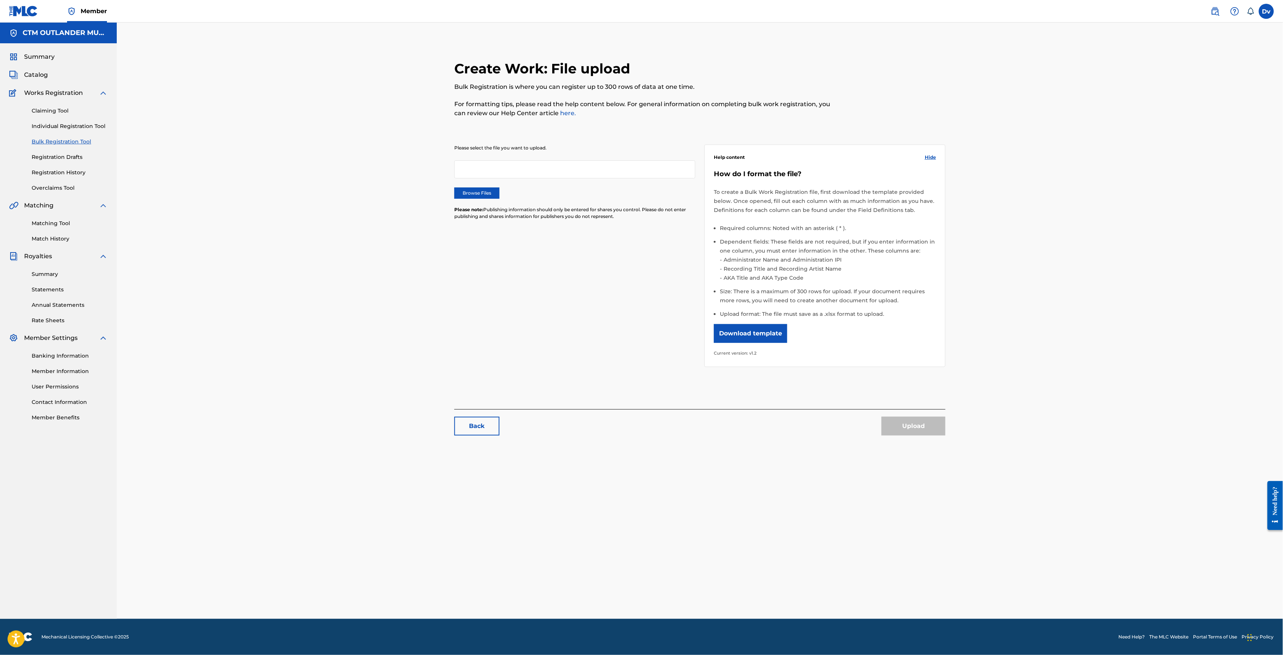
click at [75, 121] on div "Claiming Tool Individual Registration Tool Bulk Registration Tool Registration …" at bounding box center [58, 145] width 99 height 95
click at [82, 127] on link "Individual Registration Tool" at bounding box center [70, 126] width 76 height 8
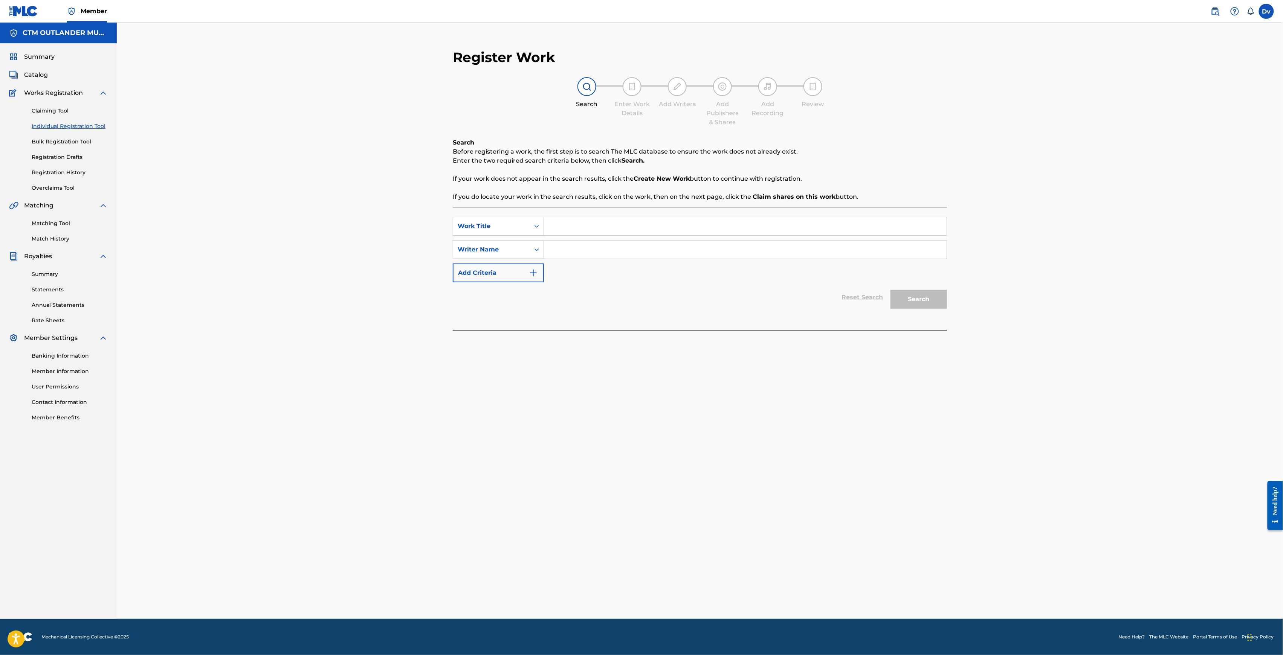
click at [594, 219] on input "Search Form" at bounding box center [745, 226] width 403 height 18
paste input "HORSES NOT HEARTS"
click at [587, 250] on div "horses not hearts" at bounding box center [745, 242] width 403 height 15
click at [588, 246] on strong "hearts" at bounding box center [595, 243] width 20 height 7
type input "horses not hearts"
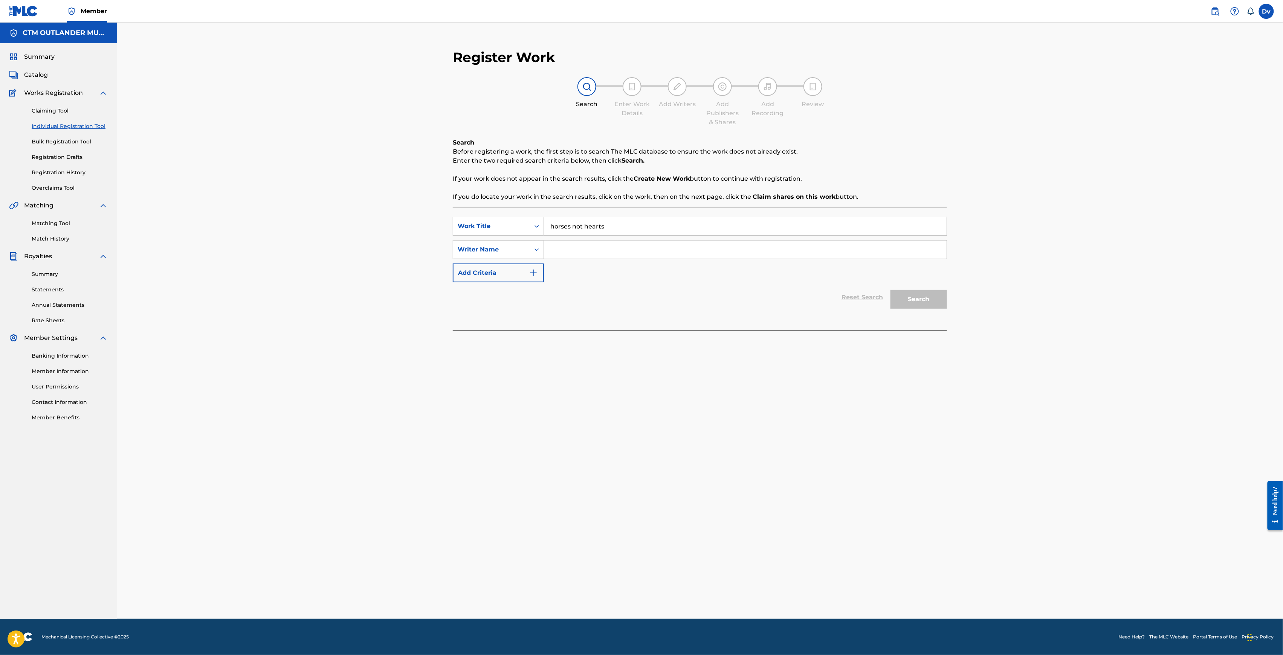
click at [585, 250] on input "Search Form" at bounding box center [745, 250] width 403 height 18
type input "[PERSON_NAME]"
click at [890, 290] on button "Search" at bounding box center [918, 299] width 57 height 19
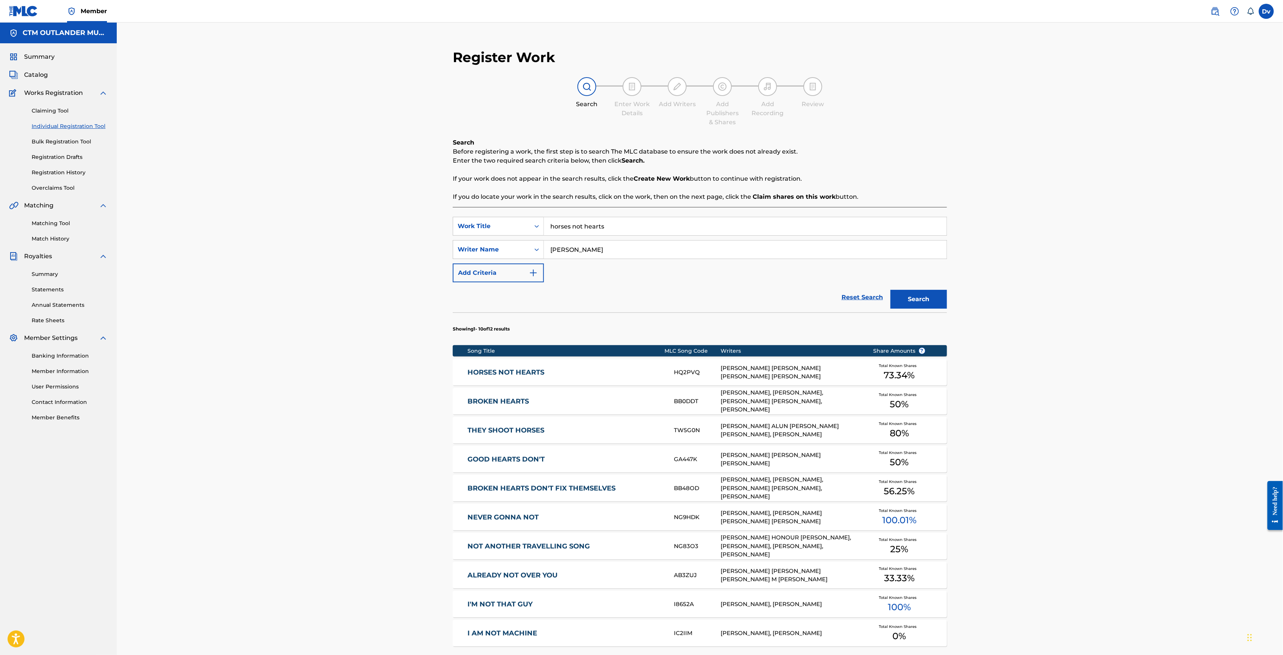
click at [544, 380] on div "HORSES NOT HEARTS HQ2PVQ [PERSON_NAME] [PERSON_NAME] [PERSON_NAME] [PERSON_NAME…" at bounding box center [700, 372] width 494 height 26
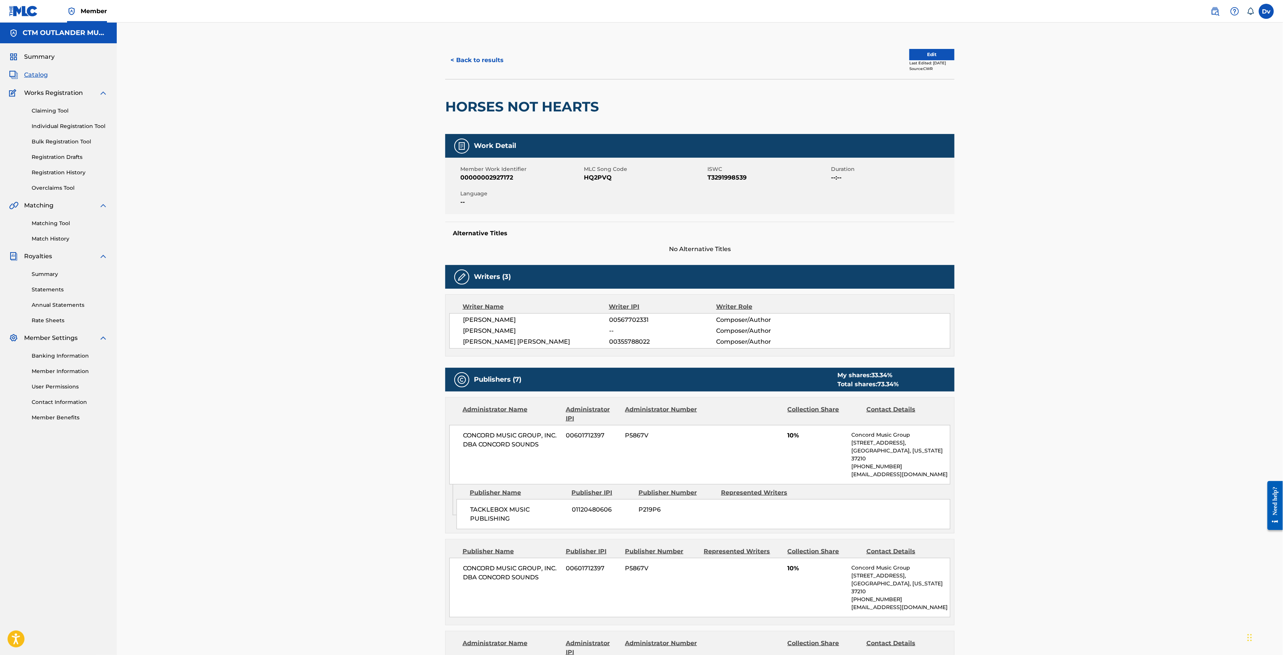
click at [57, 127] on link "Individual Registration Tool" at bounding box center [70, 126] width 76 height 8
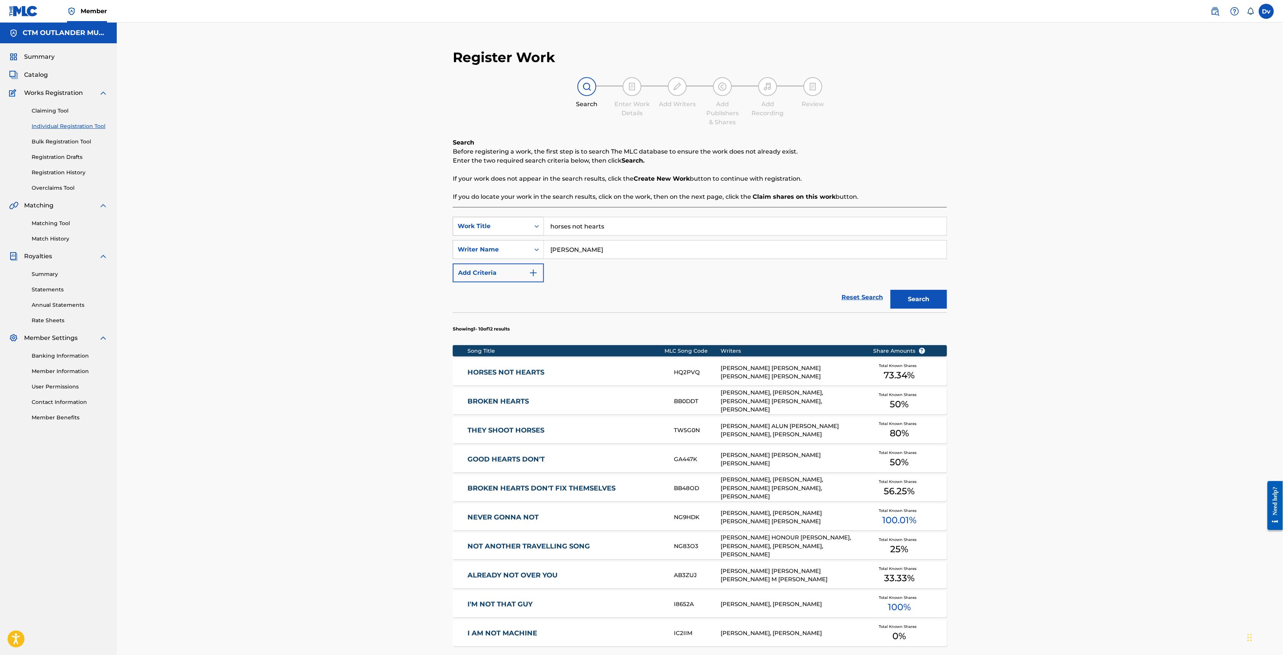
drag, startPoint x: 633, startPoint y: 229, endPoint x: 489, endPoint y: 225, distance: 144.7
click at [503, 225] on div "SearchWithCriteria9a05d53d-718e-4fc8-b9e9-feb79e71f513 Work Title horses not he…" at bounding box center [700, 226] width 494 height 19
paste input "[PERSON_NAME] STREET BY MYSELF"
type input "[PERSON_NAME] street by myself"
click at [907, 297] on button "Search" at bounding box center [918, 299] width 57 height 19
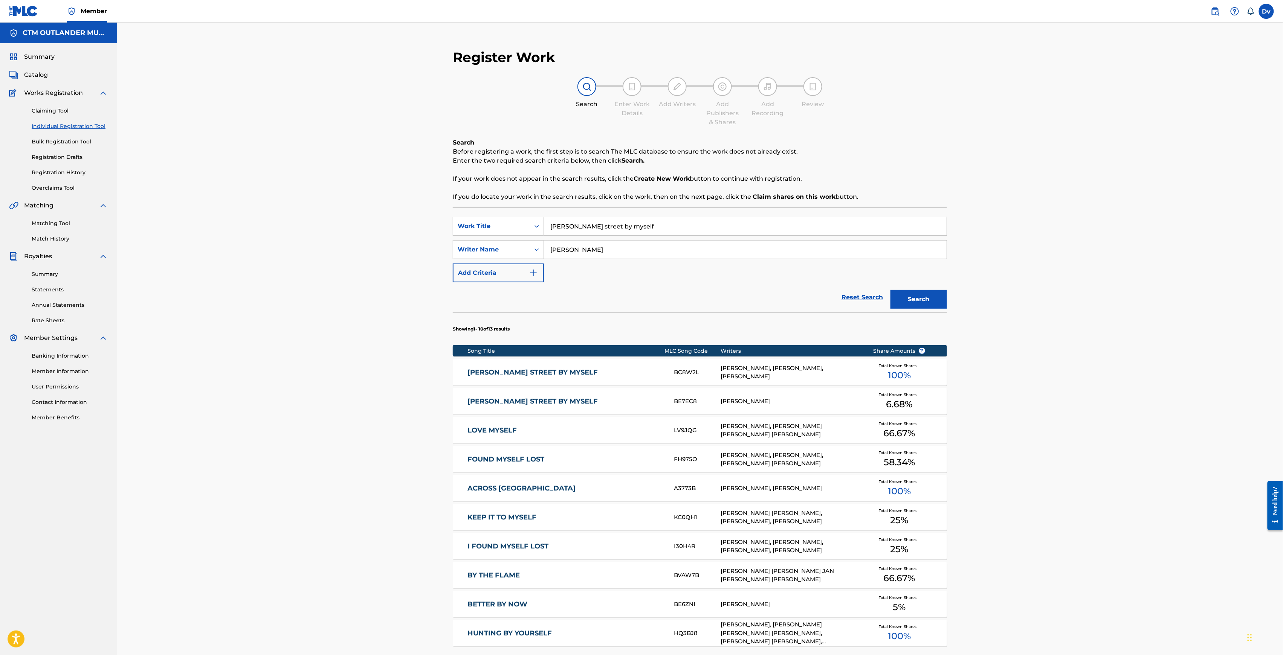
click at [504, 371] on link "[PERSON_NAME] STREET BY MYSELF" at bounding box center [565, 372] width 196 height 9
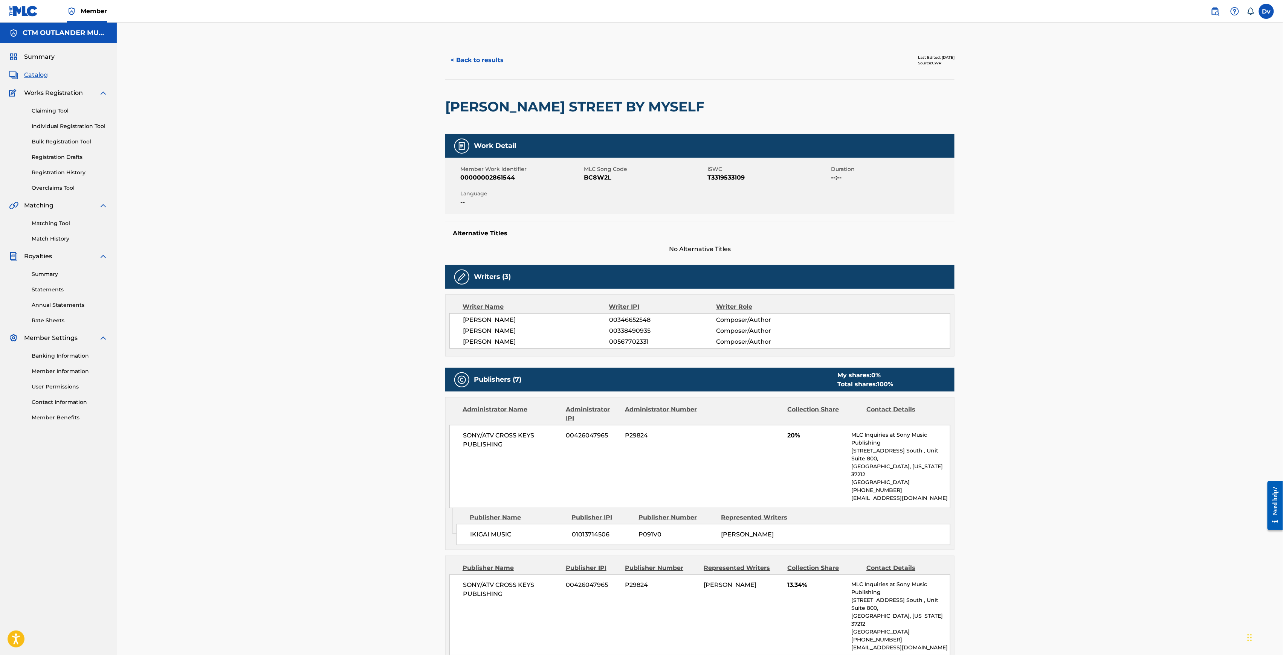
click at [478, 62] on button "< Back to results" at bounding box center [477, 60] width 64 height 19
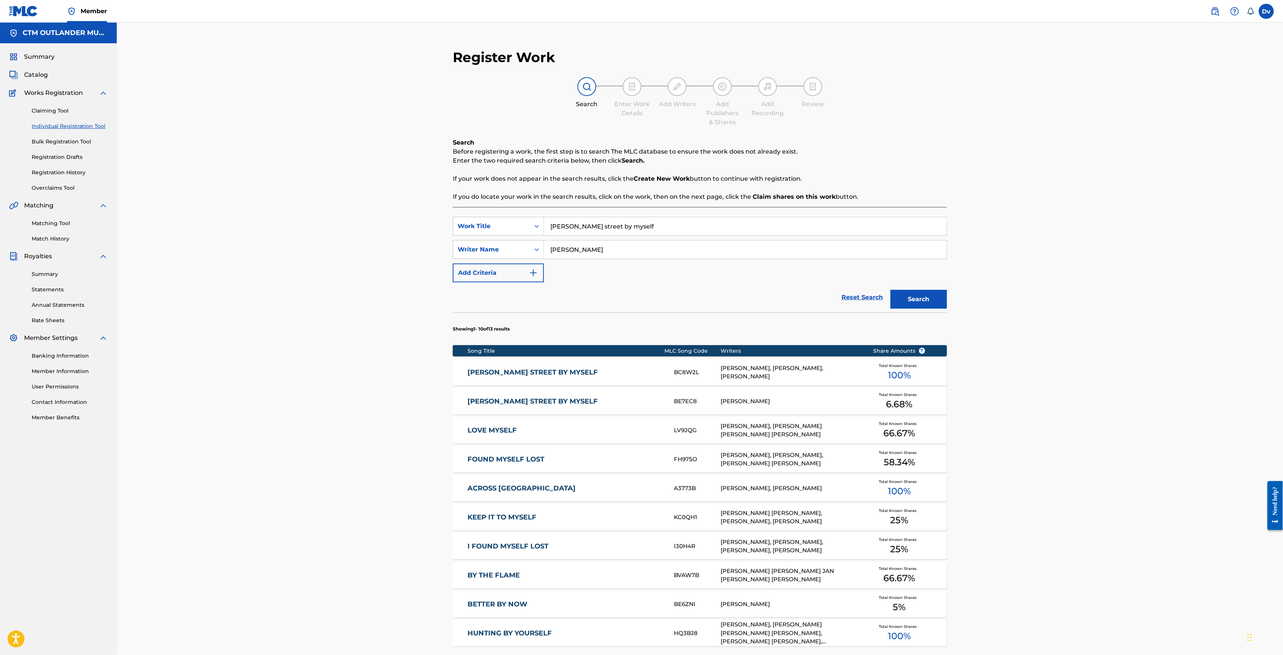
click at [528, 401] on link "[PERSON_NAME] STREET BY MYSELF" at bounding box center [565, 401] width 196 height 9
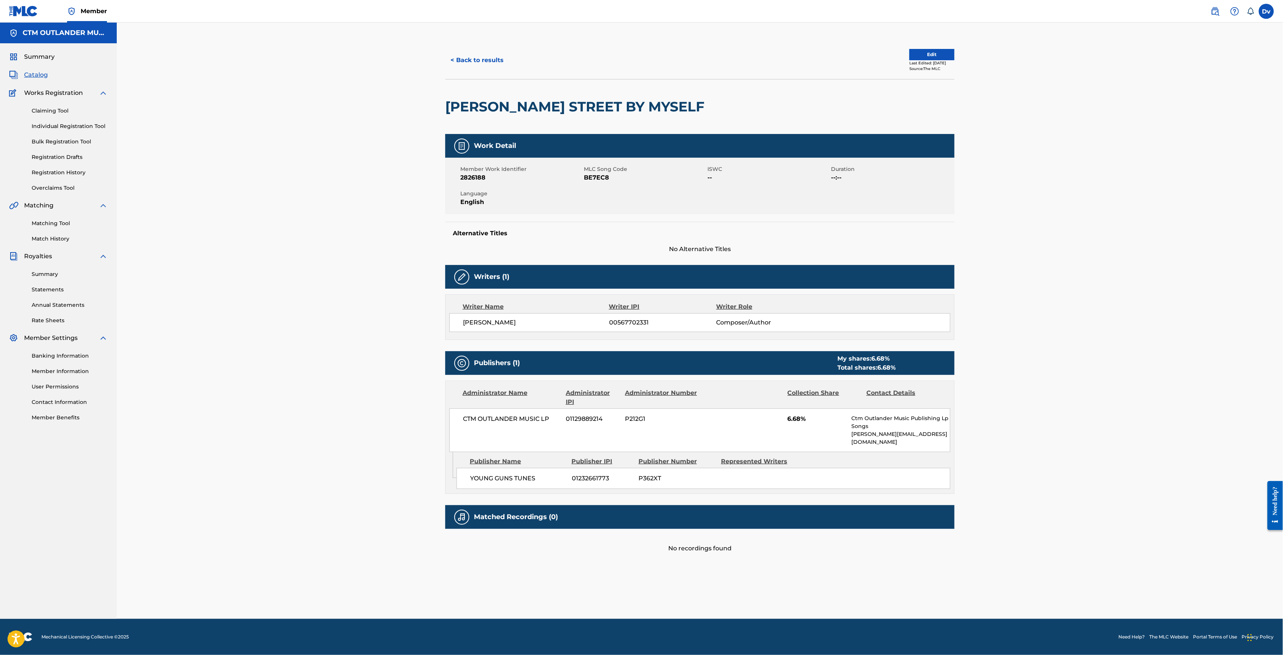
click at [482, 66] on button "< Back to results" at bounding box center [477, 60] width 64 height 19
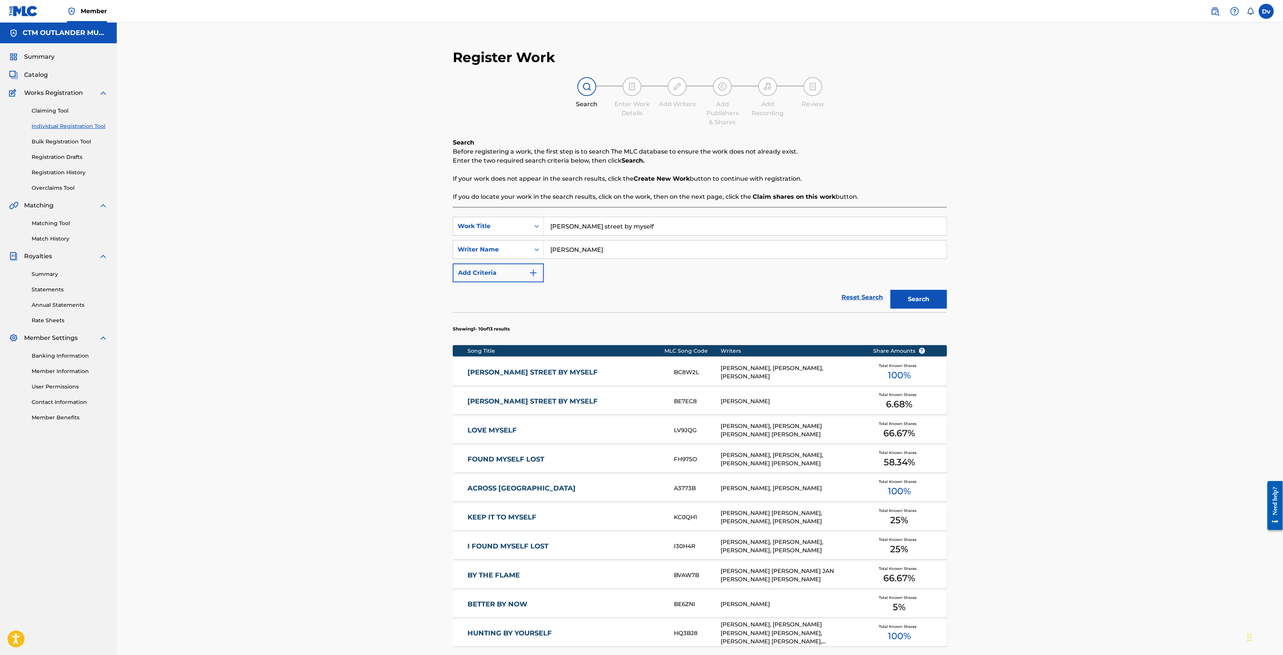
click at [545, 374] on link "[PERSON_NAME] STREET BY MYSELF" at bounding box center [565, 372] width 196 height 9
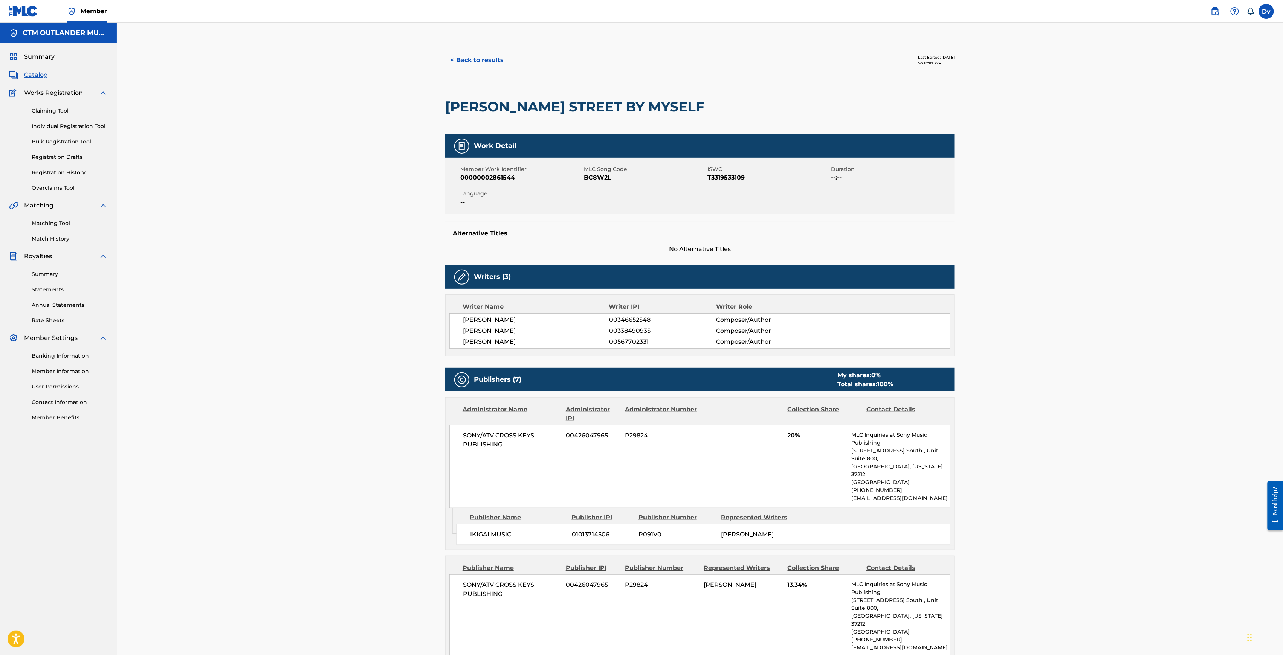
click at [484, 61] on button "< Back to results" at bounding box center [477, 60] width 64 height 19
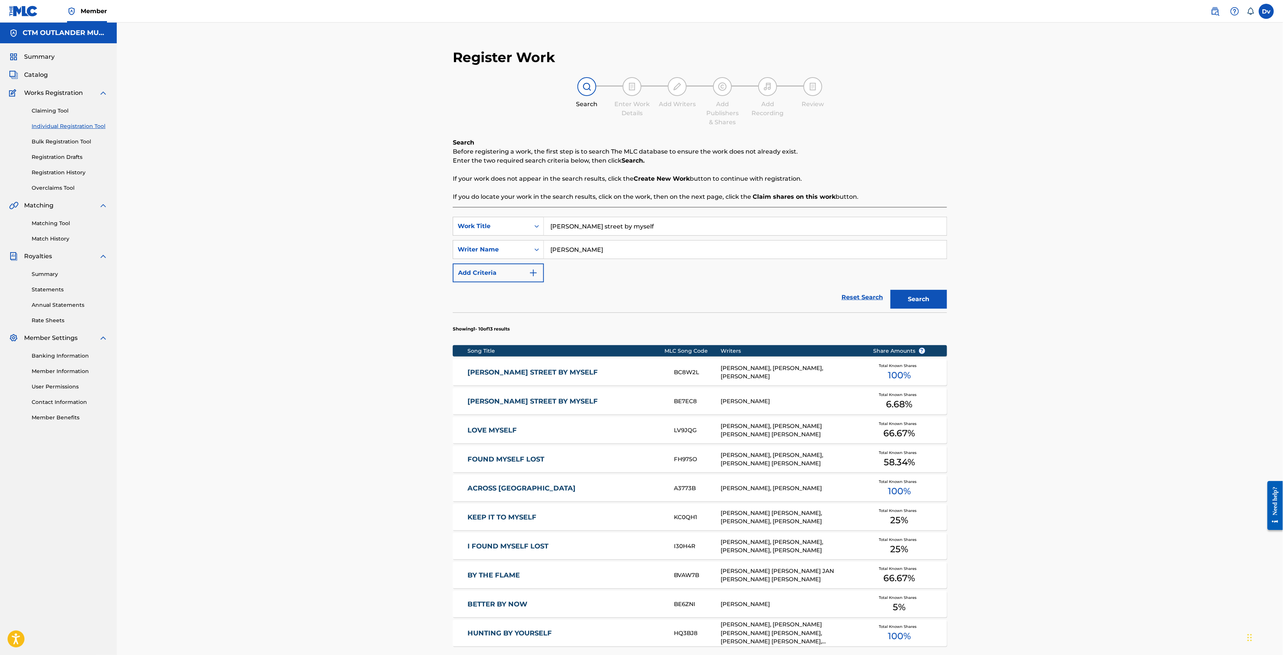
drag, startPoint x: 653, startPoint y: 234, endPoint x: 472, endPoint y: 216, distance: 181.7
click at [478, 216] on div "SearchWithCriteria9a05d53d-718e-4fc8-b9e9-feb79e71f513 Work Title [PERSON_NAME]…" at bounding box center [700, 461] width 494 height 509
paste input "EVERY TIME WE FIGHT"
type input "every time we fight"
click at [915, 296] on button "Search" at bounding box center [918, 299] width 57 height 19
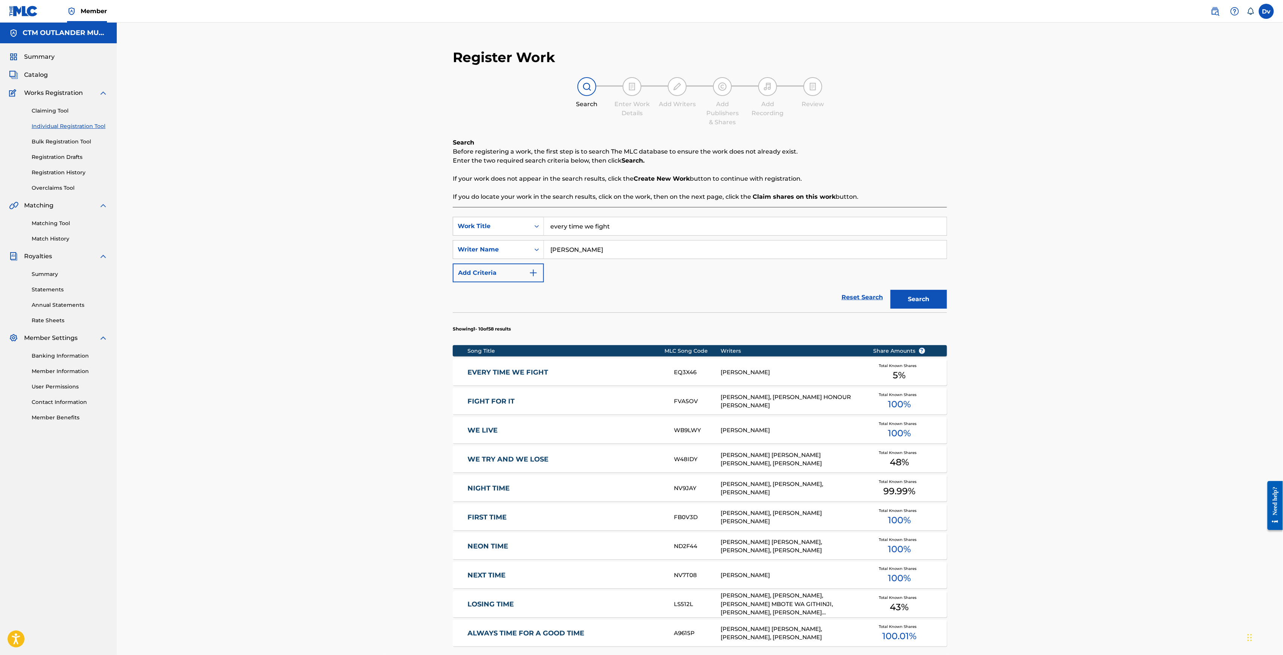
click at [535, 370] on link "EVERY TIME WE FIGHT" at bounding box center [565, 372] width 196 height 9
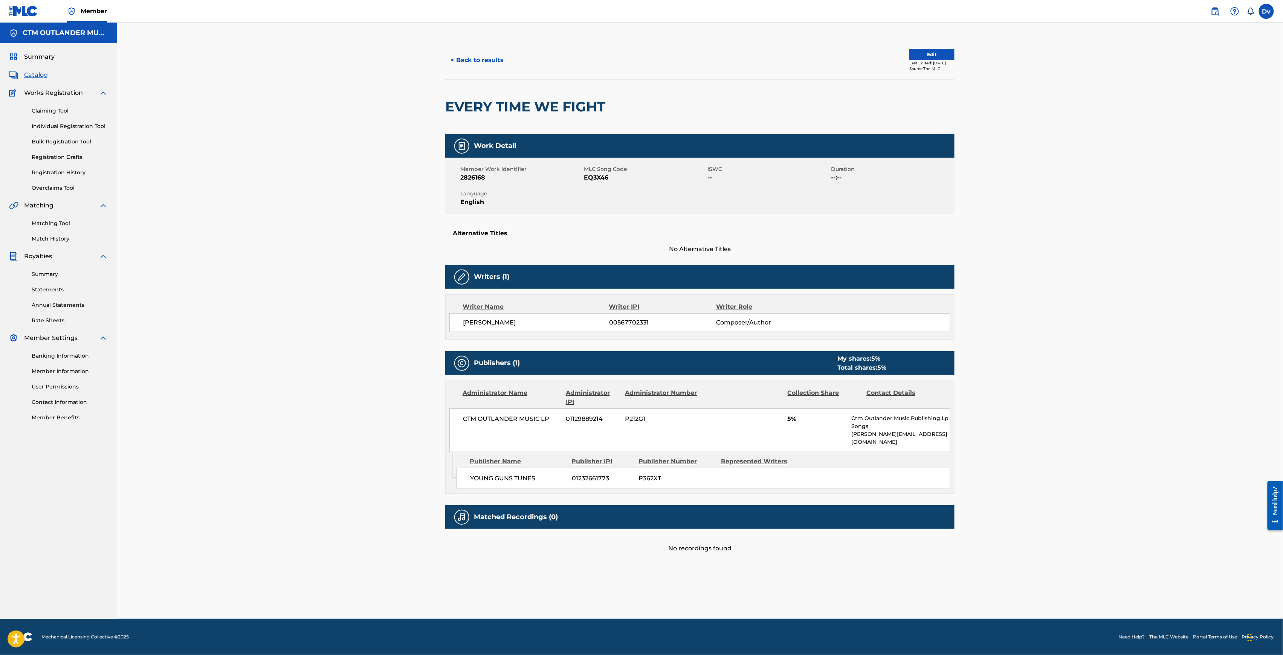
click at [460, 61] on button "< Back to results" at bounding box center [477, 60] width 64 height 19
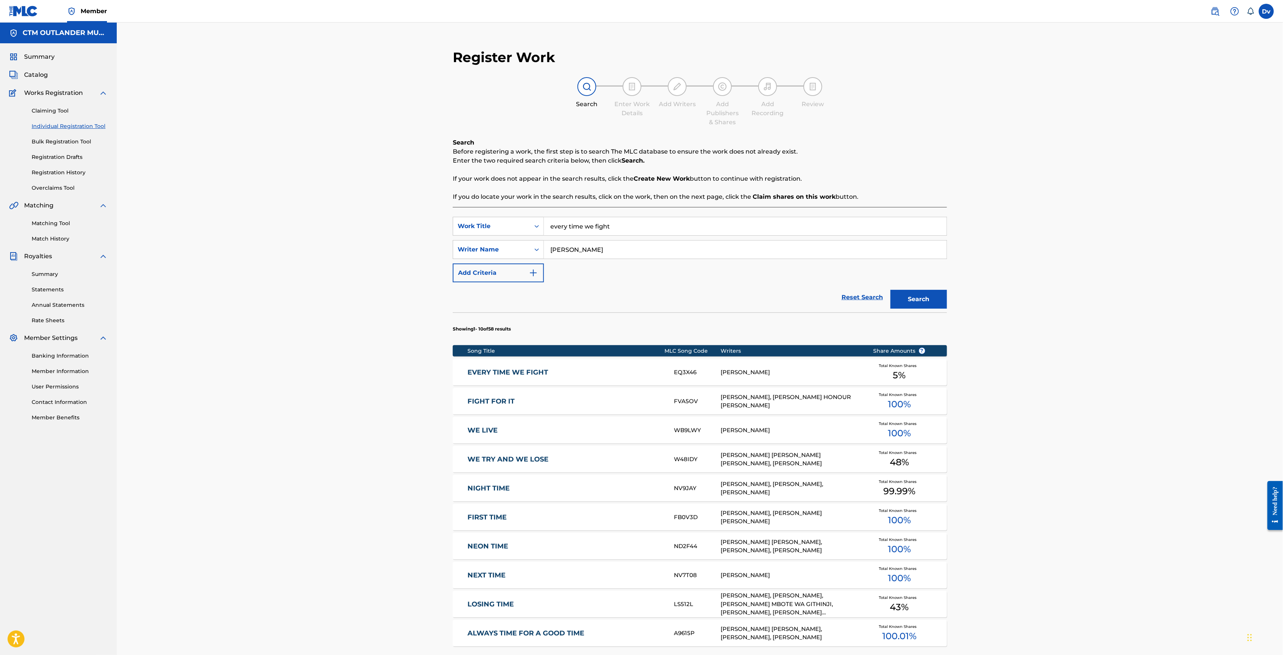
click at [72, 142] on link "Bulk Registration Tool" at bounding box center [70, 142] width 76 height 8
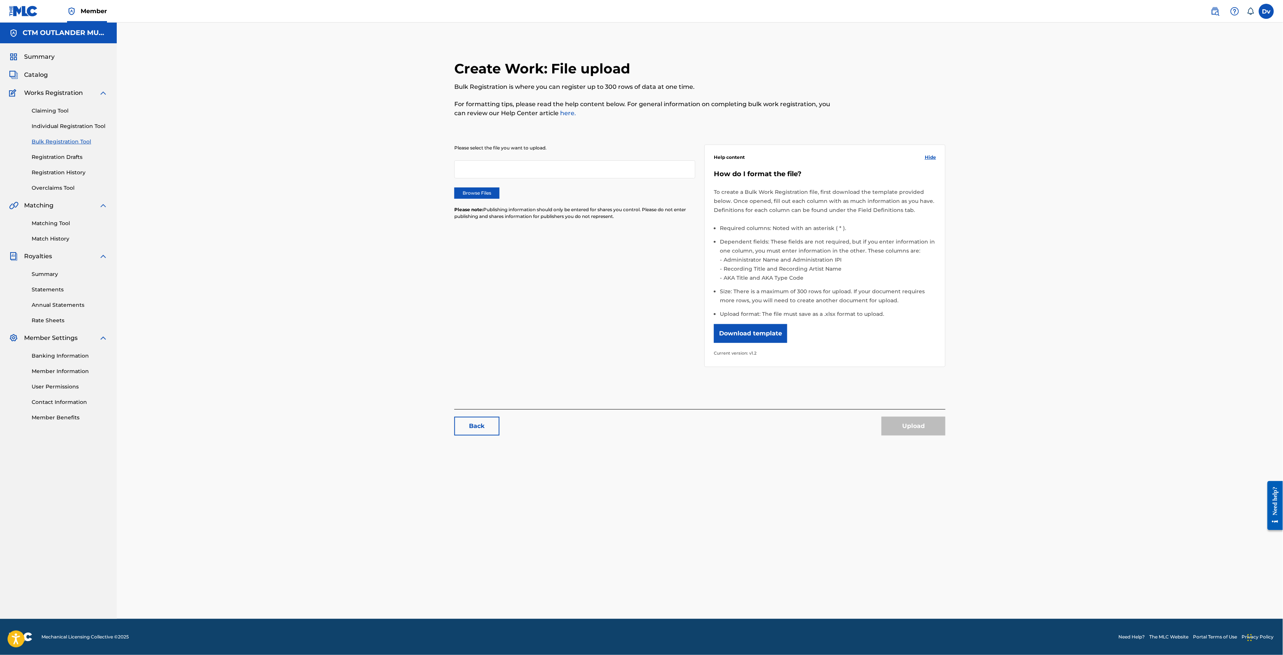
click at [78, 156] on link "Registration Drafts" at bounding box center [70, 157] width 76 height 8
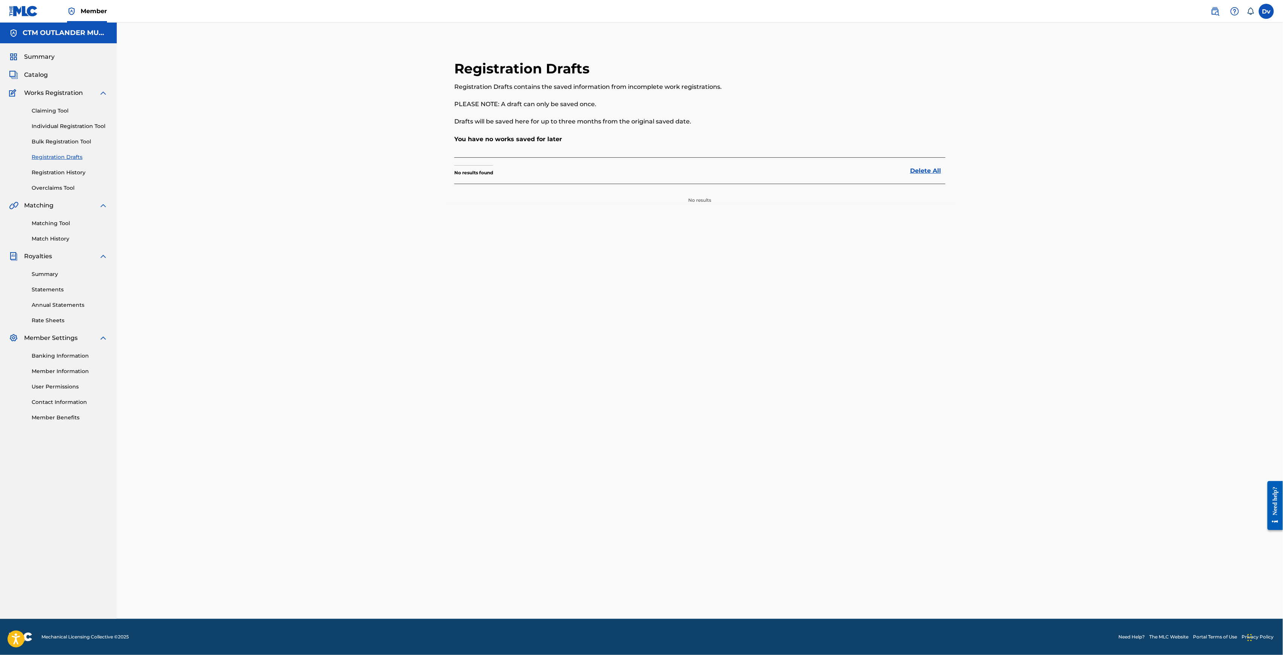
click at [69, 173] on link "Registration History" at bounding box center [70, 173] width 76 height 8
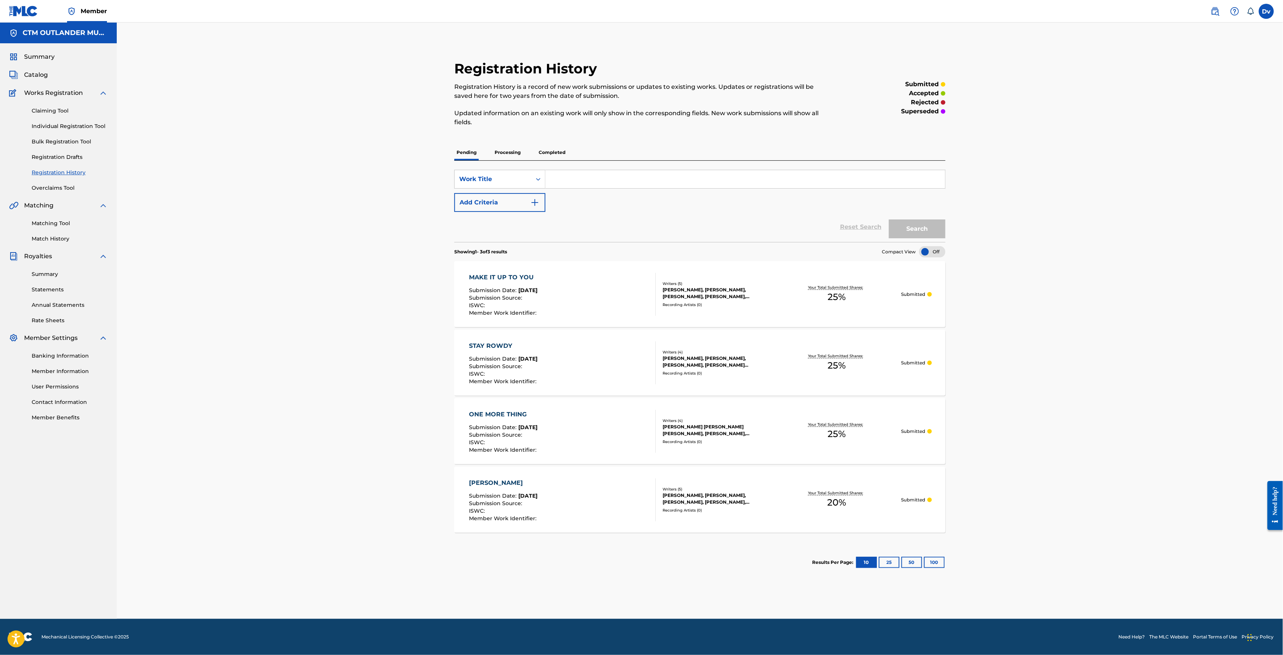
click at [510, 153] on p "Processing" at bounding box center [507, 153] width 31 height 16
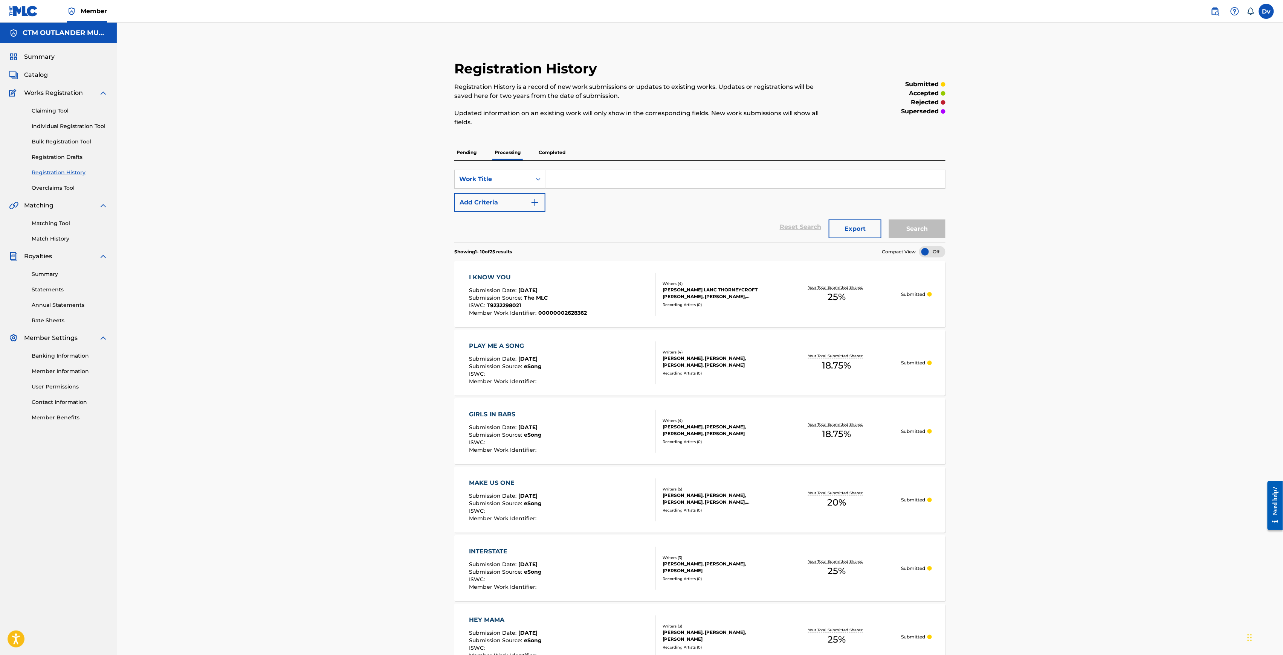
click at [615, 178] on input "Search Form" at bounding box center [745, 179] width 400 height 18
paste input "EVERY TIME WE FIGHT"
type input "EVERY TIME WE FIGHT"
click at [889, 220] on button "Search" at bounding box center [917, 229] width 57 height 19
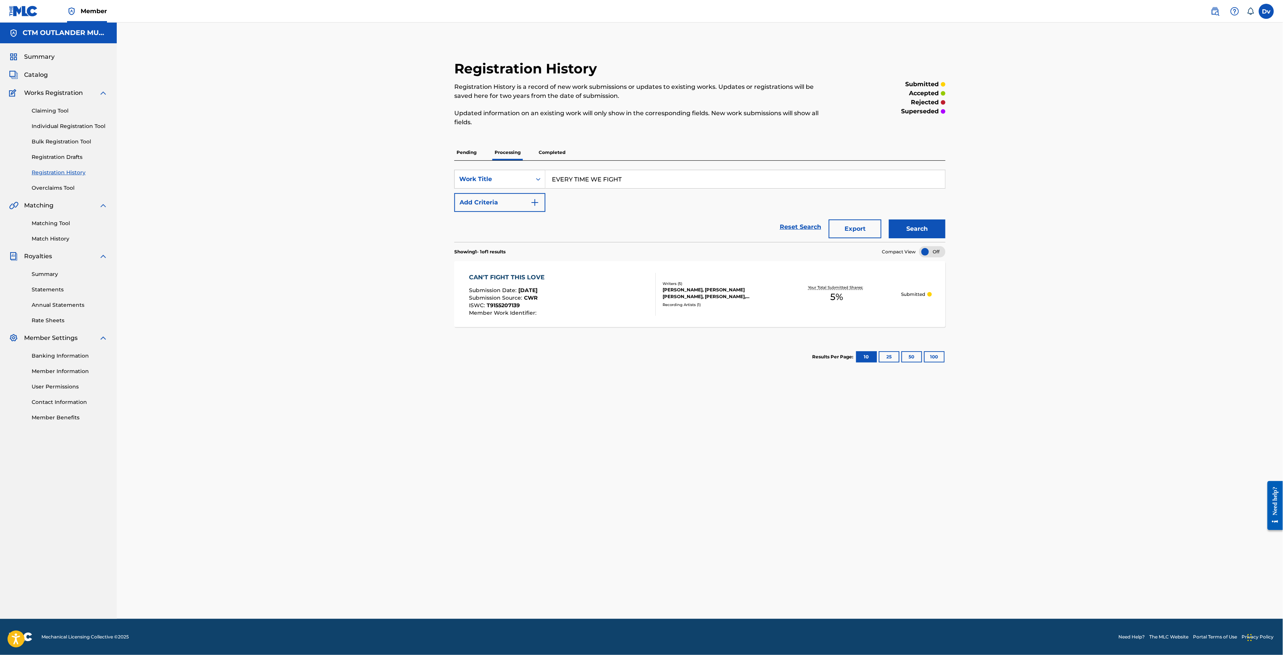
click at [549, 154] on p "Completed" at bounding box center [551, 153] width 31 height 16
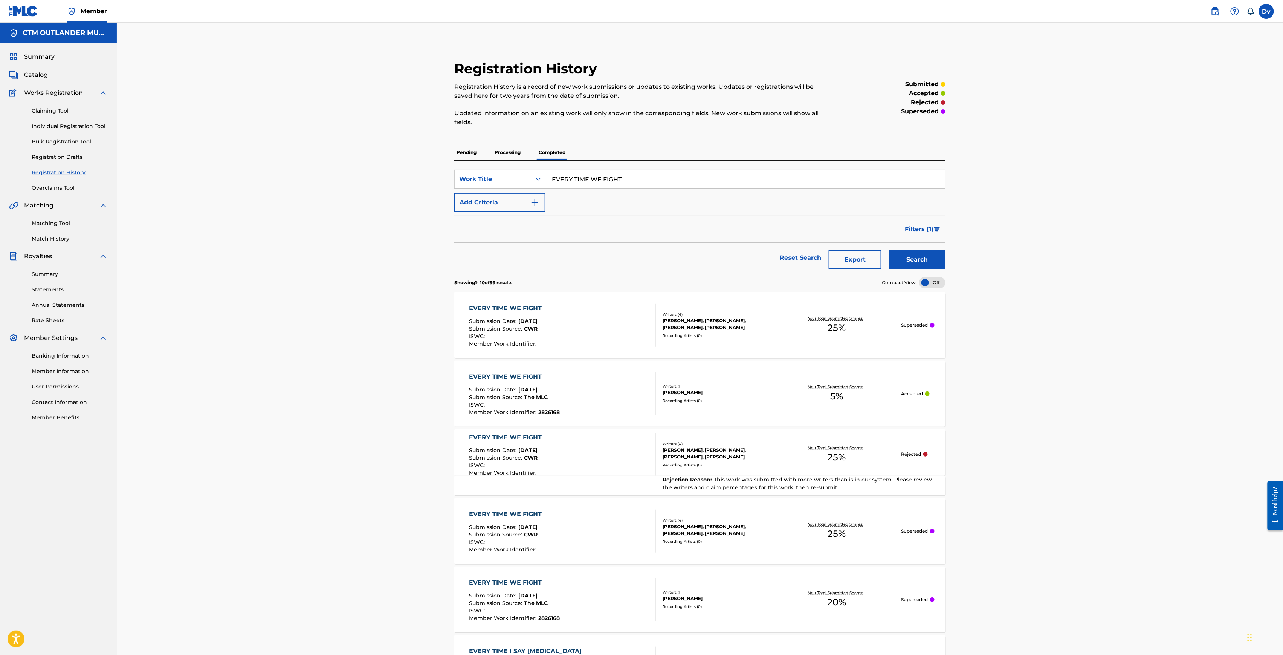
click at [501, 310] on div "EVERY TIME WE FIGHT" at bounding box center [507, 308] width 76 height 9
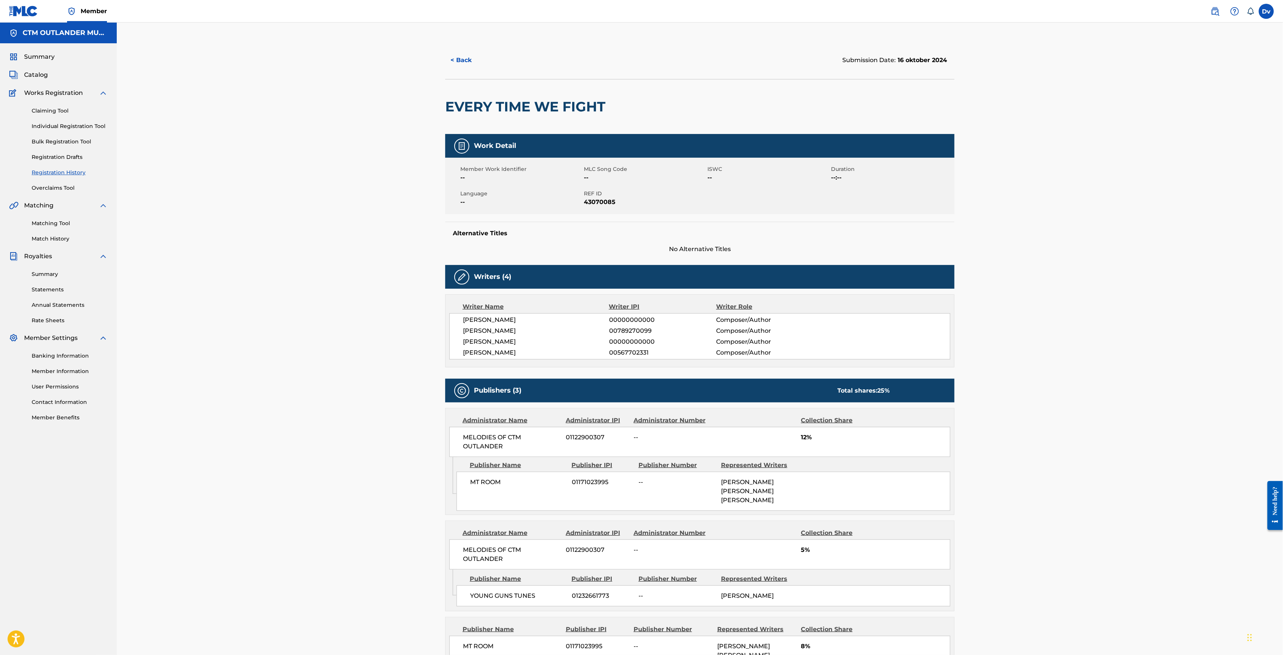
click at [87, 124] on link "Individual Registration Tool" at bounding box center [70, 126] width 76 height 8
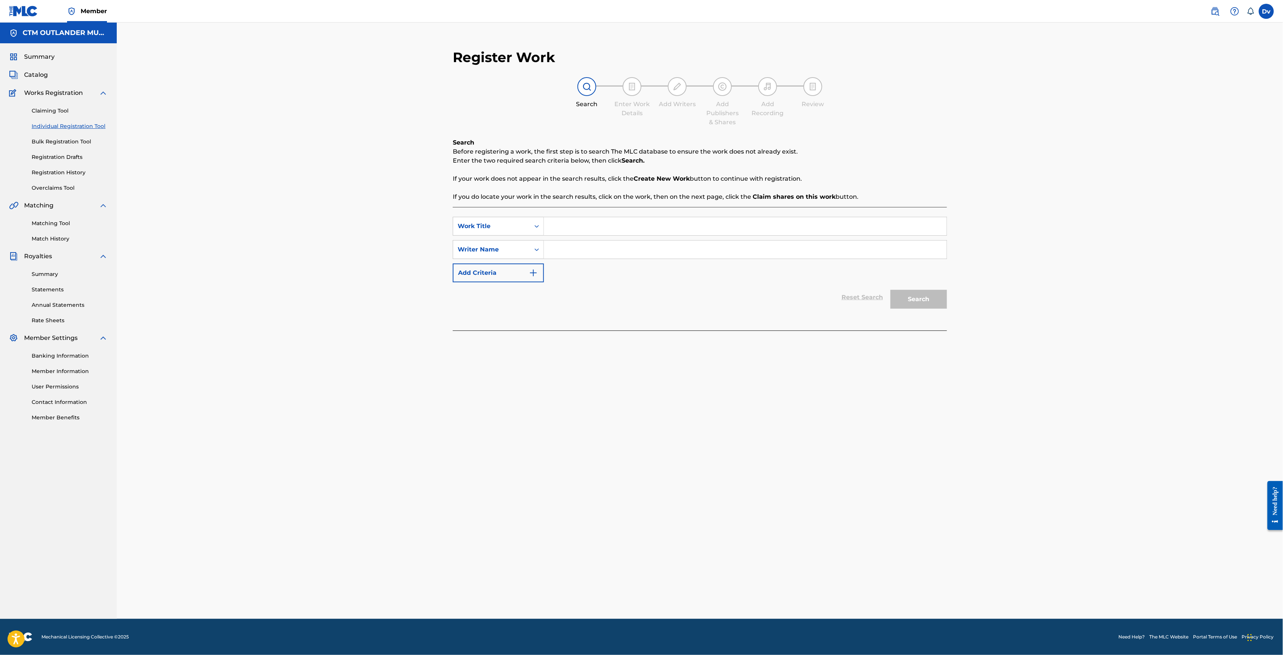
click at [602, 229] on input "Search Form" at bounding box center [745, 226] width 403 height 18
paste input "EVERY TIME WE FIGHT"
click at [615, 241] on div "every time we fight" at bounding box center [745, 244] width 402 height 14
type input "every time we fight"
click at [609, 242] on input "Search Form" at bounding box center [745, 250] width 403 height 18
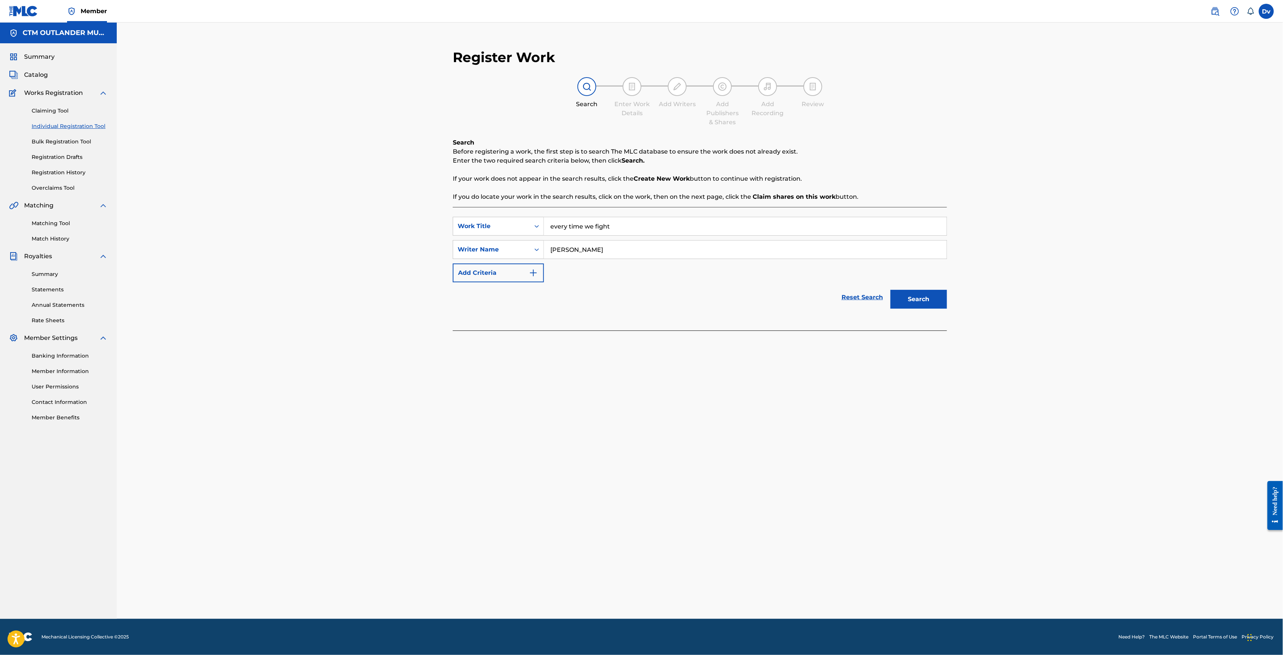
type input "[PERSON_NAME]"
click at [890, 290] on button "Search" at bounding box center [918, 299] width 57 height 19
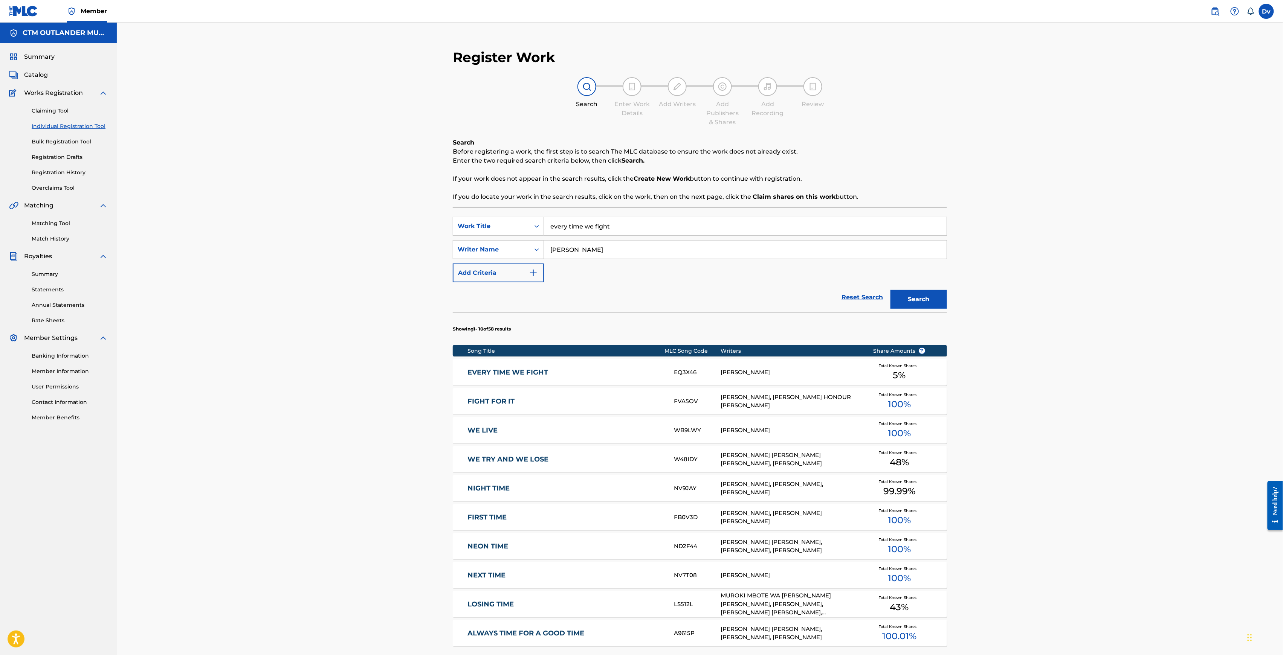
click at [498, 362] on div "EVERY TIME WE FIGHT EQ3X46 [PERSON_NAME] Total Known Shares 5 %" at bounding box center [700, 372] width 494 height 26
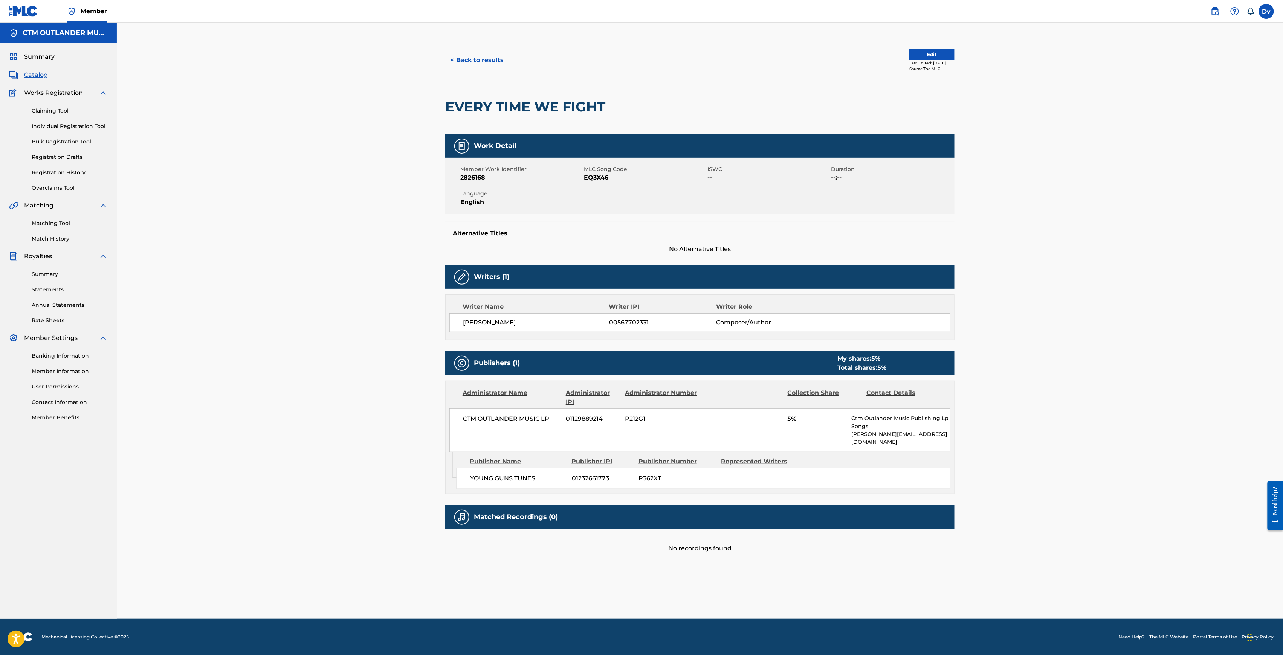
click at [927, 57] on button "Edit" at bounding box center [931, 54] width 45 height 11
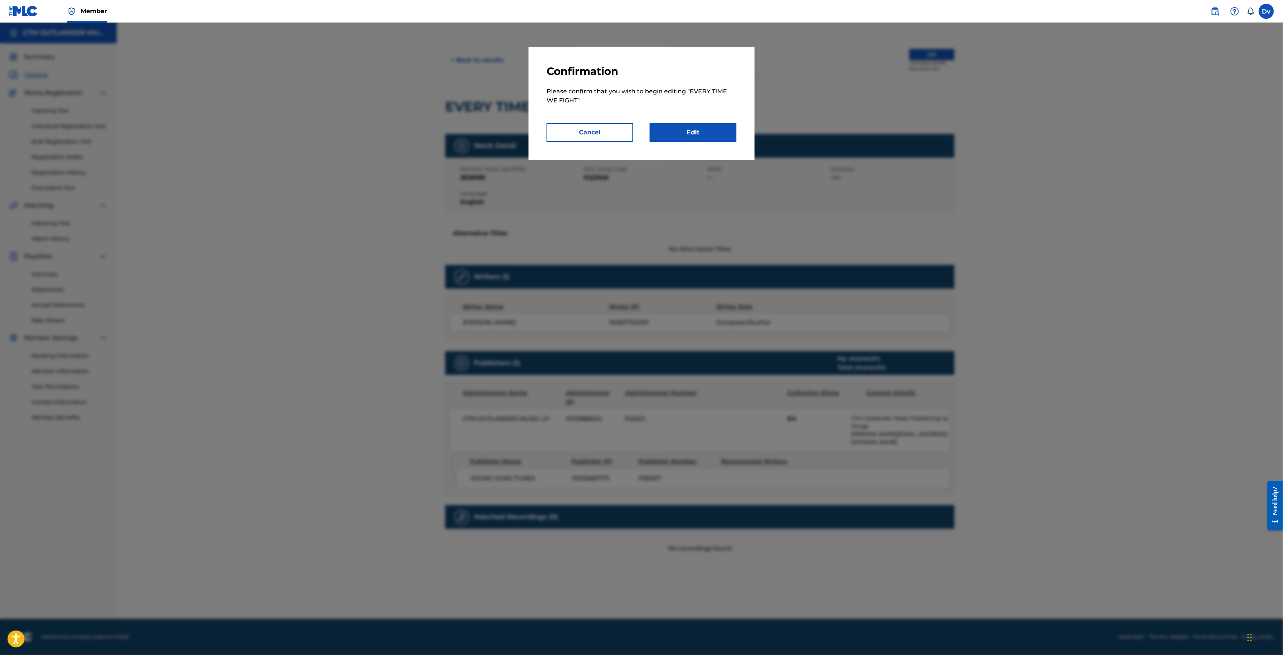
click at [701, 139] on link "Edit" at bounding box center [693, 132] width 87 height 19
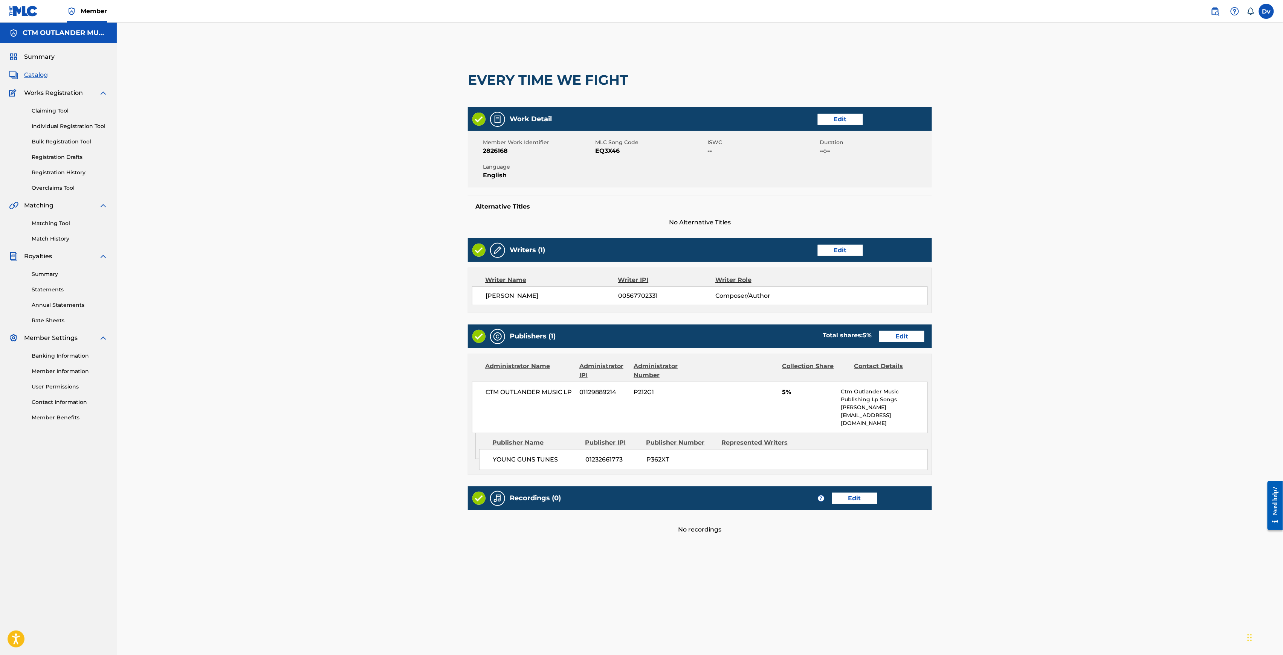
click at [892, 335] on link "Edit" at bounding box center [901, 336] width 45 height 11
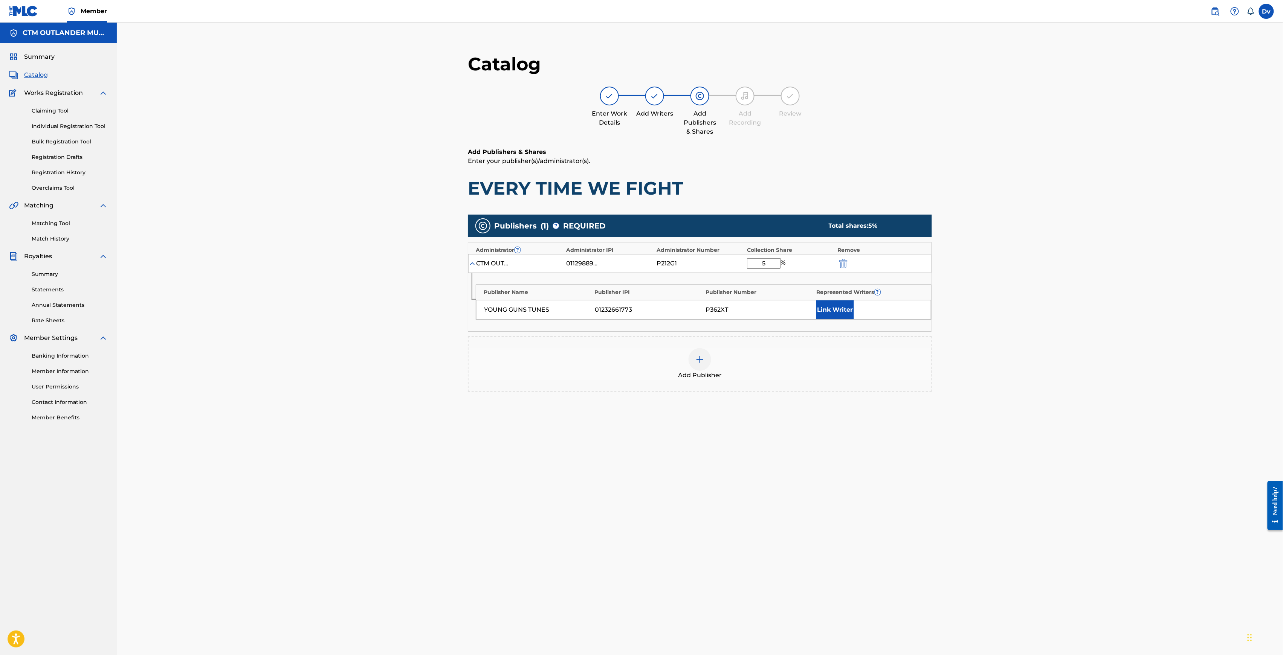
drag, startPoint x: 771, startPoint y: 263, endPoint x: 735, endPoint y: 254, distance: 36.5
click at [748, 261] on input "5" at bounding box center [764, 263] width 34 height 11
type input "25"
click at [835, 448] on div "Add Publishers & Shares Enter your publisher(s)/administrator(s). EVERY TIME WE…" at bounding box center [700, 299] width 464 height 303
click at [829, 308] on button "Link Writer" at bounding box center [835, 310] width 38 height 19
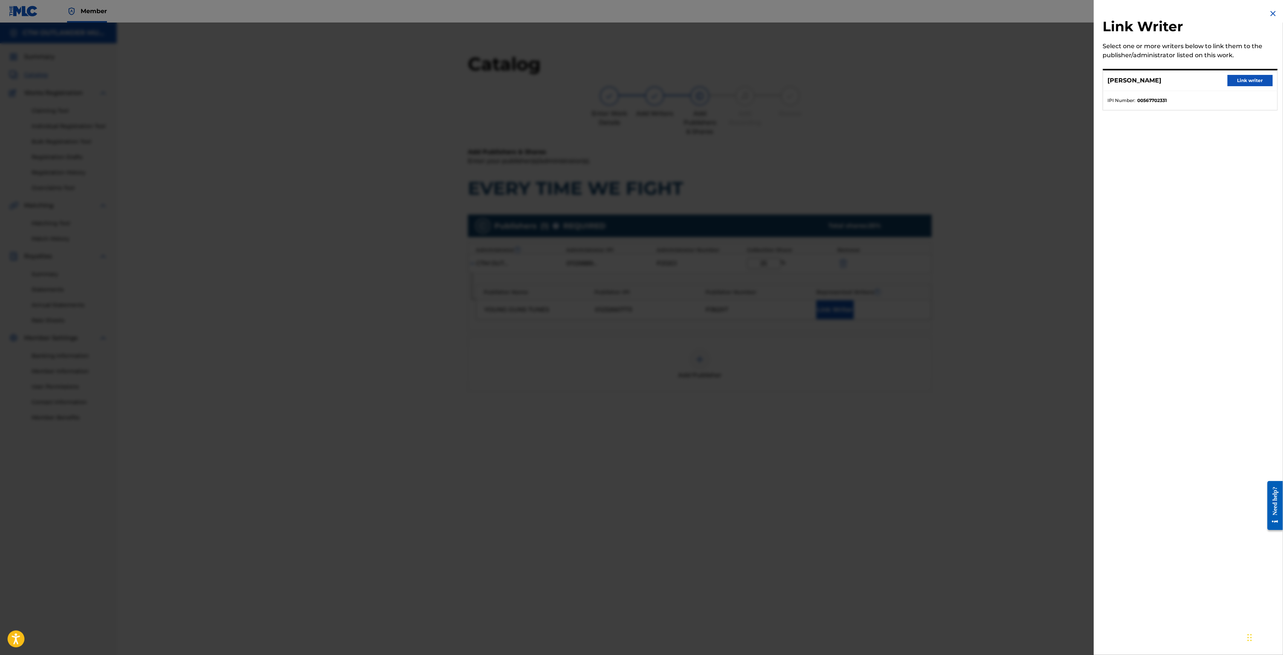
click at [1236, 77] on button "Link writer" at bounding box center [1250, 80] width 45 height 11
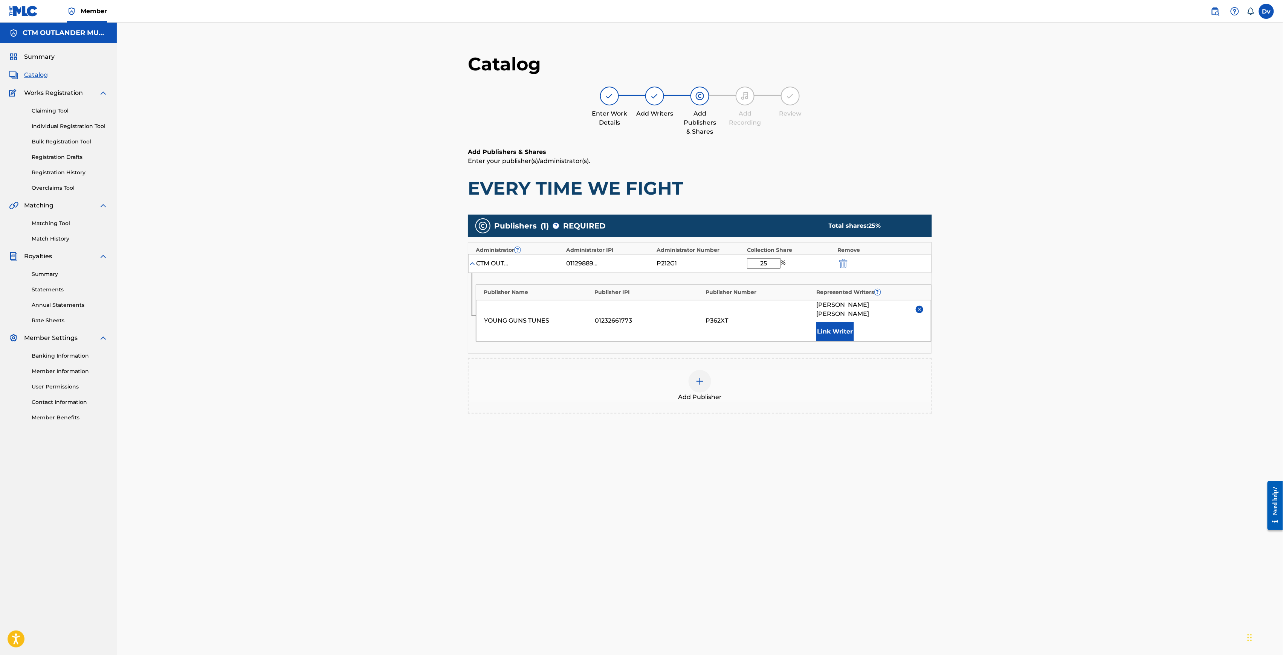
click at [713, 393] on span "Add Publisher" at bounding box center [700, 397] width 44 height 9
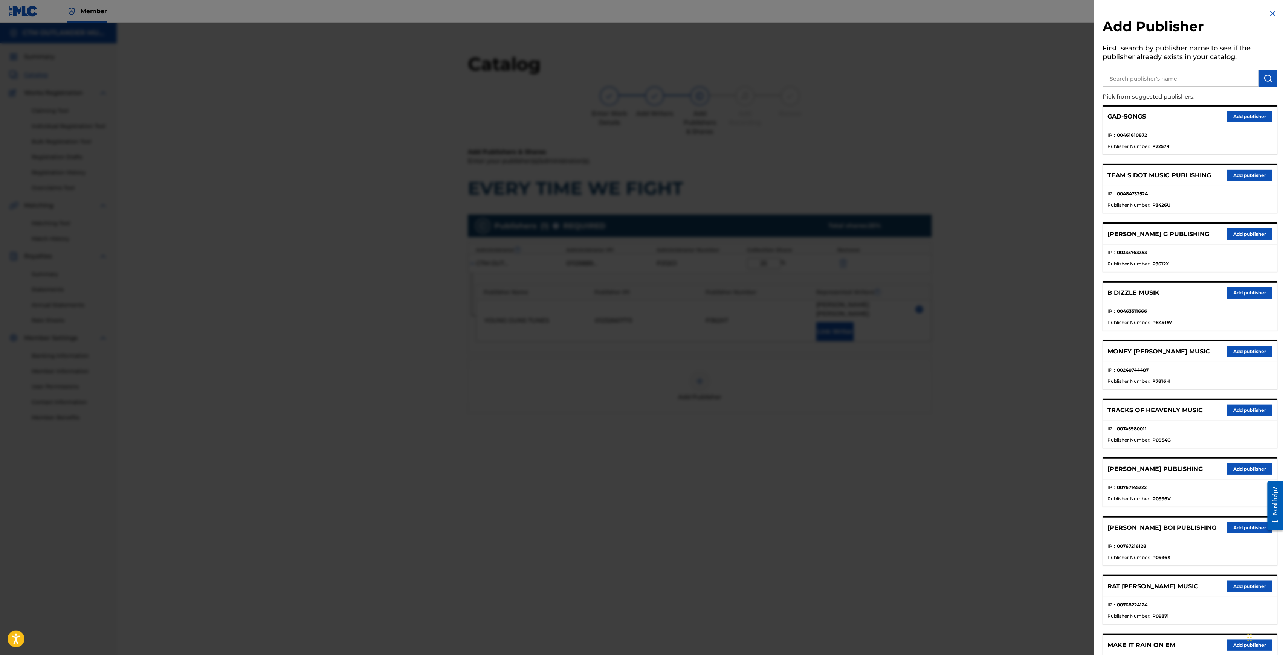
click at [1274, 14] on img at bounding box center [1273, 13] width 9 height 9
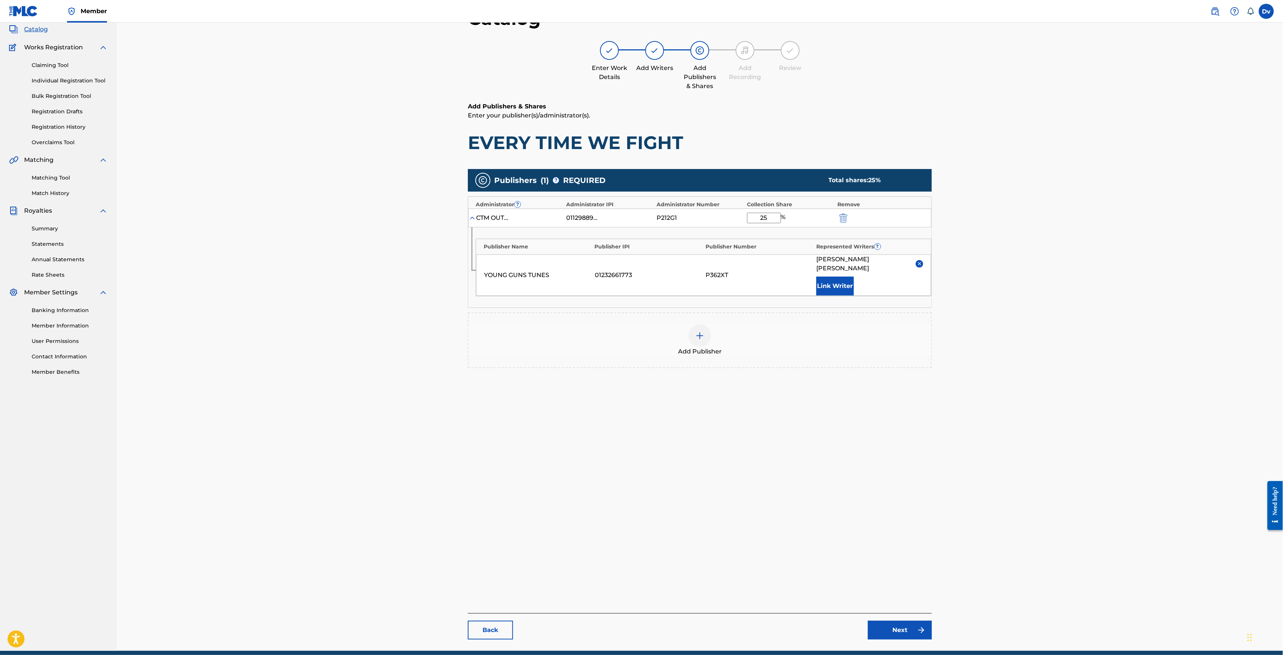
scroll to position [78, 0]
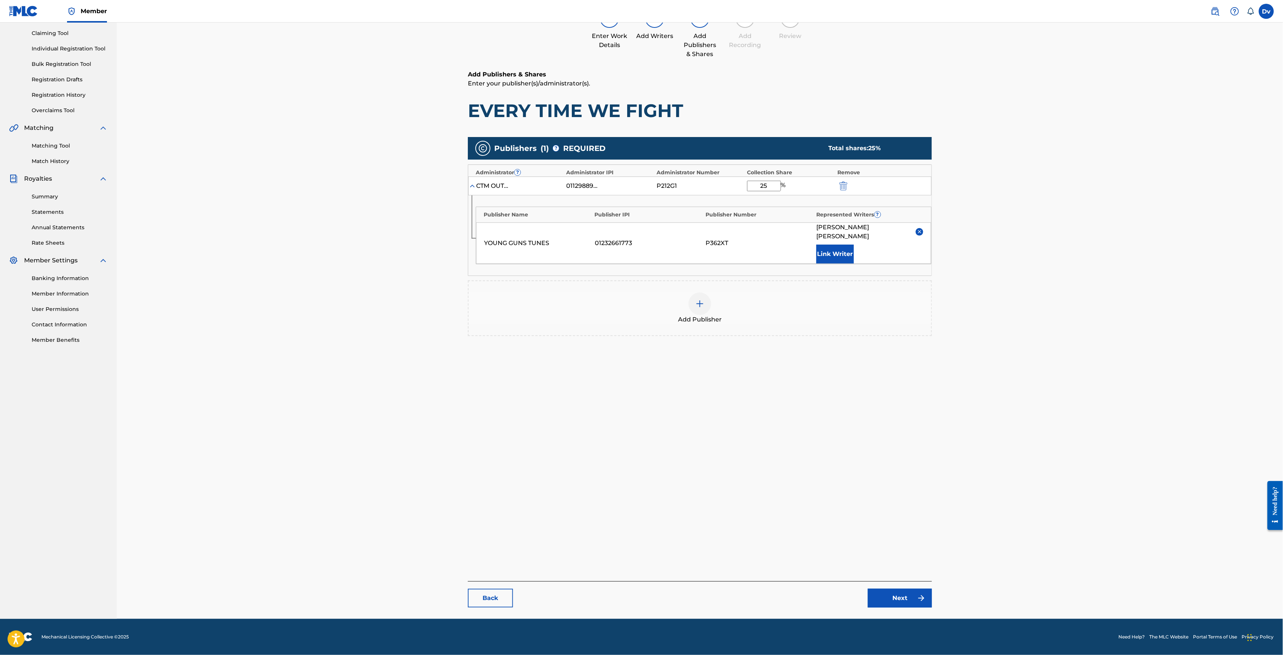
click at [896, 602] on link "Next" at bounding box center [900, 598] width 64 height 19
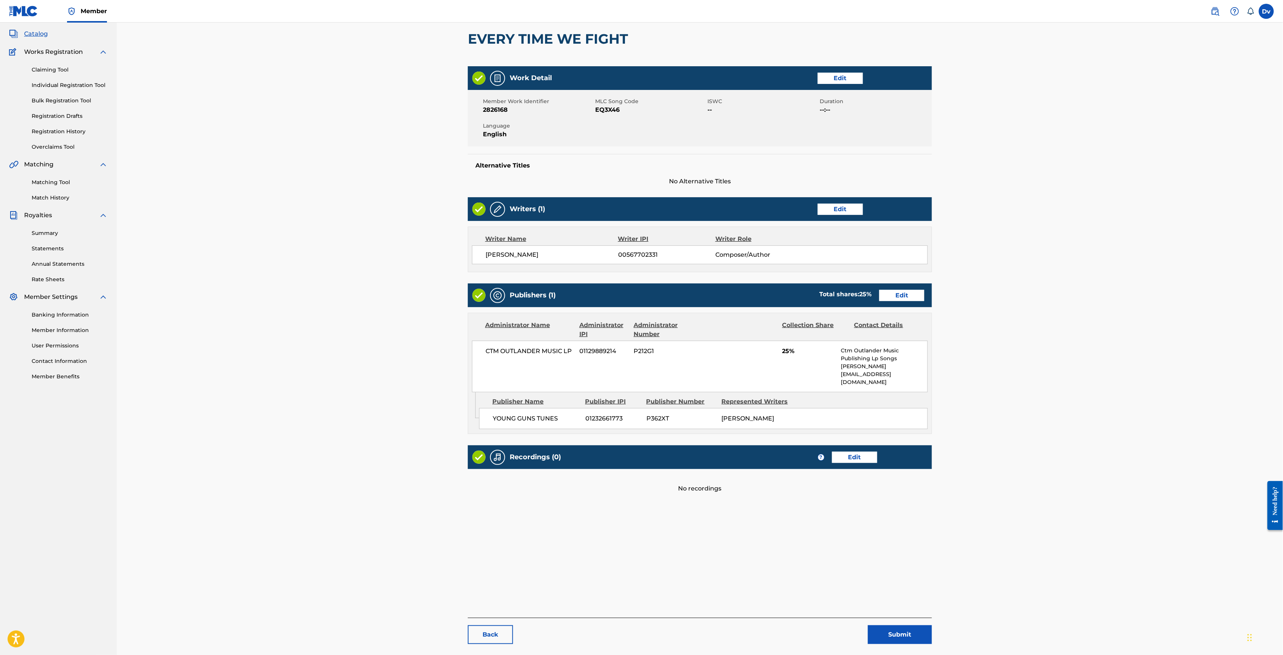
scroll to position [78, 0]
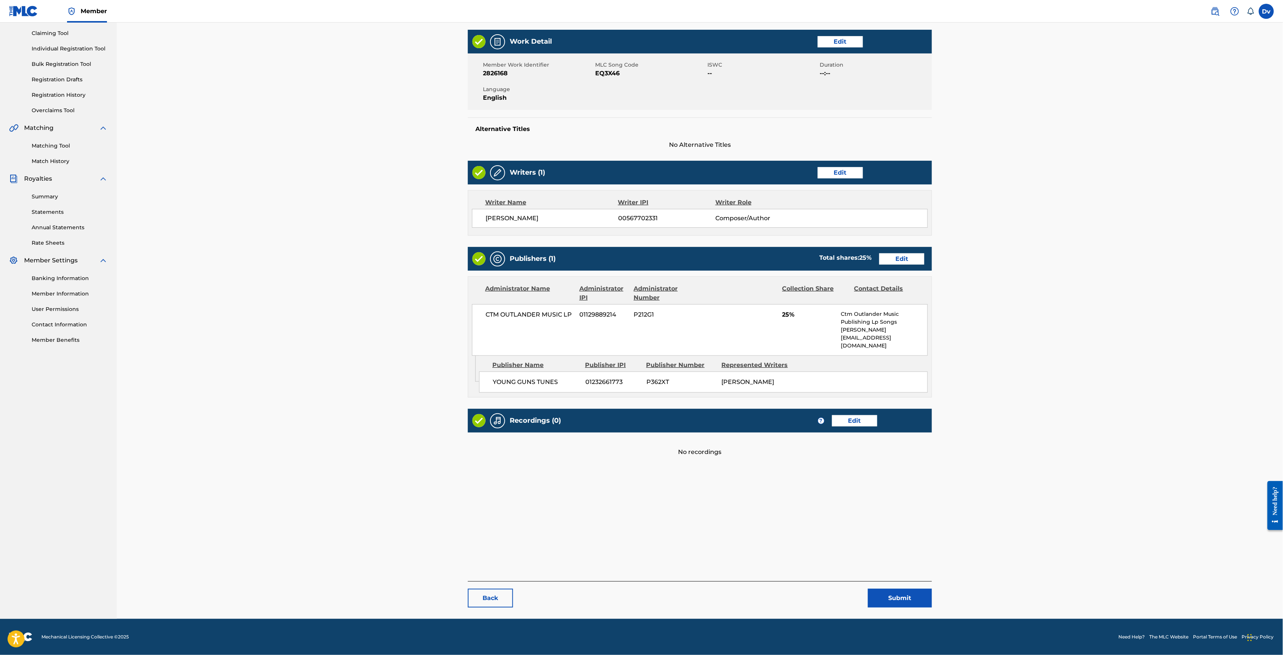
click at [900, 601] on button "Submit" at bounding box center [900, 598] width 64 height 19
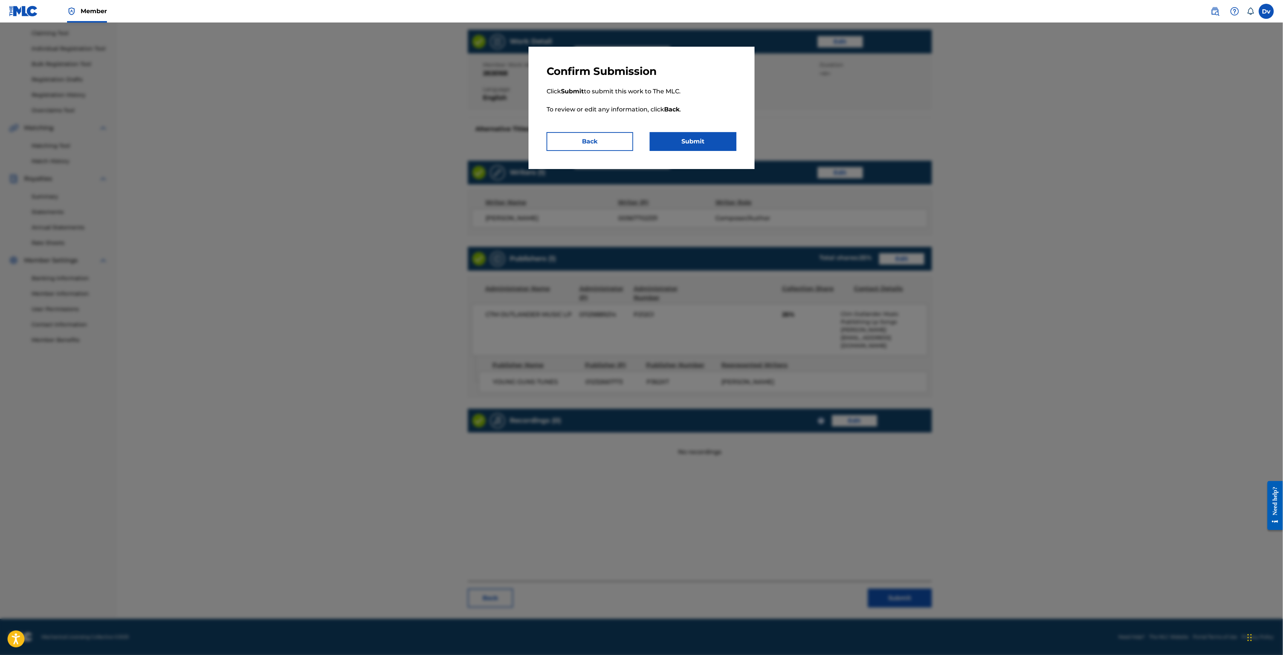
click at [705, 145] on button "Submit" at bounding box center [693, 141] width 87 height 19
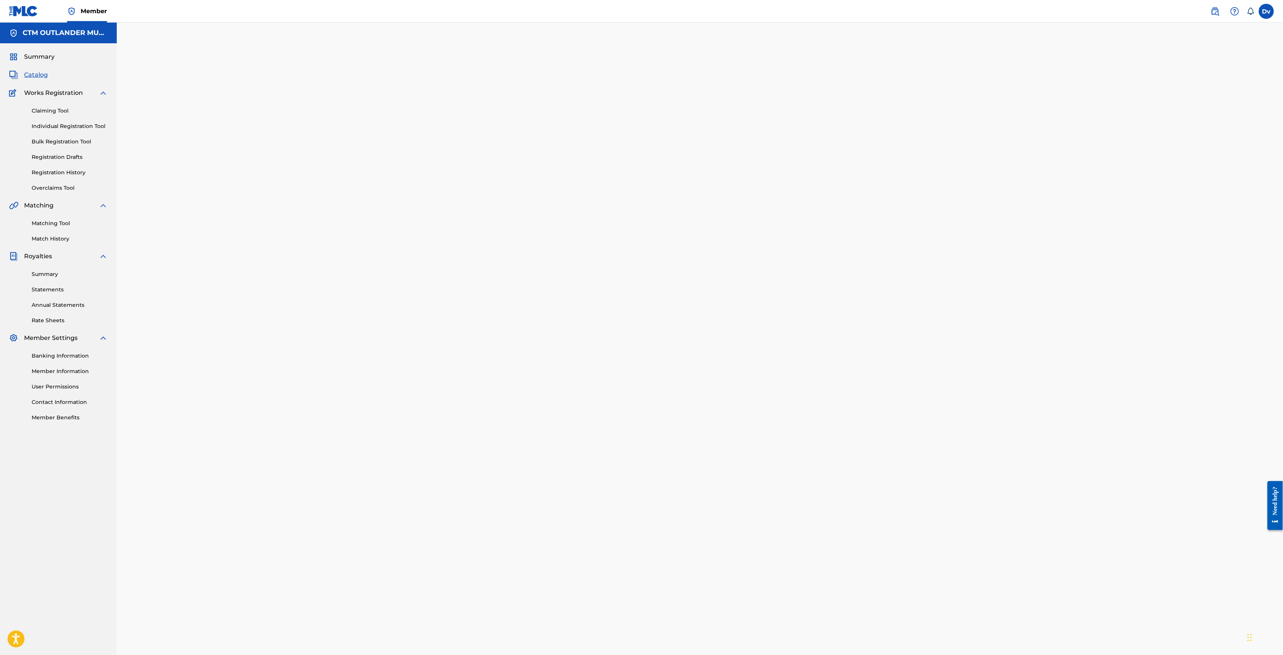
click at [78, 124] on link "Individual Registration Tool" at bounding box center [70, 126] width 76 height 8
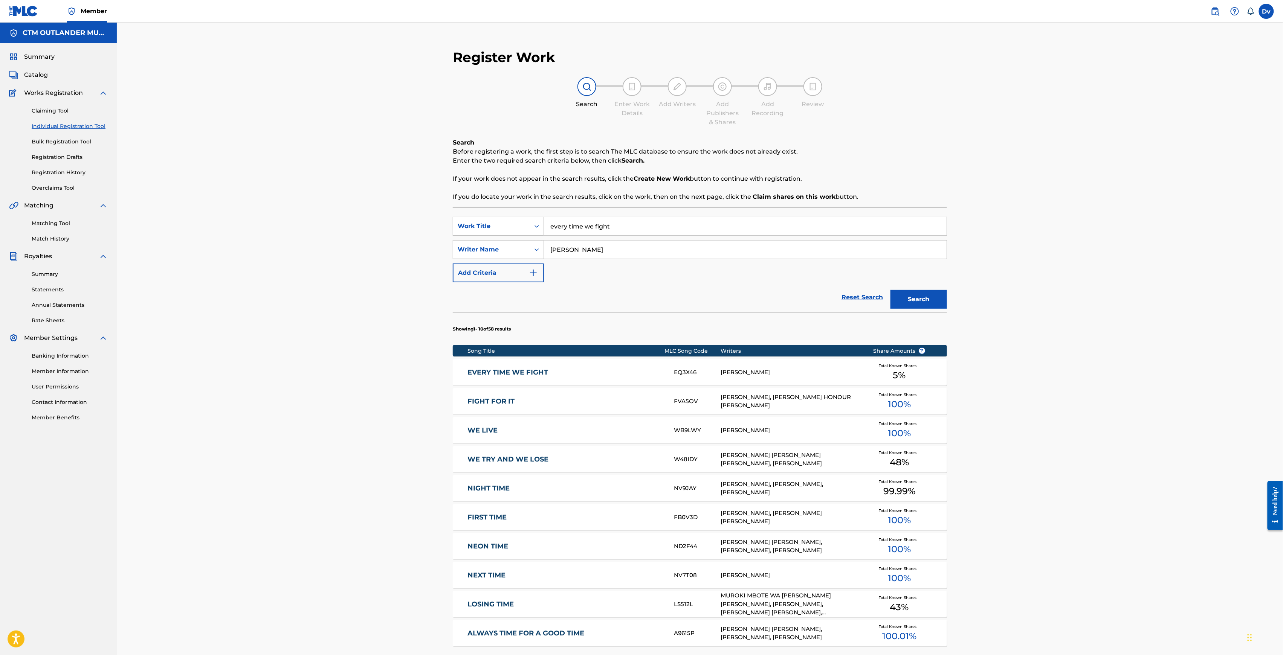
click at [522, 221] on div "SearchWithCriteria9a05d53d-718e-4fc8-b9e9-feb79e71f513 Work Title every time we…" at bounding box center [700, 226] width 494 height 19
paste input "TELL ME SOMETHING I DON'T KNOW"
type input "tell me something i don't know"
click at [895, 302] on button "Search" at bounding box center [918, 299] width 57 height 19
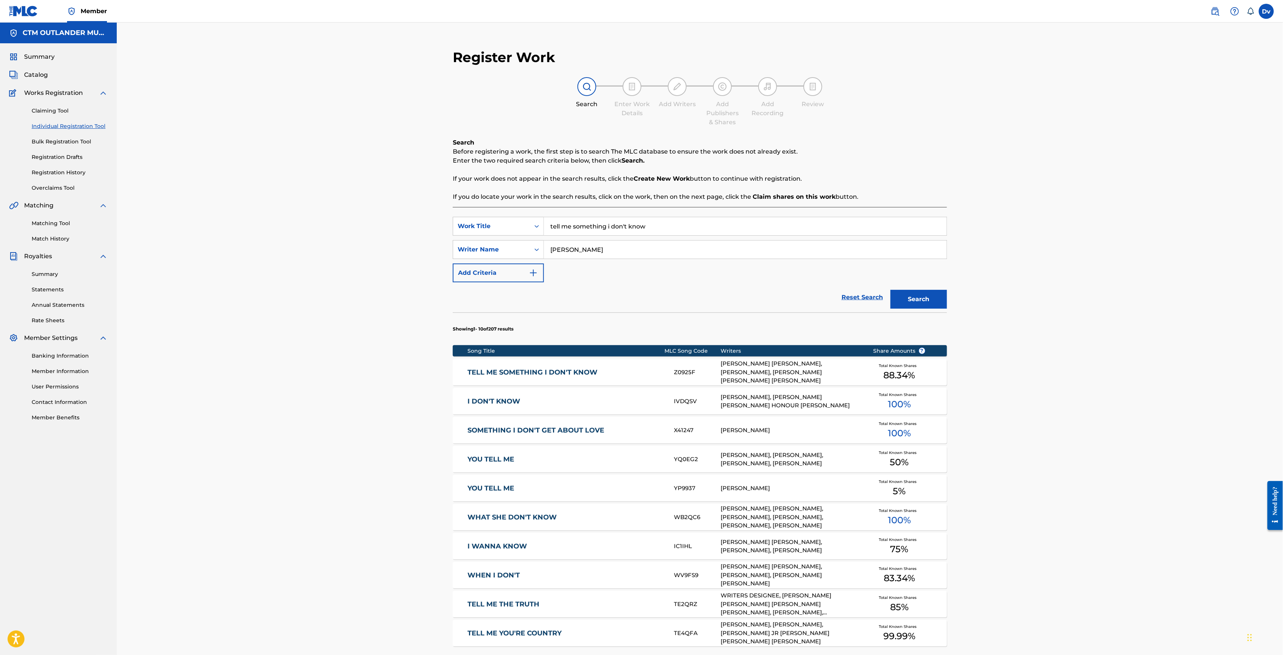
click at [537, 371] on link "TELL ME SOMETHING I DON'T KNOW" at bounding box center [565, 372] width 196 height 9
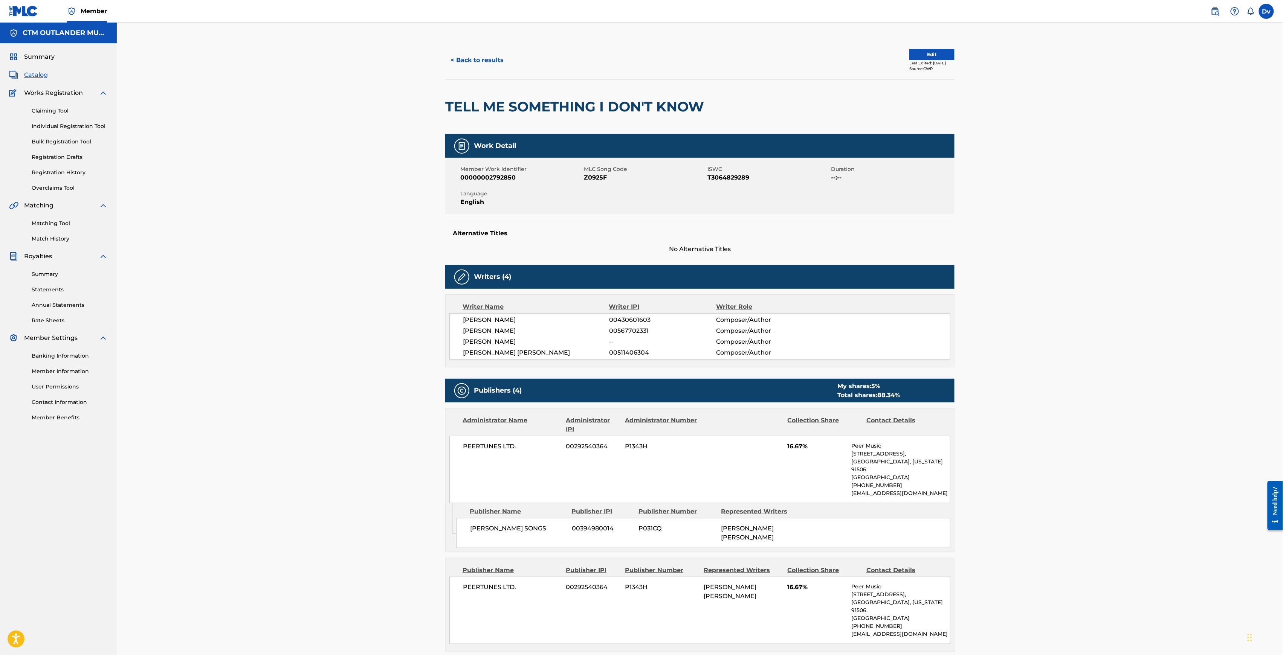
click at [919, 50] on button "Edit" at bounding box center [931, 54] width 45 height 11
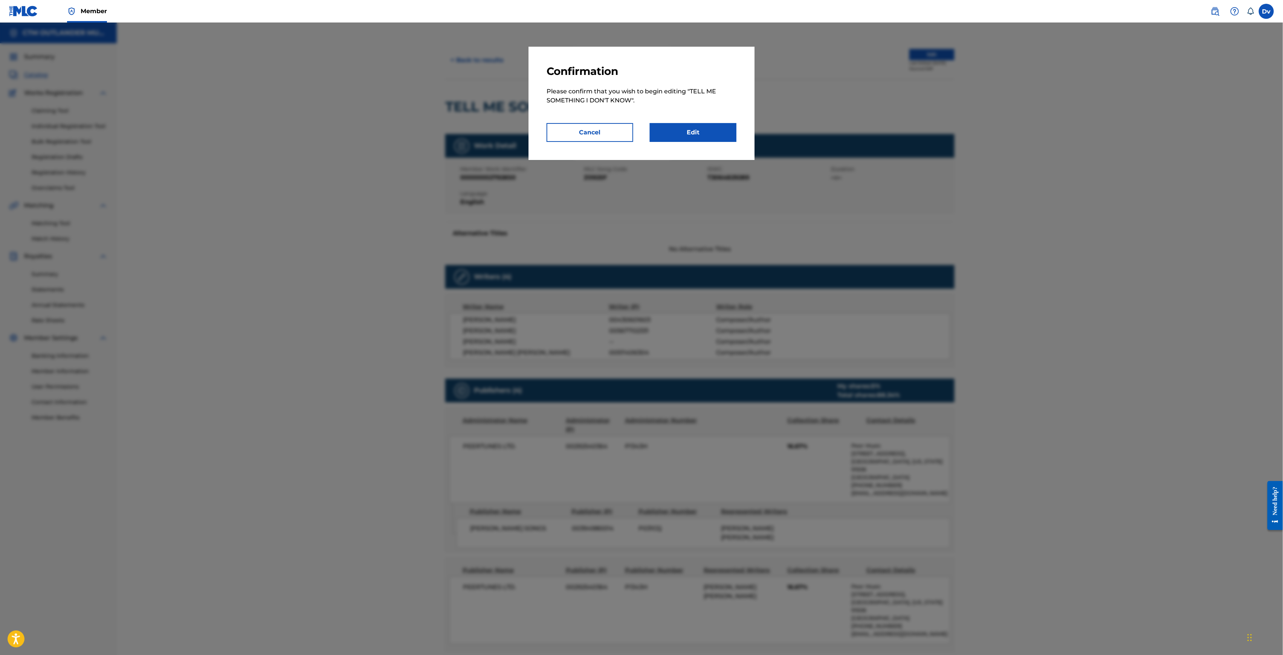
click at [715, 130] on link "Edit" at bounding box center [693, 132] width 87 height 19
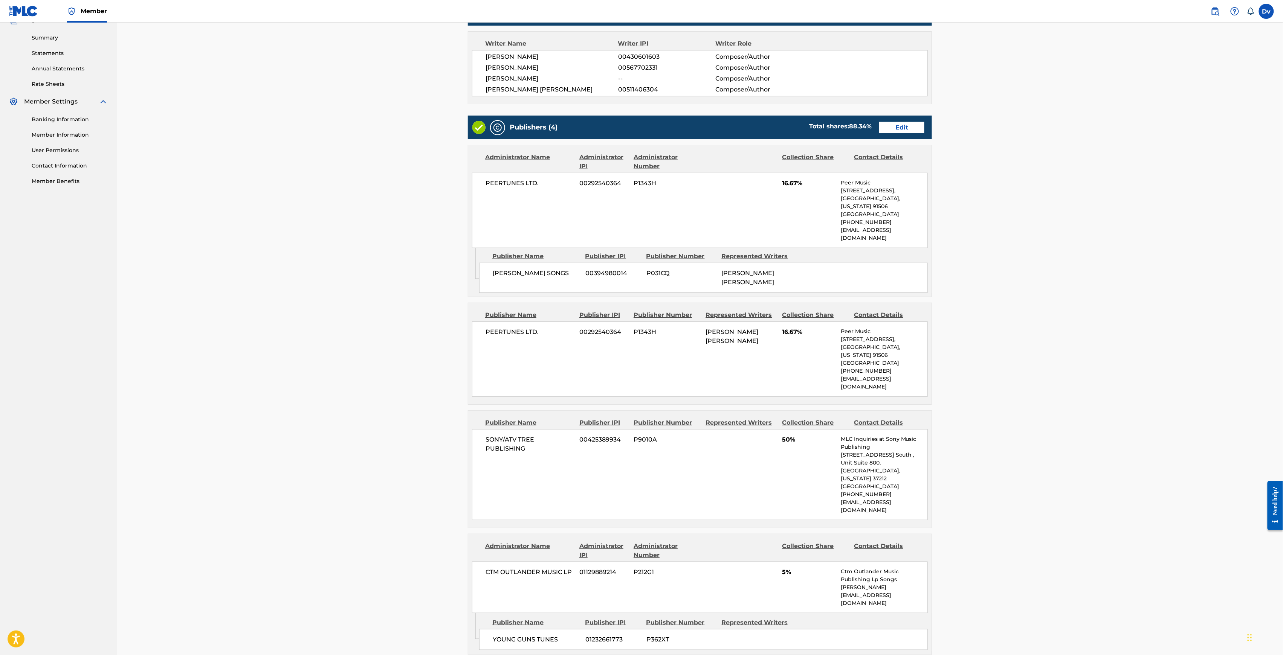
scroll to position [236, 0]
click at [884, 125] on link "Edit" at bounding box center [901, 128] width 45 height 11
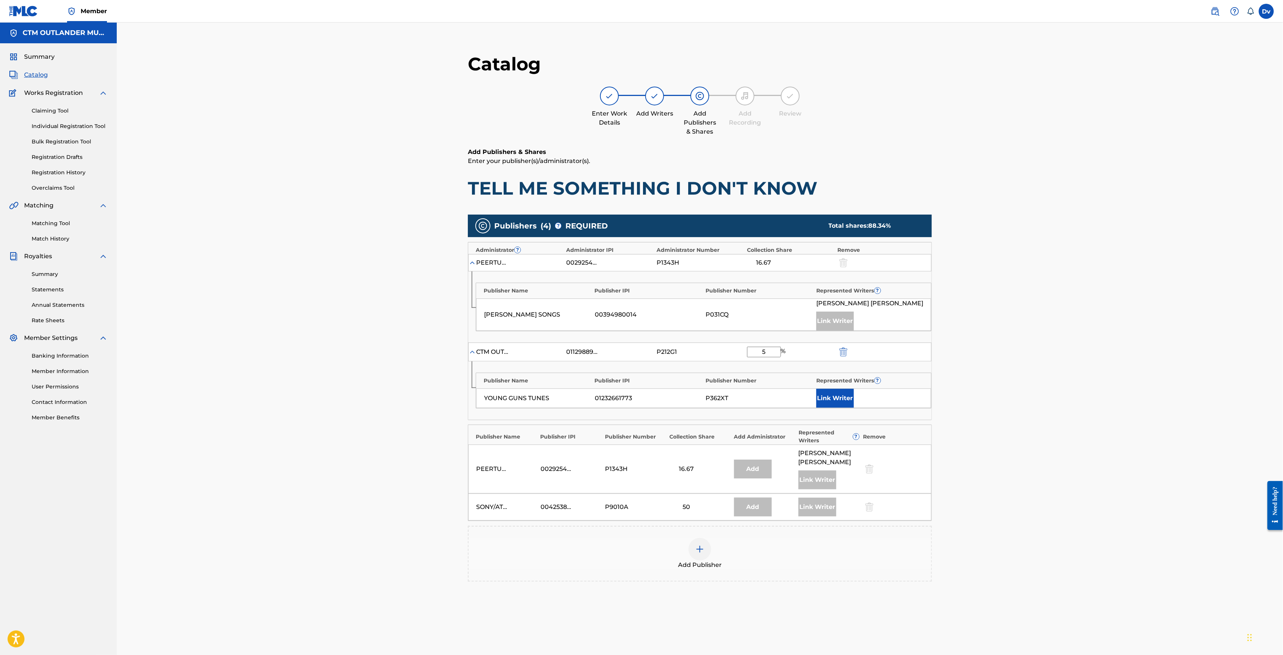
drag, startPoint x: 757, startPoint y: 354, endPoint x: 808, endPoint y: 362, distance: 51.8
click at [808, 362] on div "Administrator ? Administrator IPI Administrator Number Collection Share Remove …" at bounding box center [700, 331] width 464 height 178
type input "2"
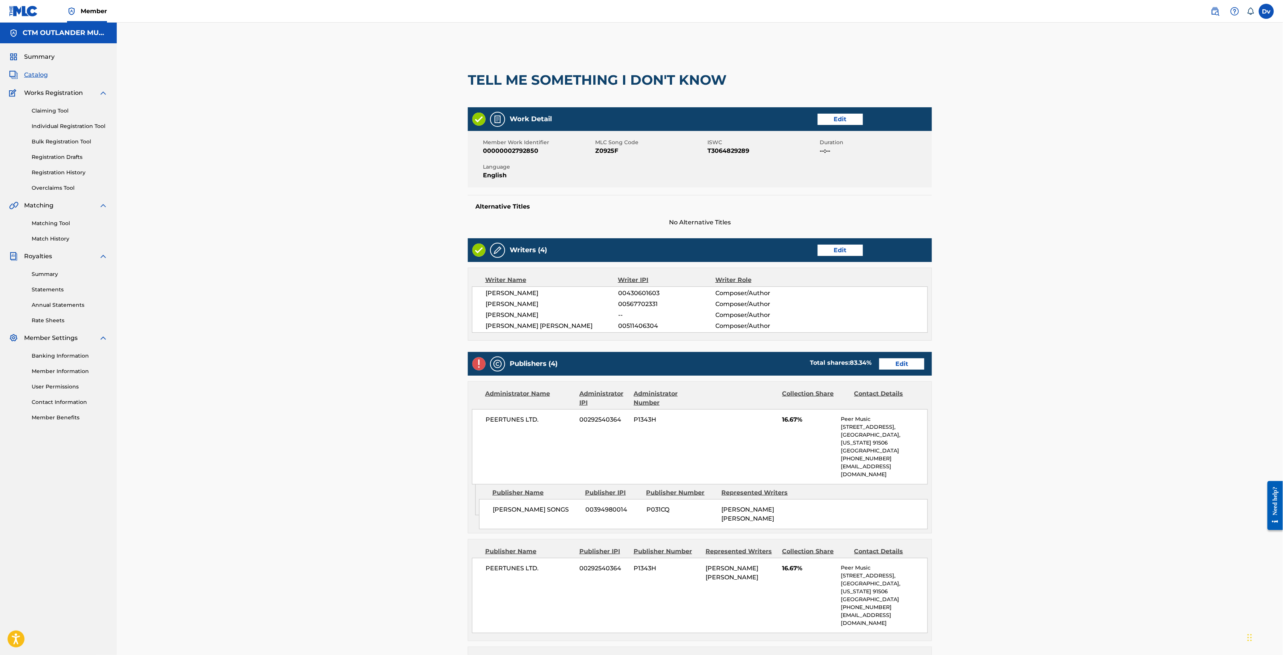
drag, startPoint x: 57, startPoint y: 142, endPoint x: 65, endPoint y: 140, distance: 9.0
click at [57, 142] on link "Bulk Registration Tool" at bounding box center [70, 142] width 76 height 8
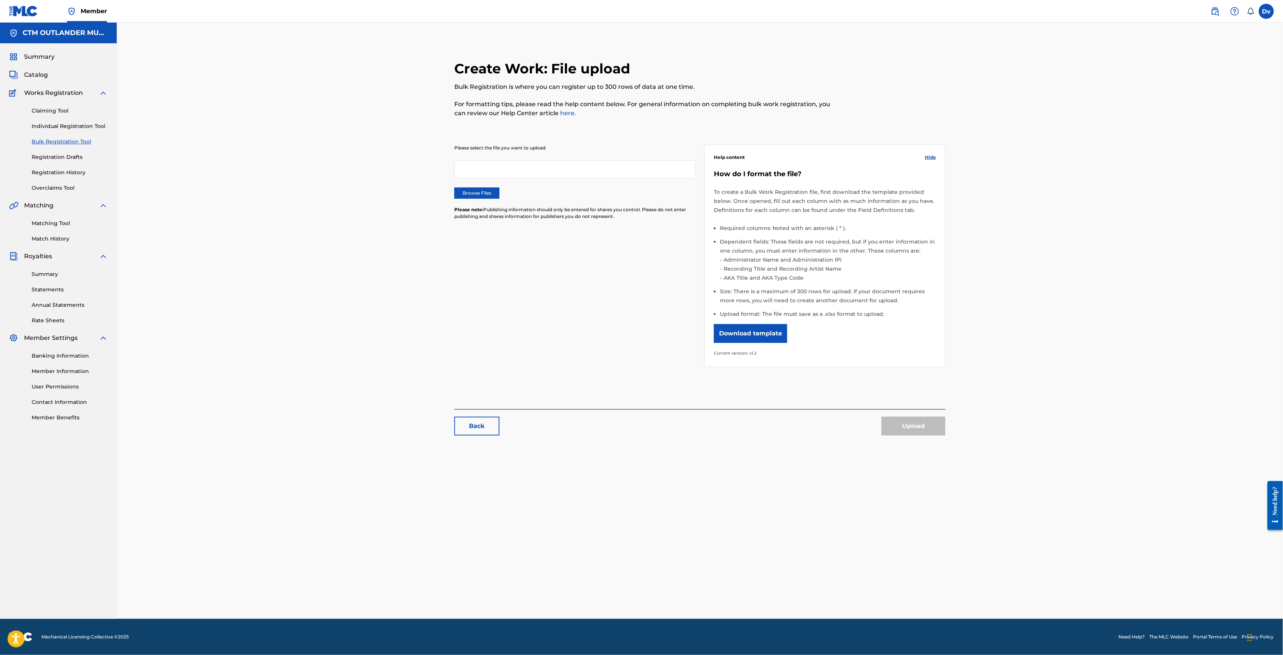
click at [83, 127] on link "Individual Registration Tool" at bounding box center [70, 126] width 76 height 8
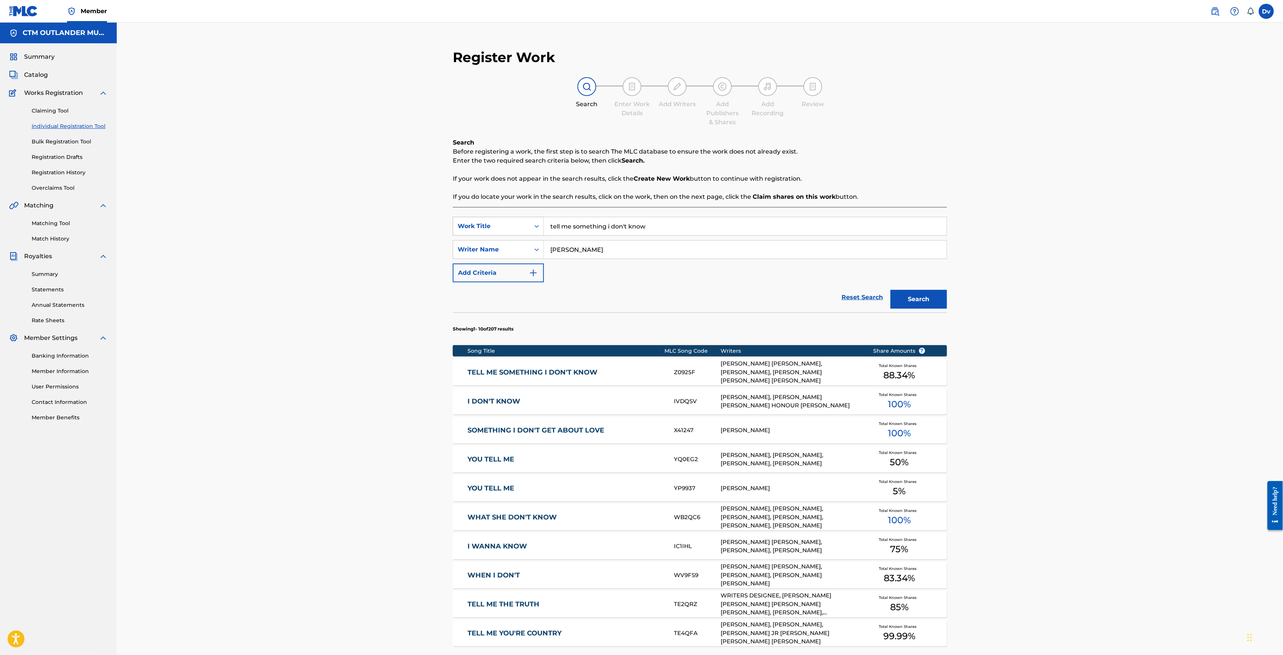
drag, startPoint x: 686, startPoint y: 231, endPoint x: 483, endPoint y: 221, distance: 203.7
click at [503, 222] on div "SearchWithCriteria9a05d53d-718e-4fc8-b9e9-feb79e71f513 Work Title tell me somet…" at bounding box center [700, 226] width 494 height 19
paste input "FAR OUT MAN"
type input "far out man"
drag, startPoint x: 944, startPoint y: 300, endPoint x: 924, endPoint y: 302, distance: 20.1
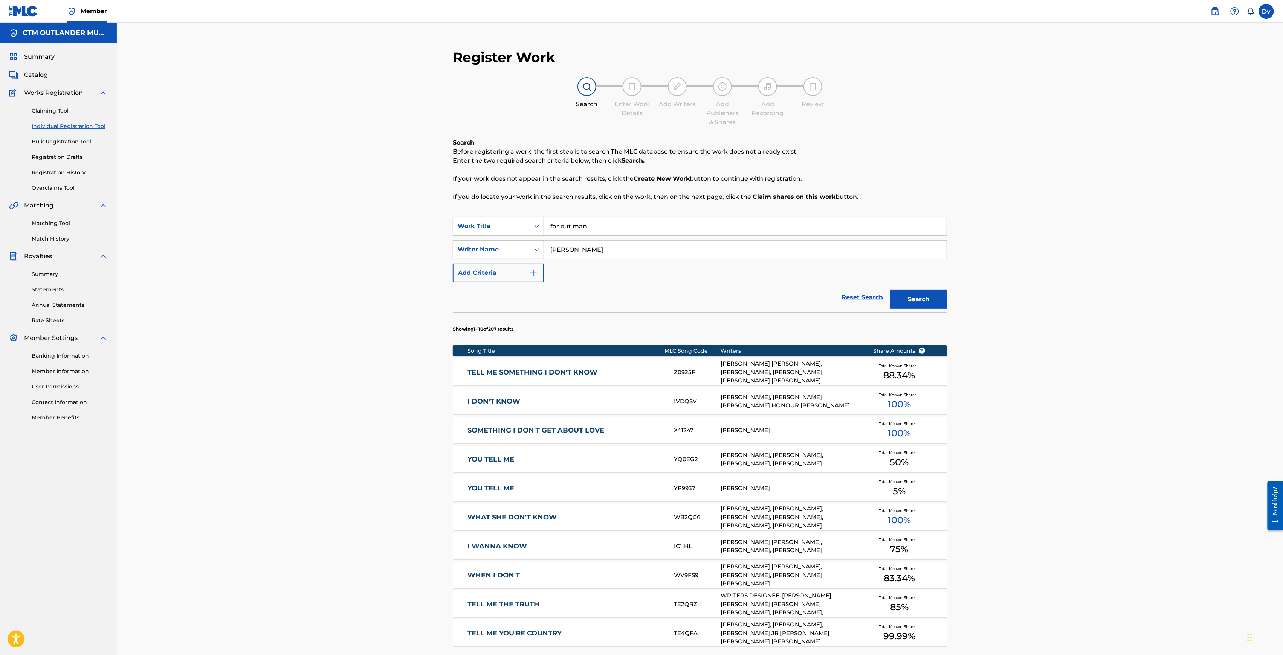
click at [942, 300] on button "Search" at bounding box center [918, 299] width 57 height 19
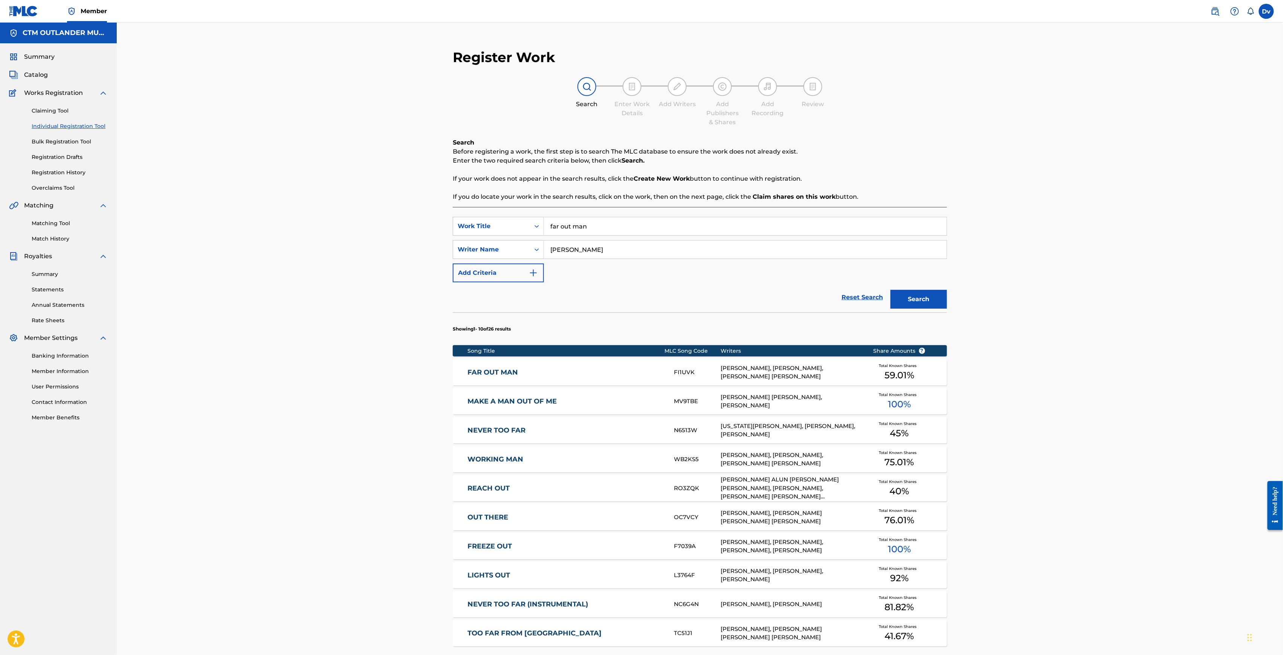
click at [508, 374] on link "FAR OUT MAN" at bounding box center [565, 372] width 196 height 9
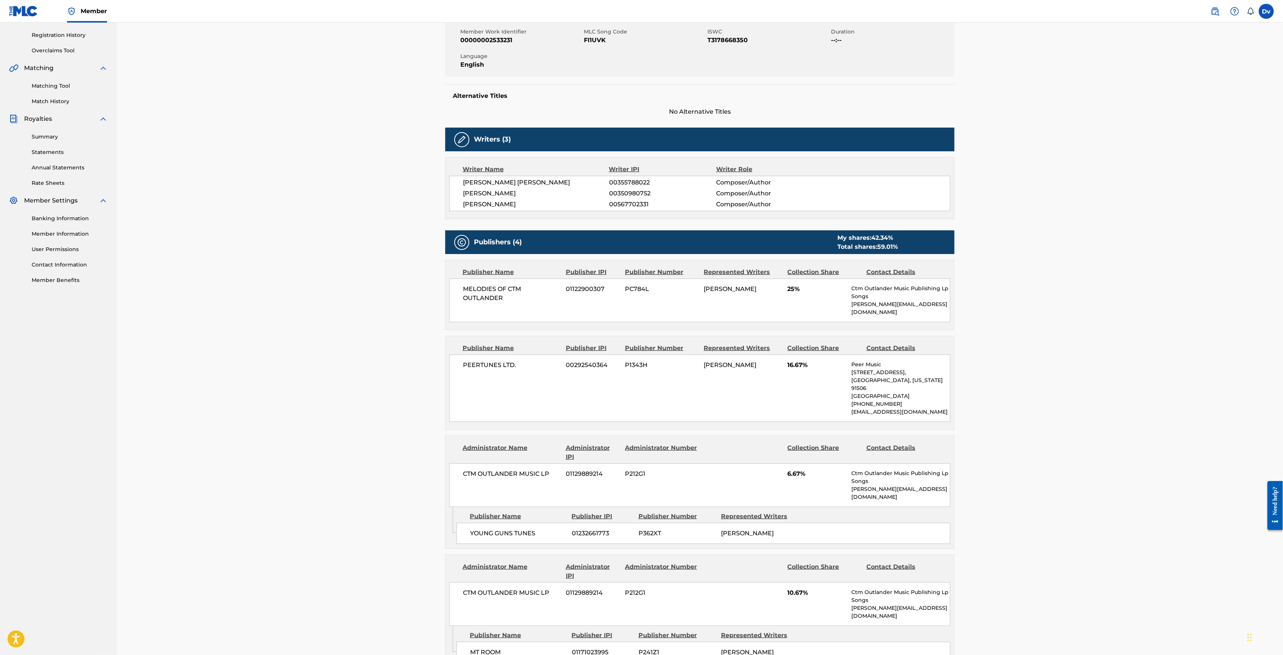
scroll to position [270, 0]
